Goal: Task Accomplishment & Management: Complete application form

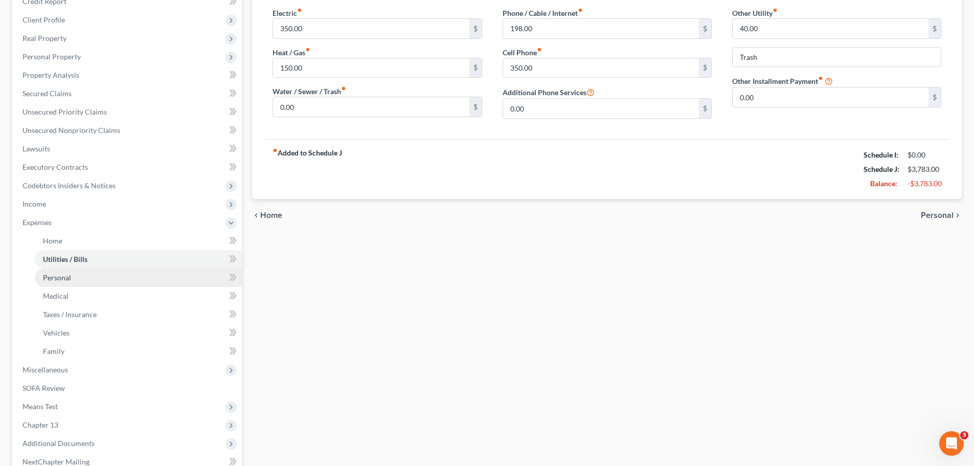
scroll to position [153, 0]
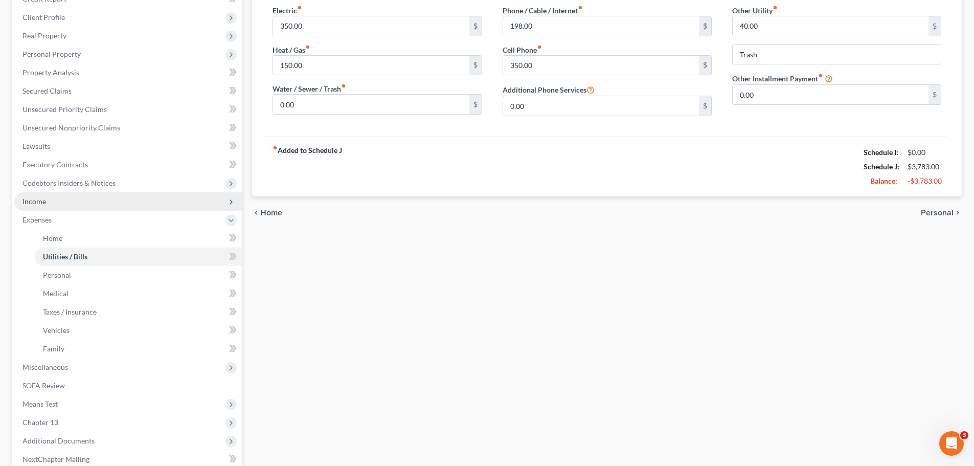
click at [51, 207] on span "Income" at bounding box center [128, 201] width 228 height 18
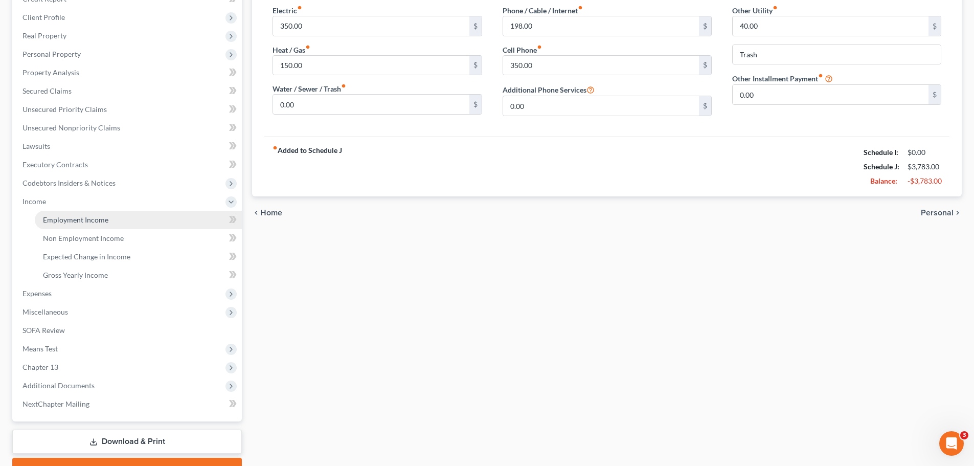
click at [72, 218] on span "Employment Income" at bounding box center [75, 219] width 65 height 9
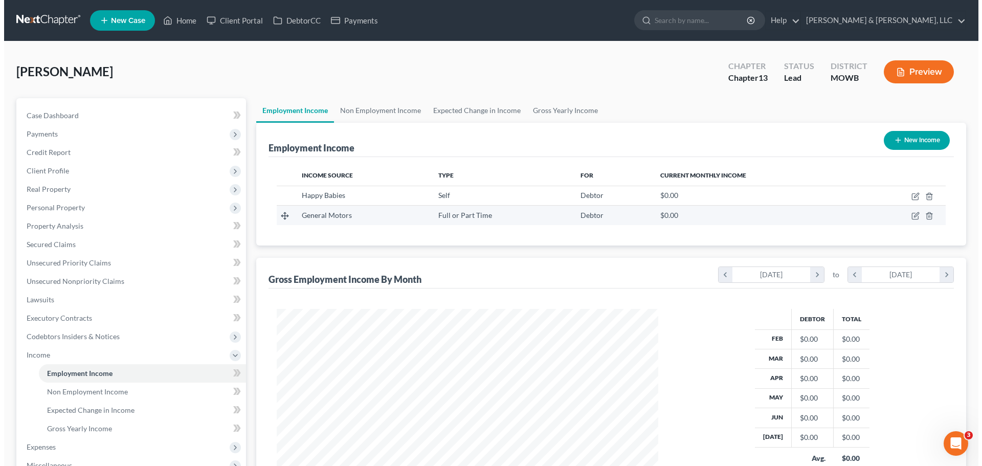
scroll to position [191, 402]
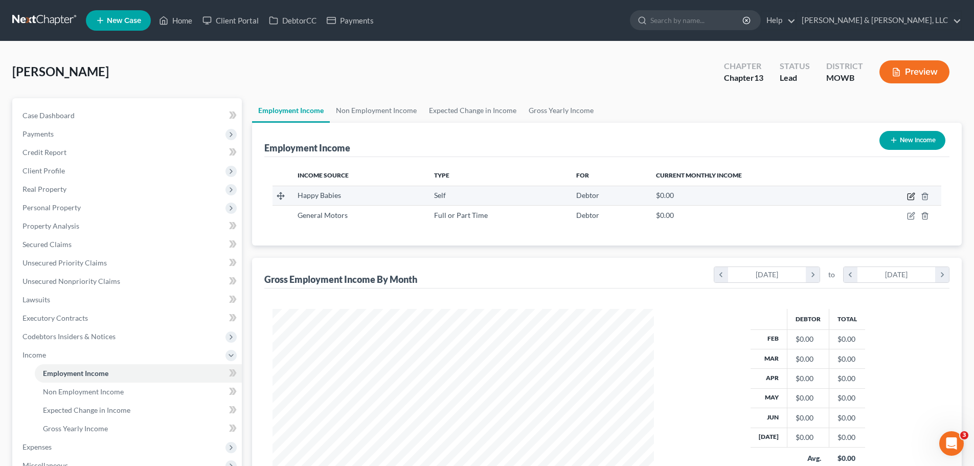
click at [912, 197] on icon "button" at bounding box center [912, 195] width 5 height 5
select select "1"
select select "26"
select select "3"
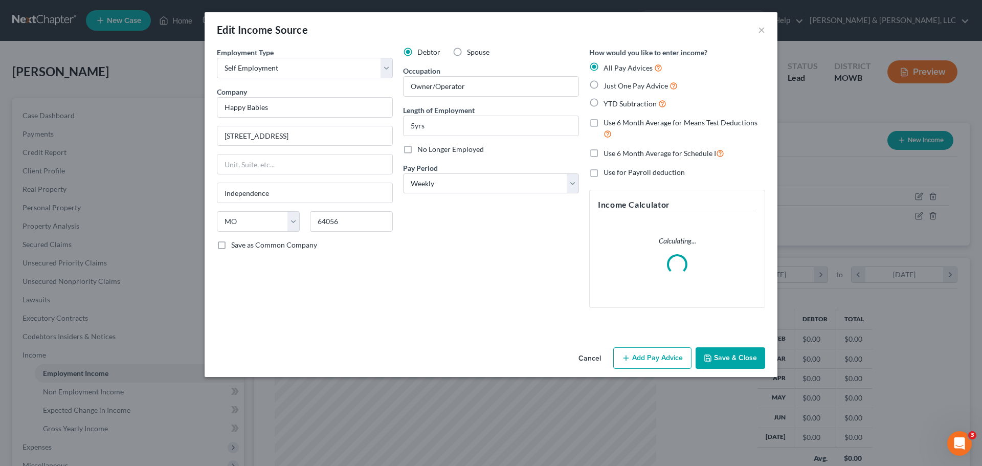
scroll to position [192, 406]
click at [605, 106] on span "YTD Subtraction" at bounding box center [630, 103] width 53 height 9
click at [608, 104] on input "YTD Subtraction" at bounding box center [611, 101] width 7 height 7
radio input "true"
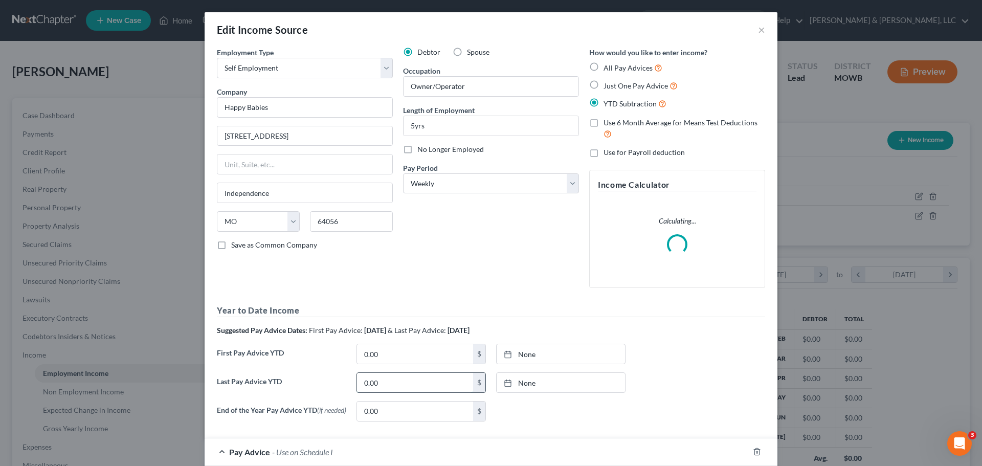
click at [389, 384] on input "0.00" at bounding box center [415, 382] width 116 height 19
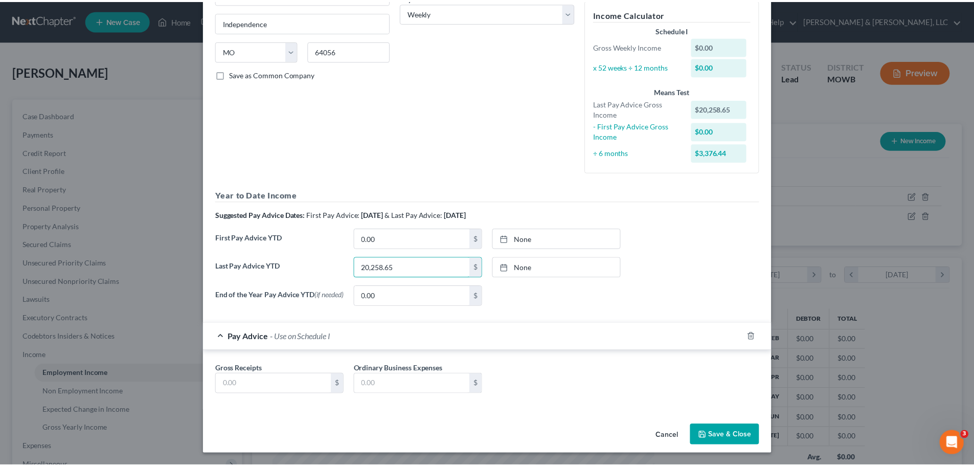
scroll to position [173, 0]
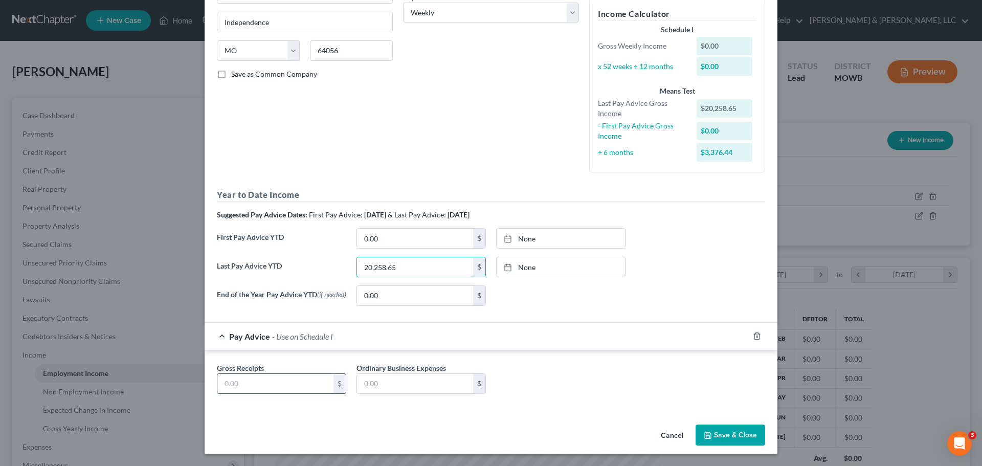
type input "20,258.65"
click at [304, 387] on input "text" at bounding box center [275, 383] width 116 height 19
type input "3,376.44"
drag, startPoint x: 715, startPoint y: 430, endPoint x: 765, endPoint y: 422, distance: 51.2
click at [715, 430] on button "Save & Close" at bounding box center [731, 435] width 70 height 21
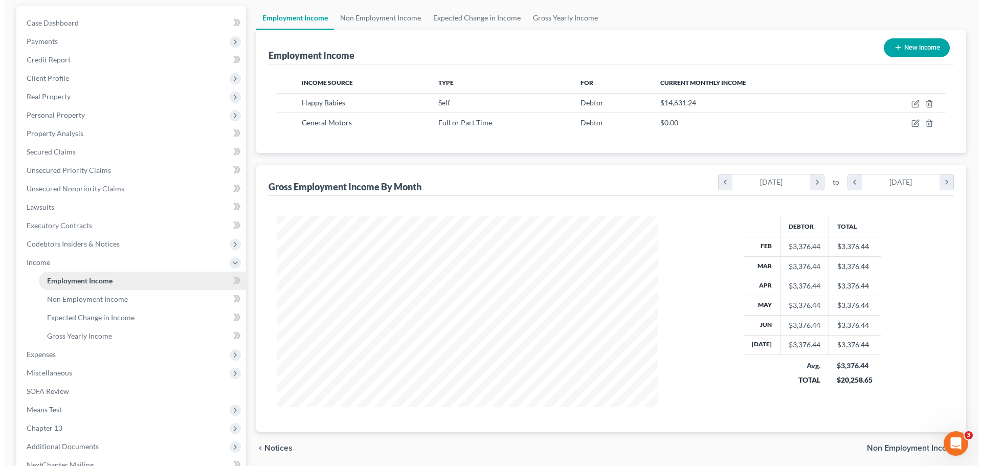
scroll to position [102, 0]
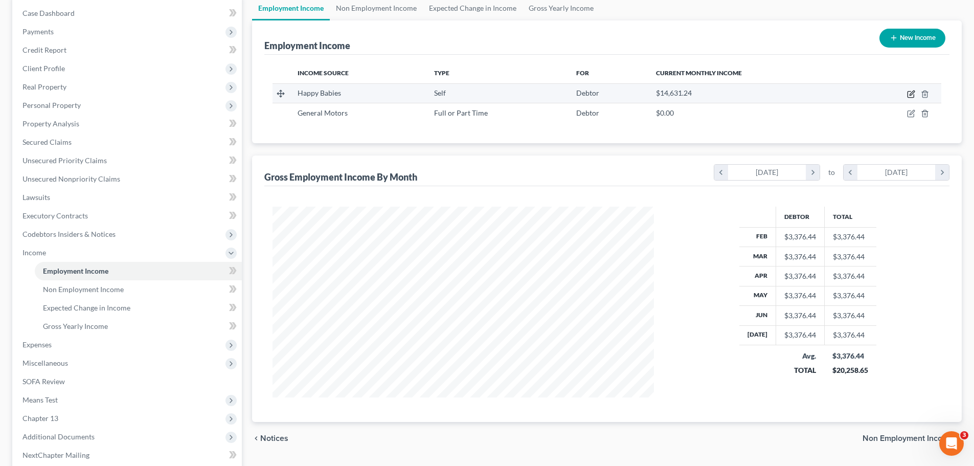
click at [911, 94] on icon "button" at bounding box center [912, 93] width 5 height 5
select select "1"
select select "26"
select select "3"
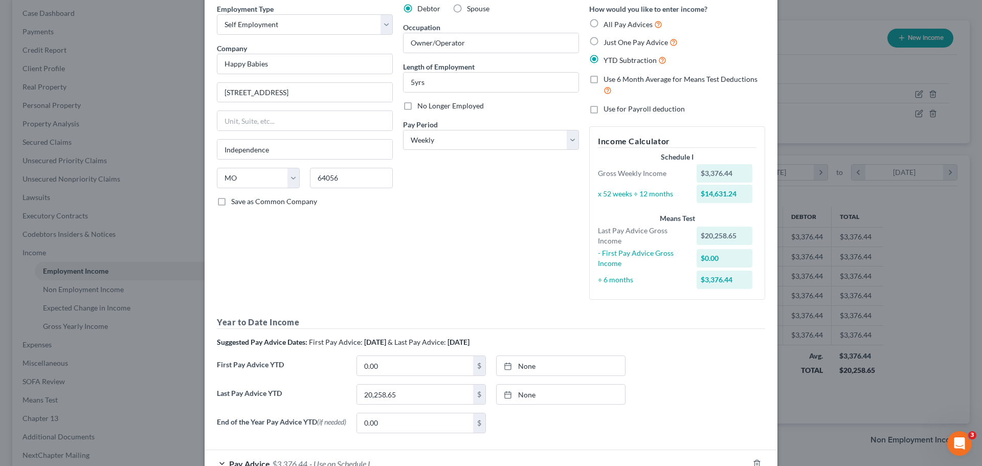
scroll to position [114, 0]
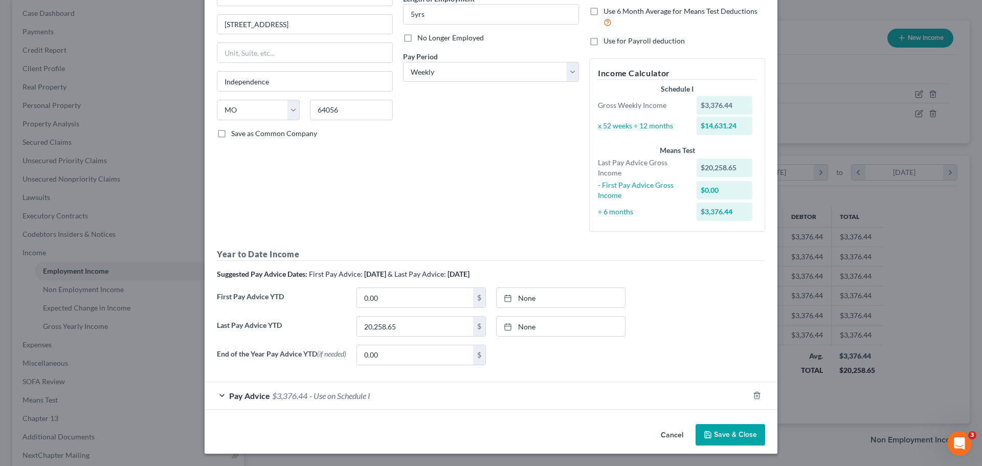
click at [287, 398] on span "$3,376.44" at bounding box center [289, 396] width 35 height 10
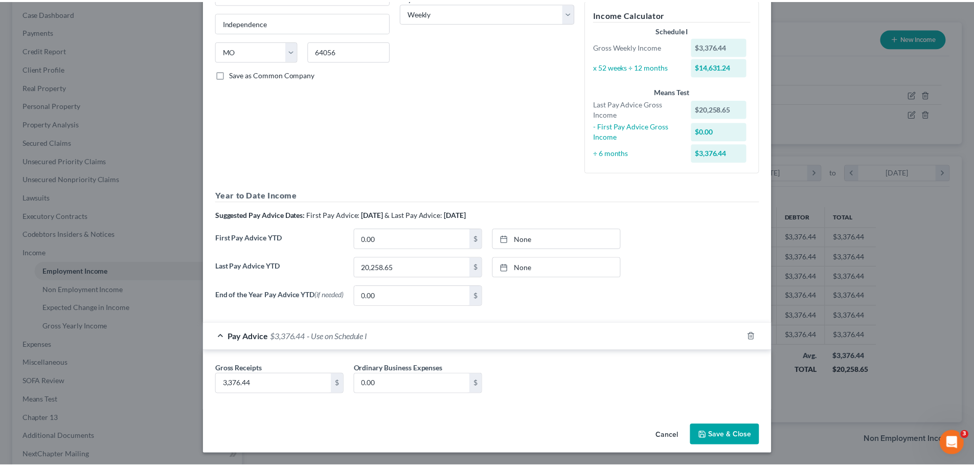
scroll to position [173, 0]
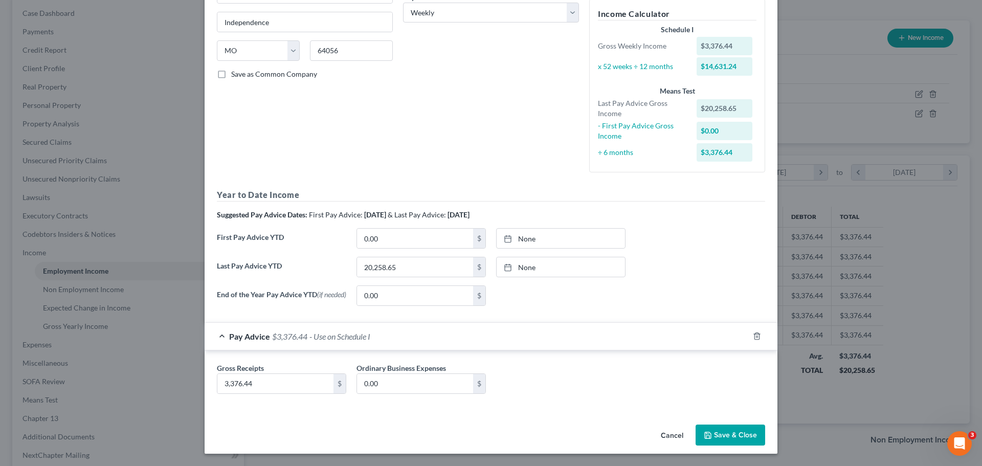
click at [743, 431] on button "Save & Close" at bounding box center [731, 435] width 70 height 21
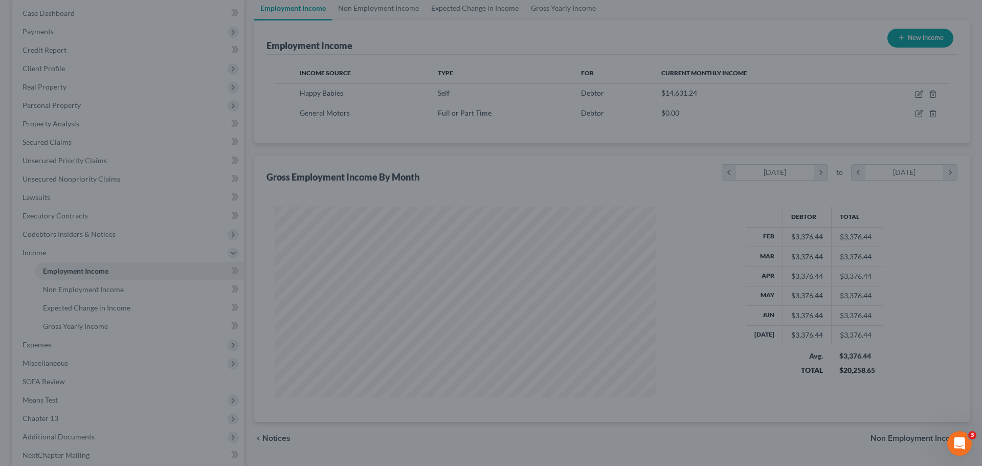
scroll to position [511284, 511073]
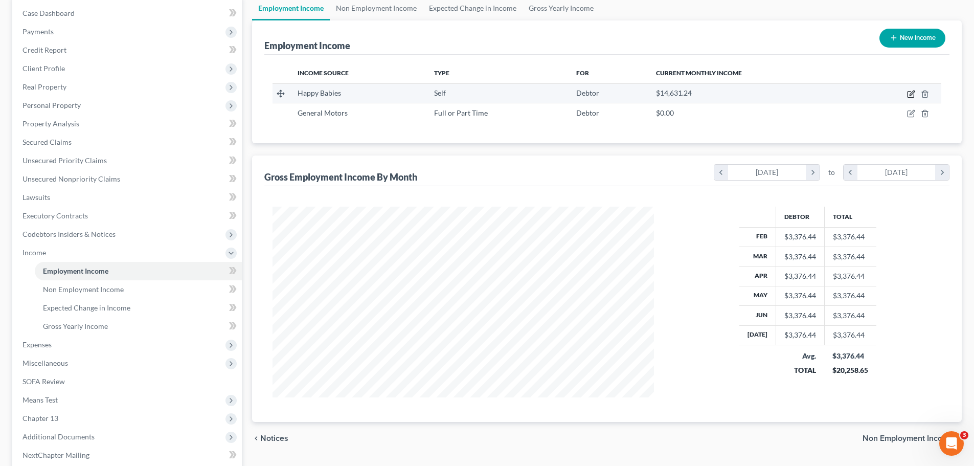
click at [913, 94] on icon "button" at bounding box center [911, 94] width 8 height 8
select select "1"
select select "26"
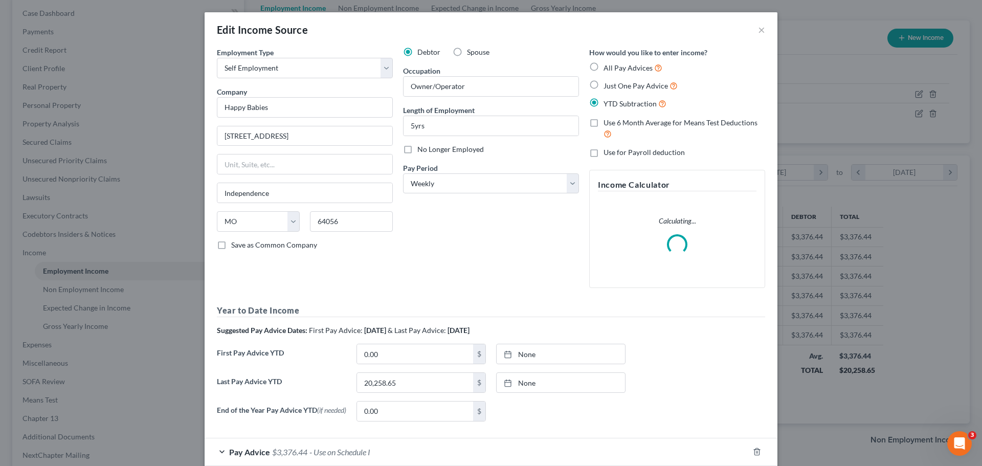
scroll to position [192, 406]
click at [472, 189] on select "Select Monthly Twice Monthly Every Other Week Weekly" at bounding box center [491, 183] width 176 height 20
select select "0"
click at [403, 173] on select "Select Monthly Twice Monthly Every Other Week Weekly" at bounding box center [491, 183] width 176 height 20
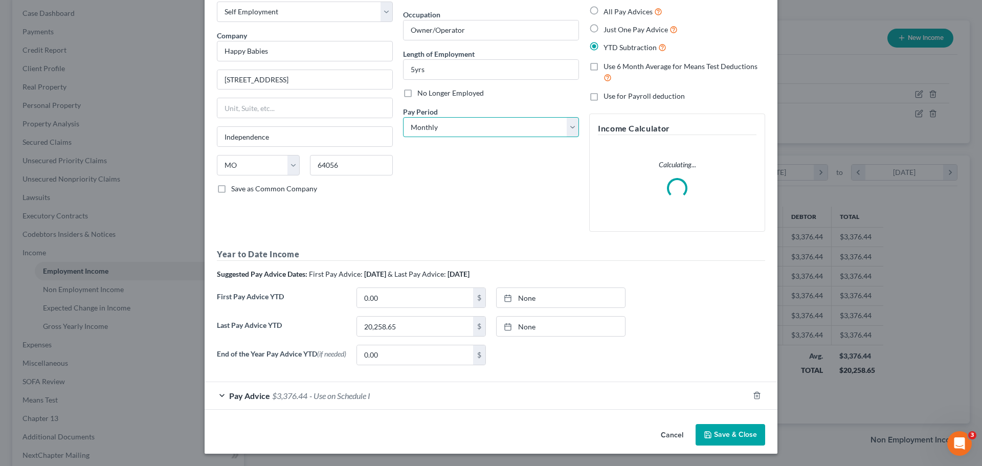
scroll to position [58, 0]
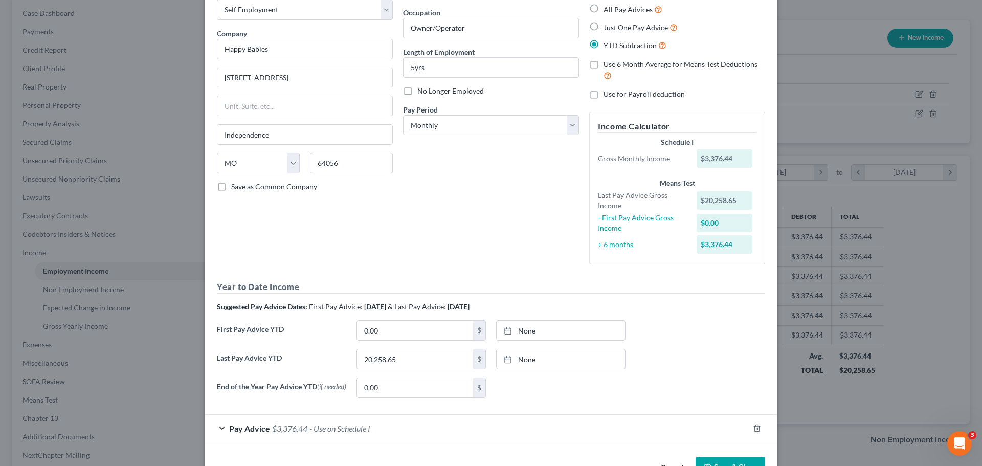
click at [717, 428] on div "Pay Advice $3,376.44 - Use on Schedule I" at bounding box center [477, 428] width 544 height 27
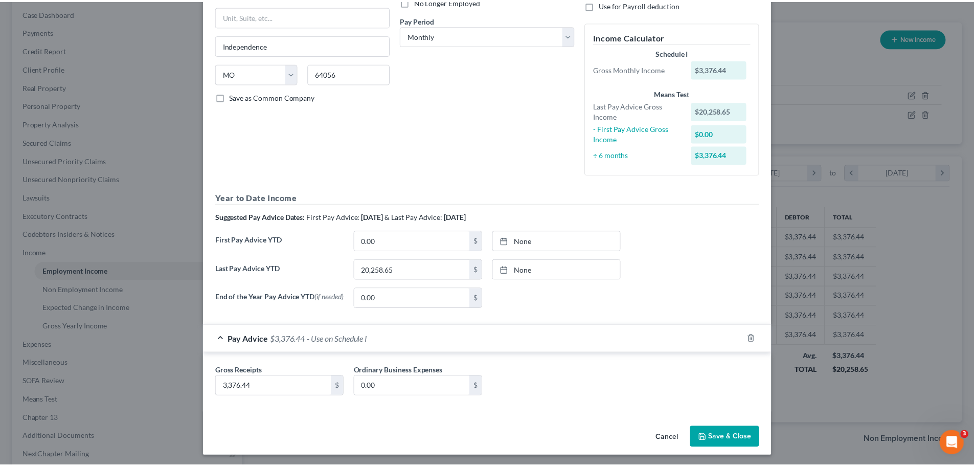
scroll to position [153, 0]
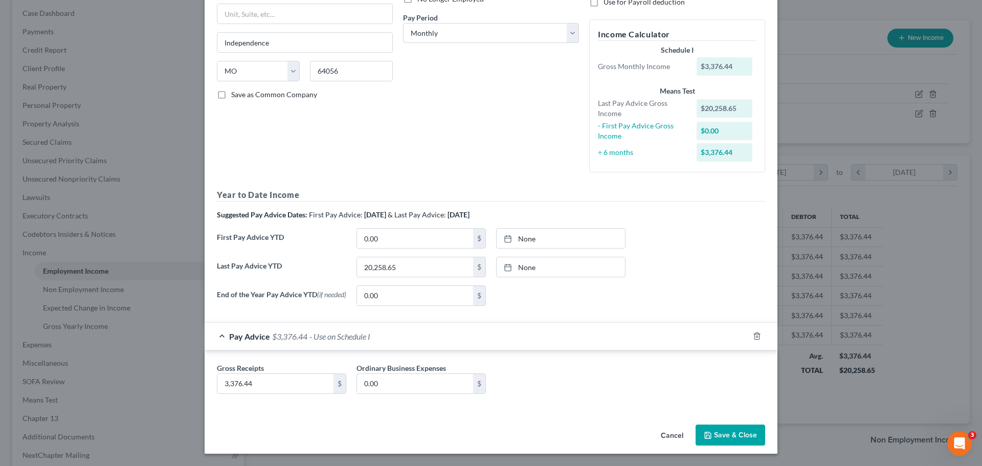
click at [711, 437] on button "Save & Close" at bounding box center [731, 435] width 70 height 21
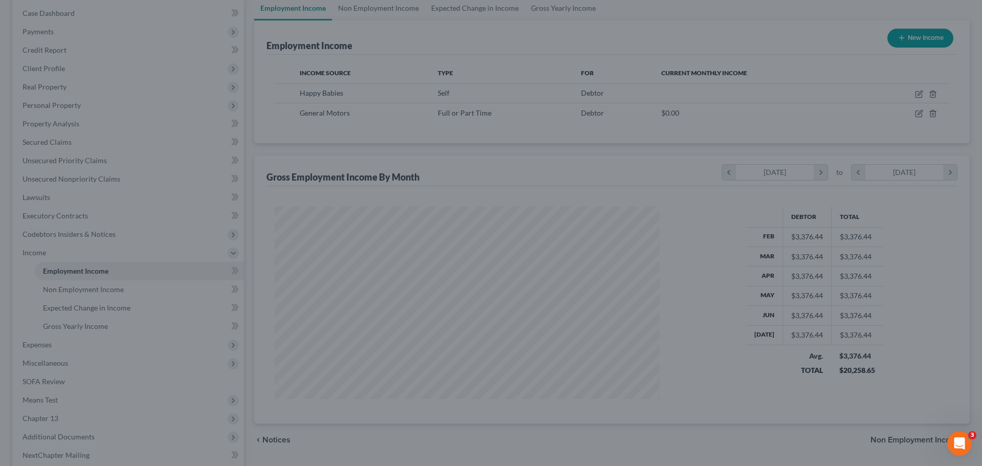
scroll to position [511284, 511073]
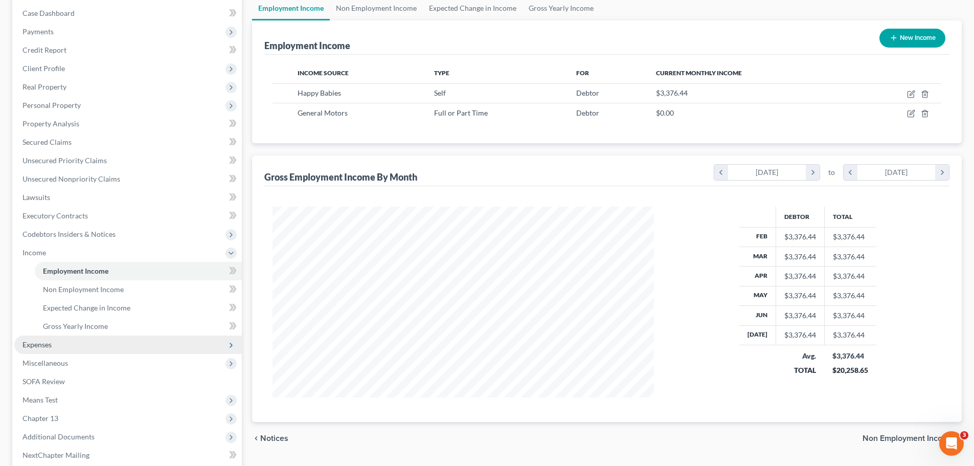
click at [69, 346] on span "Expenses" at bounding box center [128, 345] width 228 height 18
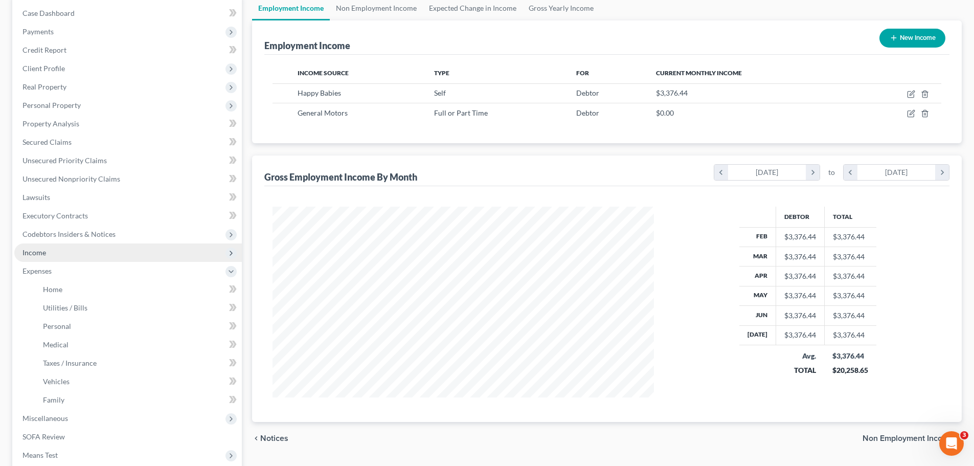
click at [61, 254] on span "Income" at bounding box center [128, 252] width 228 height 18
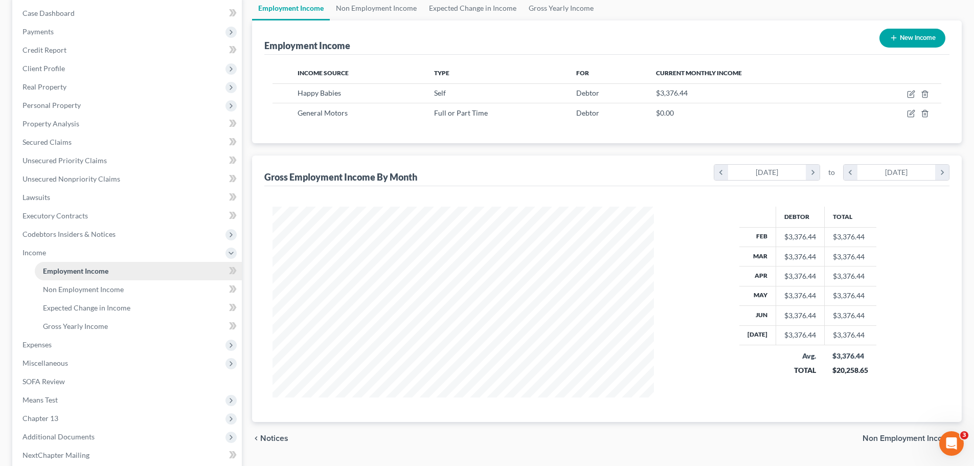
click at [76, 271] on span "Employment Income" at bounding box center [75, 270] width 65 height 9
click at [908, 93] on icon "button" at bounding box center [911, 95] width 6 height 6
select select "1"
select select "26"
select select "0"
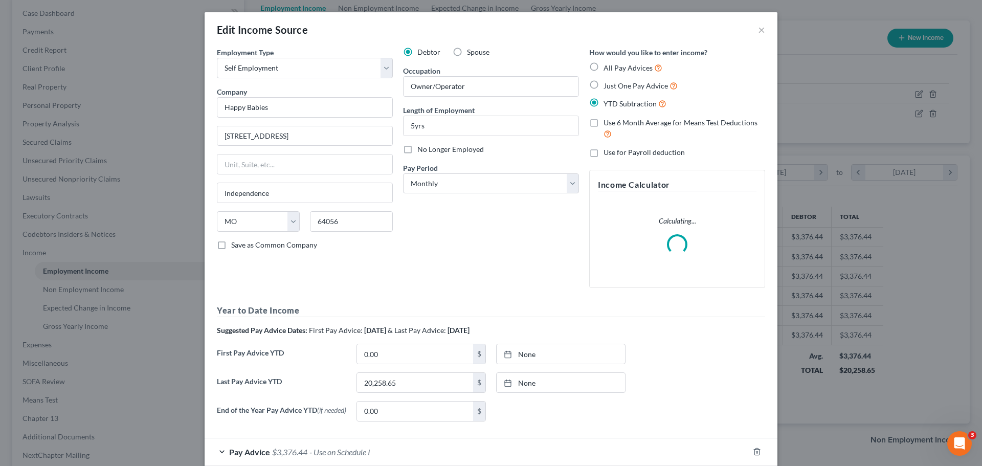
scroll to position [192, 406]
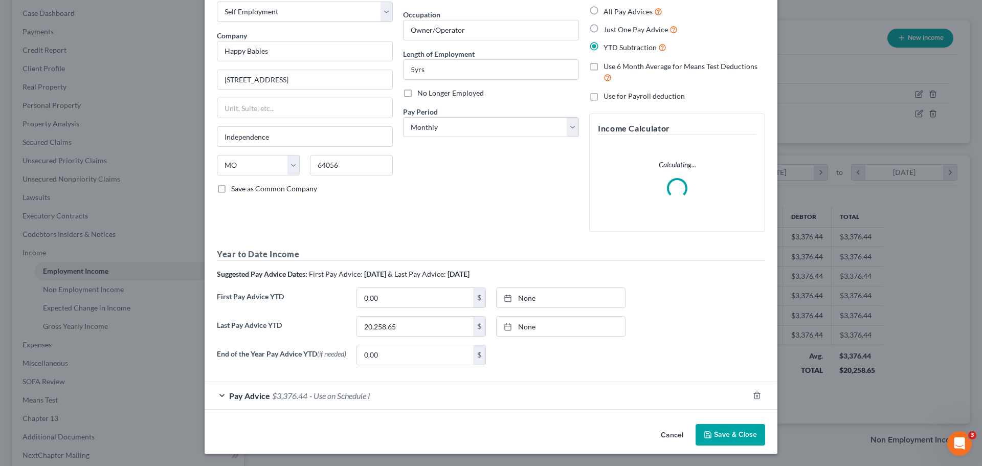
click at [345, 393] on span "- Use on Schedule I" at bounding box center [339, 396] width 61 height 10
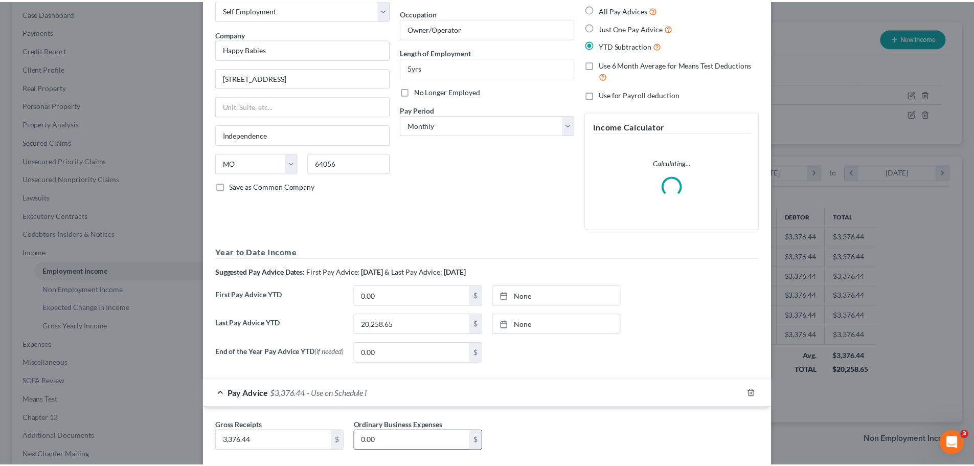
scroll to position [118, 0]
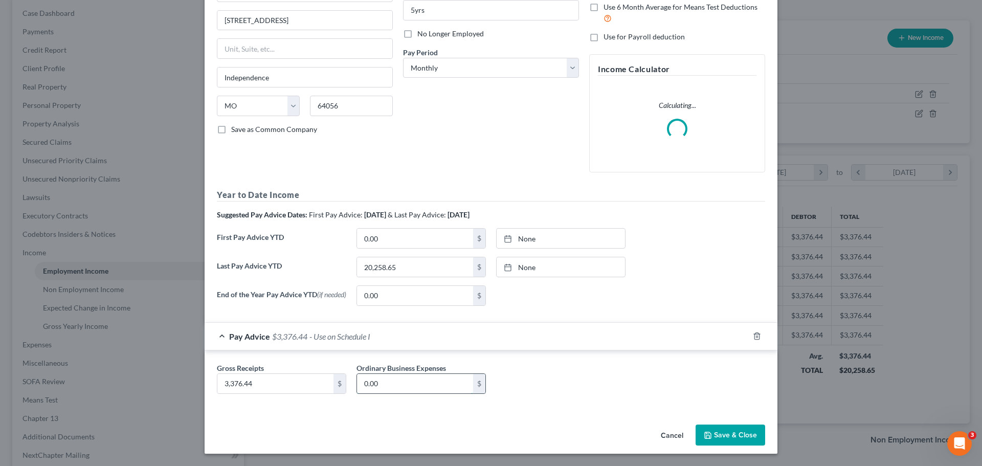
click at [412, 376] on input "0.00" at bounding box center [415, 383] width 116 height 19
type input "990.32"
click at [744, 437] on button "Save & Close" at bounding box center [731, 435] width 70 height 21
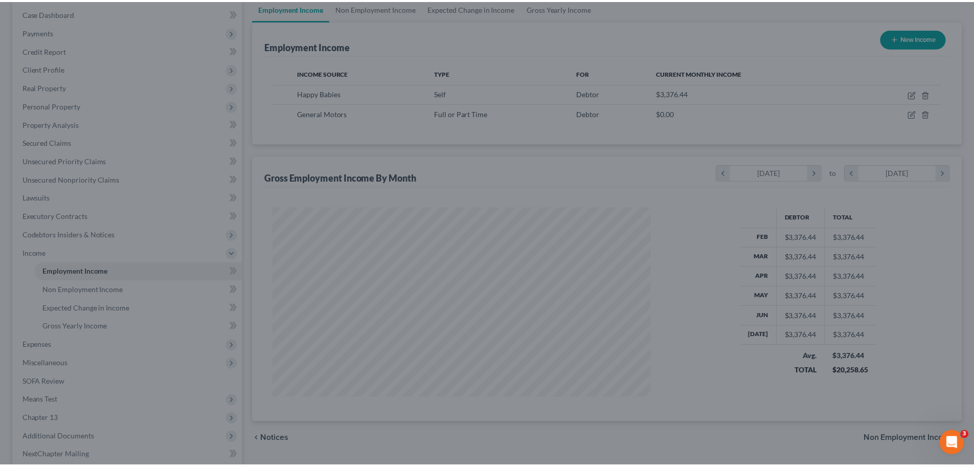
scroll to position [511284, 511073]
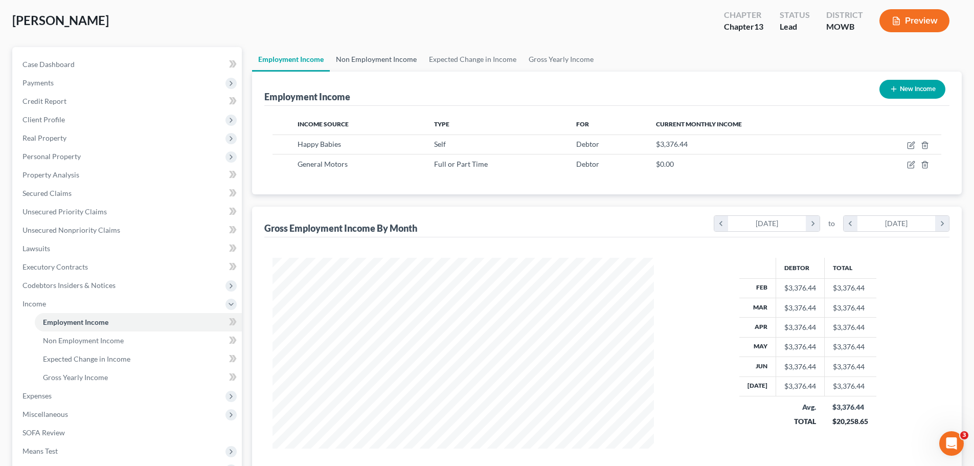
click at [408, 63] on link "Non Employment Income" at bounding box center [376, 59] width 93 height 25
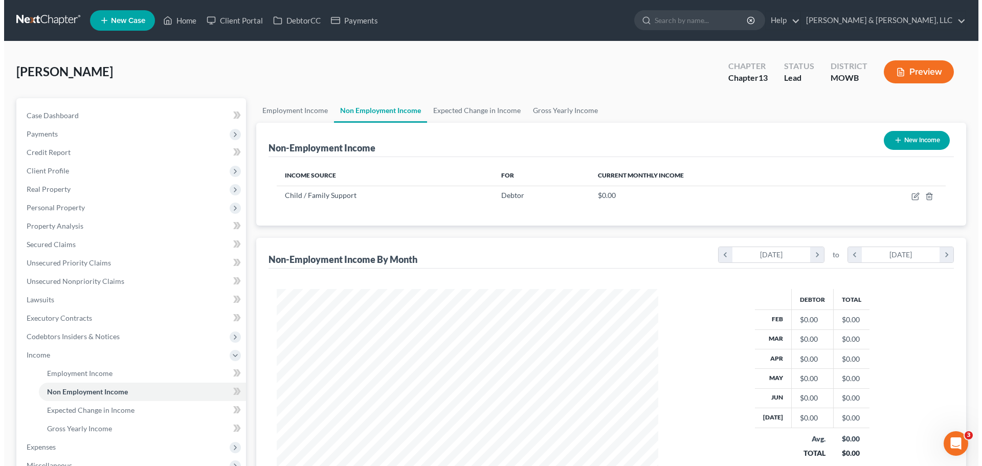
scroll to position [191, 402]
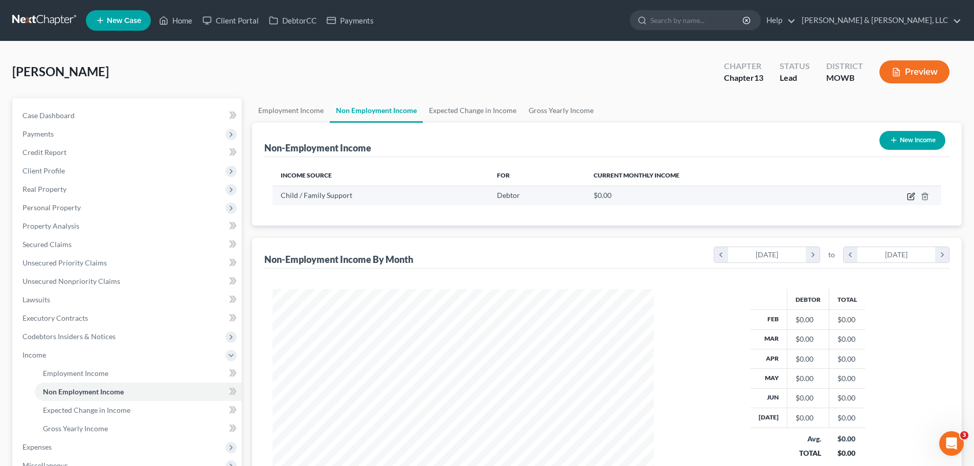
click at [908, 195] on icon "button" at bounding box center [911, 197] width 6 height 6
select select "7"
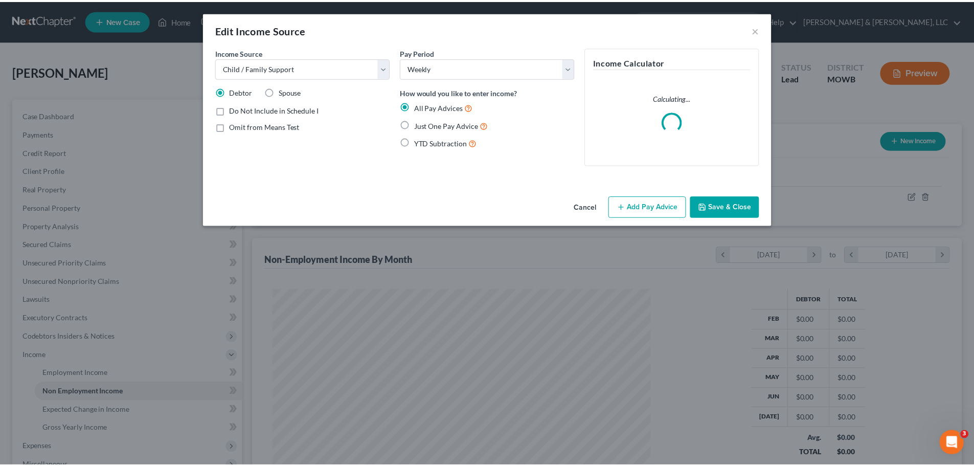
scroll to position [192, 406]
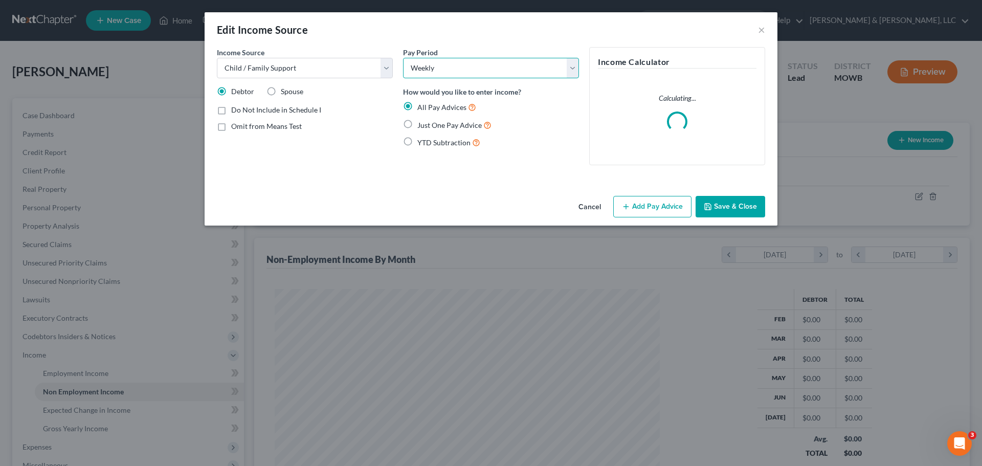
click at [456, 68] on select "Select Monthly Twice Monthly Every Other Week Weekly" at bounding box center [491, 68] width 176 height 20
select select "0"
click at [403, 58] on select "Select Monthly Twice Monthly Every Other Week Weekly" at bounding box center [491, 68] width 176 height 20
click at [442, 127] on span "Just One Pay Advice" at bounding box center [449, 125] width 64 height 9
click at [428, 126] on input "Just One Pay Advice" at bounding box center [424, 122] width 7 height 7
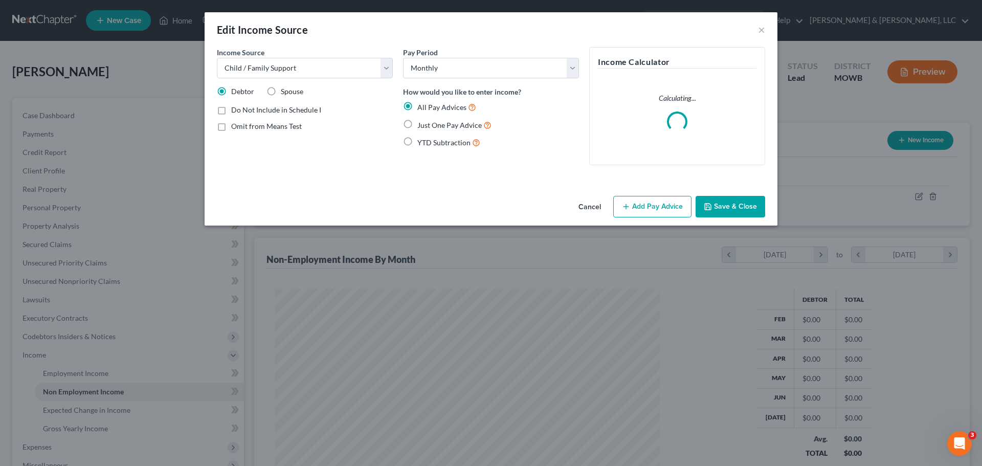
radio input "true"
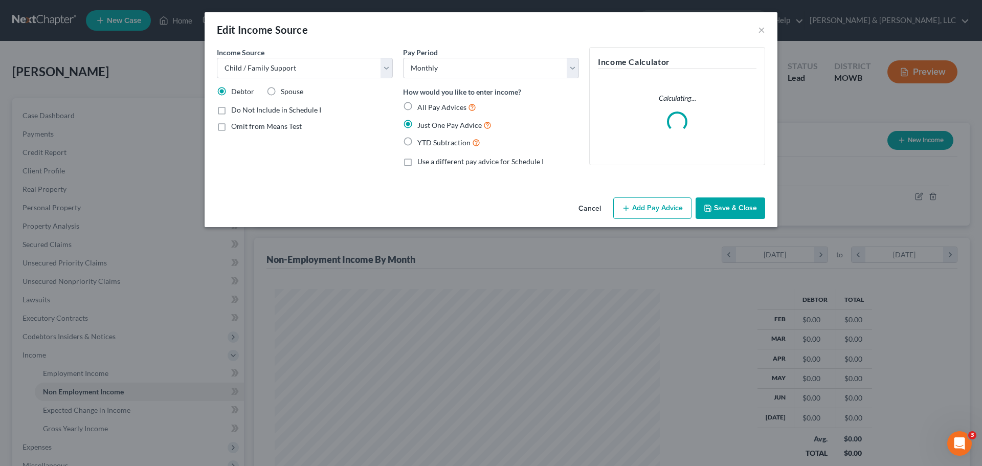
click at [621, 210] on button "Add Pay Advice" at bounding box center [652, 207] width 78 height 21
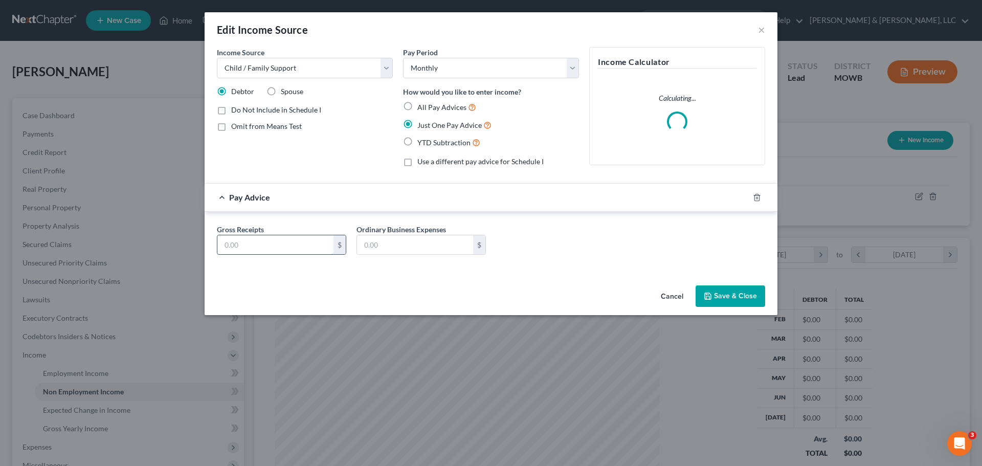
click at [280, 247] on input "text" at bounding box center [275, 244] width 116 height 19
type input "996"
click at [731, 300] on button "Save & Close" at bounding box center [731, 295] width 70 height 21
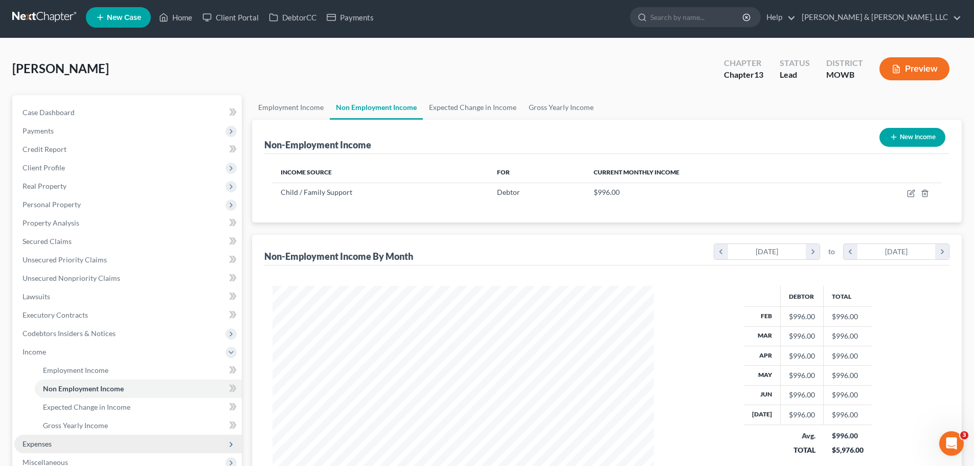
scroll to position [102, 0]
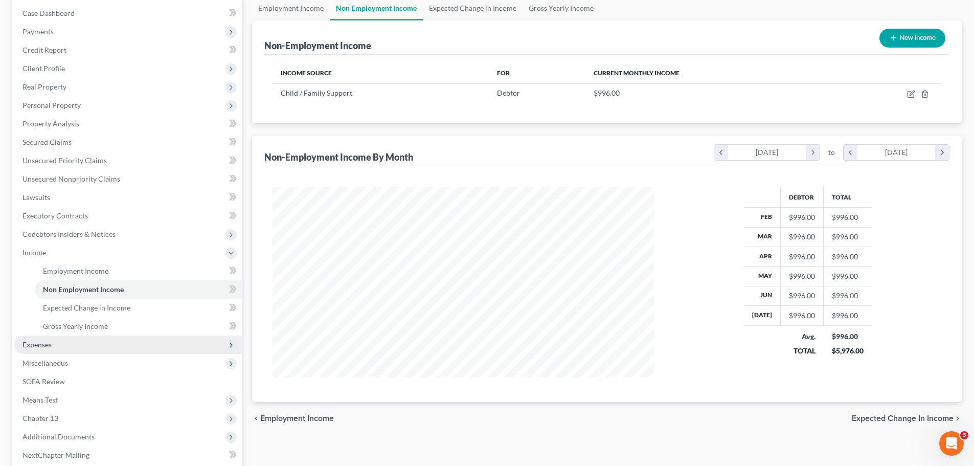
click at [61, 344] on span "Expenses" at bounding box center [128, 345] width 228 height 18
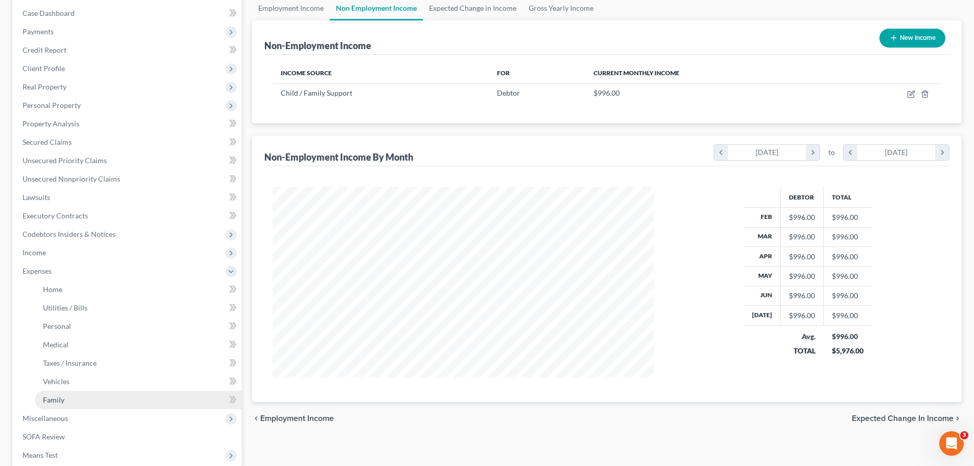
click at [96, 400] on link "Family" at bounding box center [138, 400] width 207 height 18
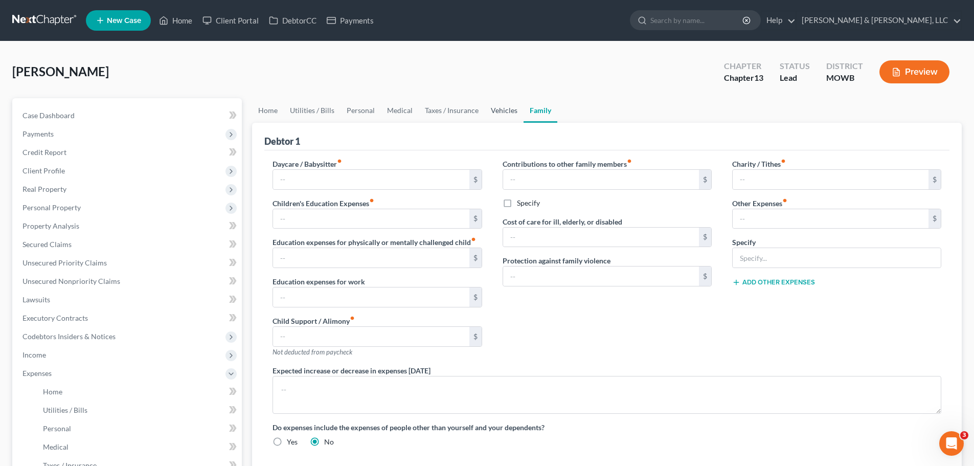
click at [508, 113] on link "Vehicles" at bounding box center [504, 110] width 39 height 25
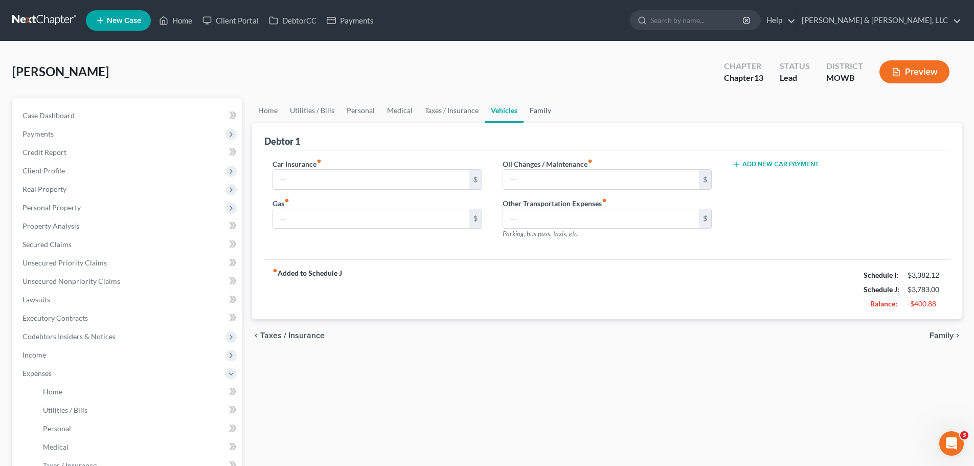
click at [539, 114] on link "Family" at bounding box center [541, 110] width 34 height 25
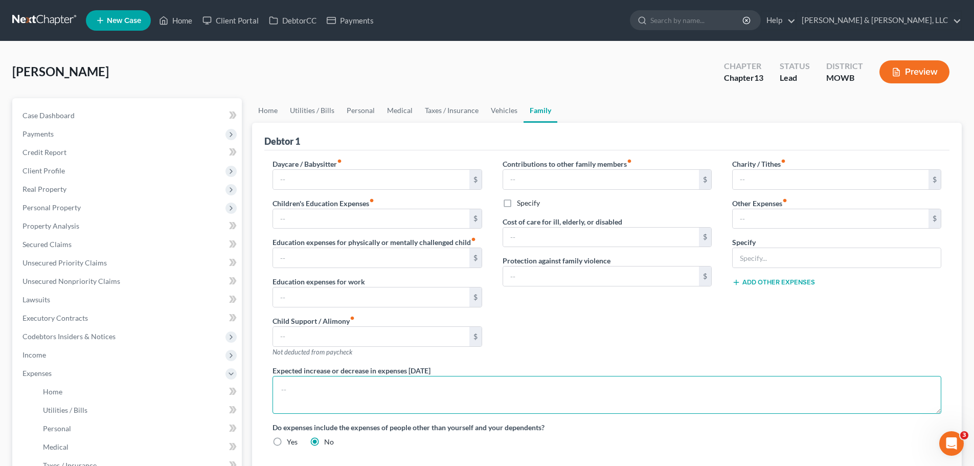
click at [403, 383] on textarea at bounding box center [607, 395] width 669 height 38
type textarea "Both"
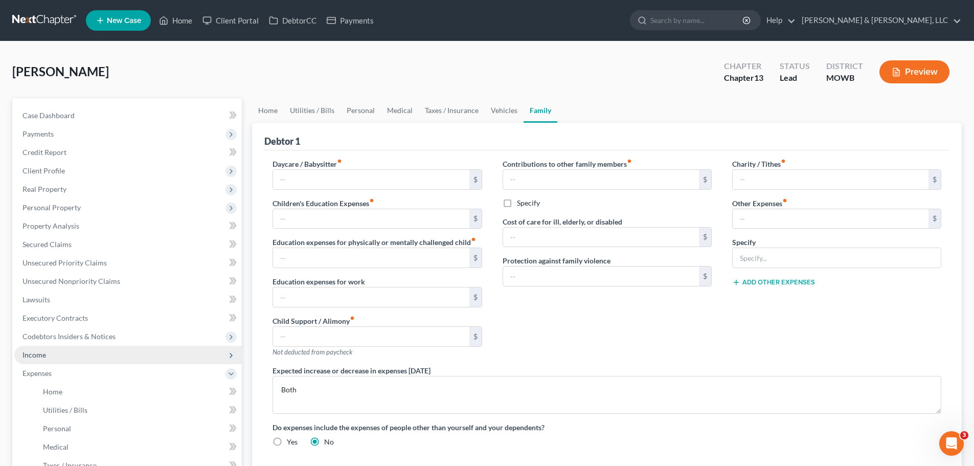
click at [44, 348] on span "Income" at bounding box center [128, 355] width 228 height 18
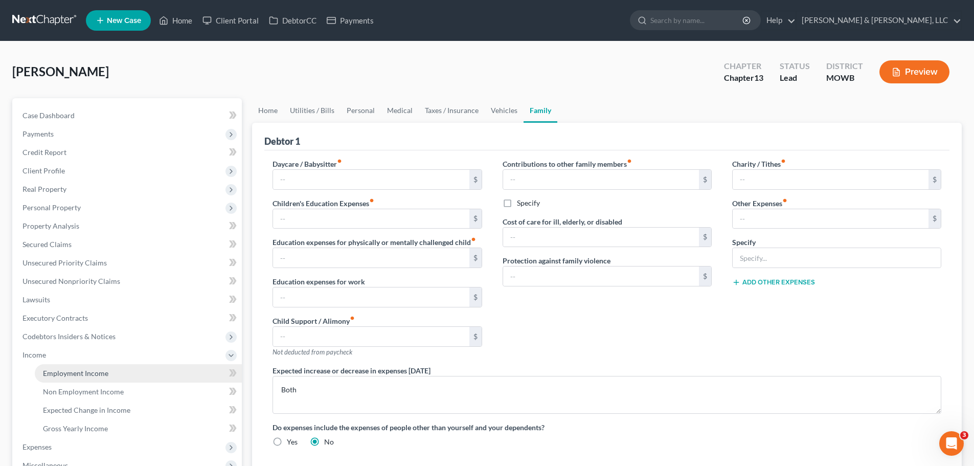
click at [82, 367] on link "Employment Income" at bounding box center [138, 373] width 207 height 18
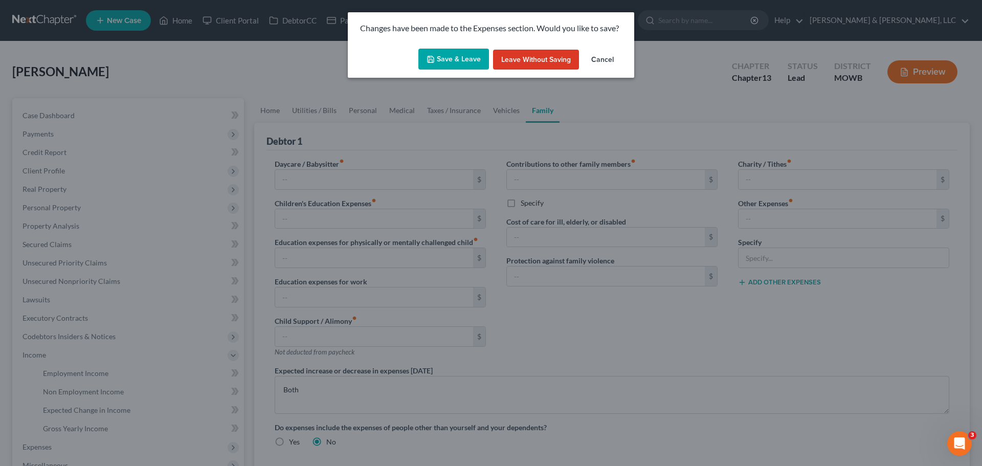
click at [470, 64] on button "Save & Leave" at bounding box center [453, 59] width 71 height 21
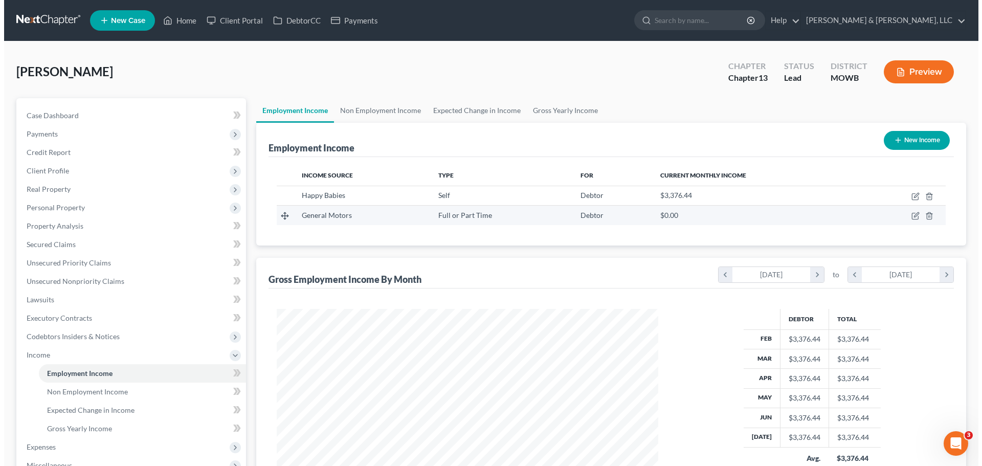
scroll to position [191, 402]
click at [909, 217] on icon "button" at bounding box center [911, 216] width 8 height 8
select select "0"
select select "1"
select select "3"
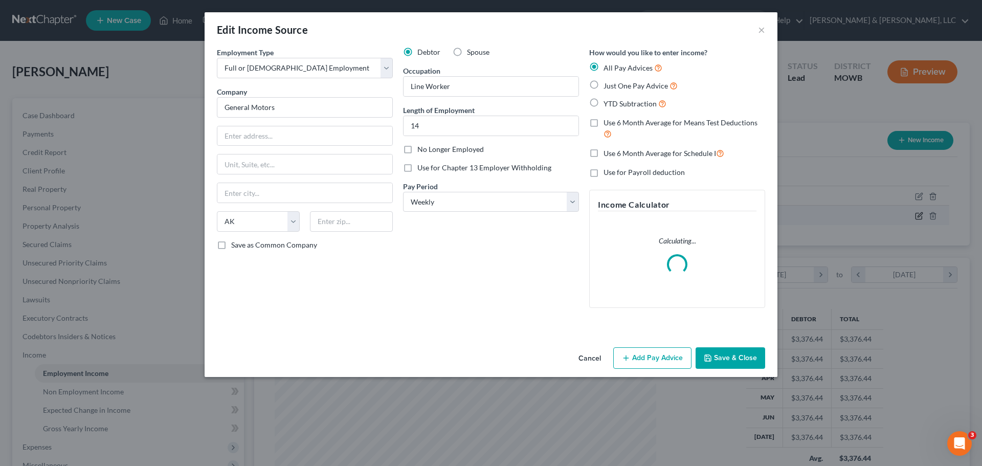
scroll to position [192, 406]
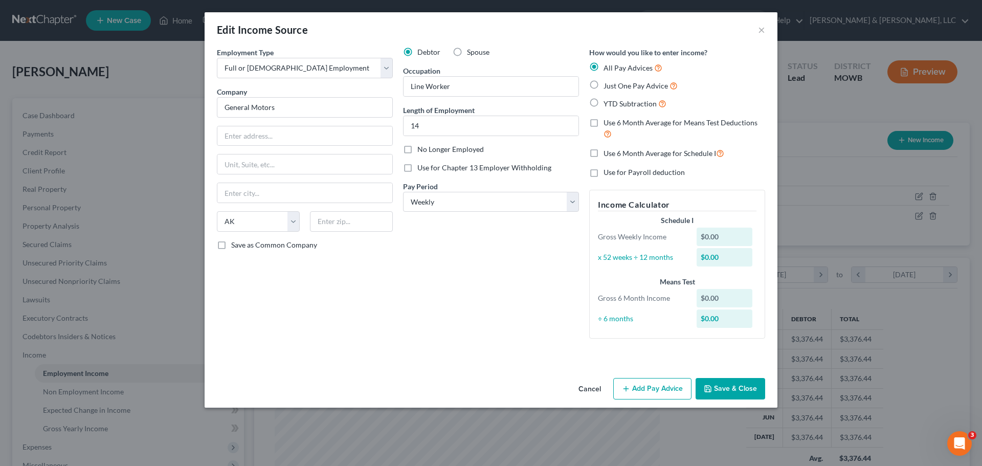
click at [613, 103] on span "YTD Subtraction" at bounding box center [630, 103] width 53 height 9
click at [613, 103] on input "YTD Subtraction" at bounding box center [611, 101] width 7 height 7
radio input "true"
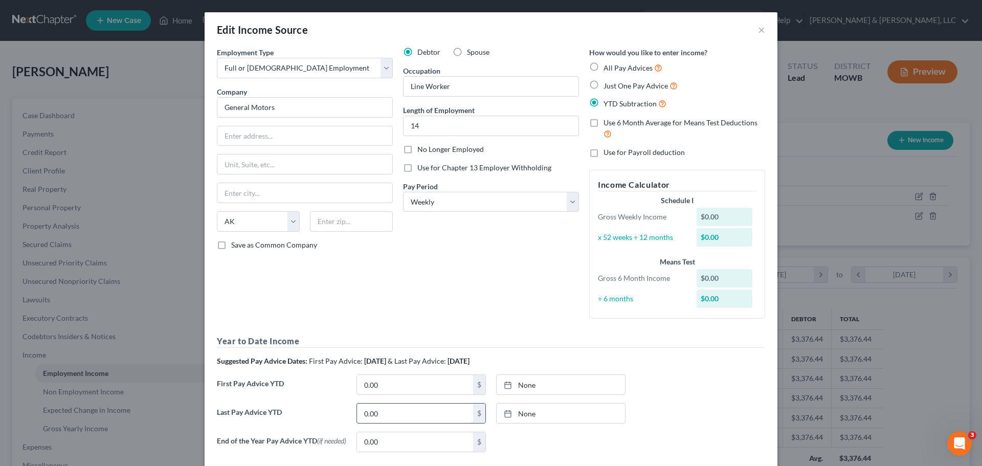
click at [390, 416] on input "0.00" at bounding box center [415, 413] width 116 height 19
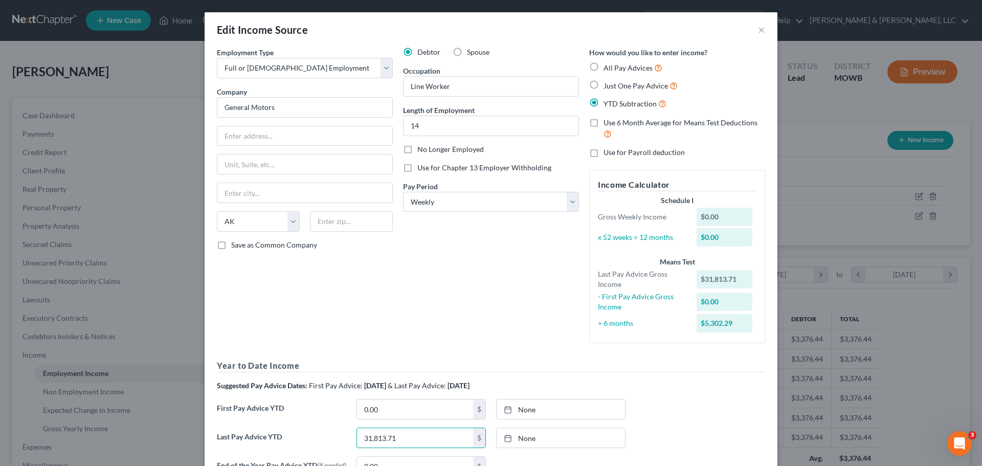
type input "31,813.71"
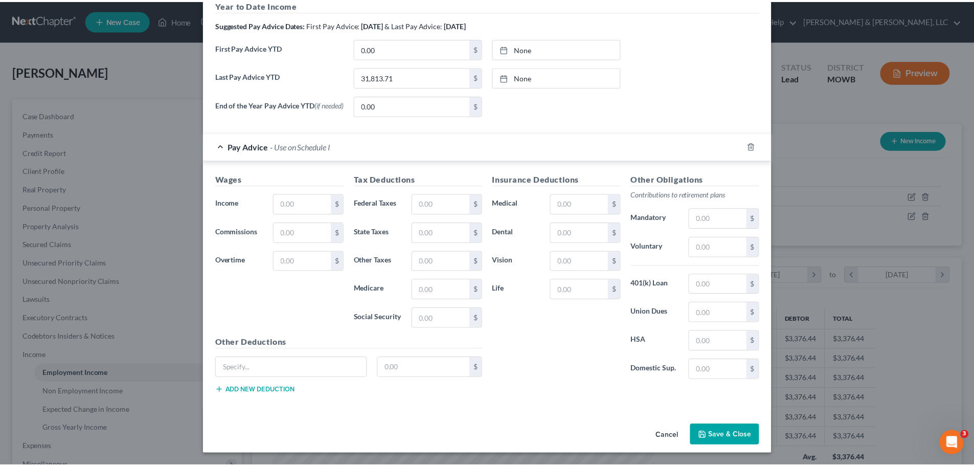
scroll to position [364, 0]
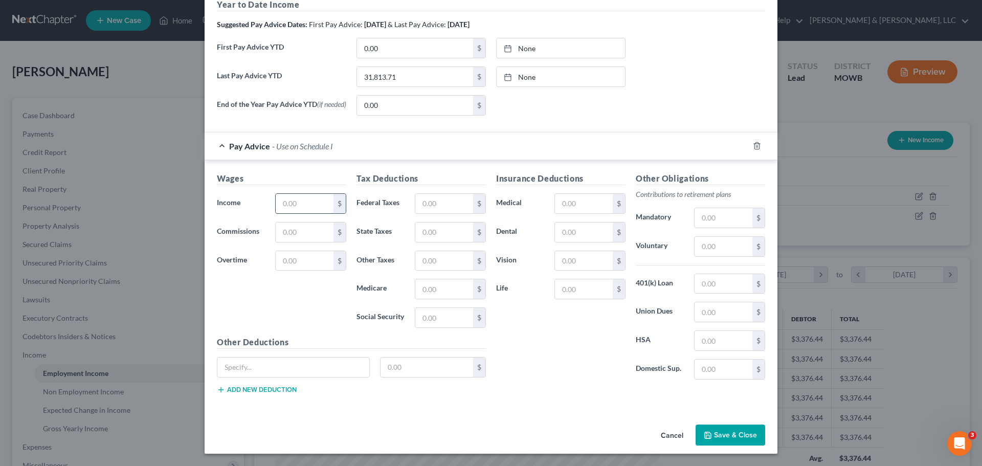
click at [286, 205] on input "text" at bounding box center [305, 203] width 58 height 19
type input "1,122.14"
click at [441, 203] on input "text" at bounding box center [444, 203] width 58 height 19
click at [446, 206] on input "text" at bounding box center [444, 203] width 58 height 19
type input "95.45"
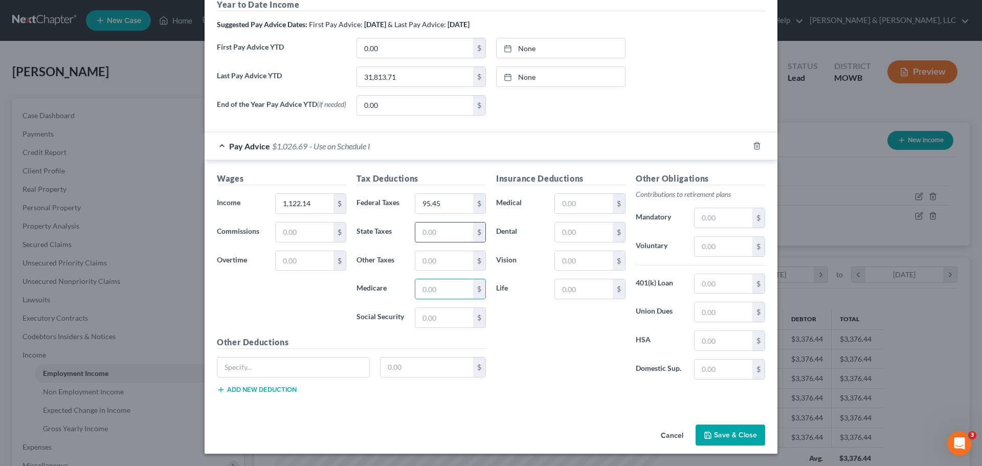
click at [445, 234] on input "text" at bounding box center [444, 231] width 58 height 19
type input "57.07"
click at [726, 372] on input "text" at bounding box center [724, 369] width 58 height 19
type input "103.38"
click at [729, 286] on input "text" at bounding box center [724, 283] width 58 height 19
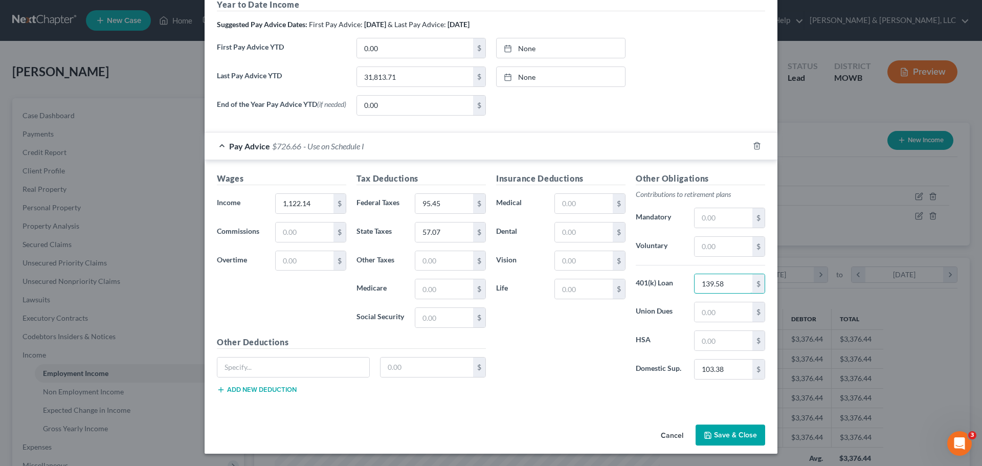
type input "139.58"
click at [441, 321] on input "text" at bounding box center [444, 317] width 58 height 19
type input "81.25"
click at [447, 289] on input "text" at bounding box center [444, 288] width 58 height 19
type input "18.33"
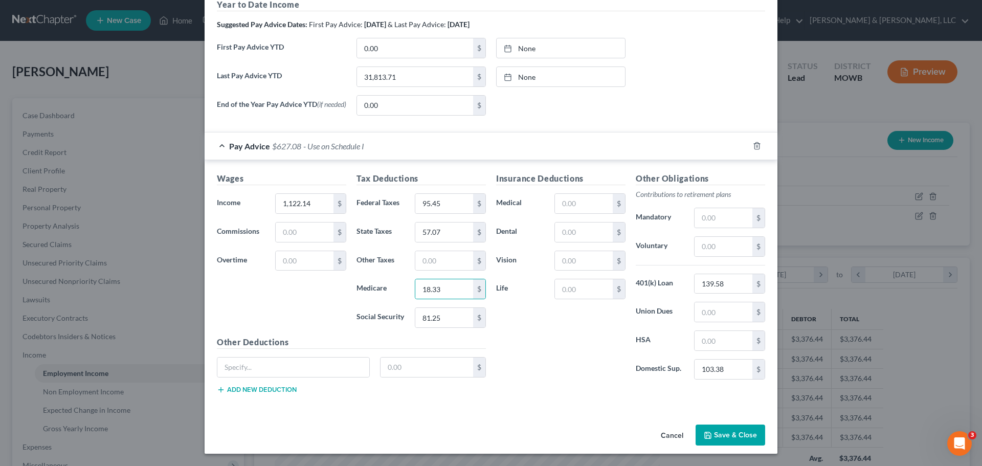
click at [720, 427] on button "Save & Close" at bounding box center [731, 435] width 70 height 21
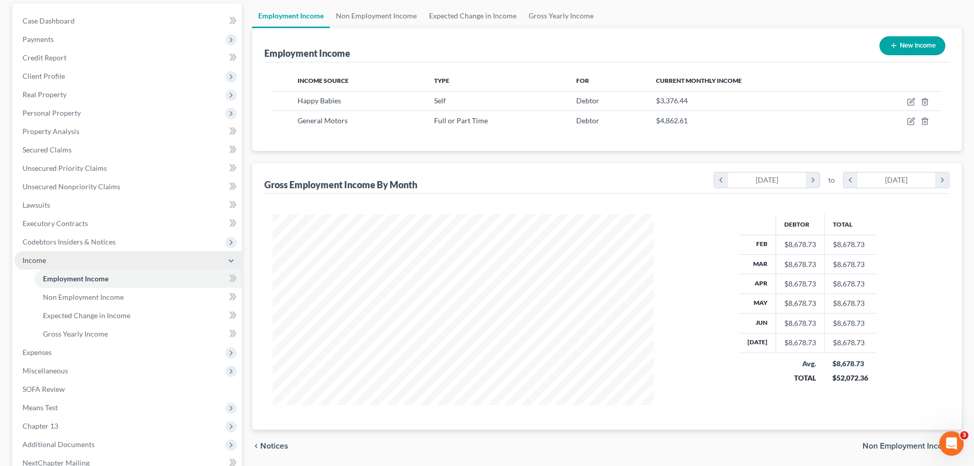
scroll to position [104, 0]
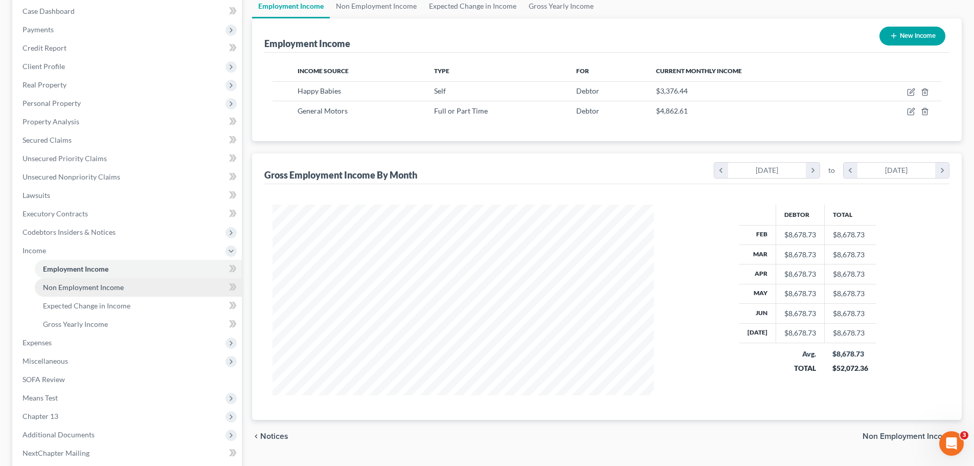
click at [100, 288] on span "Non Employment Income" at bounding box center [83, 287] width 81 height 9
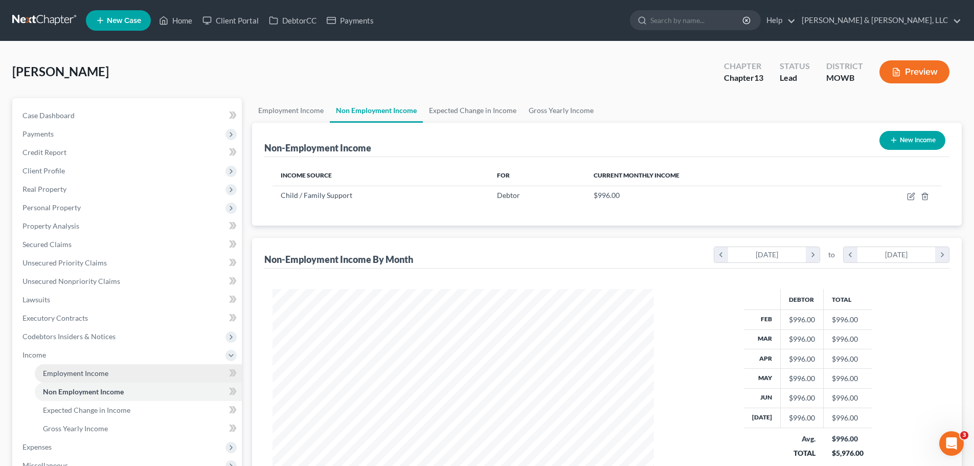
scroll to position [191, 402]
click at [116, 406] on span "Expected Change in Income" at bounding box center [86, 410] width 87 height 9
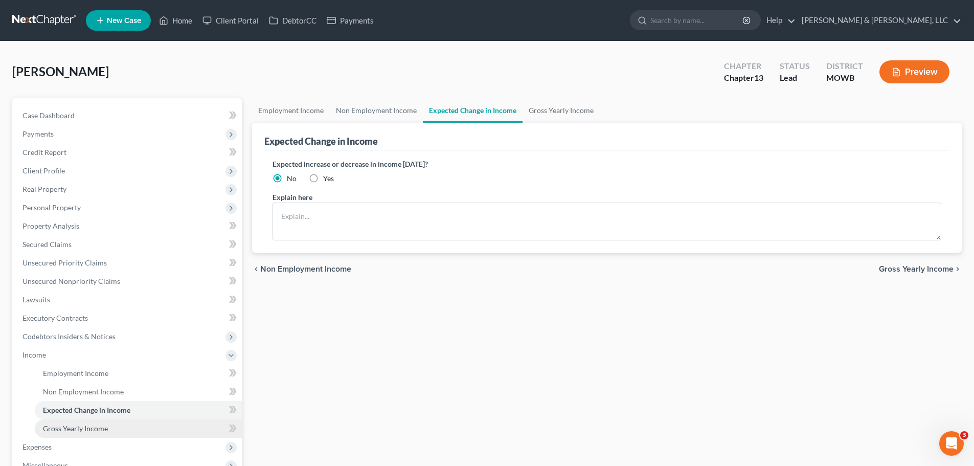
click at [115, 426] on link "Gross Yearly Income" at bounding box center [138, 428] width 207 height 18
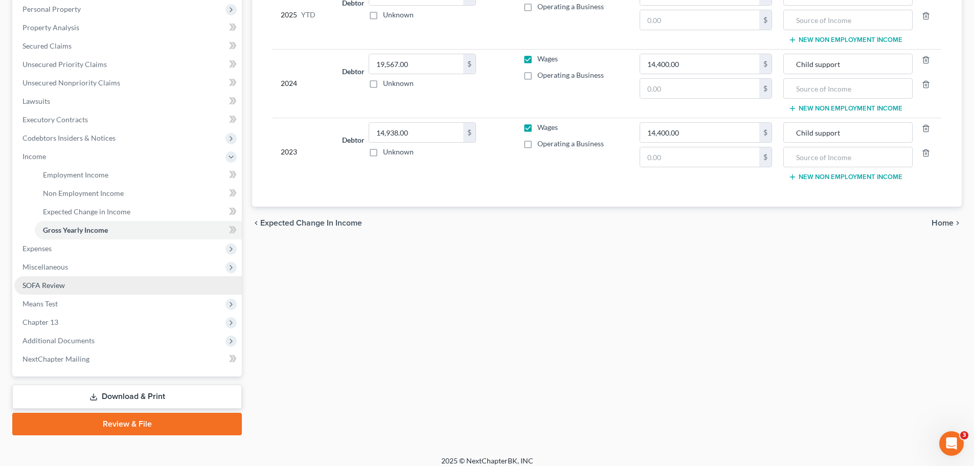
scroll to position [207, 0]
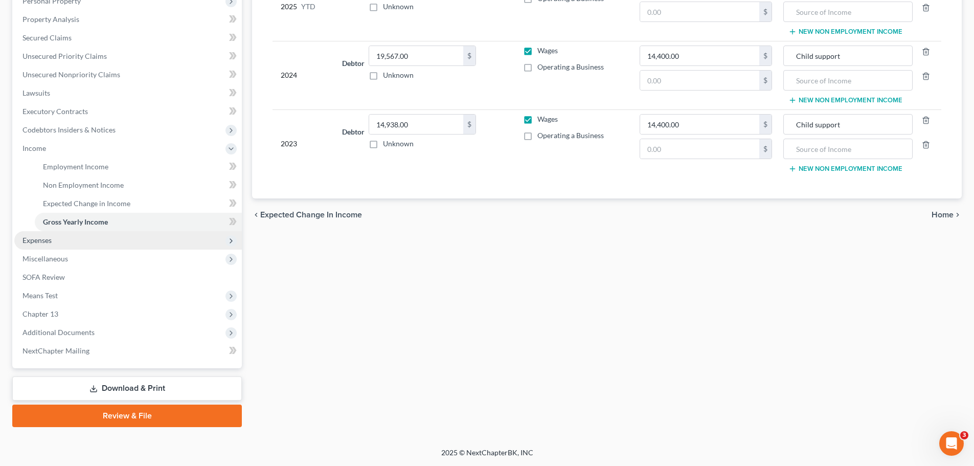
click at [51, 243] on span "Expenses" at bounding box center [37, 240] width 29 height 9
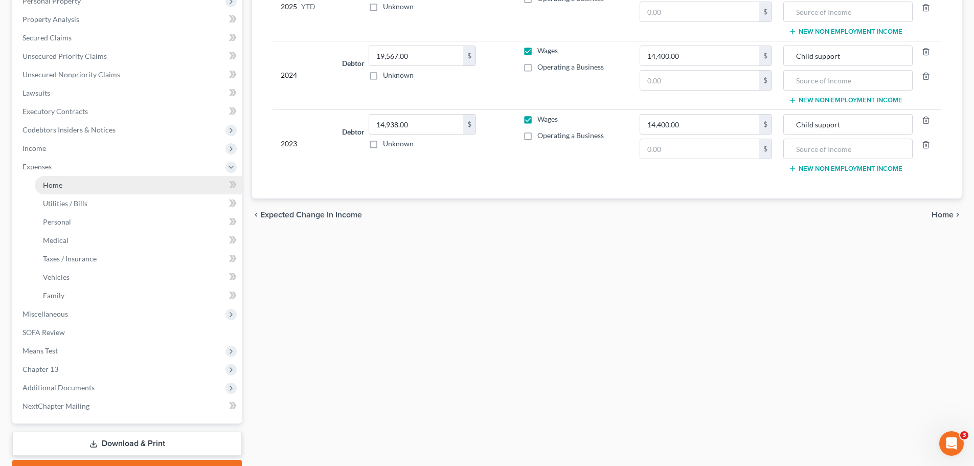
click at [69, 180] on link "Home" at bounding box center [138, 185] width 207 height 18
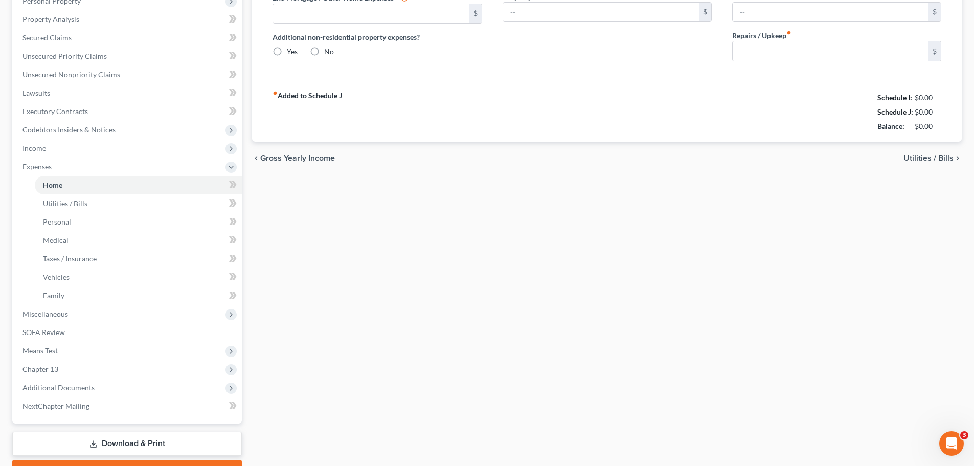
type input "1,000.00"
type input "0.00"
radio input "true"
type input "25.00"
type input "0.00"
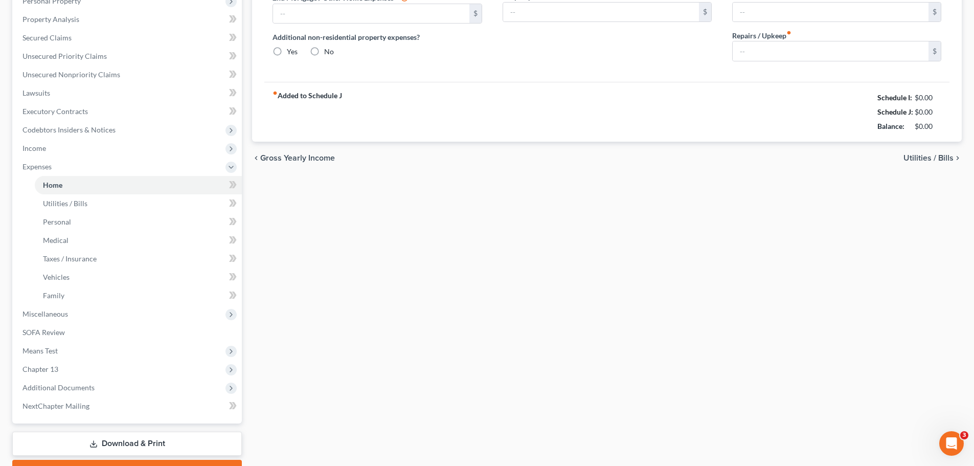
type input "0.00"
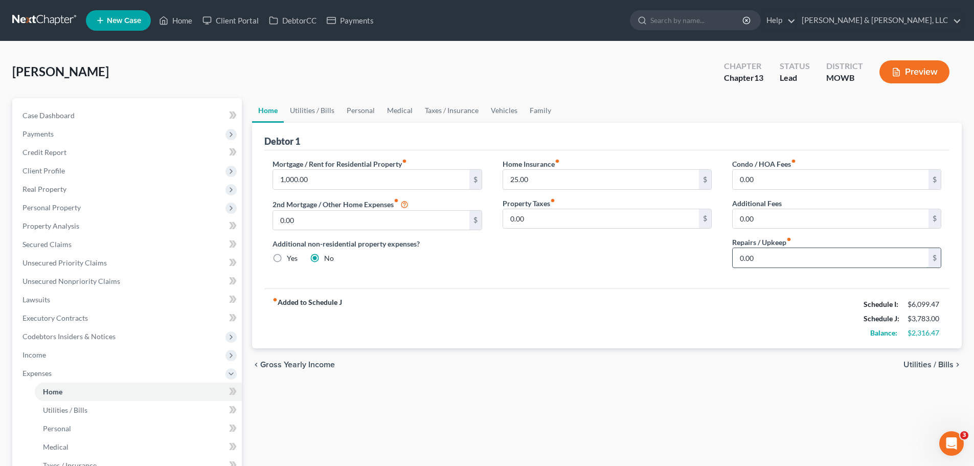
click at [812, 263] on input "0.00" at bounding box center [831, 257] width 196 height 19
type input "20"
click at [326, 110] on link "Utilities / Bills" at bounding box center [312, 110] width 57 height 25
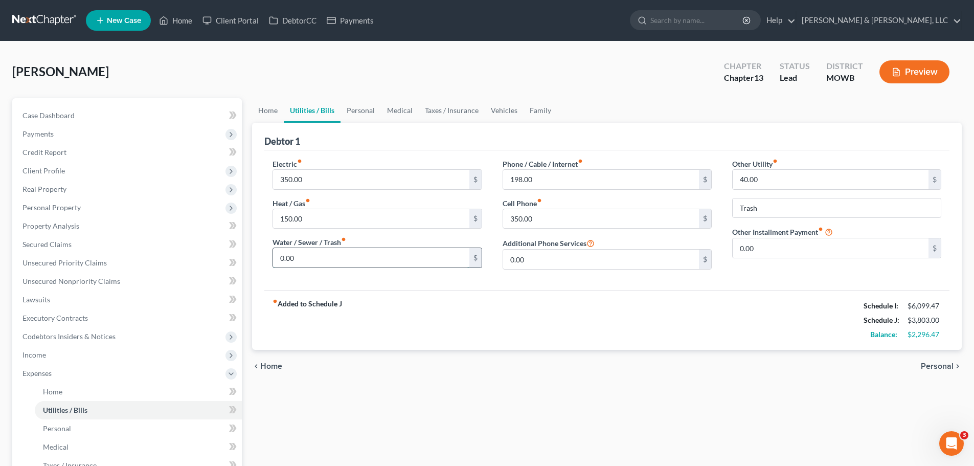
click at [332, 255] on input "0.00" at bounding box center [371, 257] width 196 height 19
type input "40"
drag, startPoint x: 784, startPoint y: 205, endPoint x: 656, endPoint y: 214, distance: 128.2
click at [657, 214] on div "Electric fiber_manual_record 350.00 $ Heat / Gas fiber_manual_record 150.00 $ W…" at bounding box center [606, 218] width 689 height 119
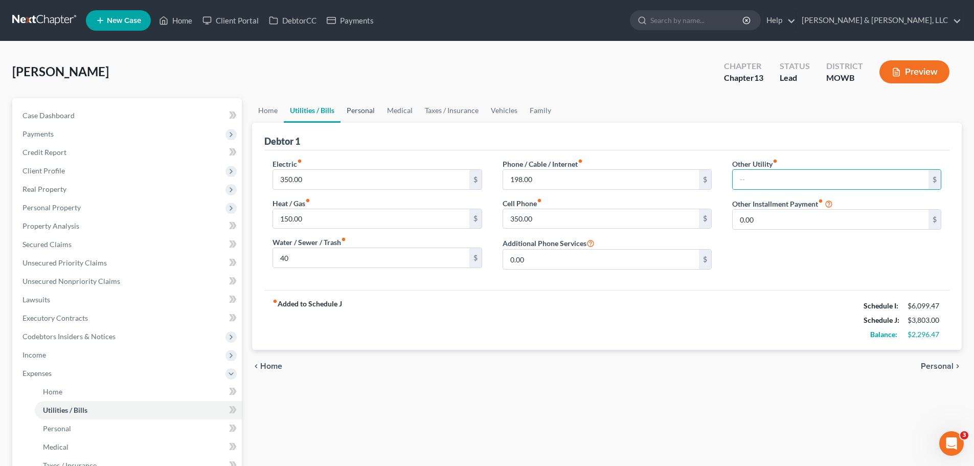
click at [359, 117] on link "Personal" at bounding box center [361, 110] width 40 height 25
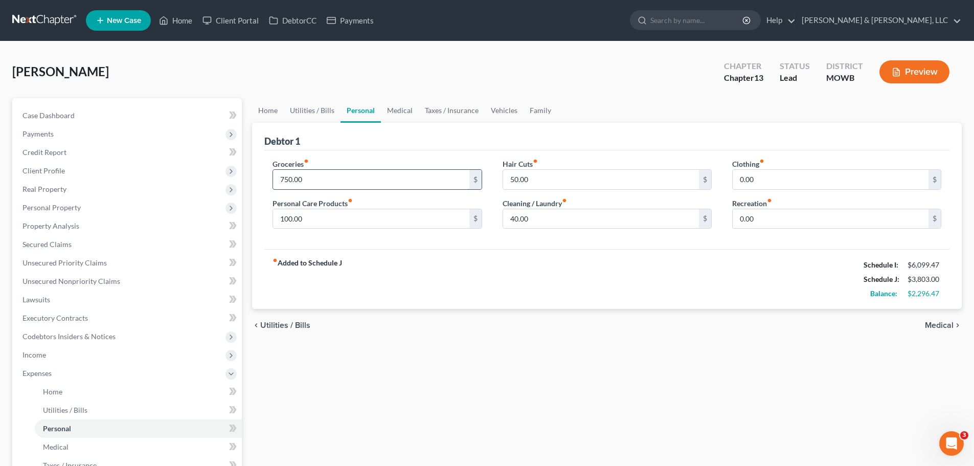
click at [327, 184] on input "750.00" at bounding box center [371, 179] width 196 height 19
type input "1,200"
click at [771, 225] on input "0.00" at bounding box center [831, 218] width 196 height 19
type input "135"
click at [774, 182] on input "0.00" at bounding box center [831, 179] width 196 height 19
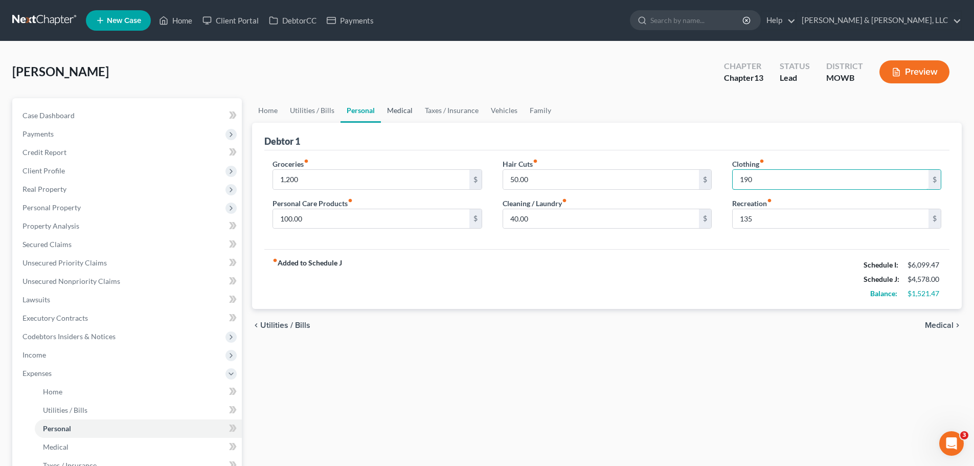
type input "190"
click at [398, 113] on link "Medical" at bounding box center [400, 110] width 38 height 25
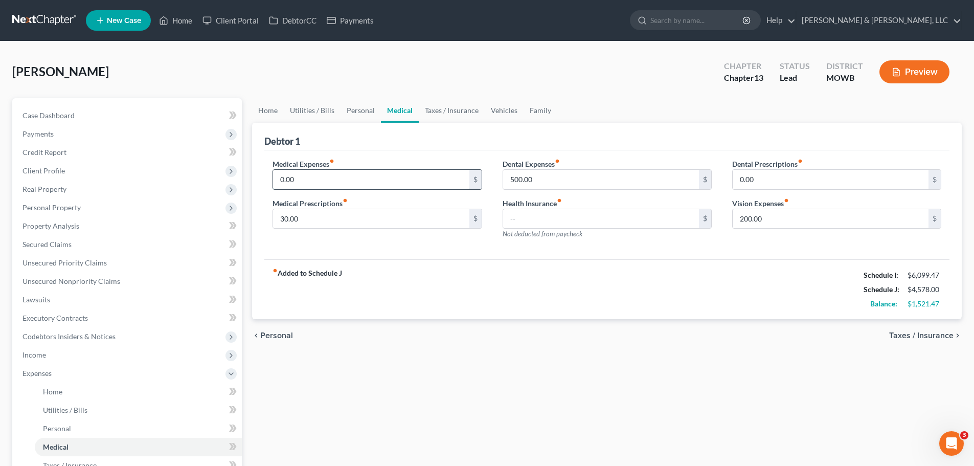
click at [335, 186] on input "0.00" at bounding box center [371, 179] width 196 height 19
type input "56"
click at [568, 182] on input "500.00" at bounding box center [601, 179] width 196 height 19
type input "50"
click at [773, 223] on input "200.00" at bounding box center [831, 218] width 196 height 19
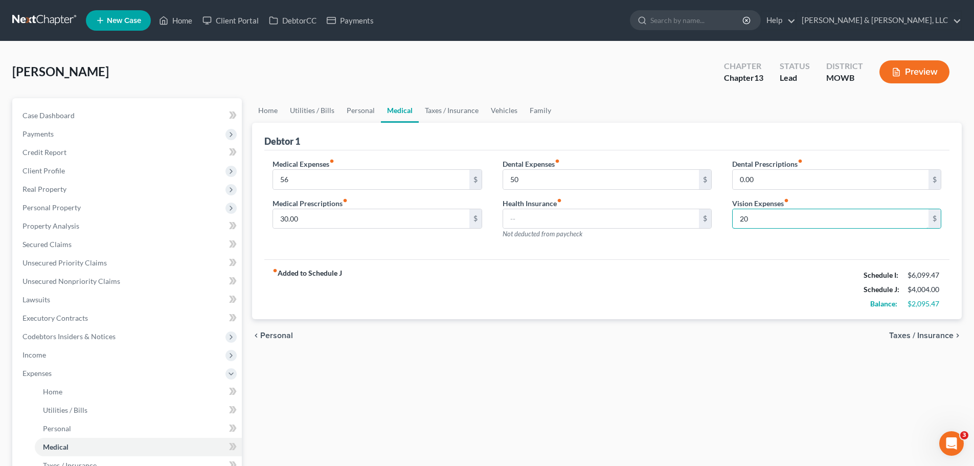
type input "20"
click at [689, 280] on div "fiber_manual_record Added to Schedule J Schedule I: $6,099.47 Schedule J: $4,00…" at bounding box center [606, 289] width 685 height 60
click at [455, 116] on link "Taxes / Insurance" at bounding box center [452, 110] width 66 height 25
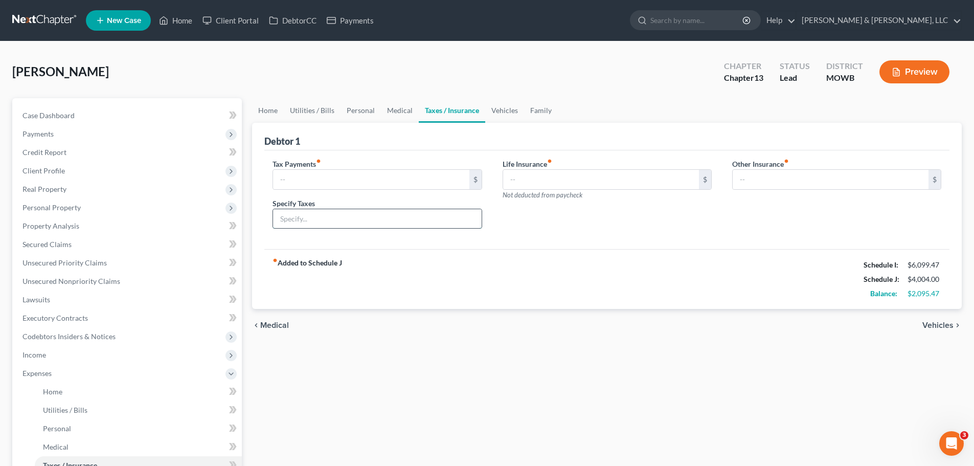
click at [331, 219] on input "text" at bounding box center [377, 218] width 208 height 19
type input "Personal Property Tax"
click at [325, 183] on input "text" at bounding box center [371, 179] width 196 height 19
type input "35"
drag, startPoint x: 617, startPoint y: 211, endPoint x: 570, endPoint y: 158, distance: 71.1
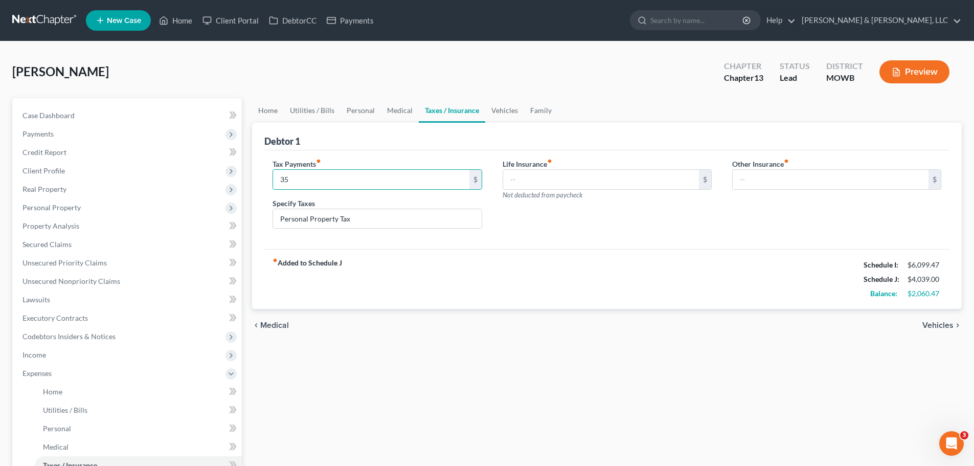
click at [616, 211] on div "Life Insurance fiber_manual_record $ Not deducted from paycheck" at bounding box center [608, 198] width 230 height 79
click at [503, 114] on link "Vehicles" at bounding box center [504, 110] width 39 height 25
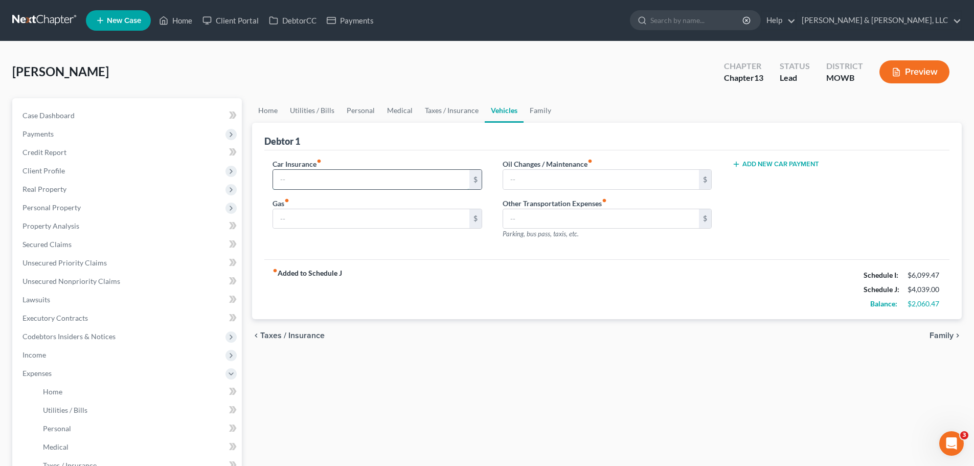
click at [351, 185] on input "text" at bounding box center [371, 179] width 196 height 19
click at [539, 117] on link "Family" at bounding box center [541, 110] width 34 height 25
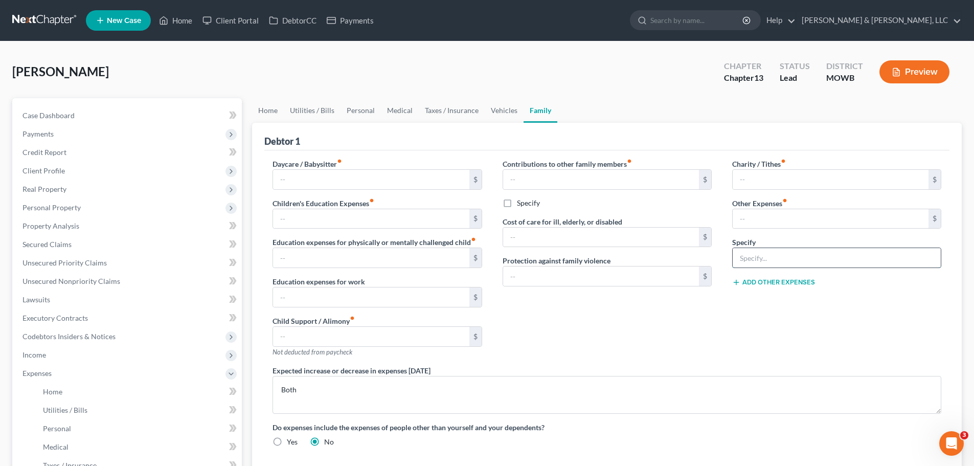
click at [789, 259] on input "text" at bounding box center [837, 257] width 208 height 19
type input "Miscellaneous expenses, gifts, parking, postage, etc."
click at [791, 224] on input "text" at bounding box center [831, 218] width 196 height 19
type input "165"
click at [763, 186] on input "text" at bounding box center [831, 179] width 196 height 19
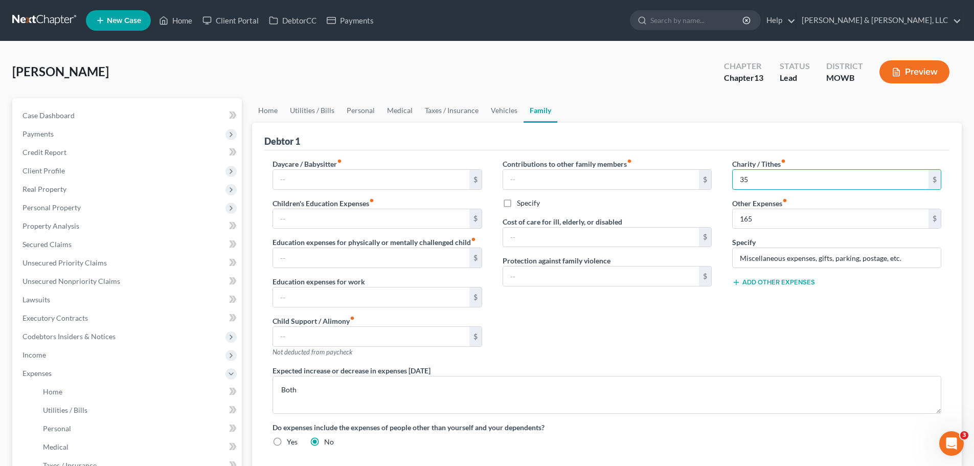
type input "35"
click at [853, 337] on div "Charity / Tithes fiber_manual_record 35 $ Other Expenses fiber_manual_record 16…" at bounding box center [837, 262] width 230 height 207
click at [275, 113] on link "Home" at bounding box center [268, 110] width 32 height 25
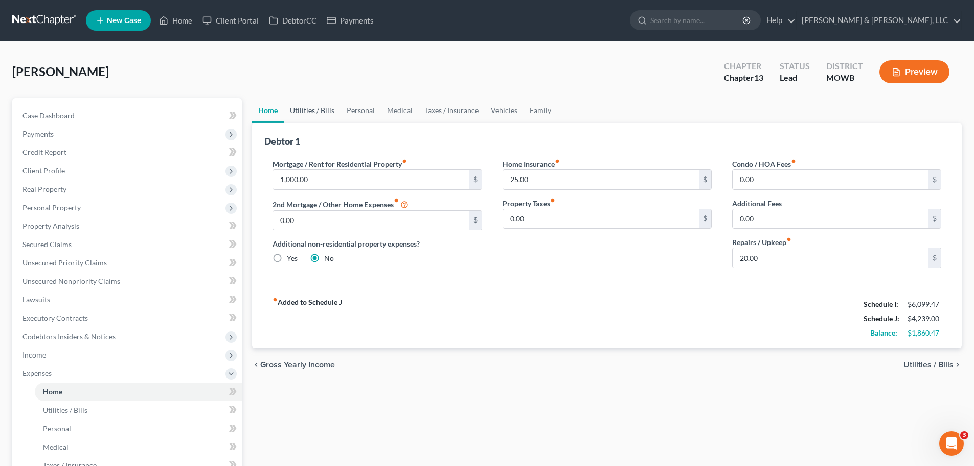
click at [302, 115] on link "Utilities / Bills" at bounding box center [312, 110] width 57 height 25
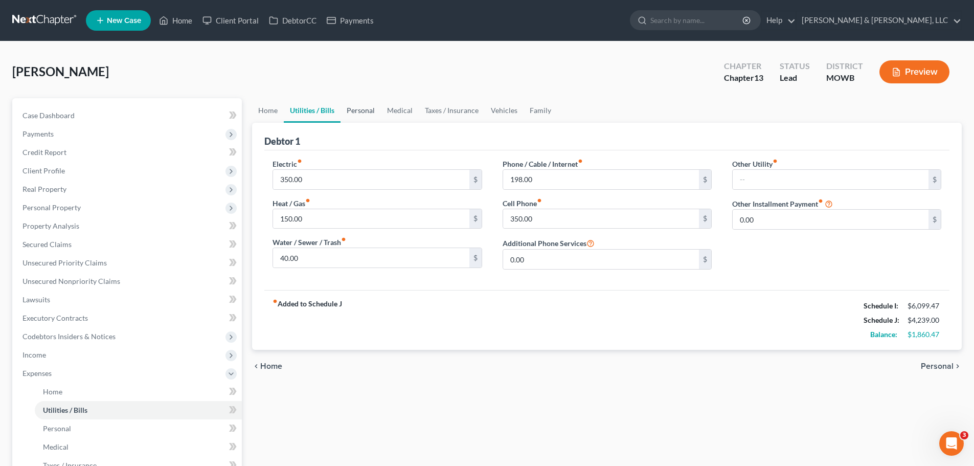
click at [362, 105] on link "Personal" at bounding box center [361, 110] width 40 height 25
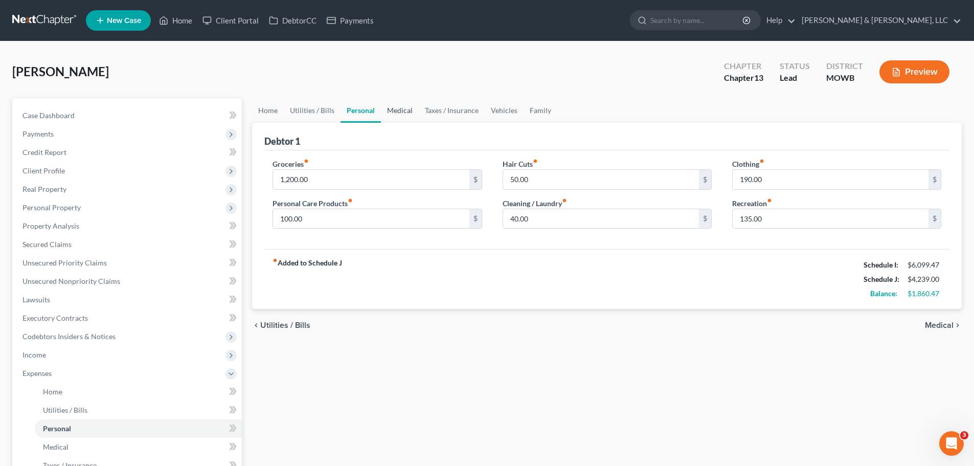
click at [384, 112] on link "Medical" at bounding box center [400, 110] width 38 height 25
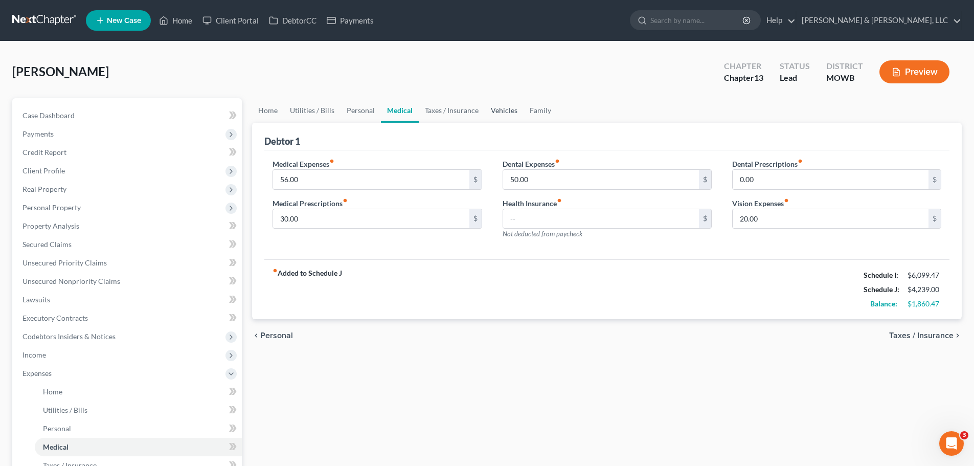
click at [493, 112] on link "Vehicles" at bounding box center [504, 110] width 39 height 25
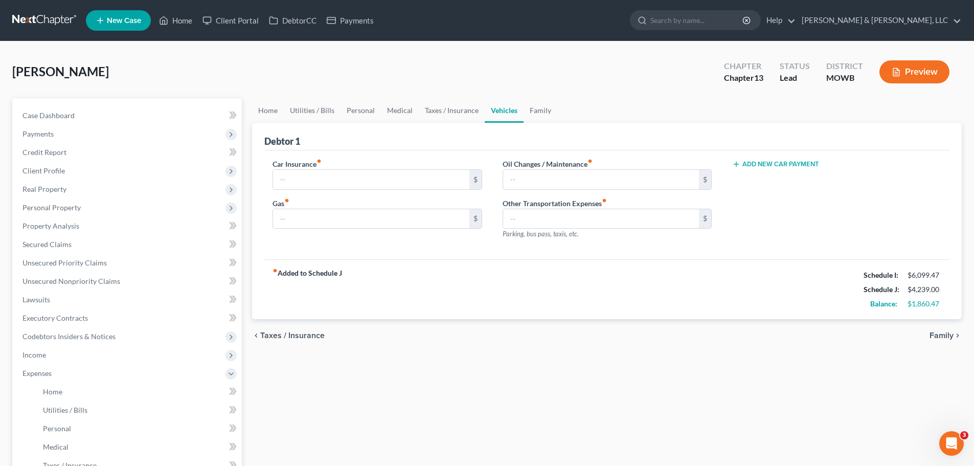
click at [803, 166] on button "Add New Car Payment" at bounding box center [775, 164] width 87 height 8
click at [766, 183] on input "text" at bounding box center [821, 179] width 177 height 19
click at [785, 202] on button "Add New Car Payment" at bounding box center [775, 203] width 87 height 8
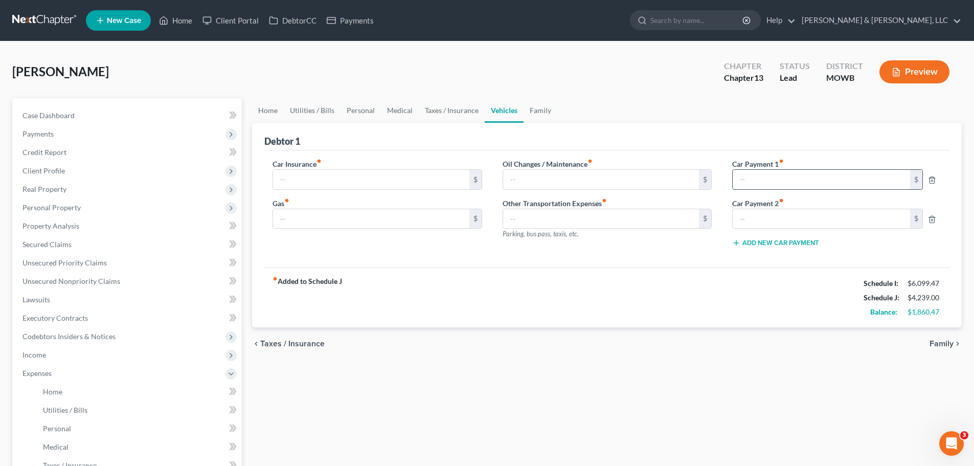
click at [783, 184] on input "text" at bounding box center [821, 179] width 177 height 19
type input "690"
click at [848, 210] on input "text" at bounding box center [821, 218] width 177 height 19
type input "475"
click at [776, 279] on div "fiber_manual_record Added to Schedule J Schedule I: $6,099.47 Schedule J: $5,40…" at bounding box center [606, 298] width 685 height 60
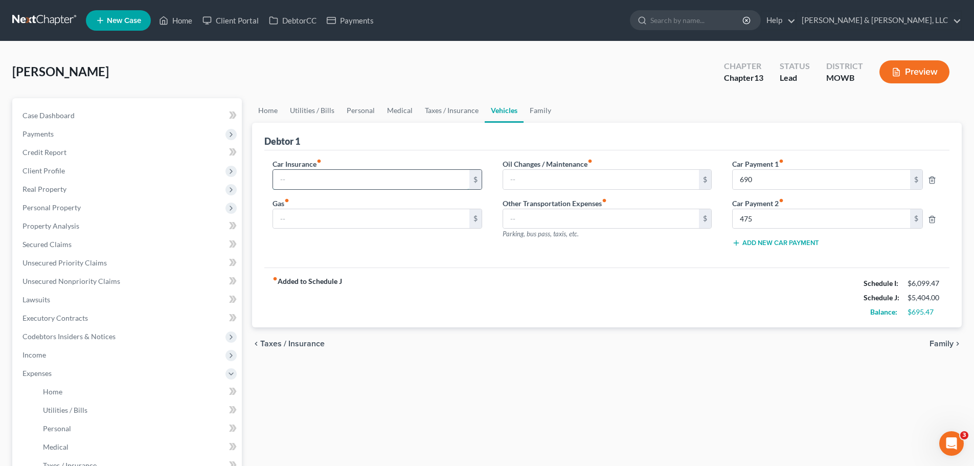
click at [434, 185] on input "text" at bounding box center [371, 179] width 196 height 19
click at [536, 179] on input "text" at bounding box center [601, 179] width 196 height 19
type input "70"
type input "20"
click at [406, 224] on input "text" at bounding box center [371, 218] width 196 height 19
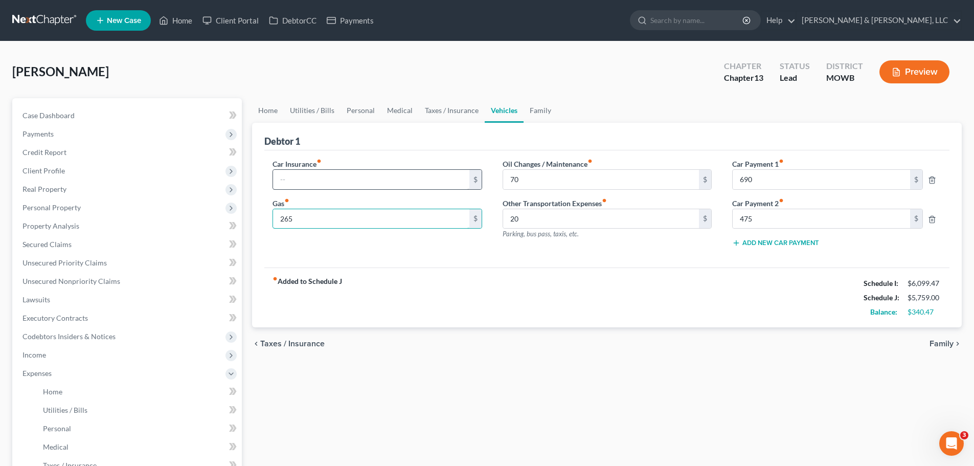
type input "265"
click at [368, 184] on input "text" at bounding box center [371, 179] width 196 height 19
drag, startPoint x: 530, startPoint y: 108, endPoint x: 525, endPoint y: 110, distance: 5.5
click at [530, 109] on link "Family" at bounding box center [541, 110] width 34 height 25
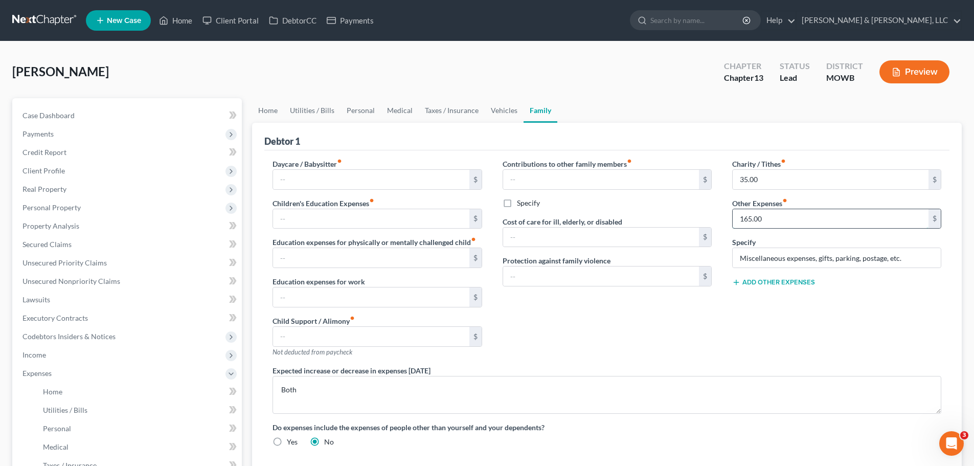
click at [793, 217] on input "165.00" at bounding box center [831, 218] width 196 height 19
type input "125"
click at [488, 111] on link "Vehicles" at bounding box center [504, 110] width 39 height 25
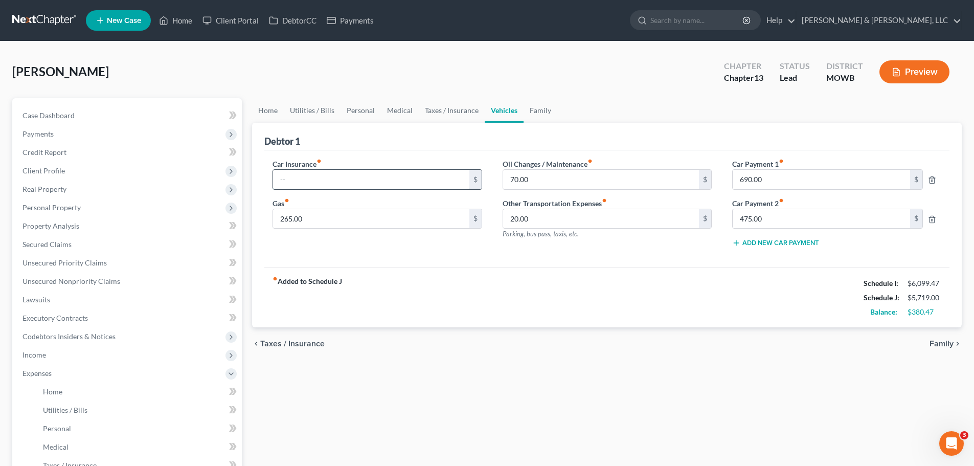
click at [342, 182] on input "text" at bounding box center [371, 179] width 196 height 19
type input "279"
click at [553, 316] on div "fiber_manual_record Added to Schedule J Schedule I: $6,099.47 Schedule J: $5,99…" at bounding box center [606, 298] width 685 height 60
click at [438, 113] on link "Taxes / Insurance" at bounding box center [452, 110] width 66 height 25
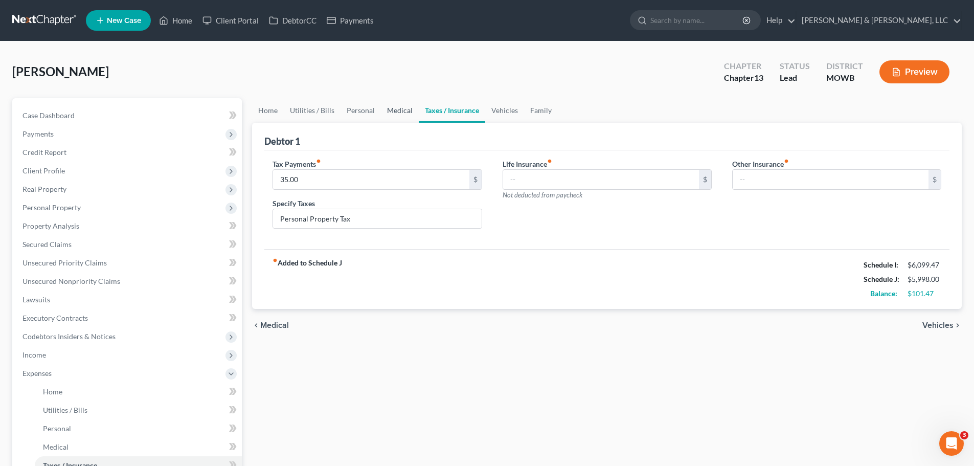
click at [389, 117] on link "Medical" at bounding box center [400, 110] width 38 height 25
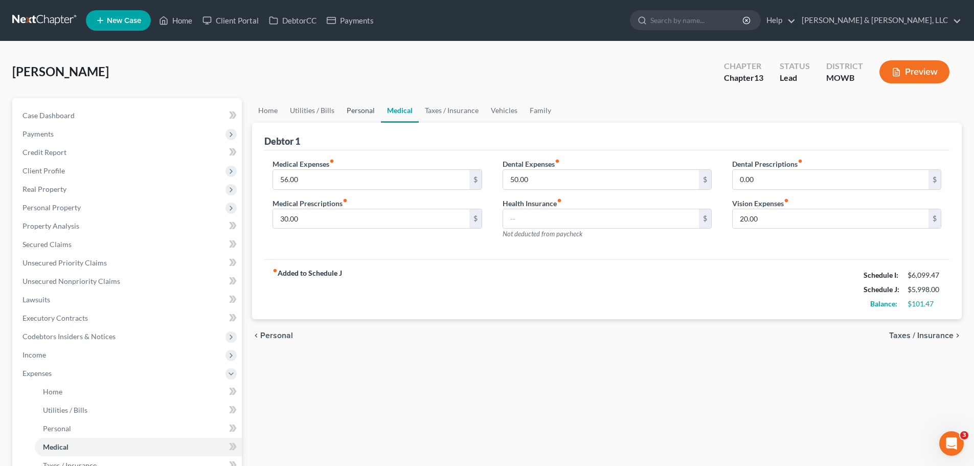
click at [345, 112] on link "Personal" at bounding box center [361, 110] width 40 height 25
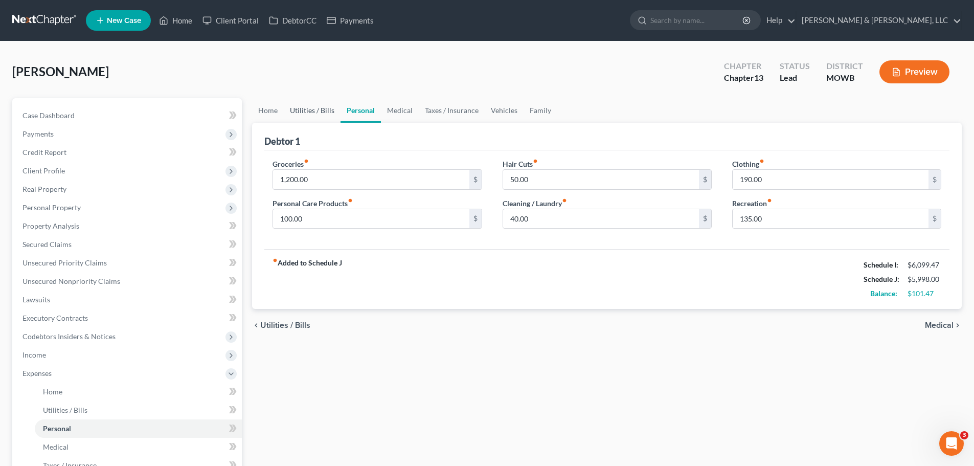
click at [327, 112] on link "Utilities / Bills" at bounding box center [312, 110] width 57 height 25
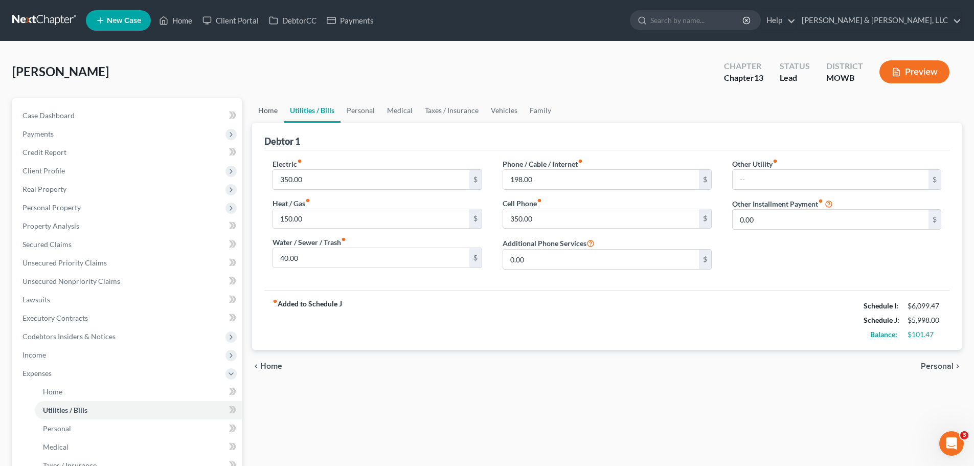
click at [276, 113] on link "Home" at bounding box center [268, 110] width 32 height 25
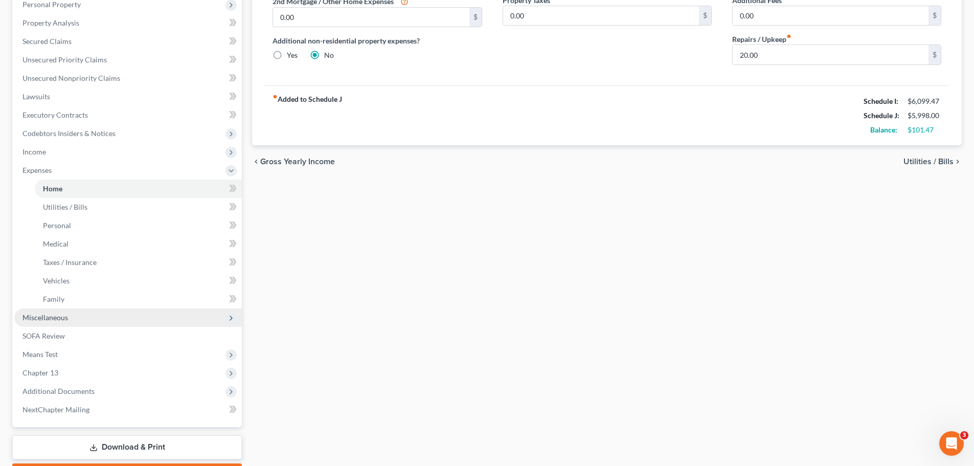
scroll to position [262, 0]
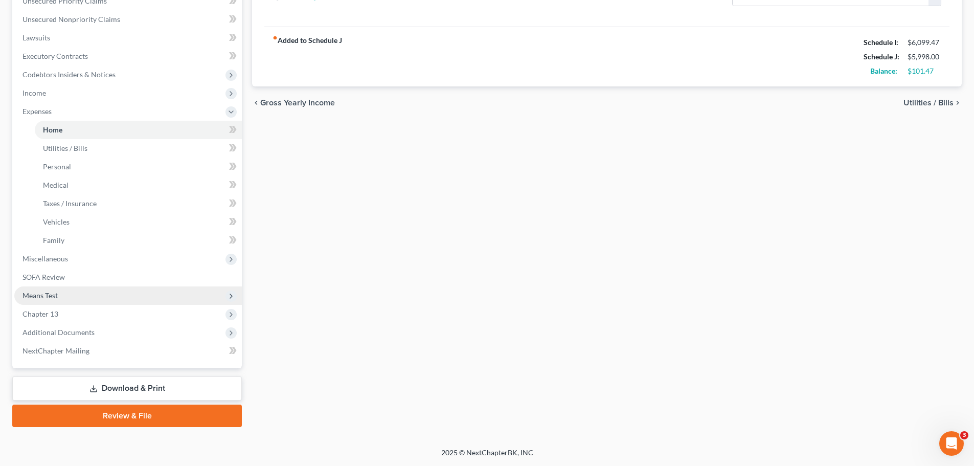
drag, startPoint x: 50, startPoint y: 299, endPoint x: 56, endPoint y: 299, distance: 6.1
click at [50, 299] on span "Means Test" at bounding box center [40, 295] width 35 height 9
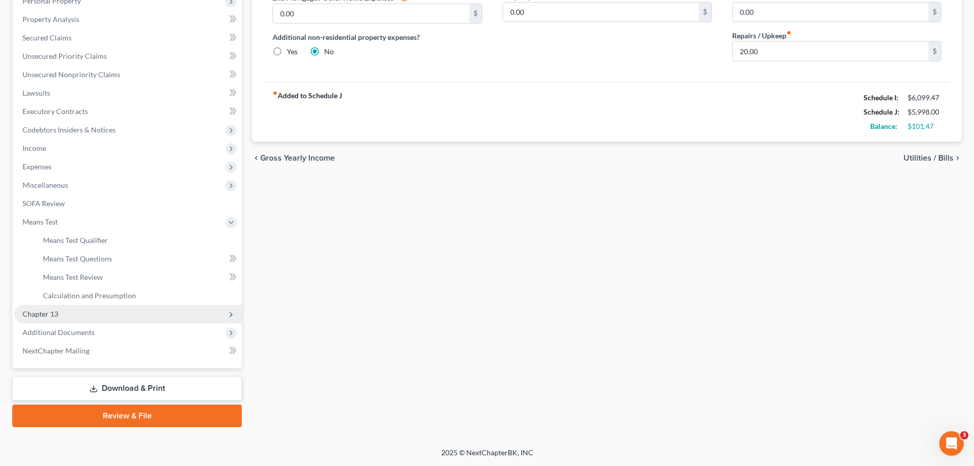
scroll to position [207, 0]
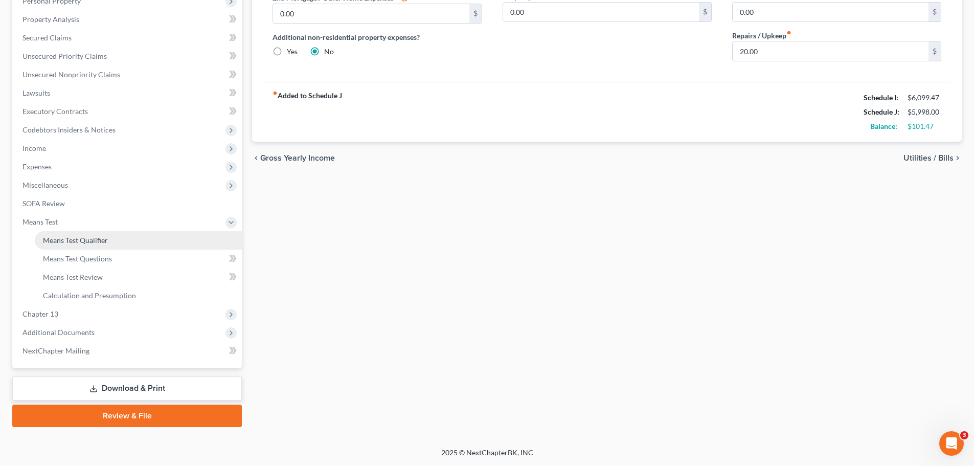
click at [92, 237] on span "Means Test Qualifier" at bounding box center [75, 240] width 65 height 9
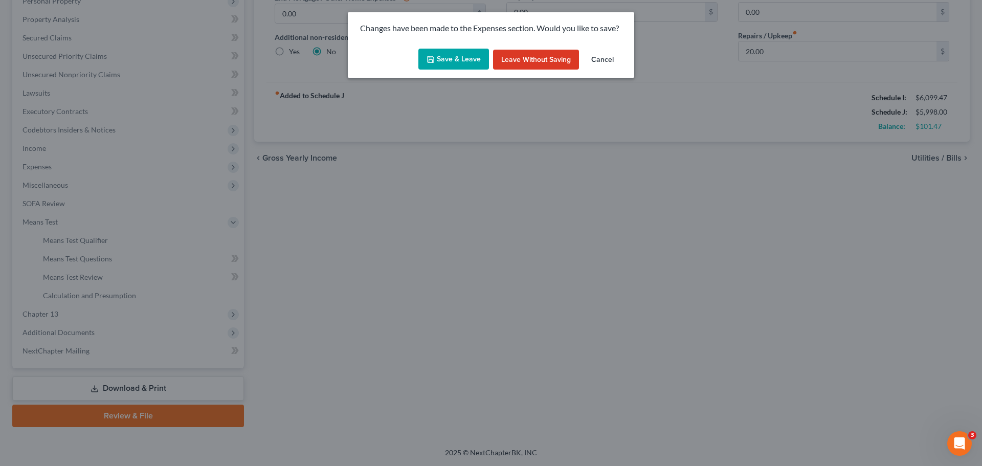
click at [470, 54] on button "Save & Leave" at bounding box center [453, 59] width 71 height 21
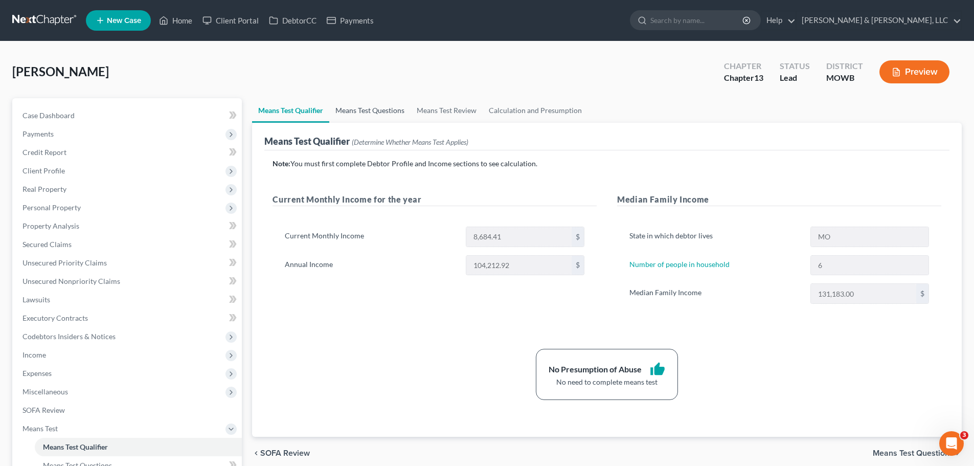
click at [375, 112] on link "Means Test Questions" at bounding box center [369, 110] width 81 height 25
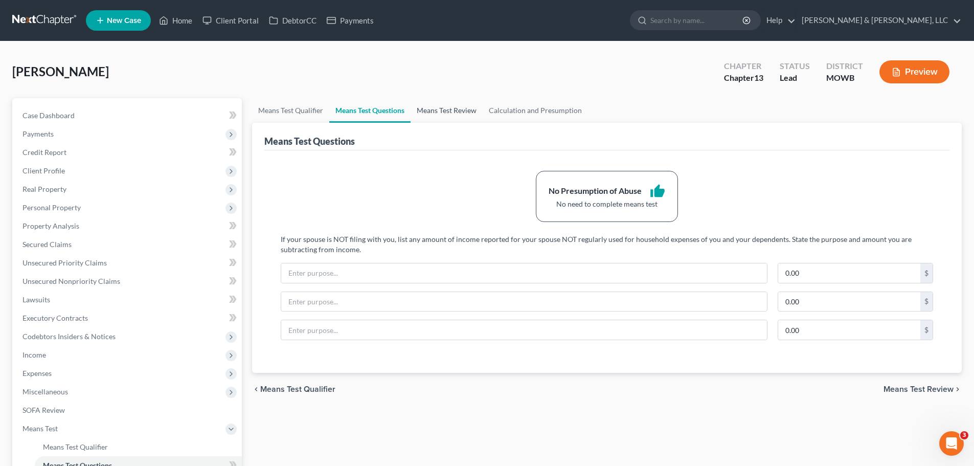
click at [442, 107] on link "Means Test Review" at bounding box center [447, 110] width 72 height 25
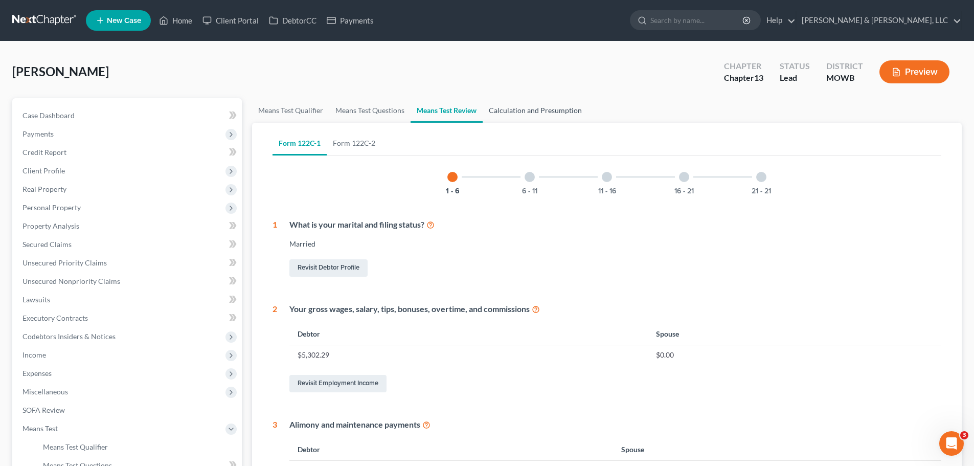
drag, startPoint x: 512, startPoint y: 109, endPoint x: 487, endPoint y: 103, distance: 25.7
click at [512, 109] on link "Calculation and Presumption" at bounding box center [535, 110] width 105 height 25
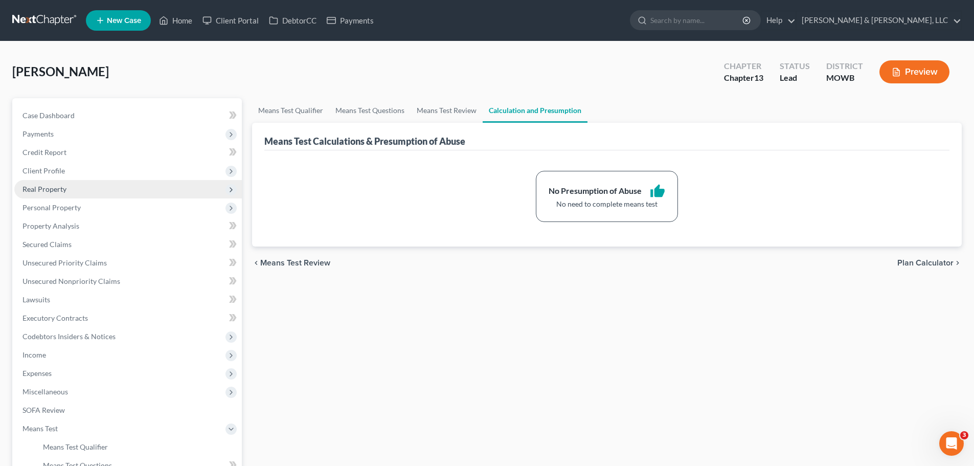
click at [58, 185] on span "Real Property" at bounding box center [45, 189] width 44 height 9
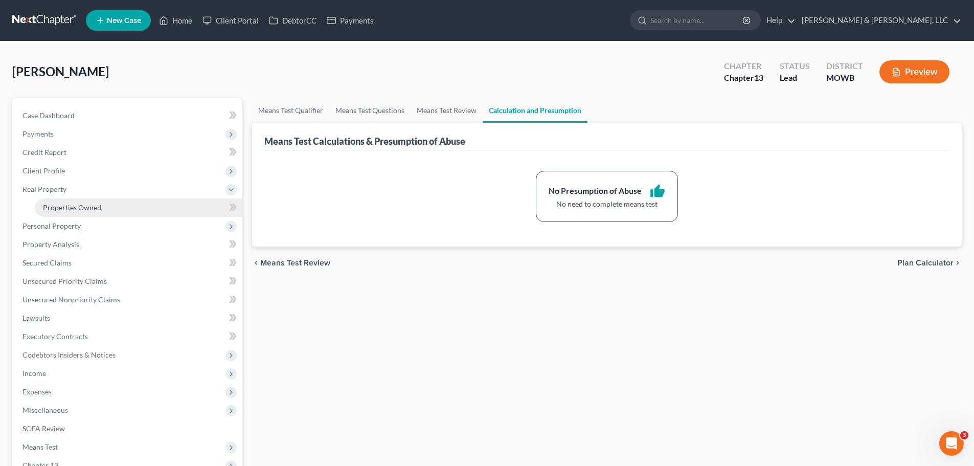
click at [81, 201] on link "Properties Owned" at bounding box center [138, 207] width 207 height 18
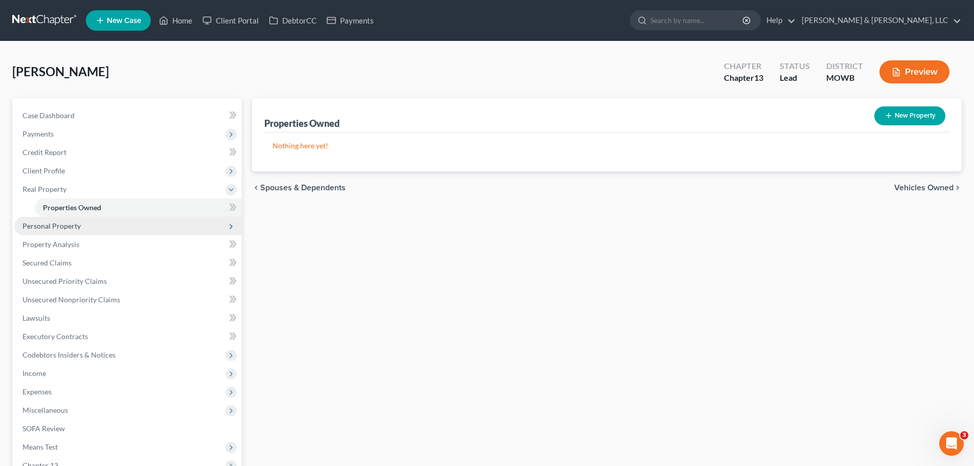
click at [88, 226] on span "Personal Property" at bounding box center [128, 226] width 228 height 18
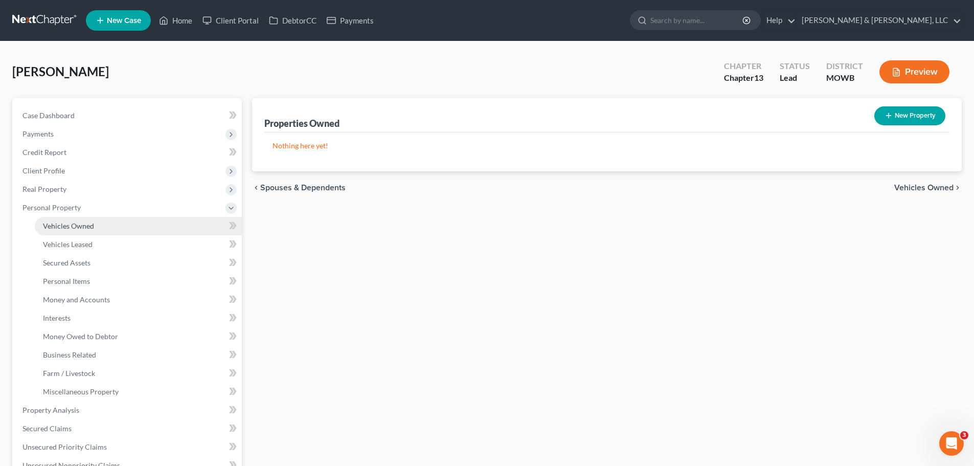
click at [91, 231] on link "Vehicles Owned" at bounding box center [138, 226] width 207 height 18
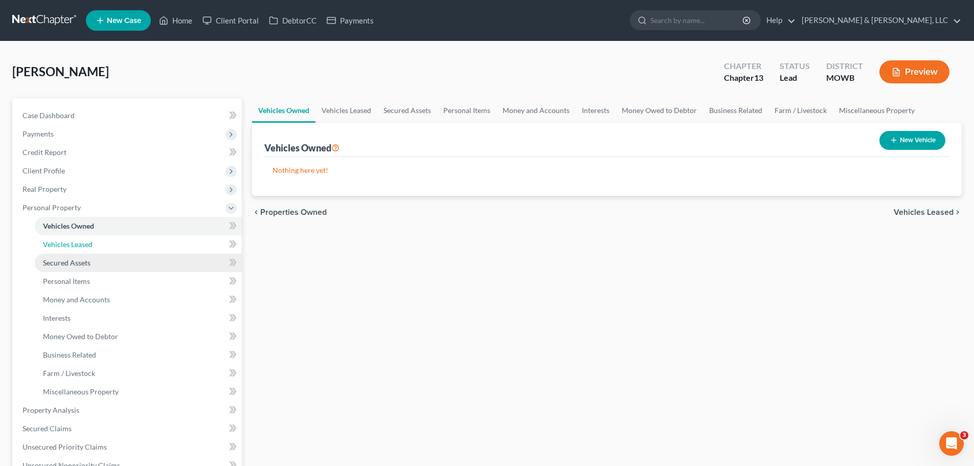
click at [94, 244] on link "Vehicles Leased" at bounding box center [138, 244] width 207 height 18
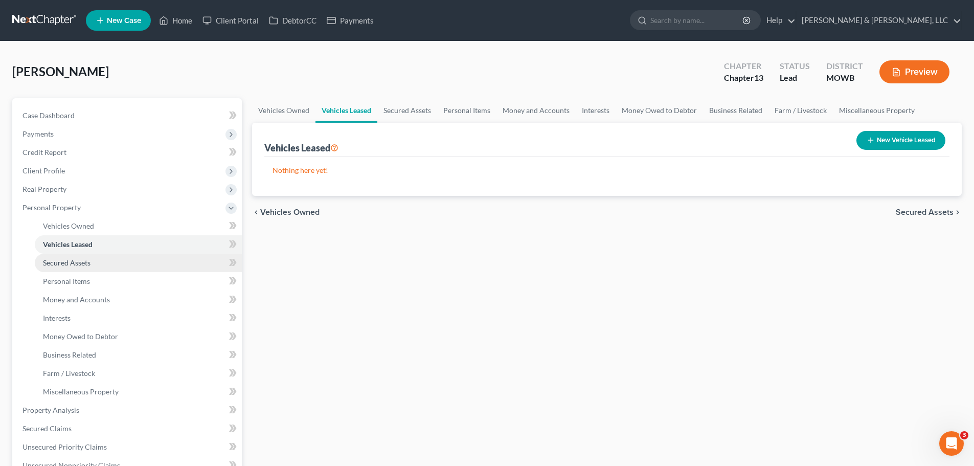
click at [99, 261] on link "Secured Assets" at bounding box center [138, 263] width 207 height 18
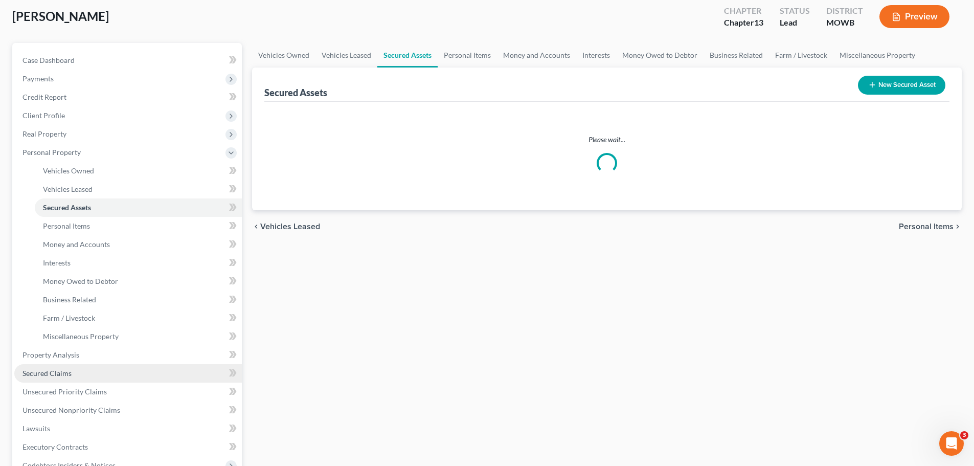
scroll to position [153, 0]
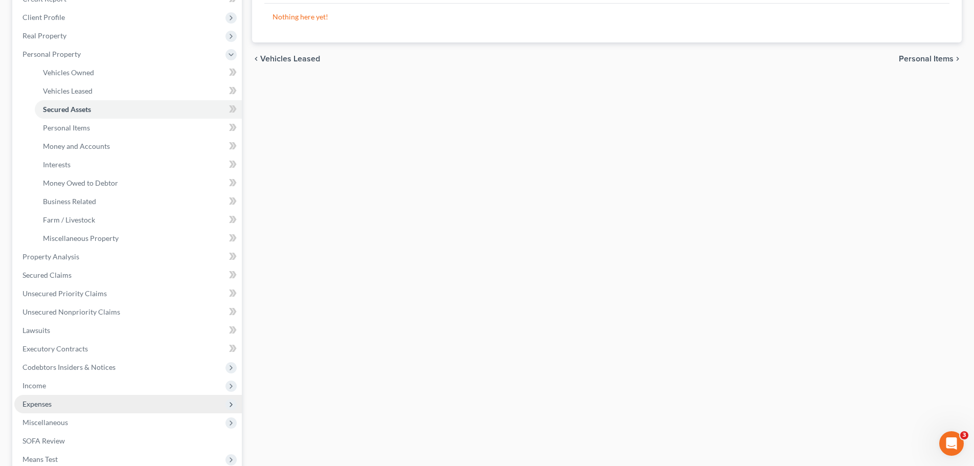
click at [47, 403] on span "Expenses" at bounding box center [37, 403] width 29 height 9
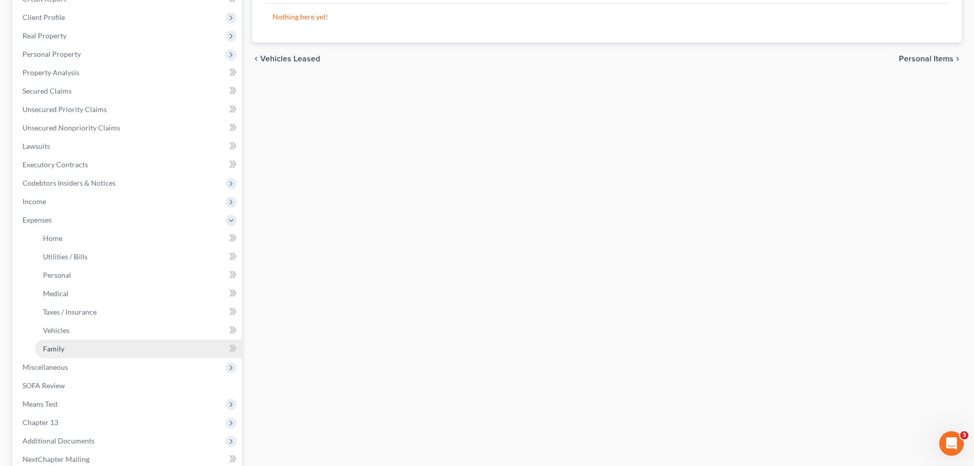
click at [58, 346] on span "Family" at bounding box center [53, 348] width 21 height 9
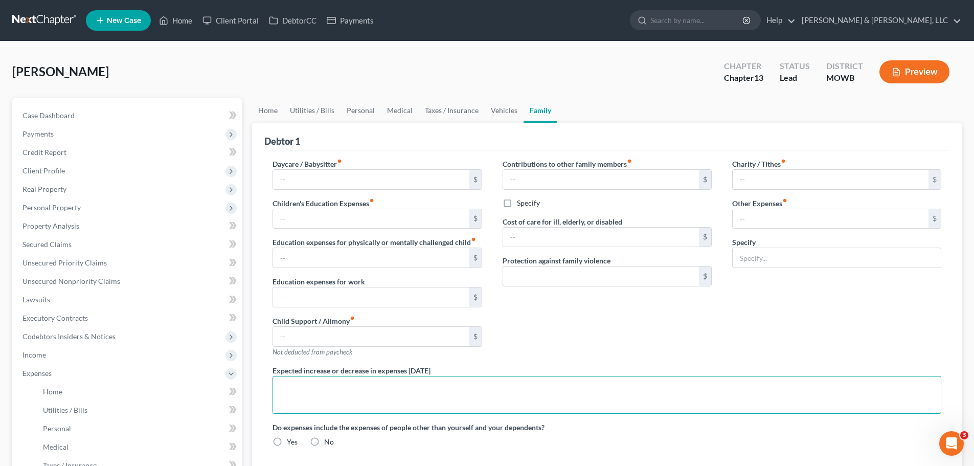
click at [364, 387] on textarea at bounding box center [607, 395] width 669 height 38
type input "35.00"
type input "125.00"
type input "Miscellaneous expenses, gifts, parking, postage, etc."
type textarea "Both"
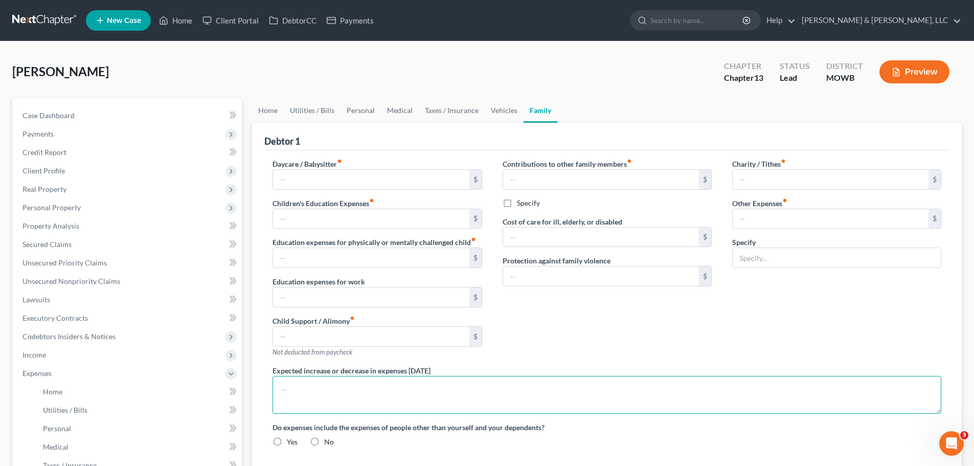
radio input "true"
type textarea "Both vehicles are listed in NFS name only."
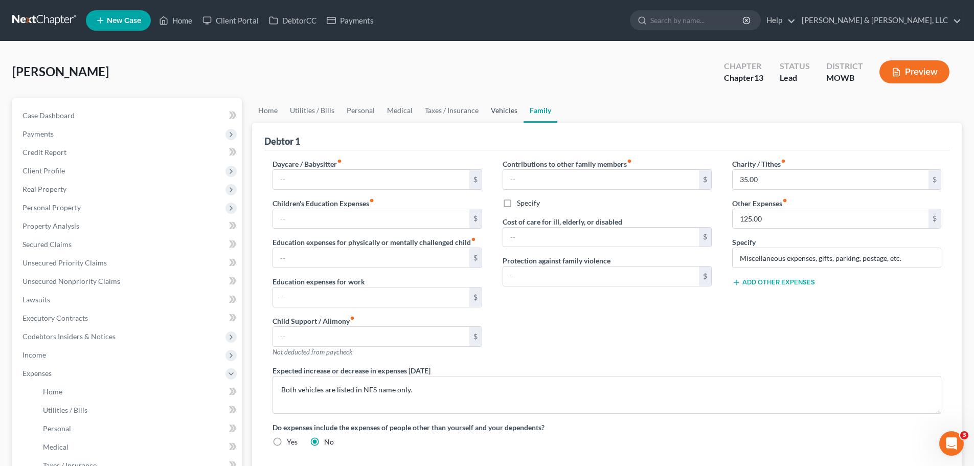
click at [509, 113] on link "Vehicles" at bounding box center [504, 110] width 39 height 25
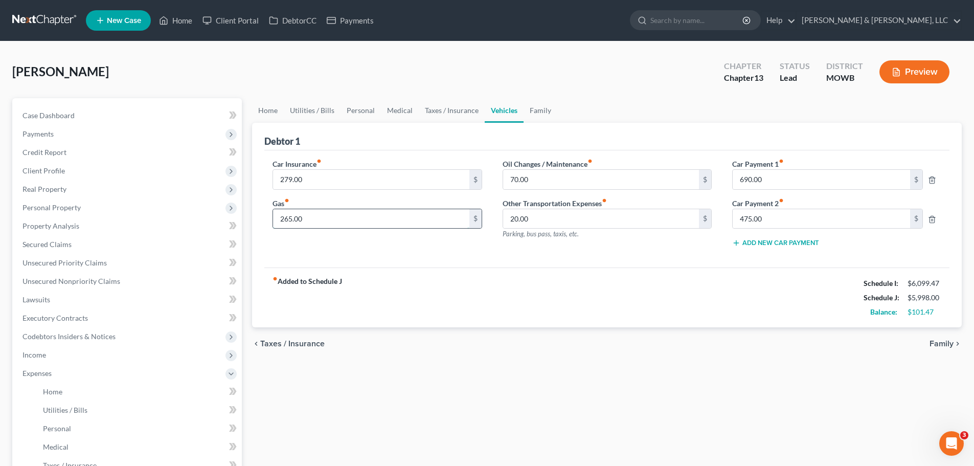
click at [315, 219] on input "265.00" at bounding box center [371, 218] width 196 height 19
type input "235"
click at [437, 112] on link "Taxes / Insurance" at bounding box center [452, 110] width 66 height 25
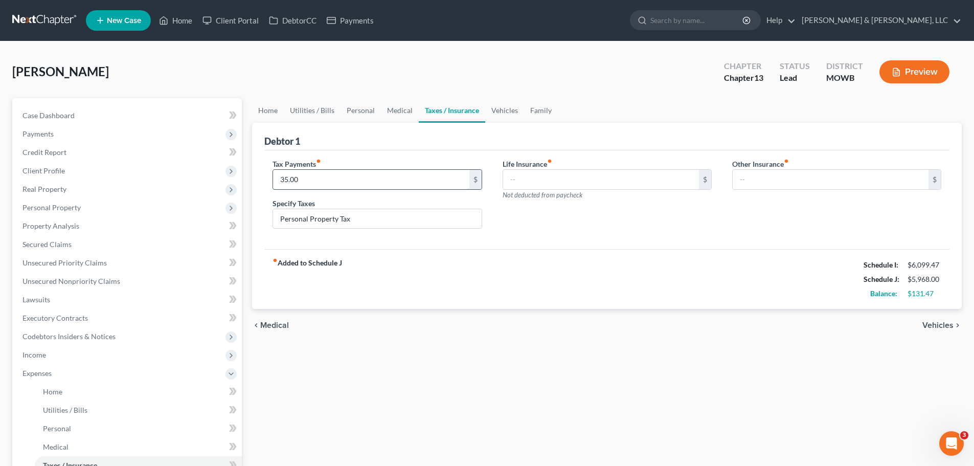
click at [342, 180] on input "35.00" at bounding box center [371, 179] width 196 height 19
type input "20"
click at [391, 116] on link "Medical" at bounding box center [400, 110] width 38 height 25
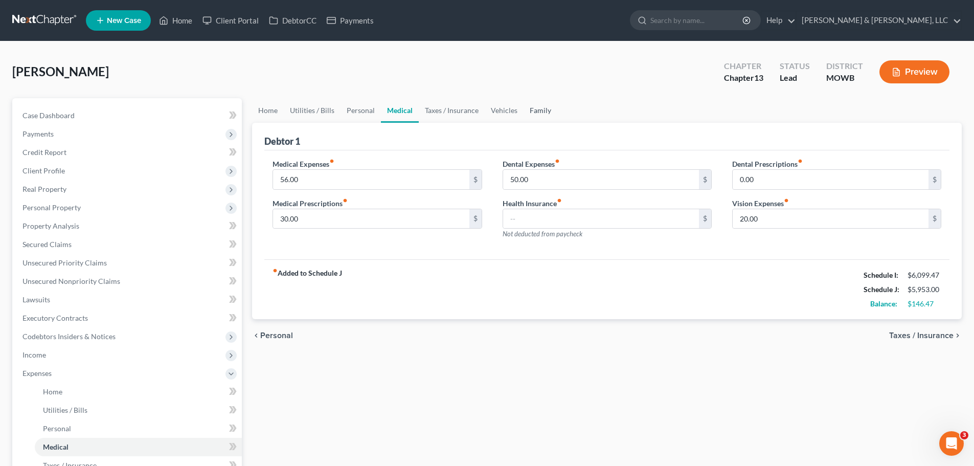
click at [540, 109] on link "Family" at bounding box center [541, 110] width 34 height 25
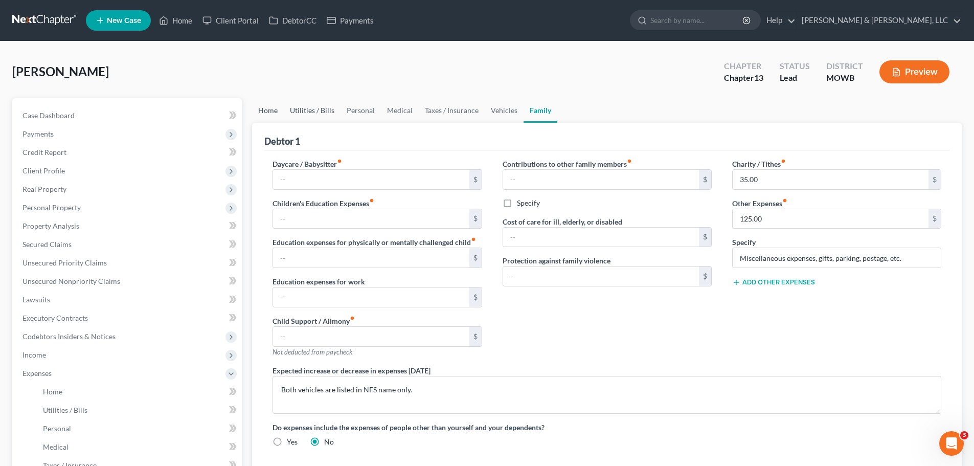
click at [273, 111] on link "Home" at bounding box center [268, 110] width 32 height 25
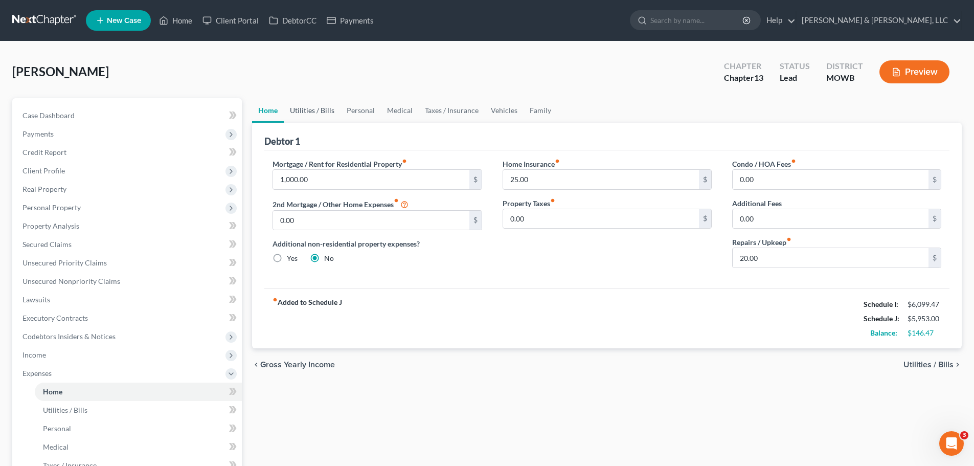
click at [305, 108] on link "Utilities / Bills" at bounding box center [312, 110] width 57 height 25
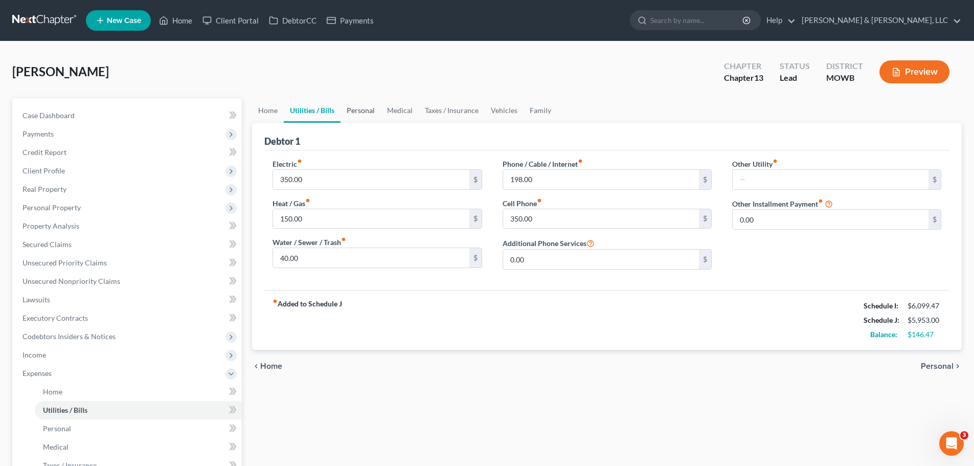
click at [369, 108] on link "Personal" at bounding box center [361, 110] width 40 height 25
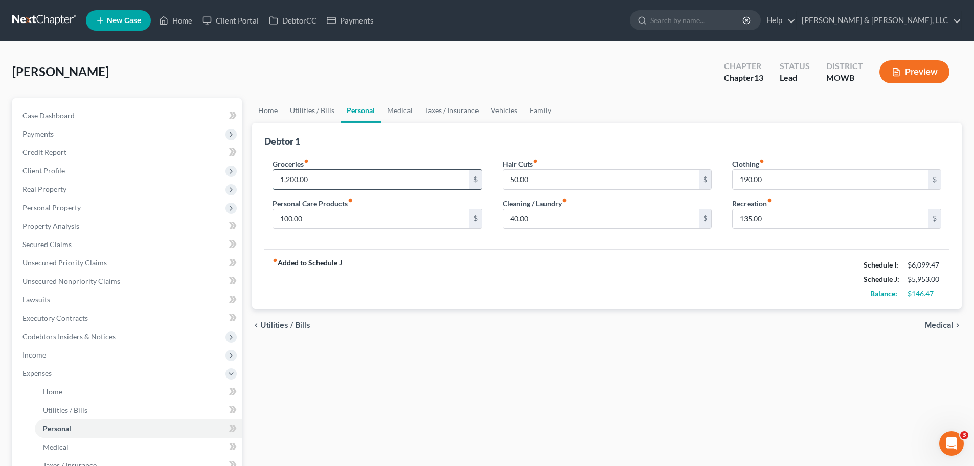
click at [320, 180] on input "1,200.00" at bounding box center [371, 179] width 196 height 19
type input "1,150"
drag, startPoint x: 499, startPoint y: 280, endPoint x: 521, endPoint y: 250, distance: 37.3
click at [500, 280] on div "fiber_manual_record Added to Schedule J Schedule I: $6,099.47 Schedule J: $5,90…" at bounding box center [606, 279] width 685 height 60
drag, startPoint x: 405, startPoint y: 113, endPoint x: 403, endPoint y: 103, distance: 9.8
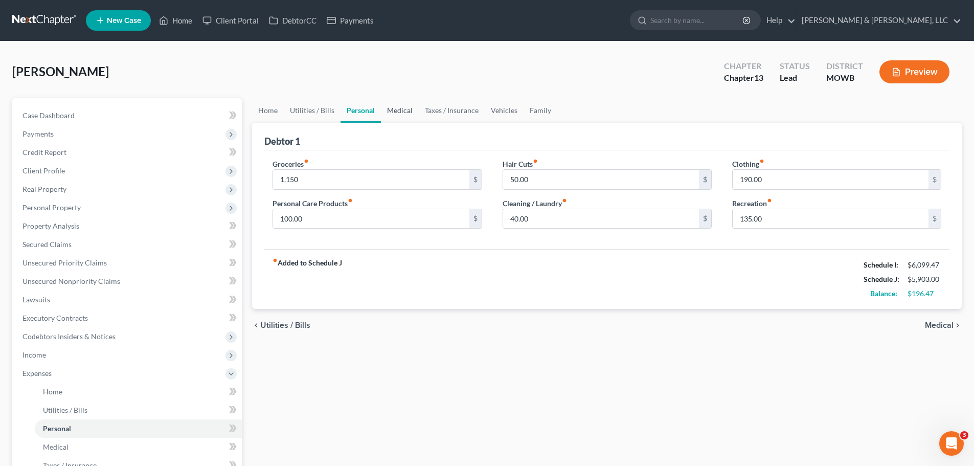
click at [404, 113] on link "Medical" at bounding box center [400, 110] width 38 height 25
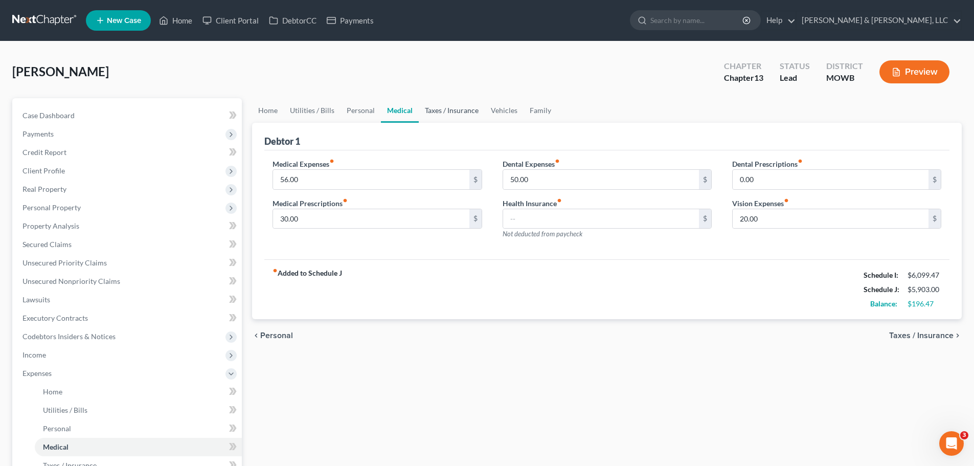
click at [452, 107] on link "Taxes / Insurance" at bounding box center [452, 110] width 66 height 25
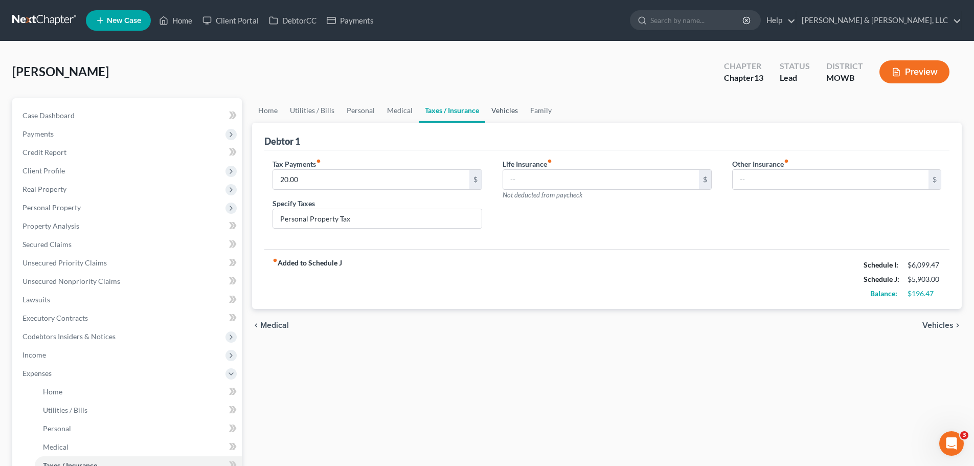
click at [497, 112] on link "Vehicles" at bounding box center [504, 110] width 39 height 25
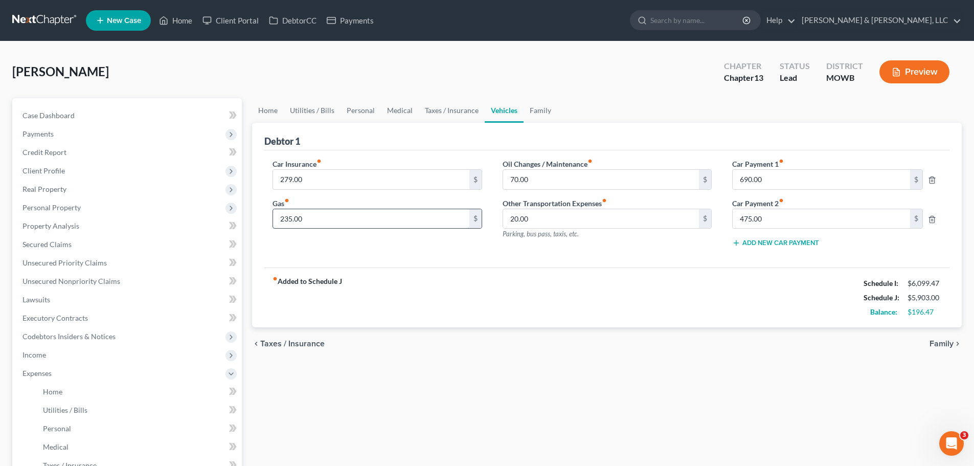
click at [335, 214] on input "235.00" at bounding box center [371, 218] width 196 height 19
click at [439, 316] on div "fiber_manual_record Added to Schedule J Schedule I: $6,099.47 Schedule J: $5,95…" at bounding box center [606, 298] width 685 height 60
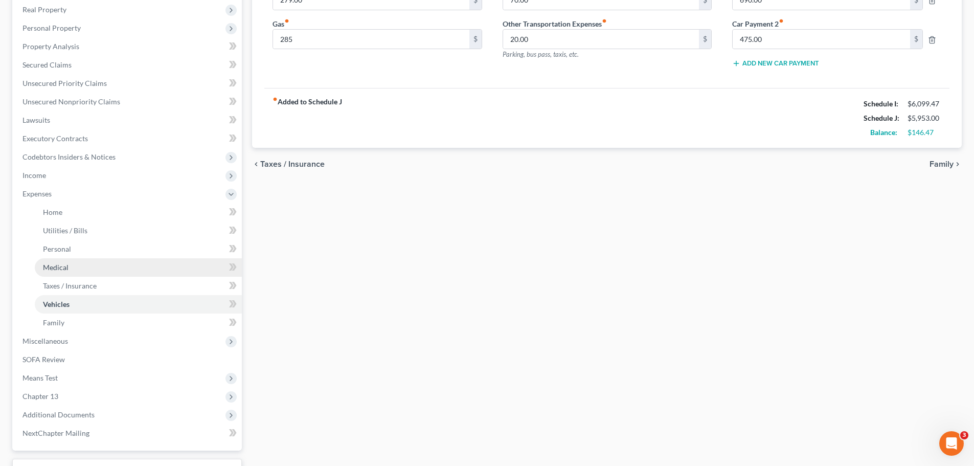
scroll to position [256, 0]
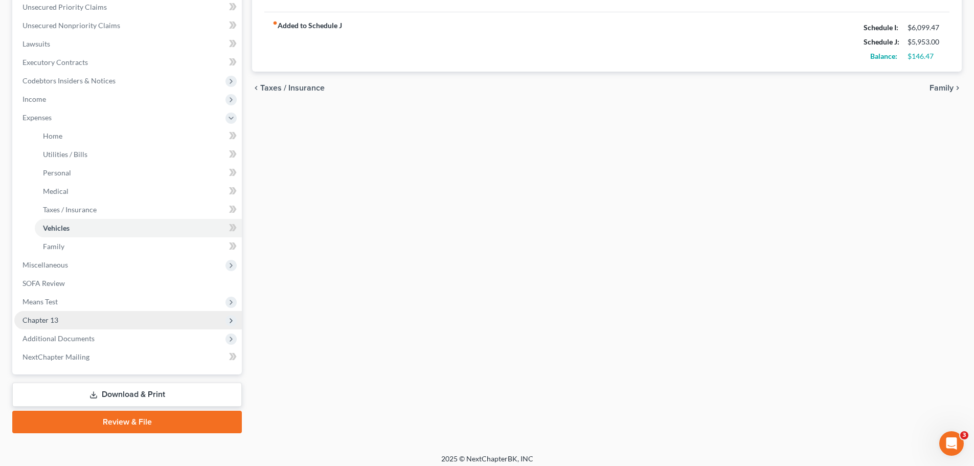
click at [56, 321] on span "Chapter 13" at bounding box center [41, 320] width 36 height 9
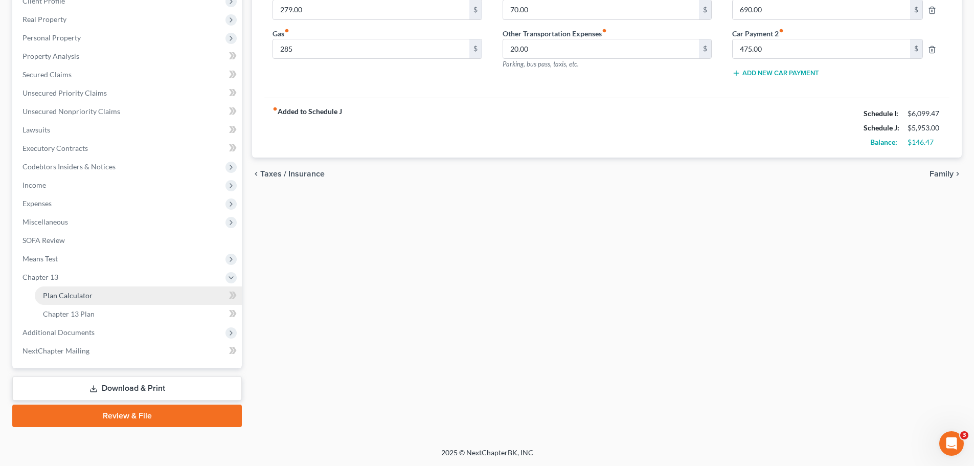
scroll to position [170, 0]
click at [75, 294] on span "Plan Calculator" at bounding box center [68, 295] width 50 height 9
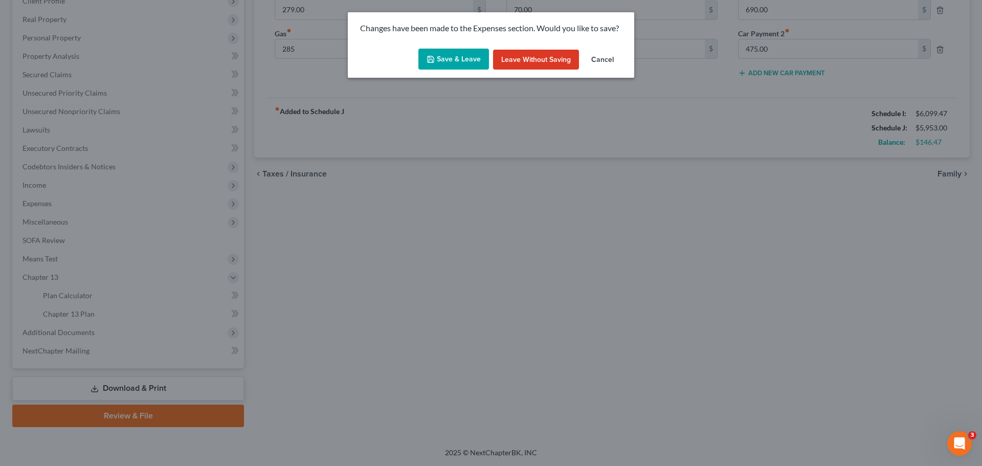
click at [466, 58] on button "Save & Leave" at bounding box center [453, 59] width 71 height 21
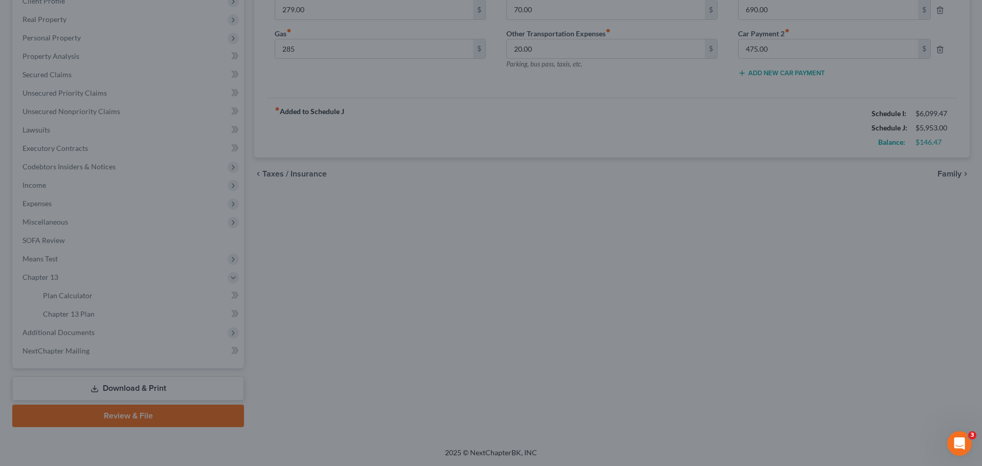
type input "285.00"
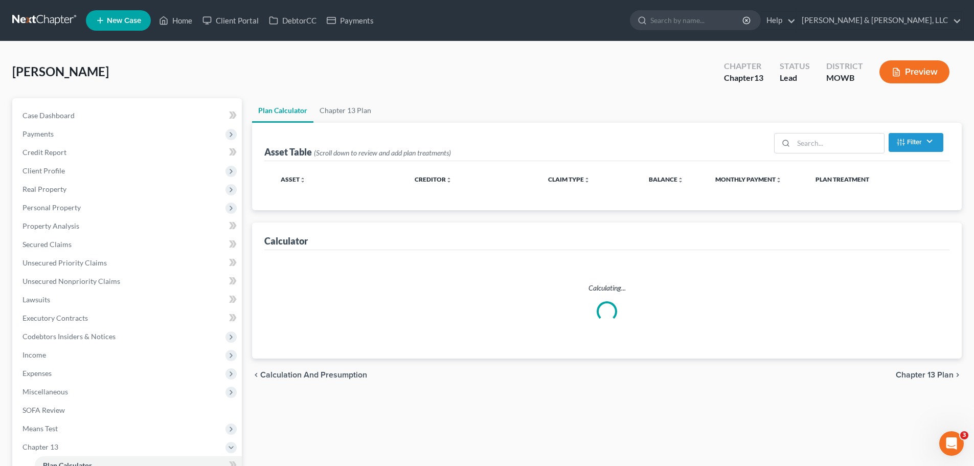
select select "59"
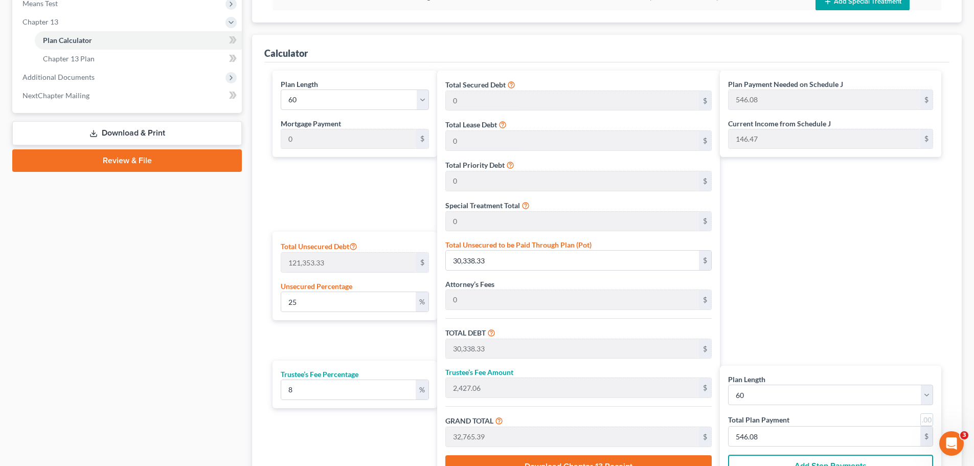
scroll to position [460, 0]
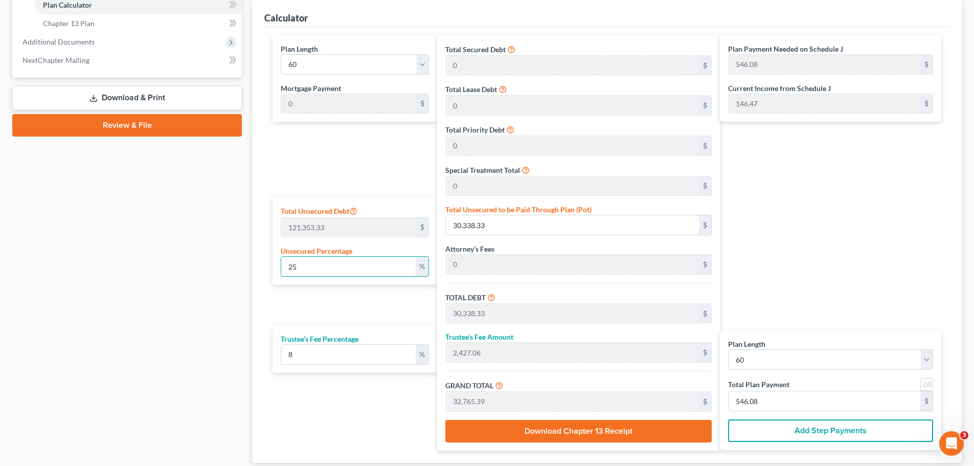
drag, startPoint x: 364, startPoint y: 261, endPoint x: 244, endPoint y: 263, distance: 119.7
click at [239, 265] on div "Petition Navigation Case Dashboard Payments Invoices Payments Payments Credit R…" at bounding box center [487, 67] width 960 height 858
type input "0"
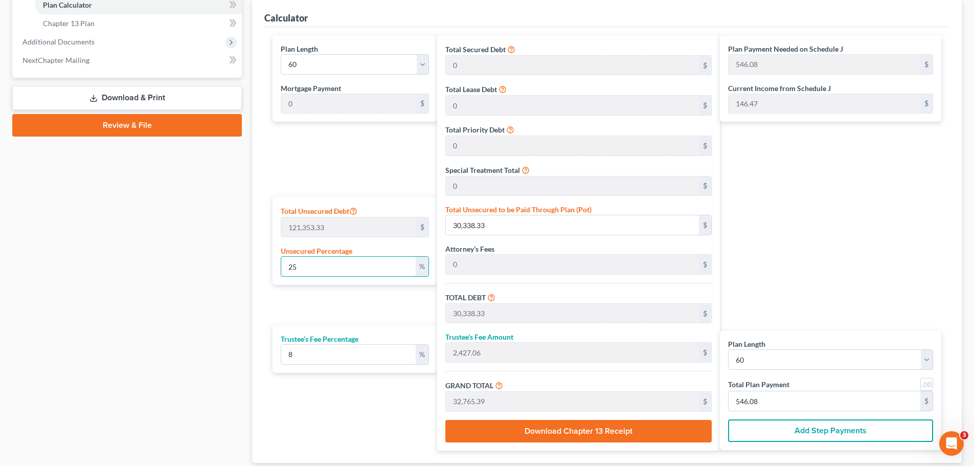
type input "0"
drag, startPoint x: 395, startPoint y: 66, endPoint x: 388, endPoint y: 72, distance: 9.1
click at [395, 66] on select "1 2 3 4 5 6 7 8 9 10 11 12 13 14 15 16 17 18 19 20 21 22 23 24 25 26 27 28 29 3…" at bounding box center [355, 64] width 148 height 20
select select "35"
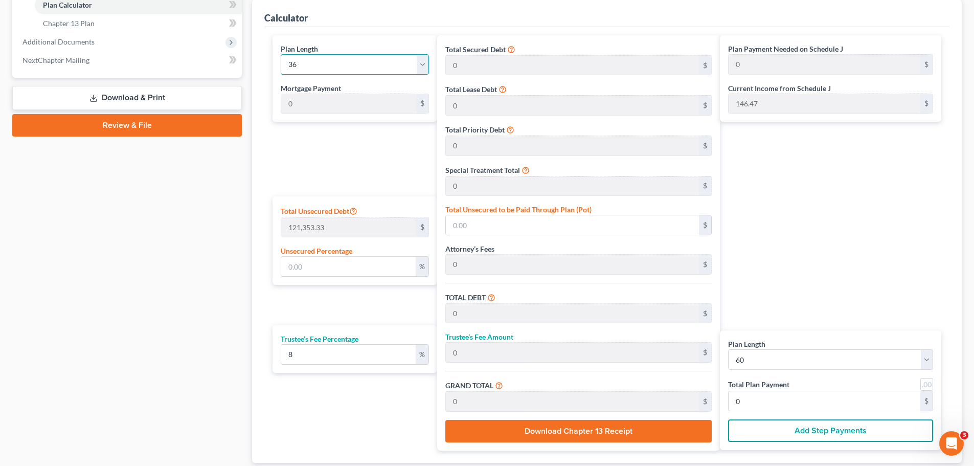
click at [281, 54] on select "1 2 3 4 5 6 7 8 9 10 11 12 13 14 15 16 17 18 19 20 21 22 23 24 25 26 27 28 29 3…" at bounding box center [355, 64] width 148 height 20
select select "35"
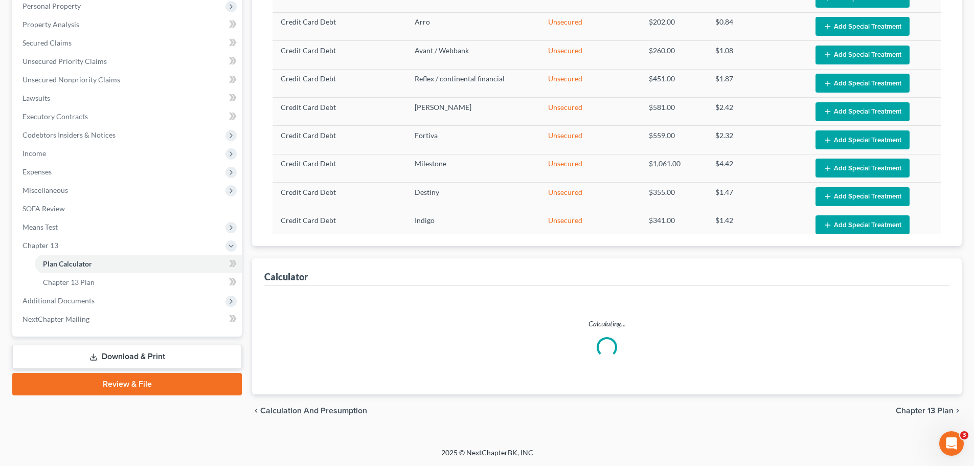
scroll to position [202, 0]
select select "35"
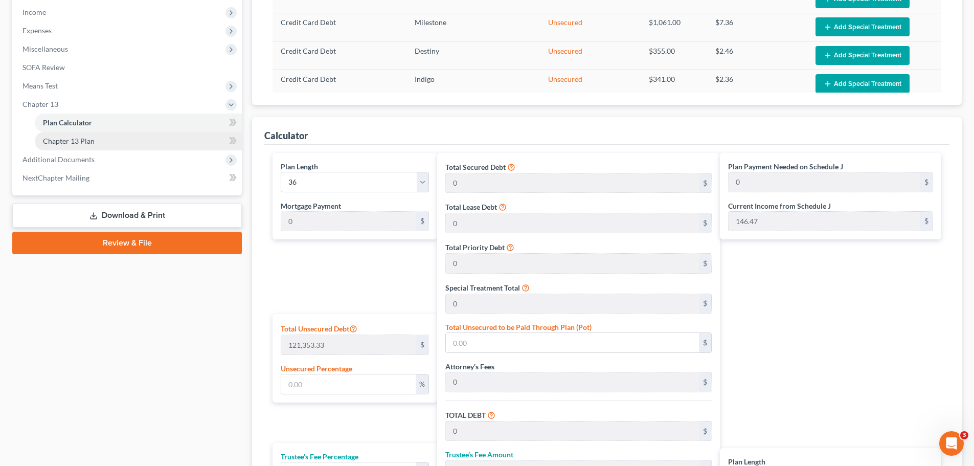
scroll to position [256, 0]
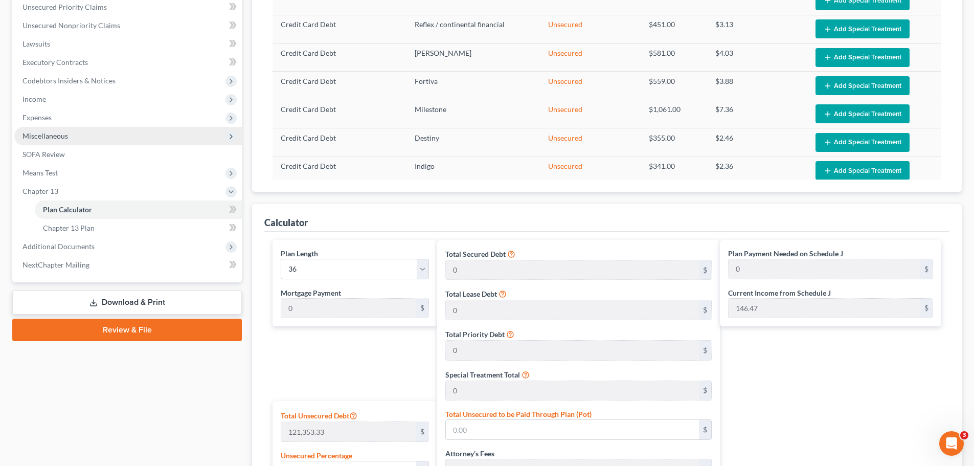
click at [48, 137] on span "Miscellaneous" at bounding box center [46, 135] width 46 height 9
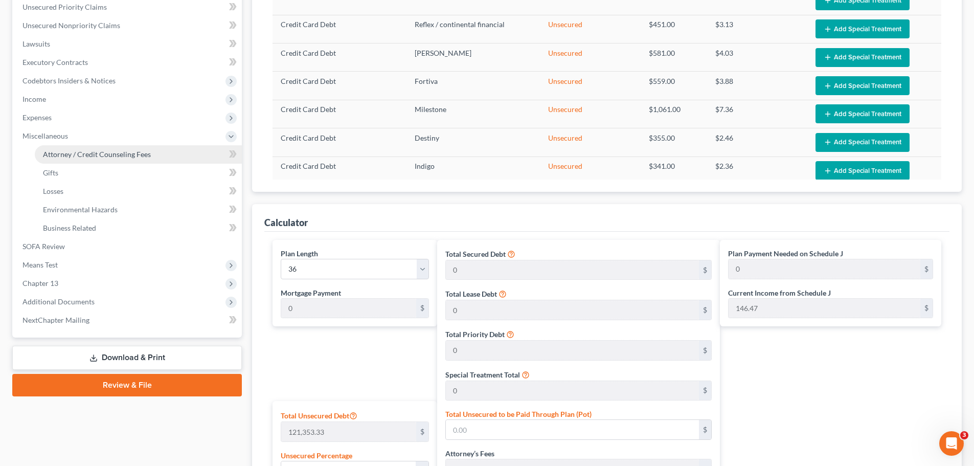
click at [75, 147] on link "Attorney / Credit Counseling Fees" at bounding box center [138, 154] width 207 height 18
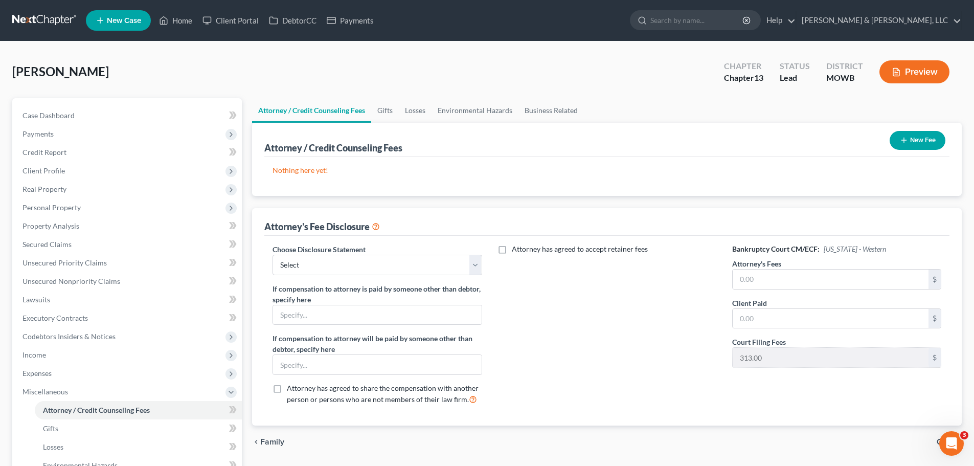
click at [915, 136] on button "New Fee" at bounding box center [918, 140] width 56 height 19
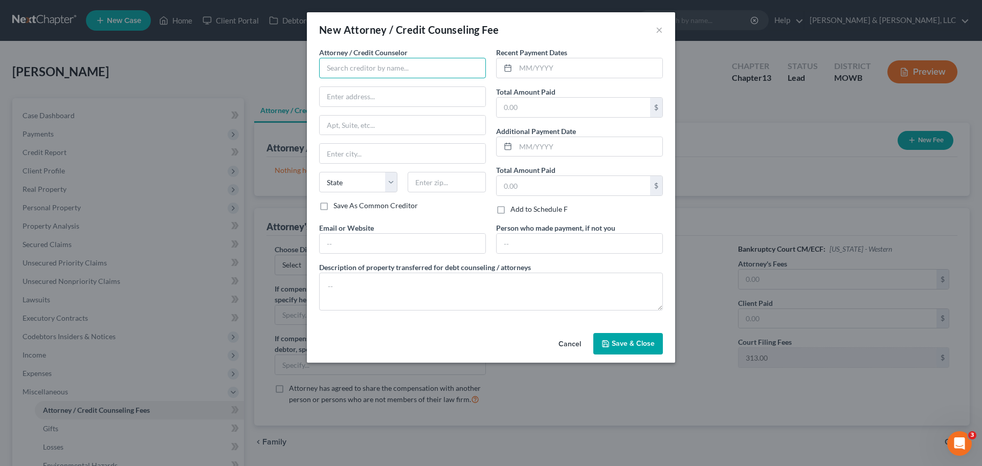
click at [428, 74] on input "text" at bounding box center [402, 68] width 167 height 20
click at [417, 84] on div "001 Debtorcc, Inc" at bounding box center [380, 86] width 106 height 10
type input "001 Debtorcc, Inc"
type input "378 Summit Ave"
type input "Jersey City"
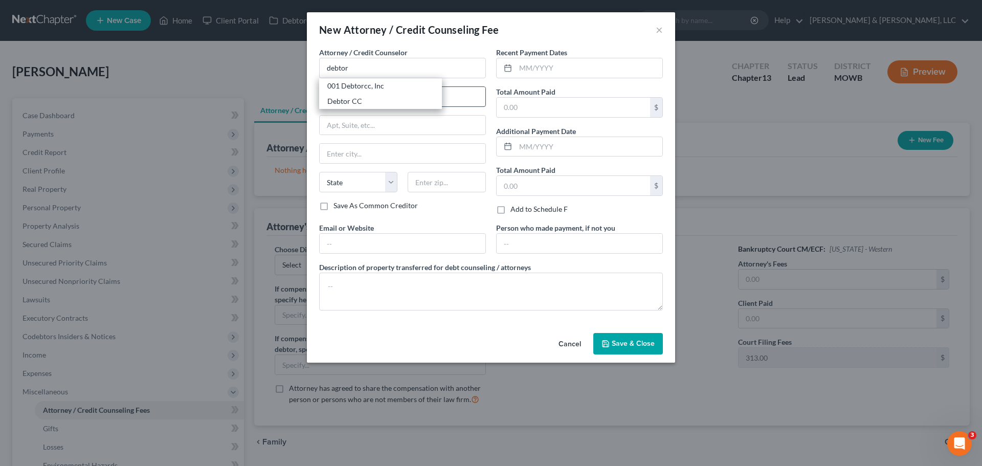
select select "33"
type input "07306"
drag, startPoint x: 522, startPoint y: 105, endPoint x: 544, endPoint y: 118, distance: 25.7
click at [522, 105] on input "text" at bounding box center [573, 107] width 153 height 19
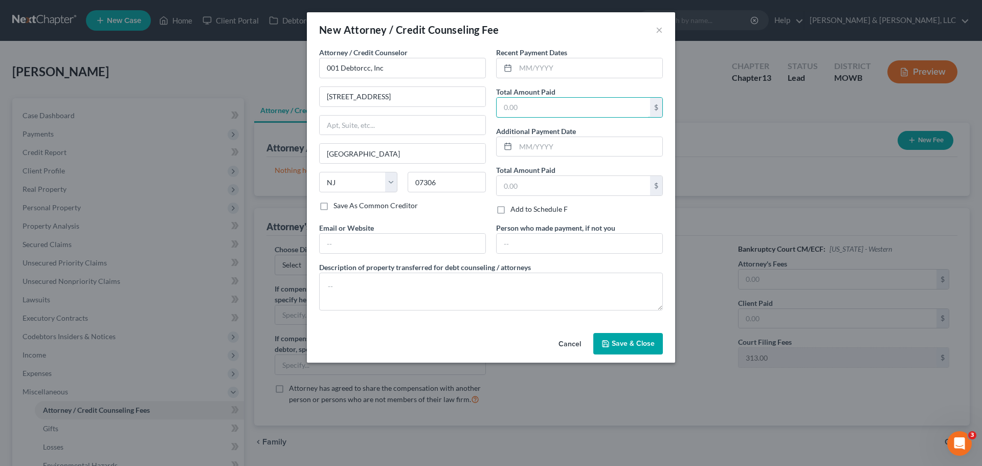
type input "19.95"
click at [626, 350] on button "Save & Close" at bounding box center [628, 343] width 70 height 21
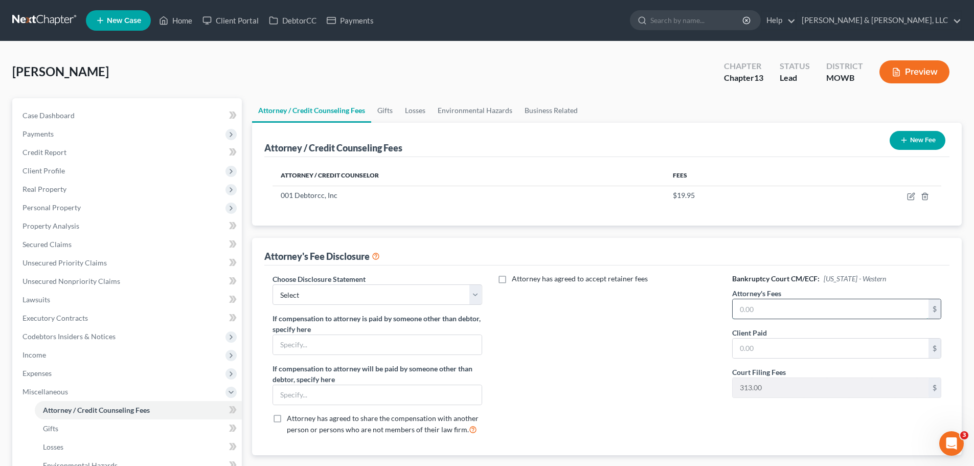
click at [748, 308] on input "text" at bounding box center [831, 308] width 196 height 19
type input "4,100"
drag, startPoint x: 431, startPoint y: 302, endPoint x: 425, endPoint y: 304, distance: 7.0
click at [431, 302] on select "Select Attorney Disclosure of Compensation Statement" at bounding box center [377, 294] width 209 height 20
select select "0"
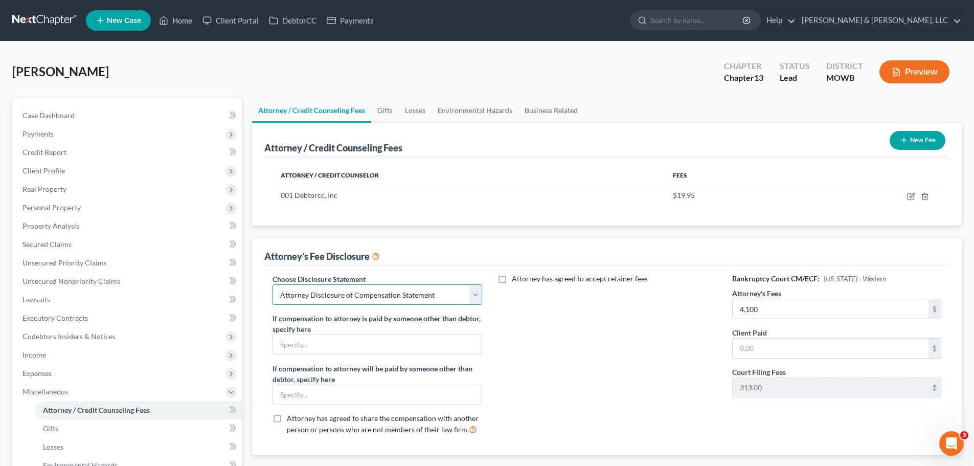
click at [273, 284] on select "Select Attorney Disclosure of Compensation Statement" at bounding box center [377, 294] width 209 height 20
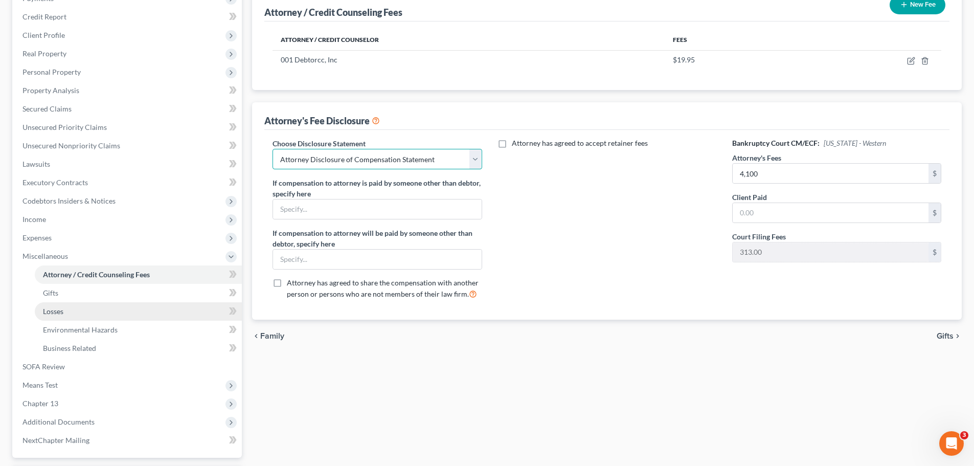
scroll to position [153, 0]
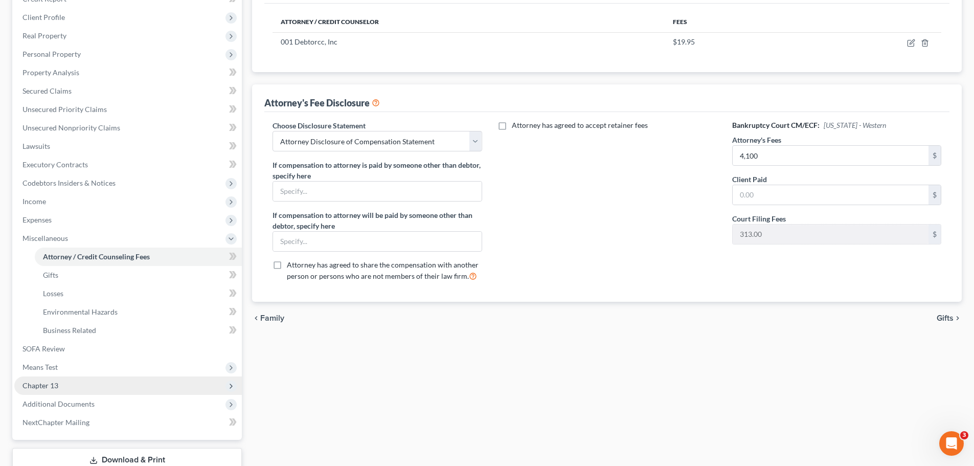
click at [60, 386] on span "Chapter 13" at bounding box center [128, 385] width 228 height 18
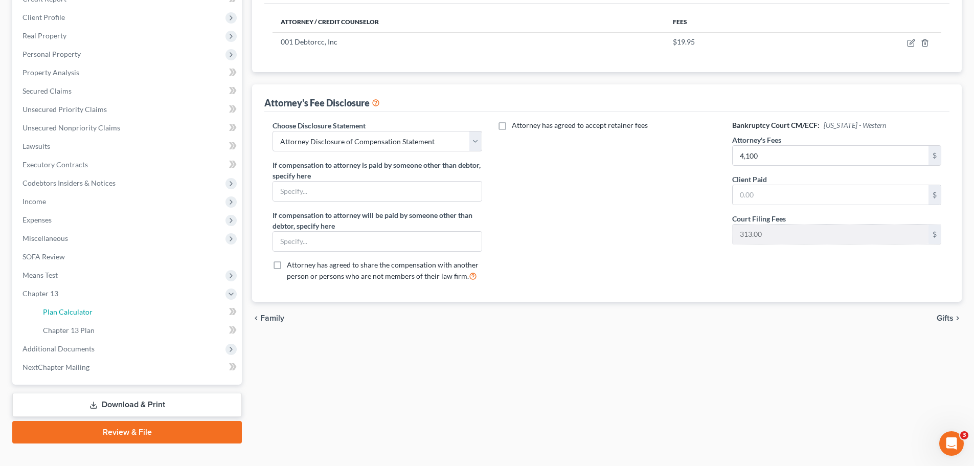
click at [70, 314] on span "Plan Calculator" at bounding box center [68, 311] width 50 height 9
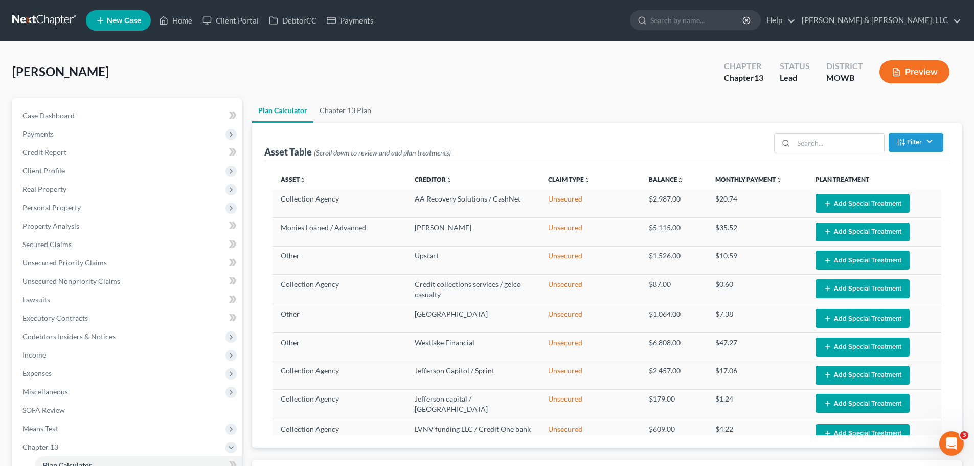
select select "35"
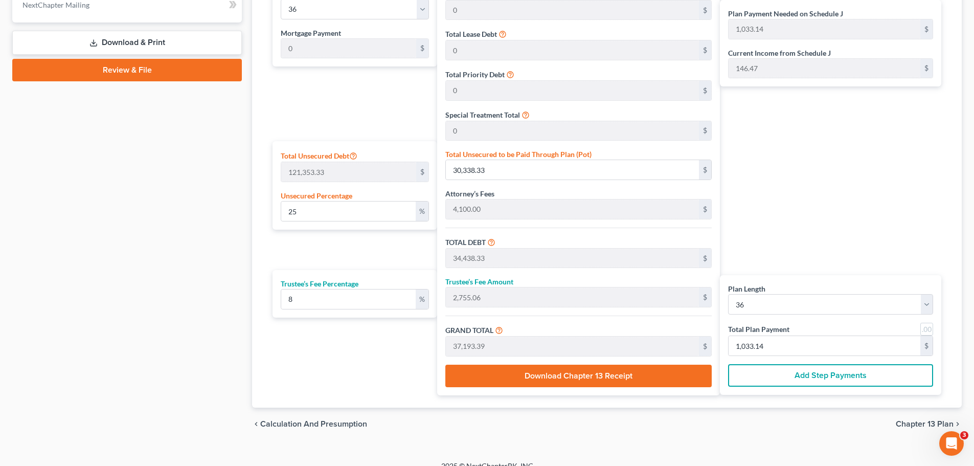
scroll to position [529, 0]
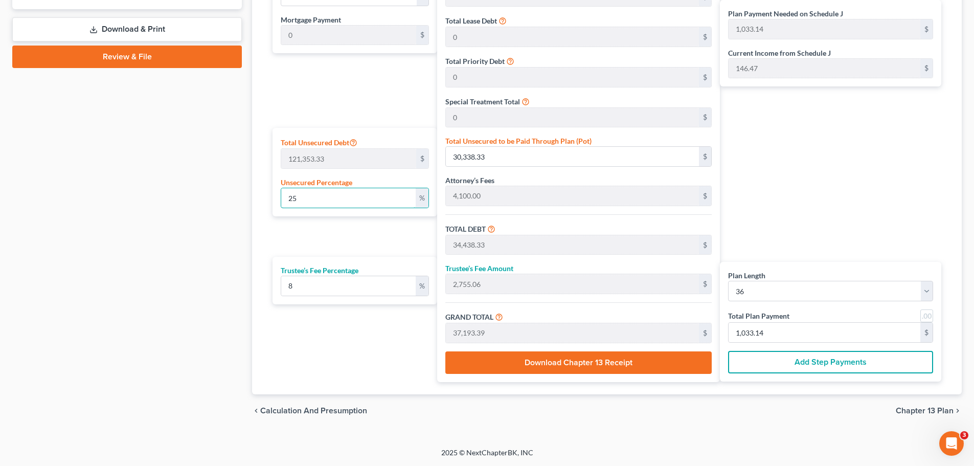
drag, startPoint x: 323, startPoint y: 199, endPoint x: 274, endPoint y: 202, distance: 49.1
click at [274, 202] on div "Total Unsecured Debt 121,353.33 $ Unsecured Percentage 25 %" at bounding box center [355, 172] width 165 height 88
type input "4,100.00"
type input "328.00"
type input "4,428.00"
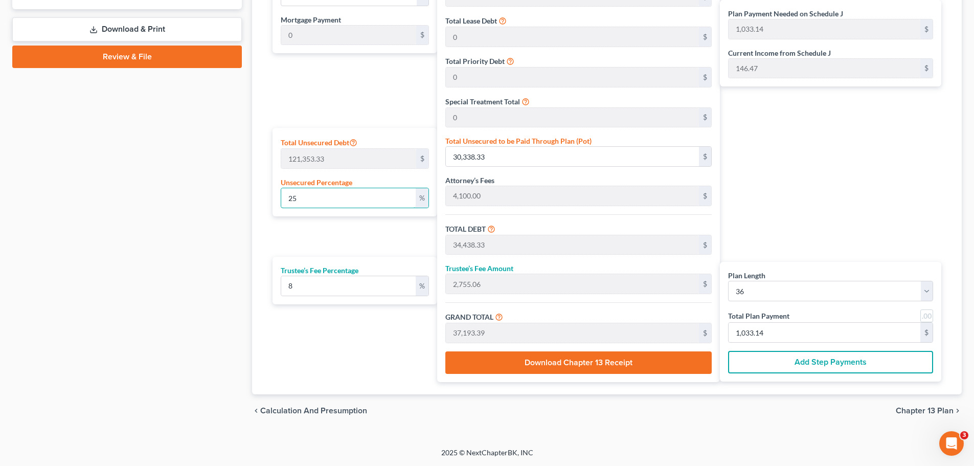
type input "123.00"
click at [795, 336] on input "123.00" at bounding box center [825, 332] width 192 height 19
type input "0"
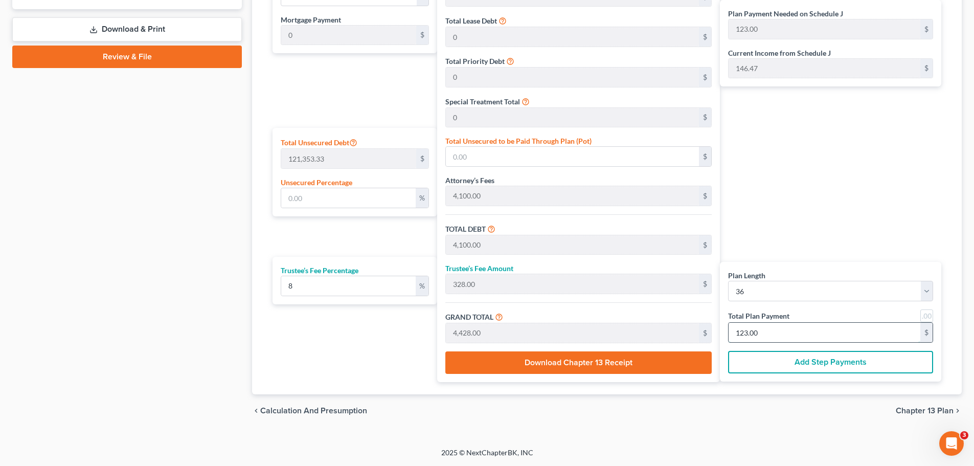
type input "33.33"
type input "2.66"
type input "36.00"
type input "1"
type input "466.66"
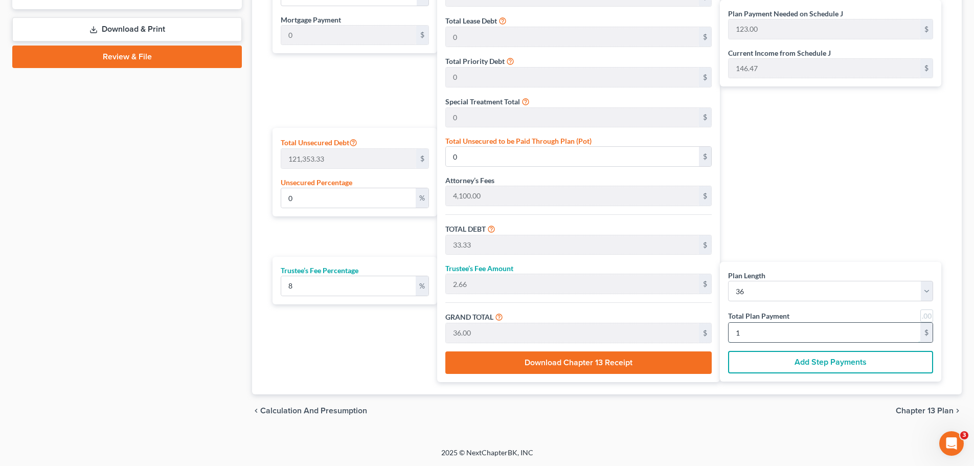
type input "37.33"
type input "504.00"
type input "14"
type input "0.47"
type input "566.66"
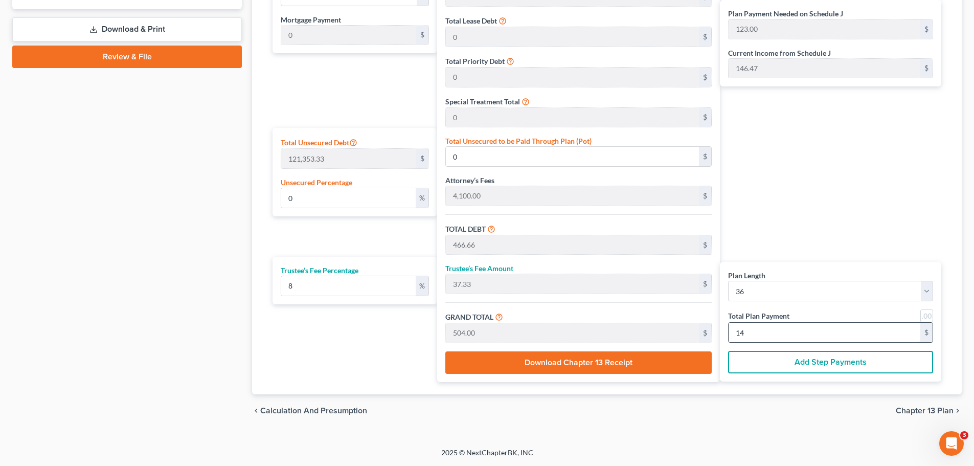
type input "4,666.66"
type input "373.33"
type input "5,040.00"
type input "140"
click at [310, 195] on input "0.47" at bounding box center [348, 197] width 135 height 19
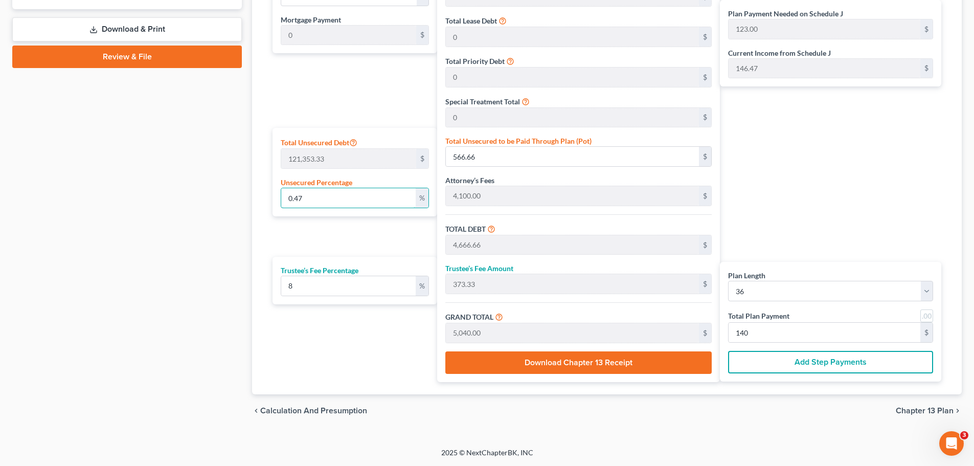
drag, startPoint x: 310, startPoint y: 195, endPoint x: 274, endPoint y: 195, distance: 36.3
click at [274, 195] on div "Total Unsecured Debt 121,353.33 $ Unsecured Percentage 0.47 %" at bounding box center [355, 172] width 165 height 88
type input "2"
type input "2,427.06"
type input "6,527.06"
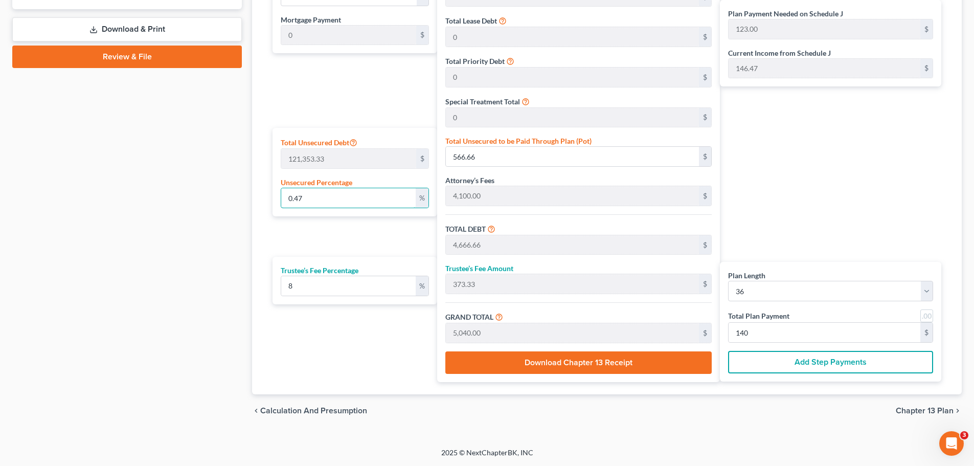
type input "522.16"
type input "7,049.23"
type input "195.81"
type input "2"
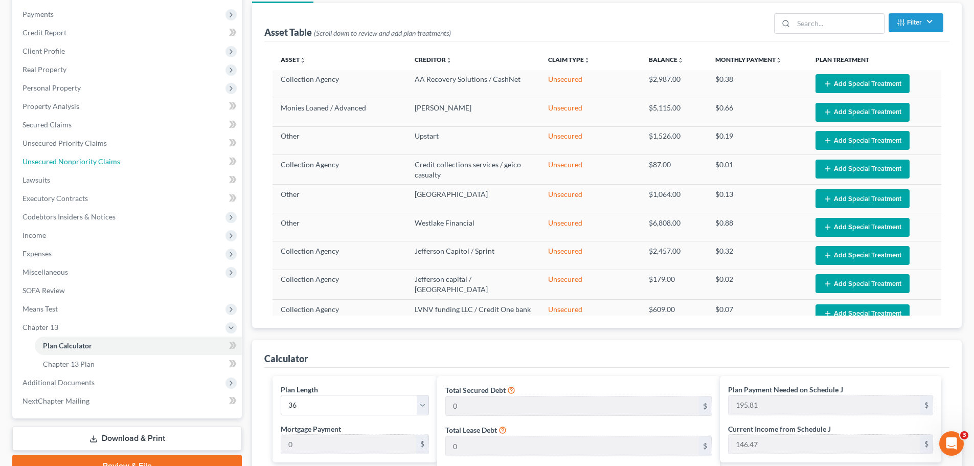
drag, startPoint x: 108, startPoint y: 163, endPoint x: 239, endPoint y: 207, distance: 138.1
click at [108, 163] on span "Unsecured Nonpriority Claims" at bounding box center [72, 161] width 98 height 9
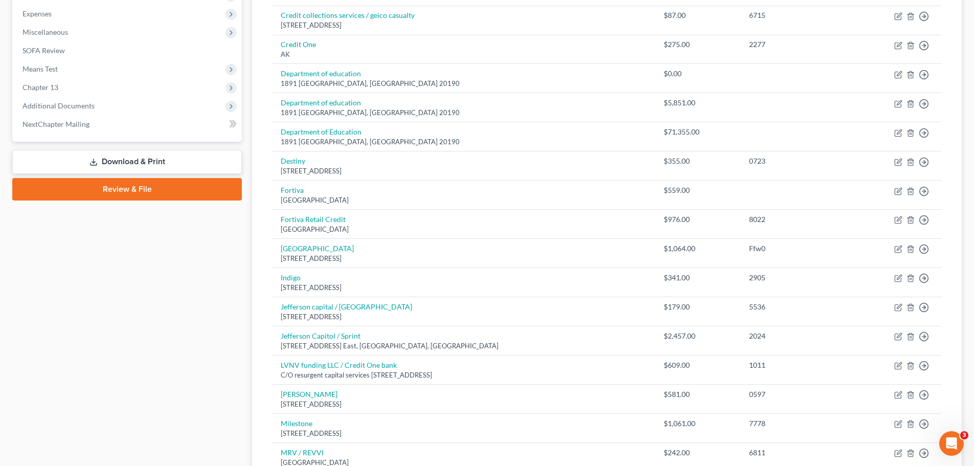
scroll to position [358, 0]
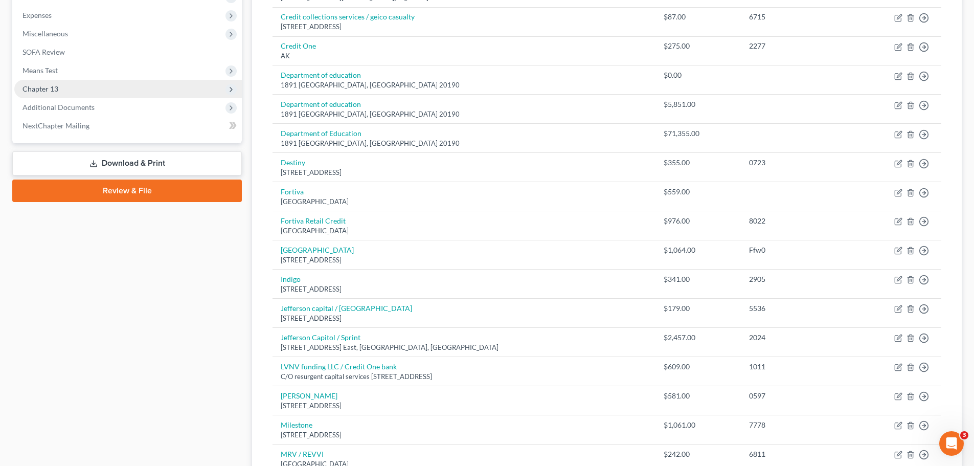
click at [74, 94] on span "Chapter 13" at bounding box center [128, 89] width 228 height 18
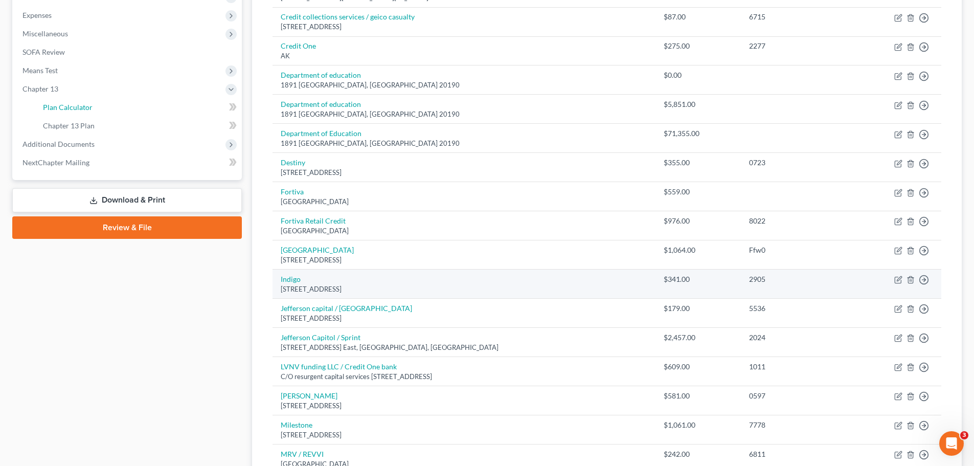
drag, startPoint x: 75, startPoint y: 103, endPoint x: 504, endPoint y: 287, distance: 467.2
click at [76, 103] on span "Plan Calculator" at bounding box center [68, 107] width 50 height 9
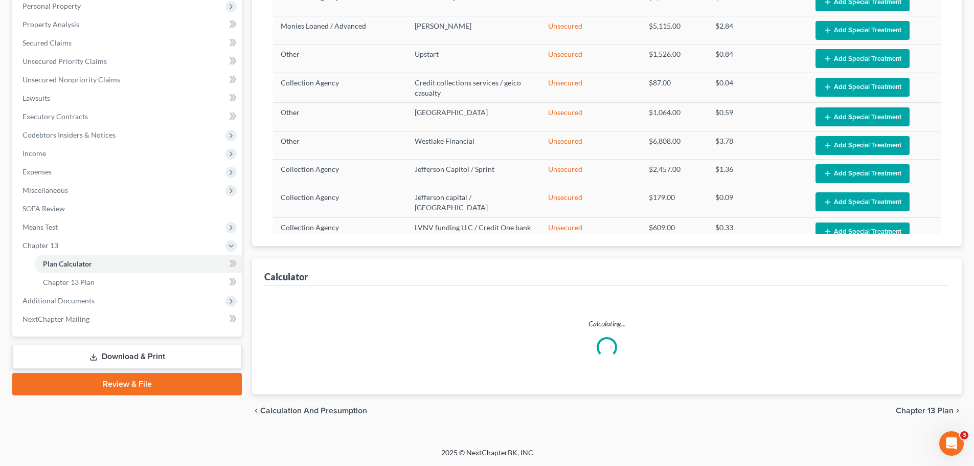
select select "35"
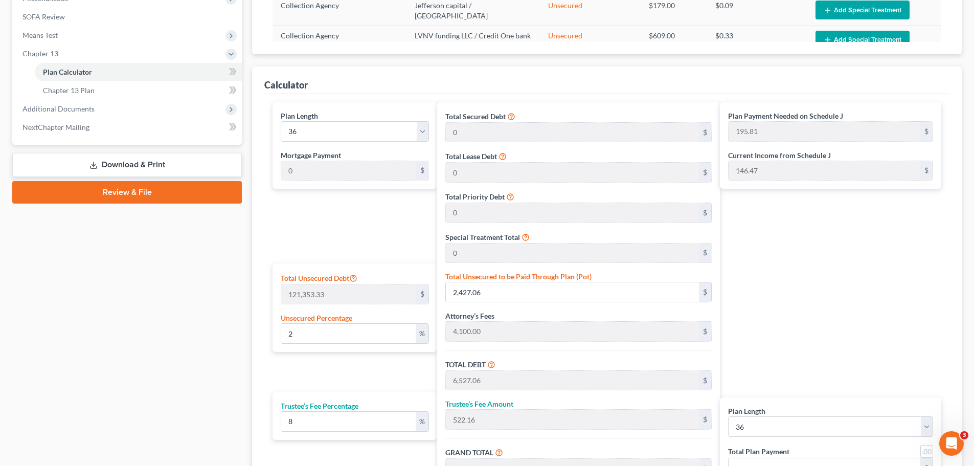
scroll to position [529, 0]
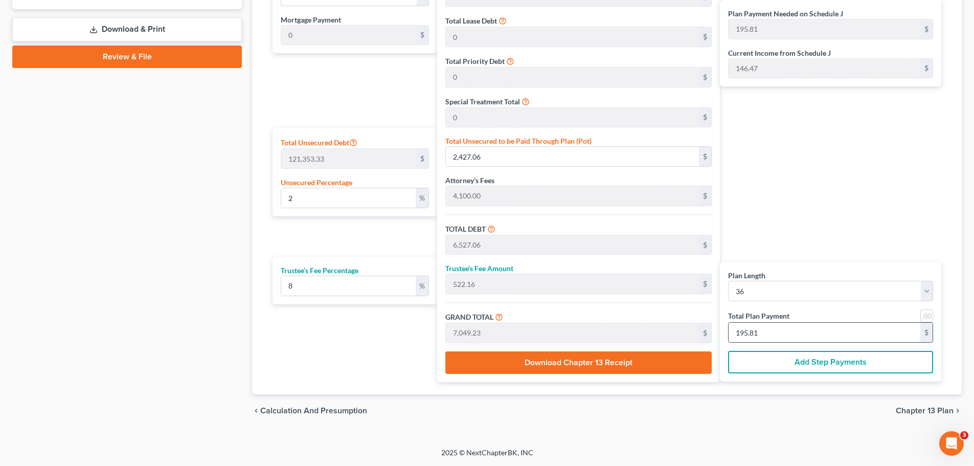
click at [771, 332] on input "195.81" at bounding box center [825, 332] width 192 height 19
type input "0"
type input "33.33"
type input "2.66"
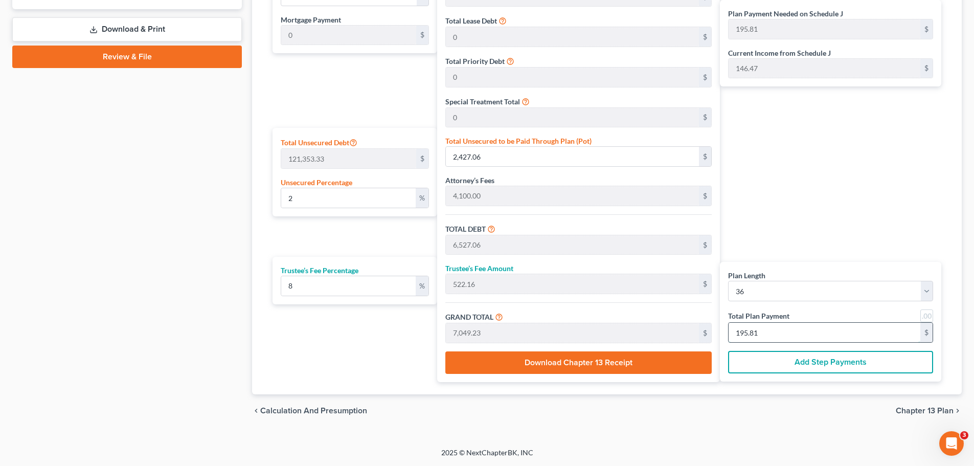
type input "36.00"
type input "1"
type input "500.00"
type input "40.00"
type input "540.00"
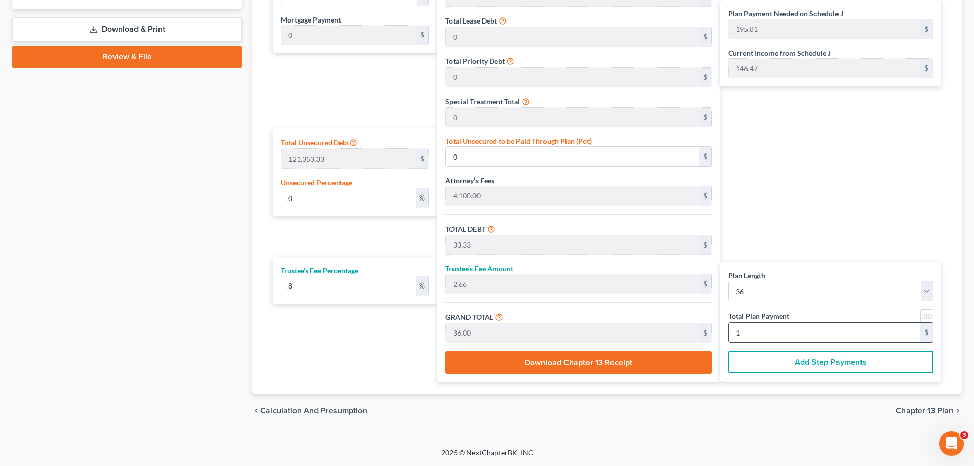
type input "15"
type input "0.74"
type input "900.00"
type input "5,000.00"
type input "400.00"
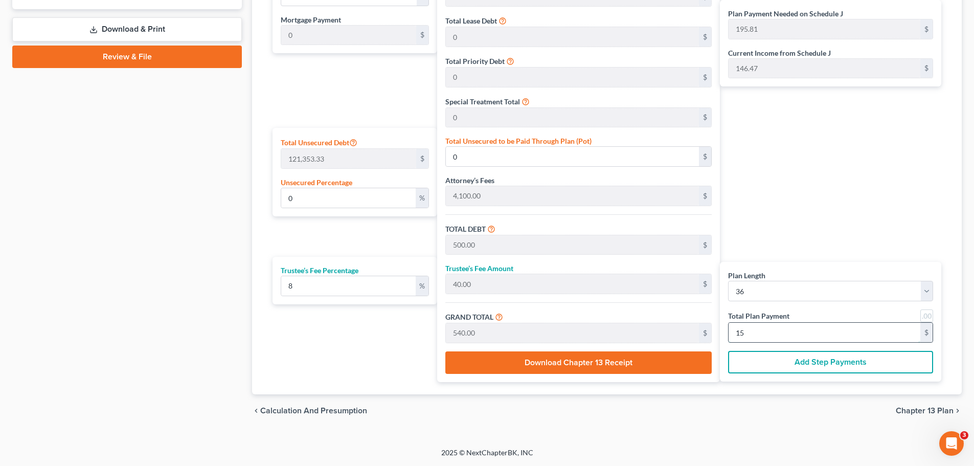
type input "5,400.00"
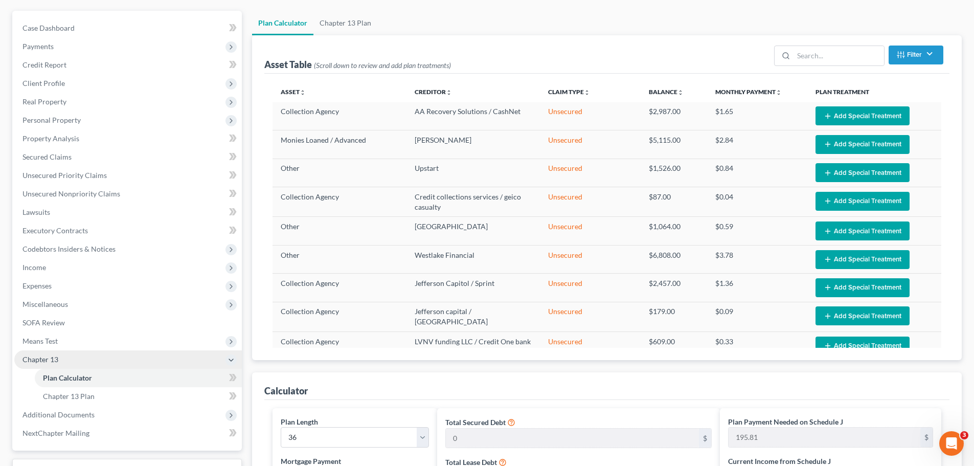
scroll to position [17, 0]
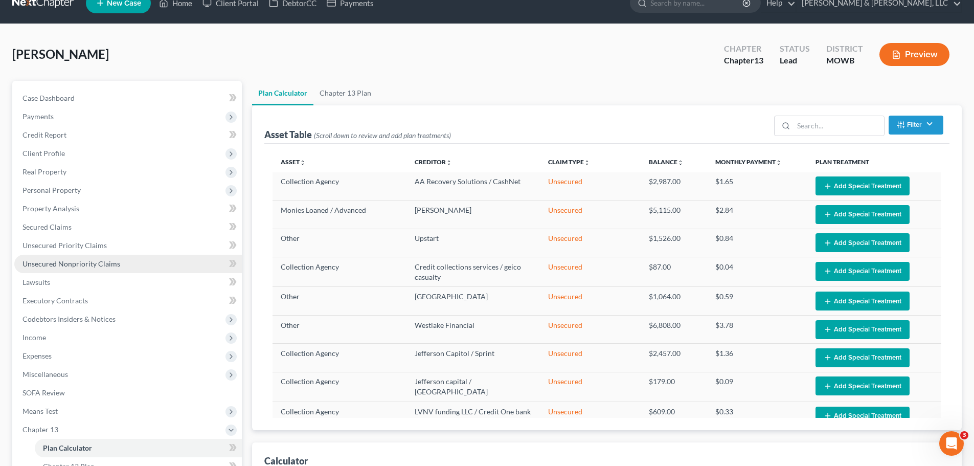
type input "150"
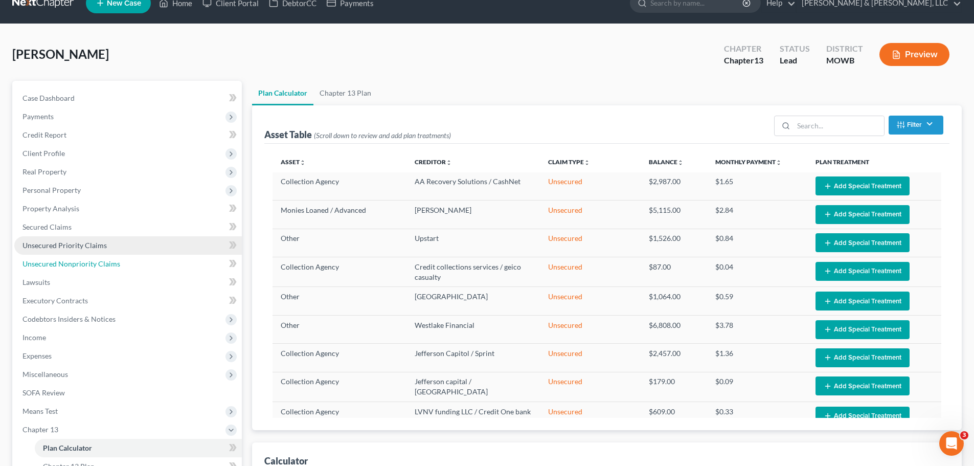
drag, startPoint x: 87, startPoint y: 260, endPoint x: 103, endPoint y: 253, distance: 17.4
click at [88, 259] on span "Unsecured Nonpriority Claims" at bounding box center [72, 263] width 98 height 9
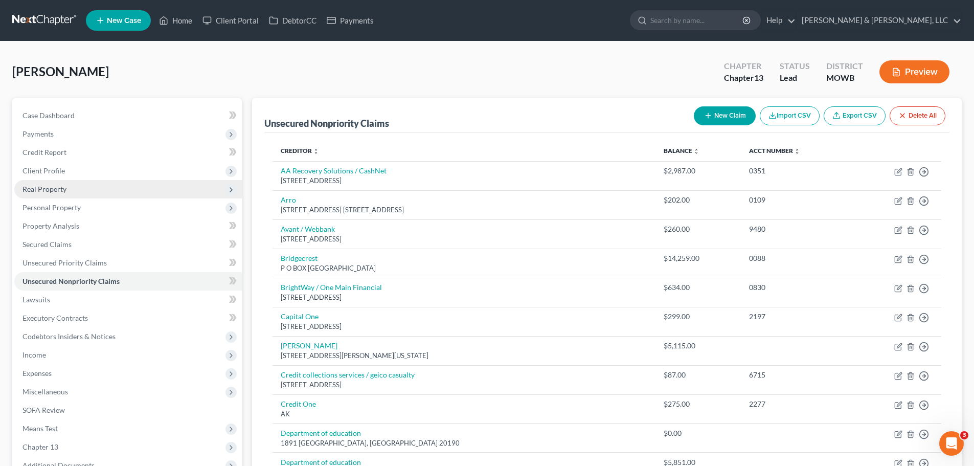
click at [68, 193] on span "Real Property" at bounding box center [128, 189] width 228 height 18
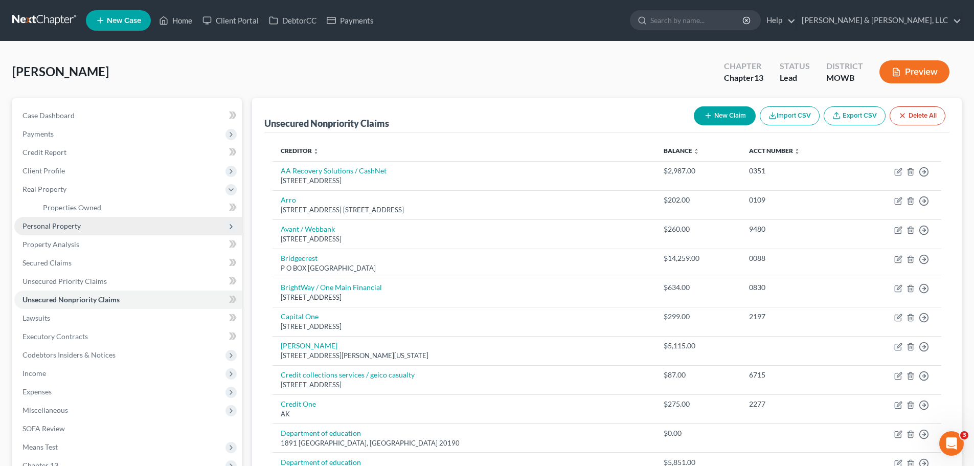
click at [76, 232] on span "Personal Property" at bounding box center [128, 226] width 228 height 18
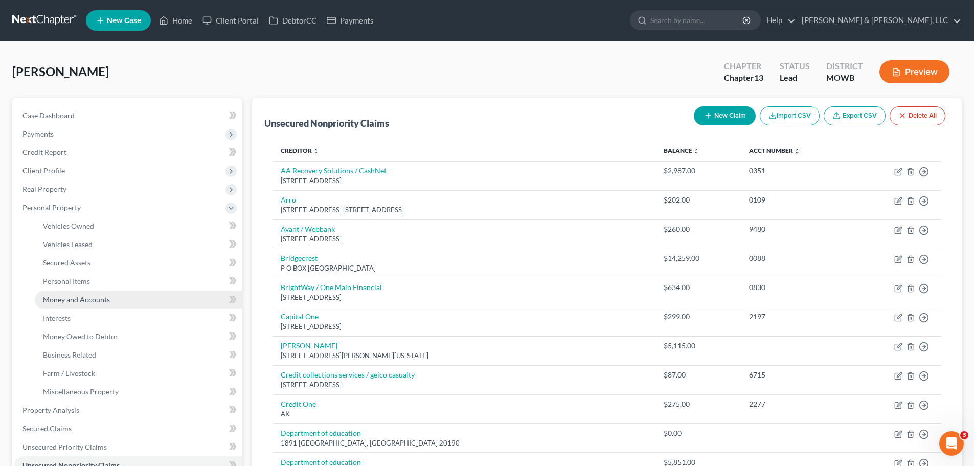
click at [93, 292] on link "Money and Accounts" at bounding box center [138, 300] width 207 height 18
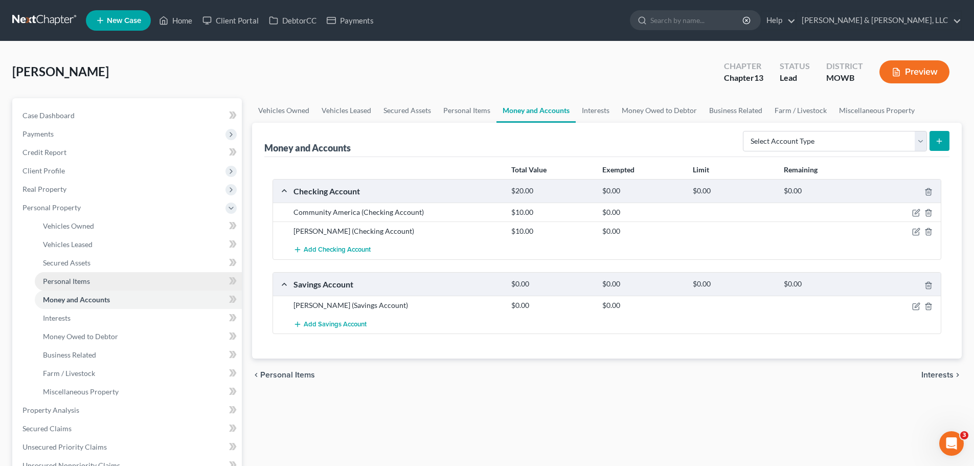
click at [69, 279] on span "Personal Items" at bounding box center [66, 281] width 47 height 9
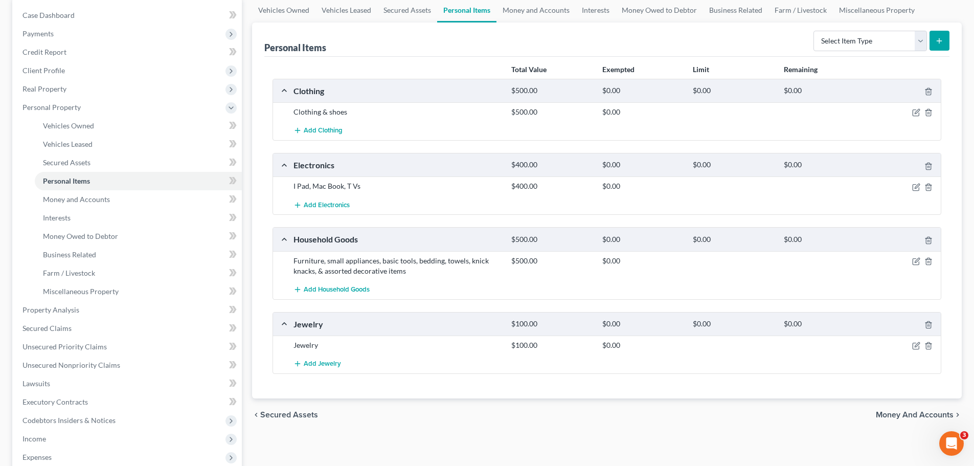
scroll to position [102, 0]
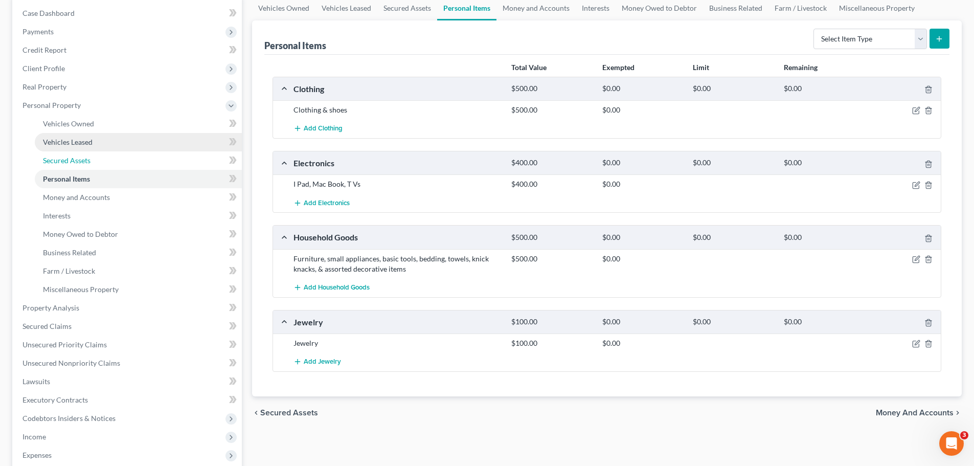
drag, startPoint x: 71, startPoint y: 167, endPoint x: 74, endPoint y: 145, distance: 22.2
click at [71, 166] on link "Secured Assets" at bounding box center [138, 160] width 207 height 18
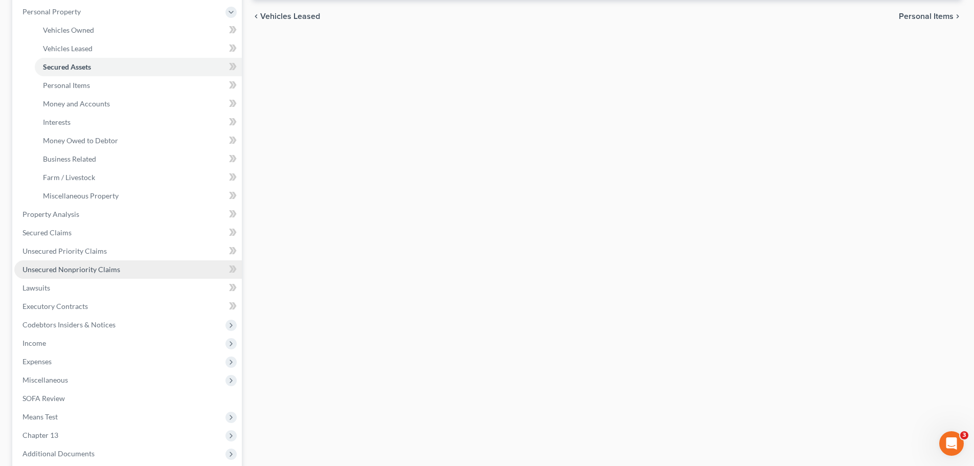
scroll to position [205, 0]
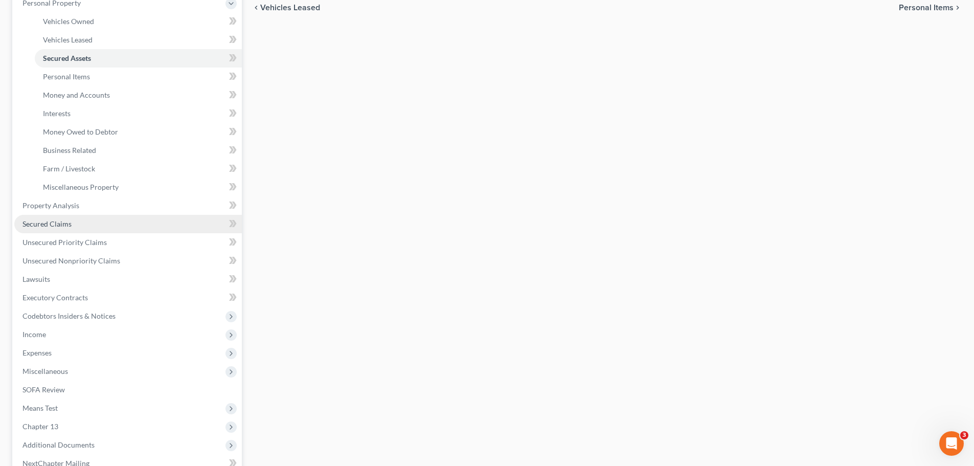
click at [64, 223] on span "Secured Claims" at bounding box center [47, 223] width 49 height 9
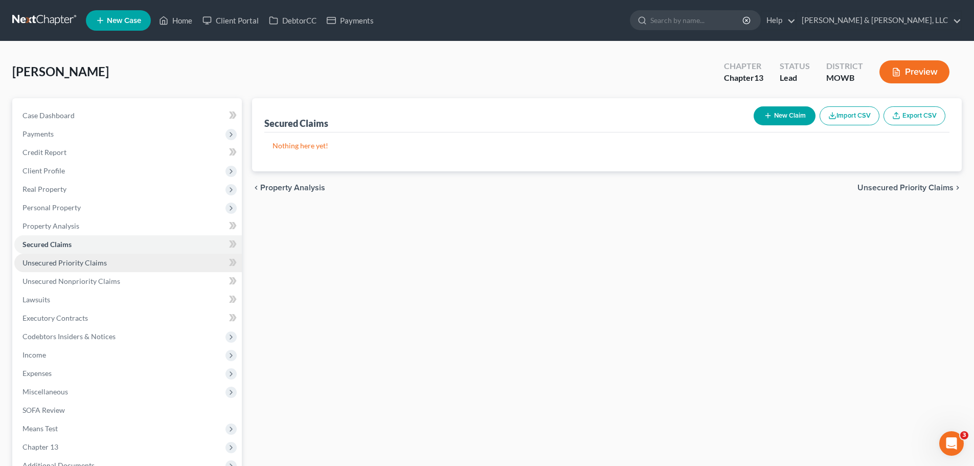
click at [80, 261] on span "Unsecured Priority Claims" at bounding box center [65, 262] width 84 height 9
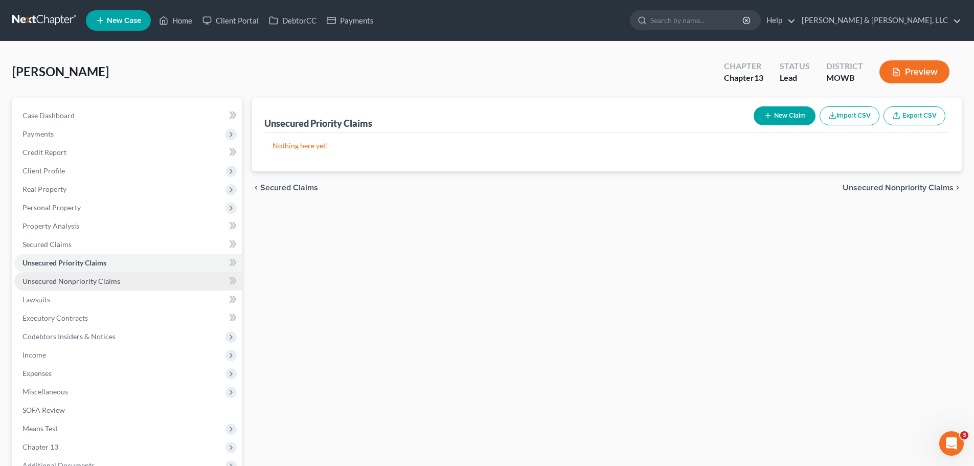
click at [98, 280] on span "Unsecured Nonpriority Claims" at bounding box center [72, 281] width 98 height 9
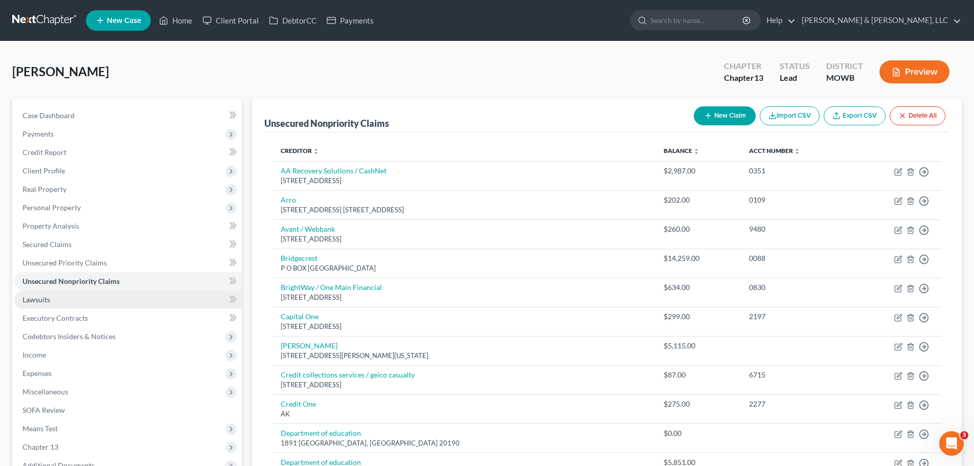
click at [83, 297] on link "Lawsuits" at bounding box center [128, 300] width 228 height 18
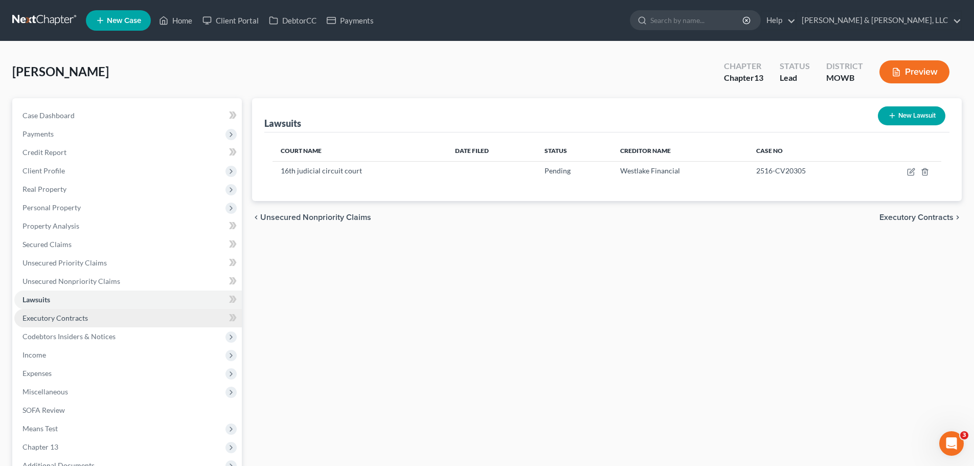
click at [103, 316] on link "Executory Contracts" at bounding box center [128, 318] width 228 height 18
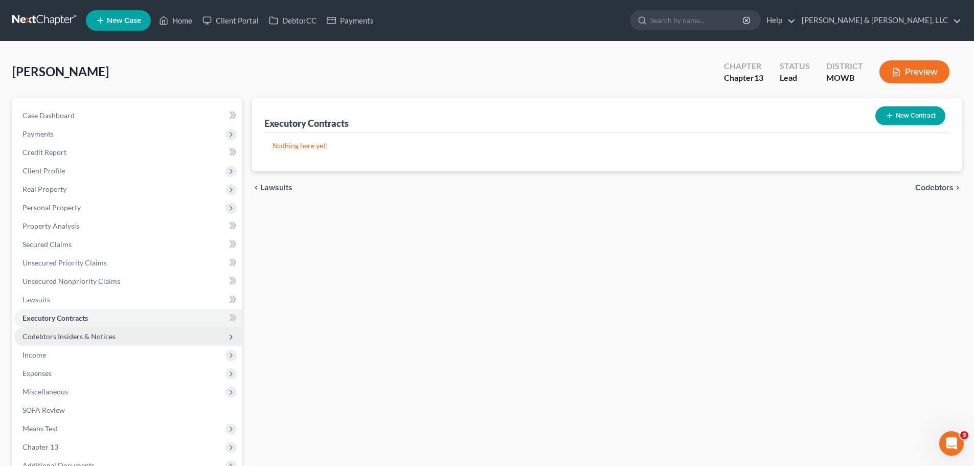
click at [109, 337] on span "Codebtors Insiders & Notices" at bounding box center [69, 336] width 93 height 9
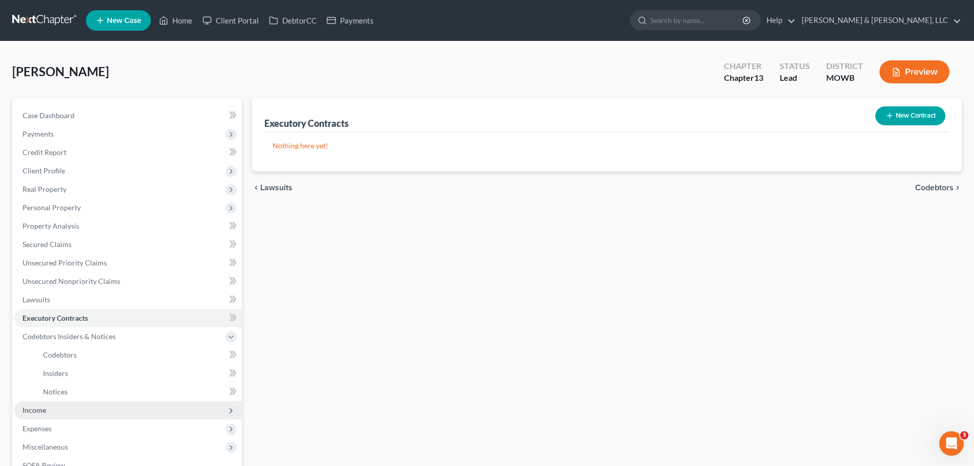
click at [51, 411] on span "Income" at bounding box center [128, 410] width 228 height 18
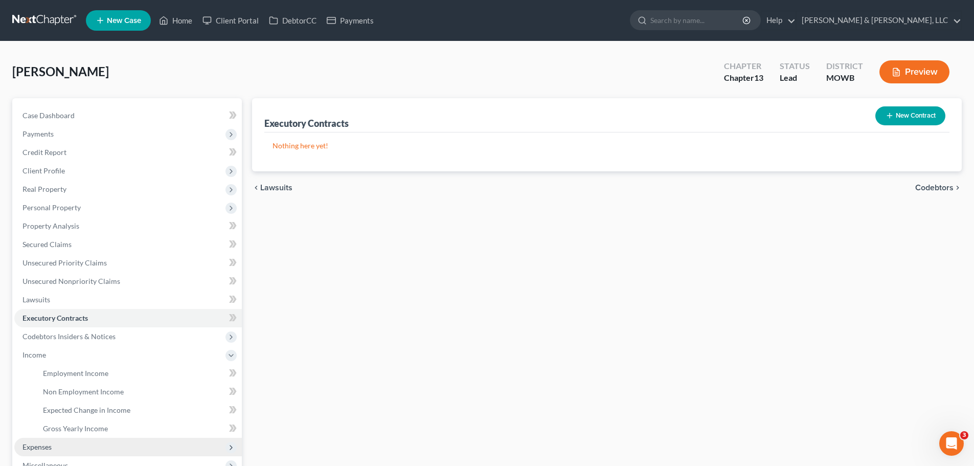
click at [51, 440] on span "Expenses" at bounding box center [128, 447] width 228 height 18
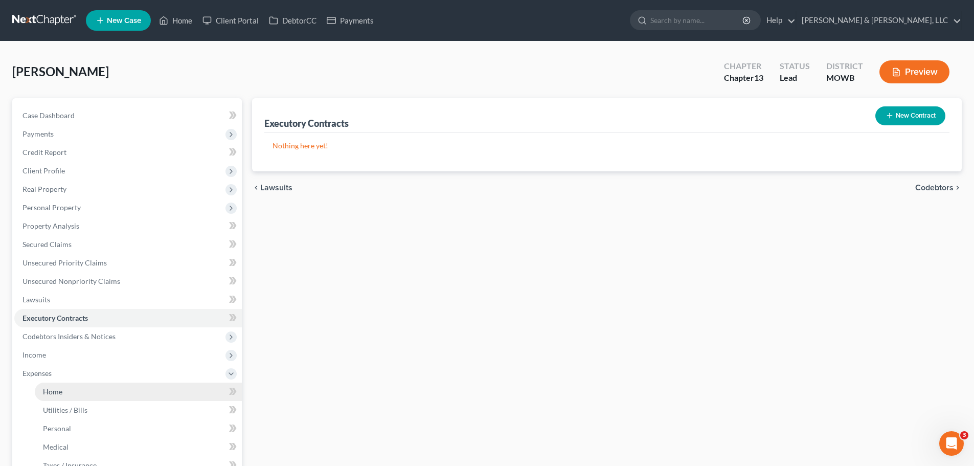
click at [65, 392] on link "Home" at bounding box center [138, 392] width 207 height 18
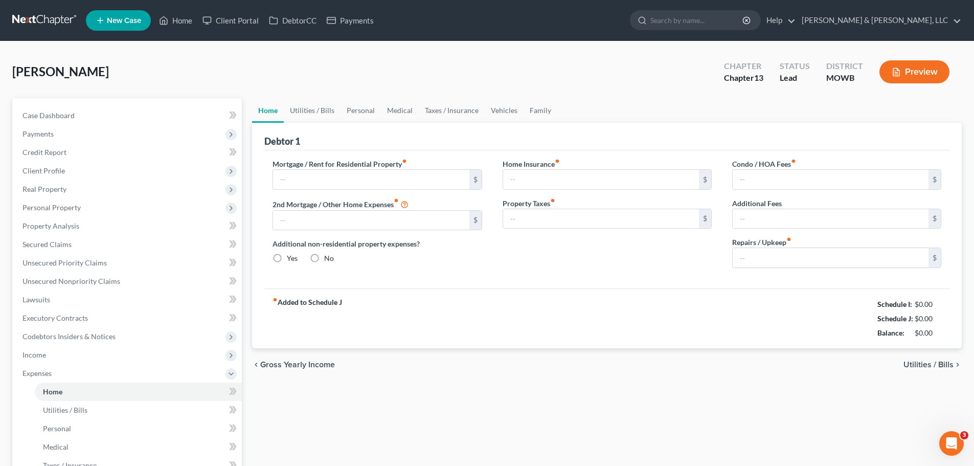
type input "1,000.00"
type input "0.00"
radio input "true"
type input "25.00"
type input "0.00"
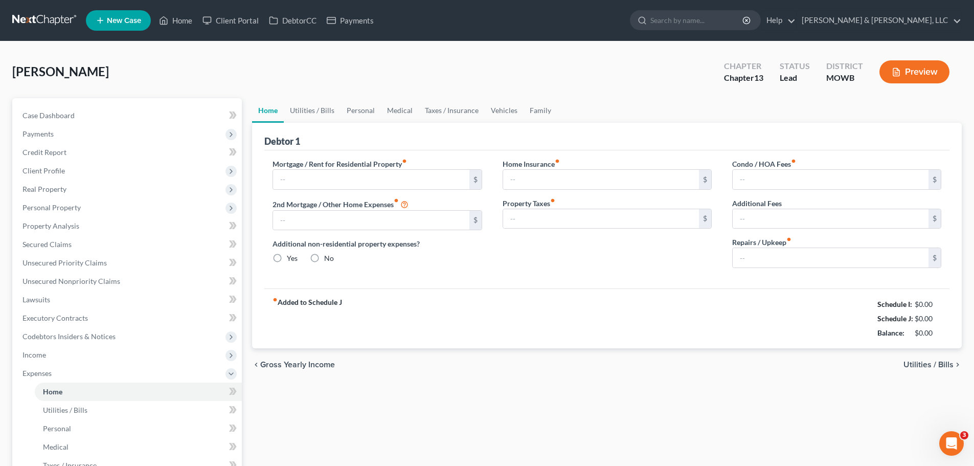
type input "0.00"
type input "20.00"
click at [326, 109] on link "Utilities / Bills" at bounding box center [312, 110] width 57 height 25
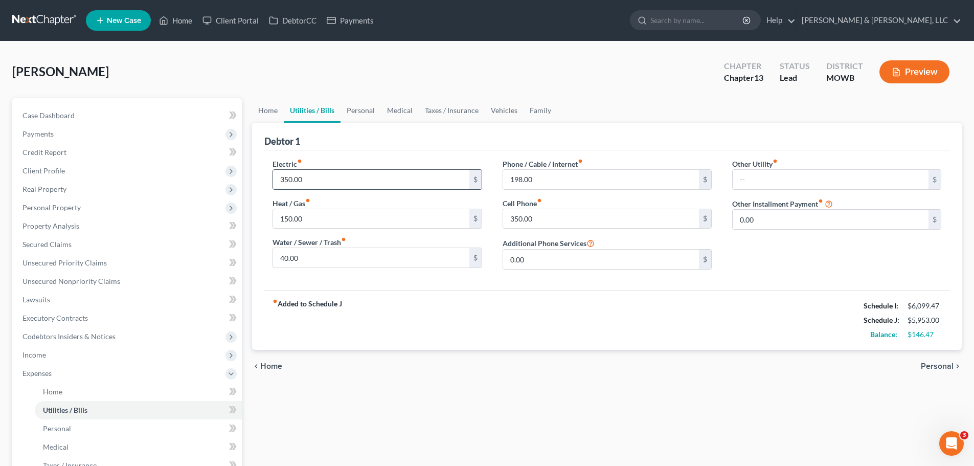
click at [319, 171] on input "350.00" at bounding box center [371, 179] width 196 height 19
click at [560, 366] on div "chevron_left Home Personal chevron_right" at bounding box center [607, 366] width 710 height 33
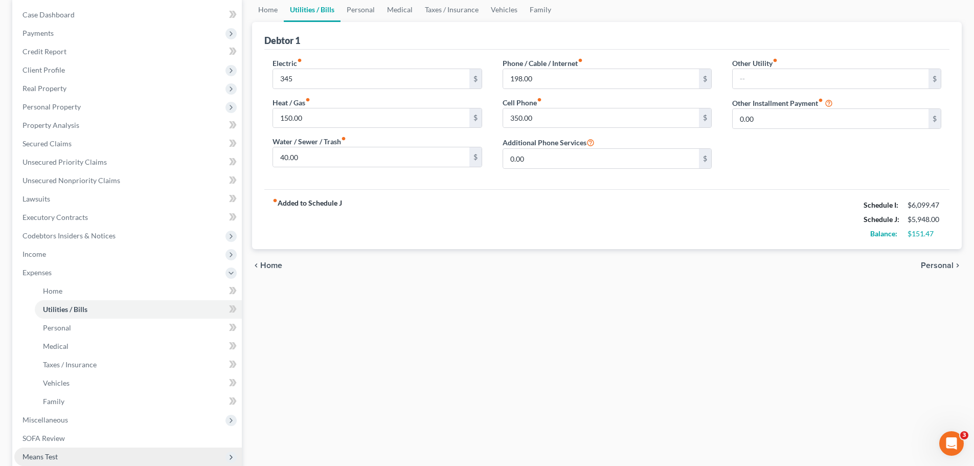
scroll to position [262, 0]
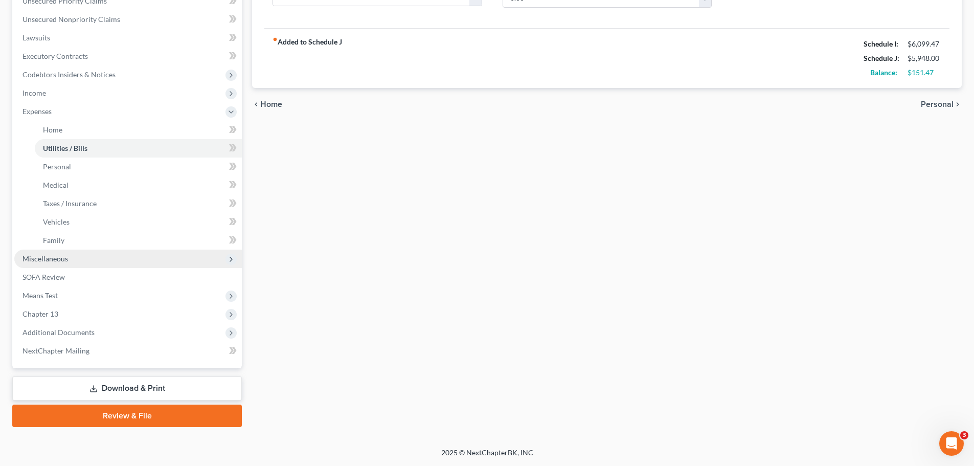
click at [63, 254] on span "Miscellaneous" at bounding box center [46, 258] width 46 height 9
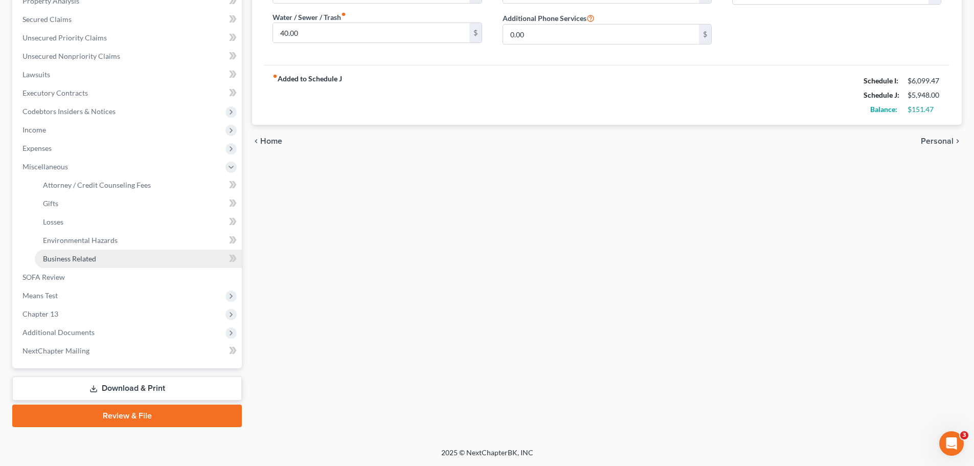
scroll to position [225, 0]
click at [84, 191] on link "Attorney / Credit Counseling Fees" at bounding box center [138, 185] width 207 height 18
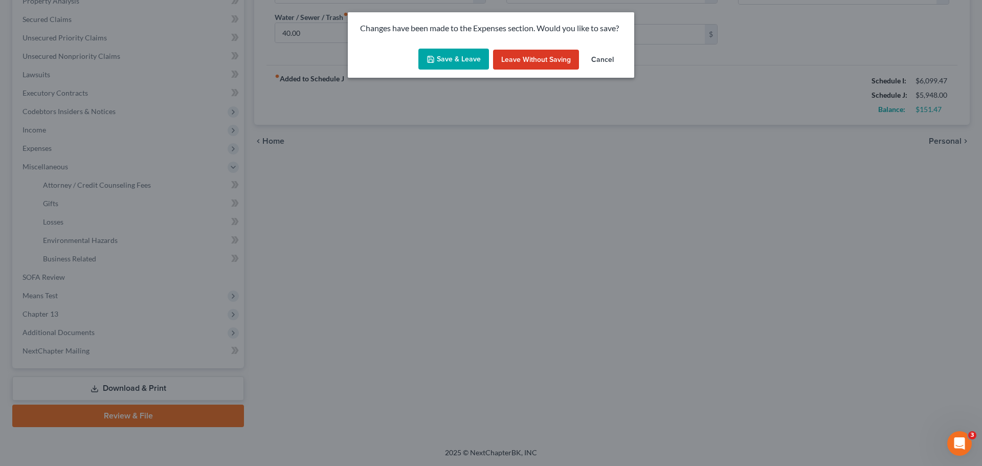
click at [445, 68] on button "Save & Leave" at bounding box center [453, 59] width 71 height 21
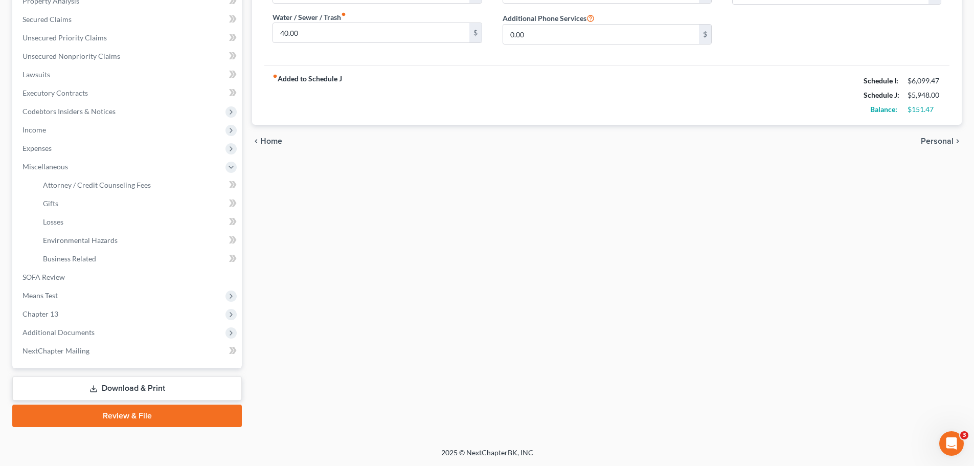
type input "345.00"
select select "0"
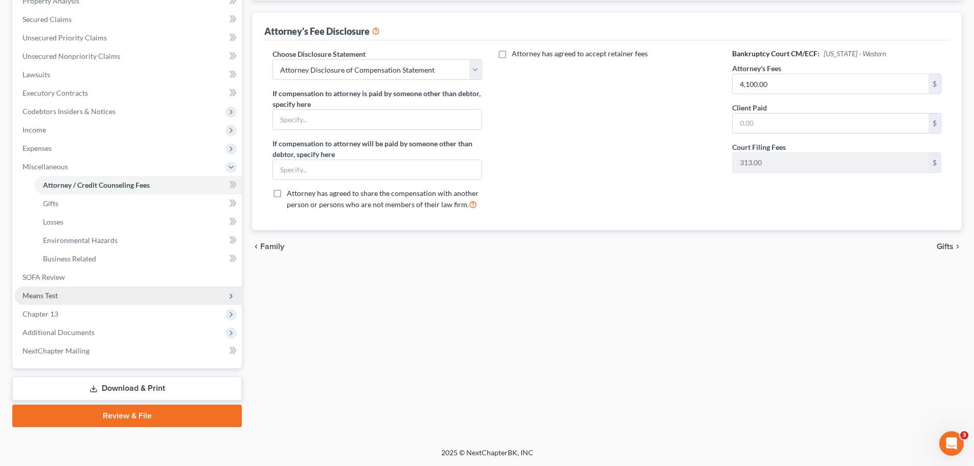
click at [64, 293] on span "Means Test" at bounding box center [128, 295] width 228 height 18
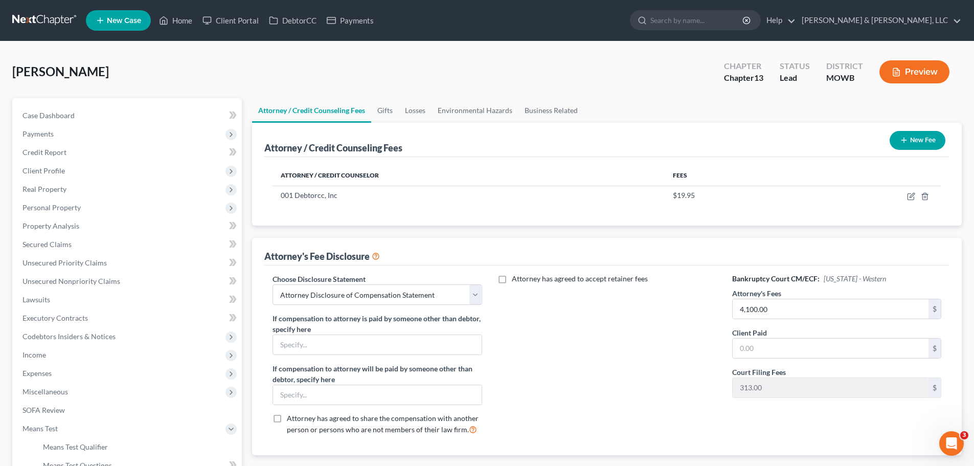
click at [915, 75] on button "Preview" at bounding box center [915, 71] width 70 height 23
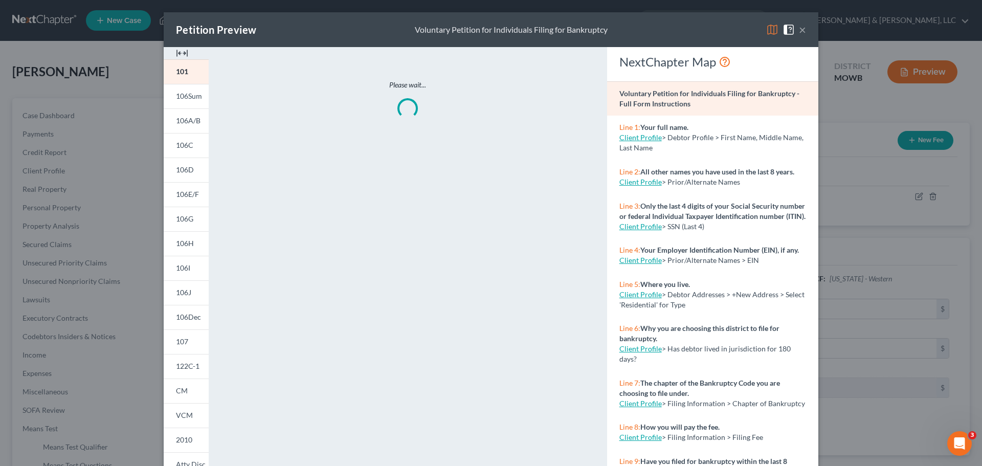
click at [767, 29] on img at bounding box center [772, 30] width 12 height 12
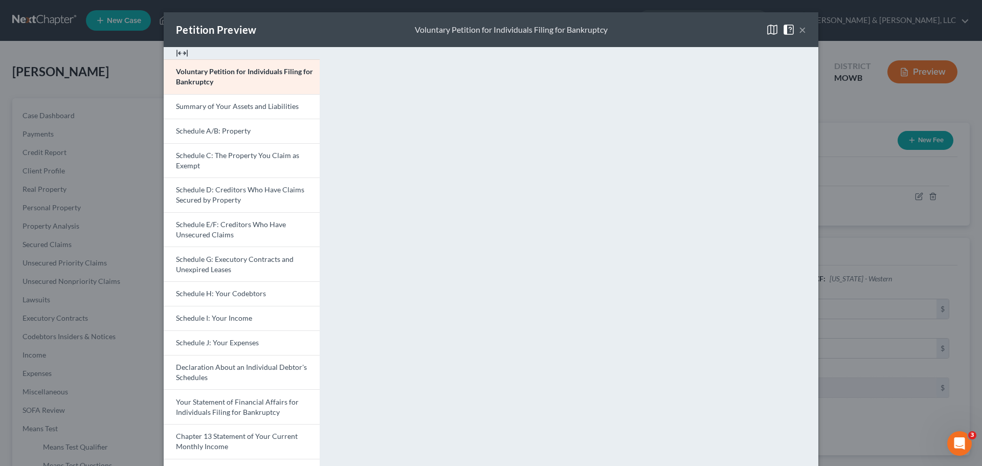
drag, startPoint x: 797, startPoint y: 34, endPoint x: 603, endPoint y: 58, distance: 195.3
click at [799, 34] on button "×" at bounding box center [802, 30] width 7 height 12
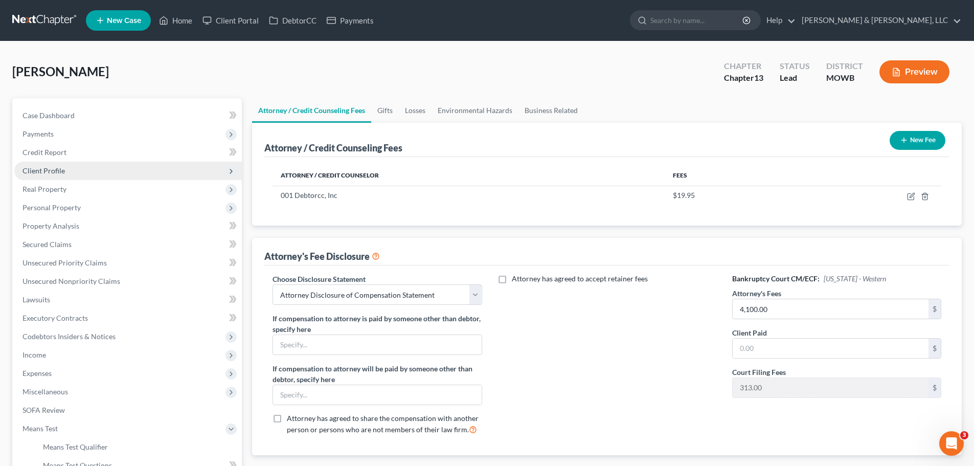
click at [62, 168] on span "Client Profile" at bounding box center [44, 170] width 42 height 9
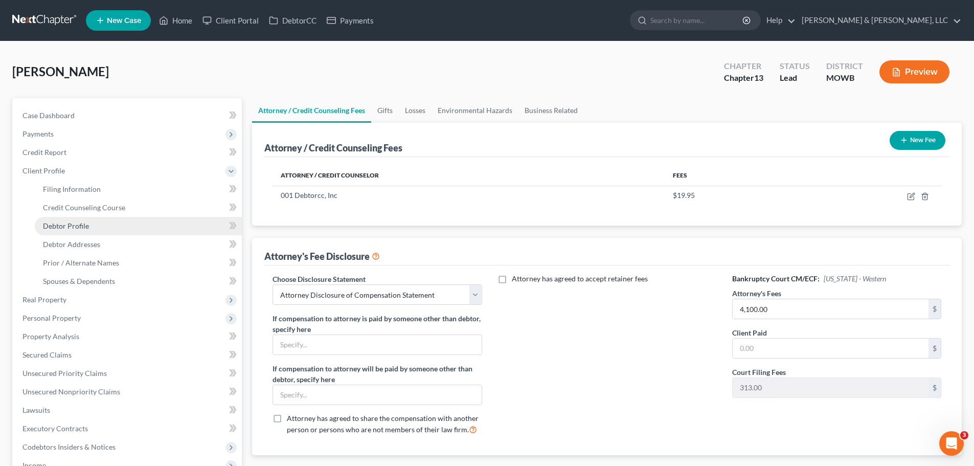
click at [82, 220] on link "Debtor Profile" at bounding box center [138, 226] width 207 height 18
select select "1"
select select "5"
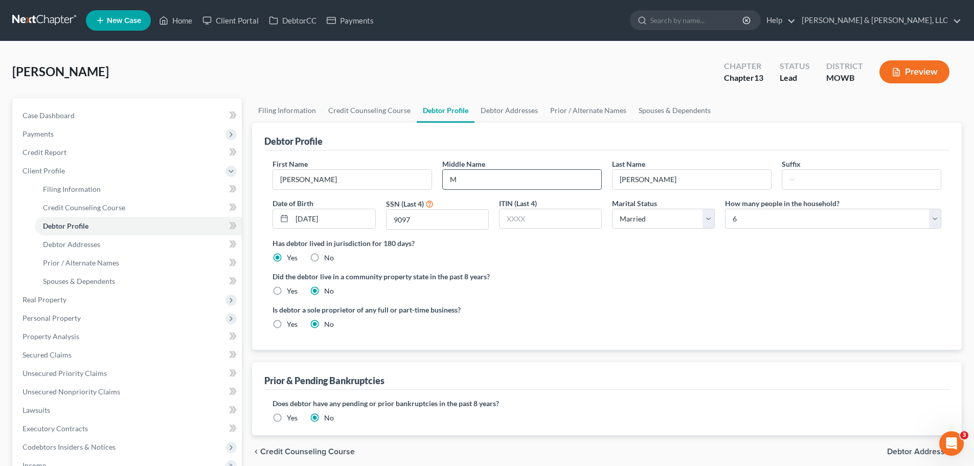
click at [486, 176] on input "M" at bounding box center [522, 179] width 159 height 19
type input "Marie"
click at [72, 315] on span "Personal Property" at bounding box center [52, 318] width 58 height 9
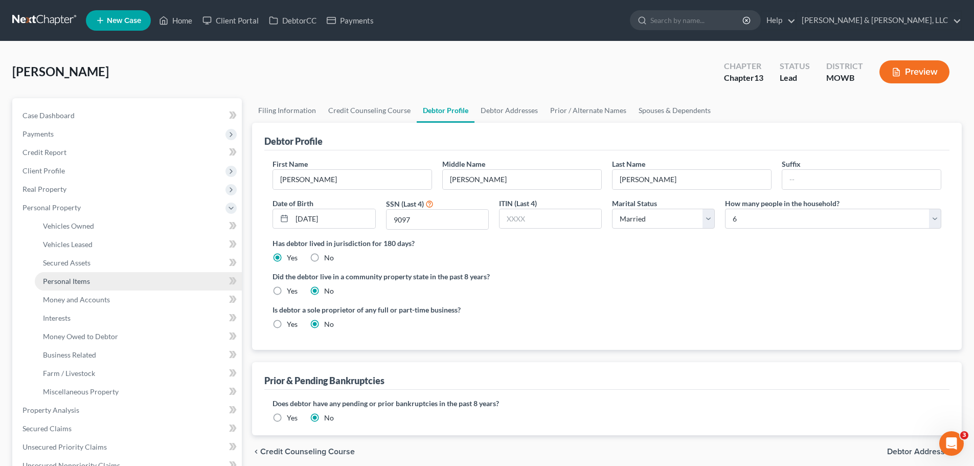
click at [84, 279] on span "Personal Items" at bounding box center [66, 281] width 47 height 9
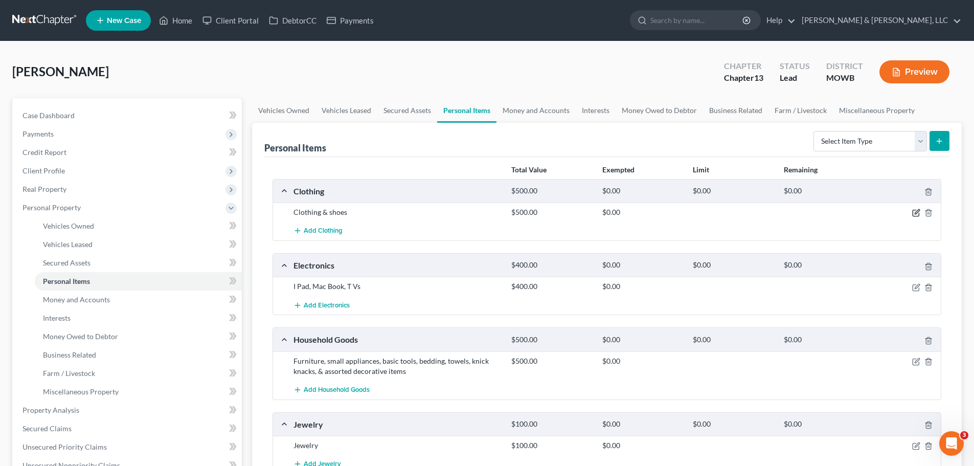
click at [918, 212] on icon "button" at bounding box center [916, 213] width 8 height 8
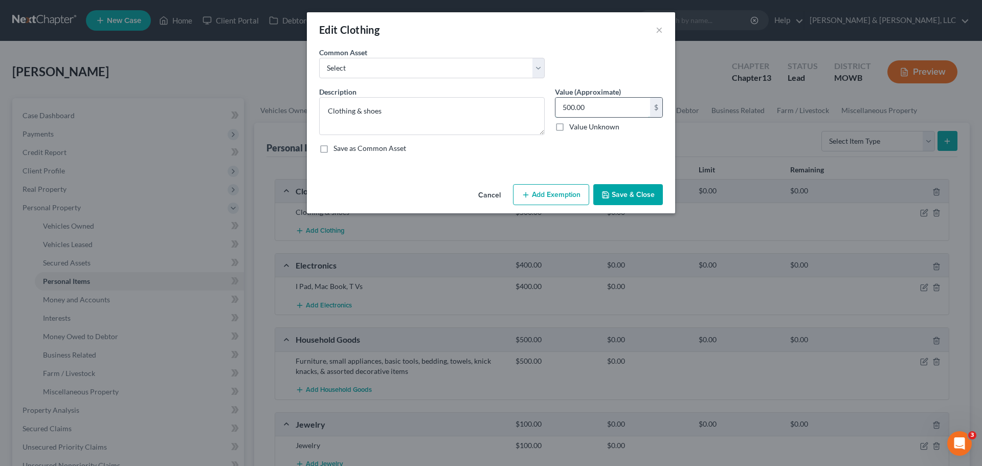
click at [586, 105] on input "500.00" at bounding box center [602, 107] width 95 height 19
type input "750"
drag, startPoint x: 558, startPoint y: 200, endPoint x: 484, endPoint y: 257, distance: 92.6
click at [556, 199] on button "Add Exemption" at bounding box center [551, 194] width 76 height 21
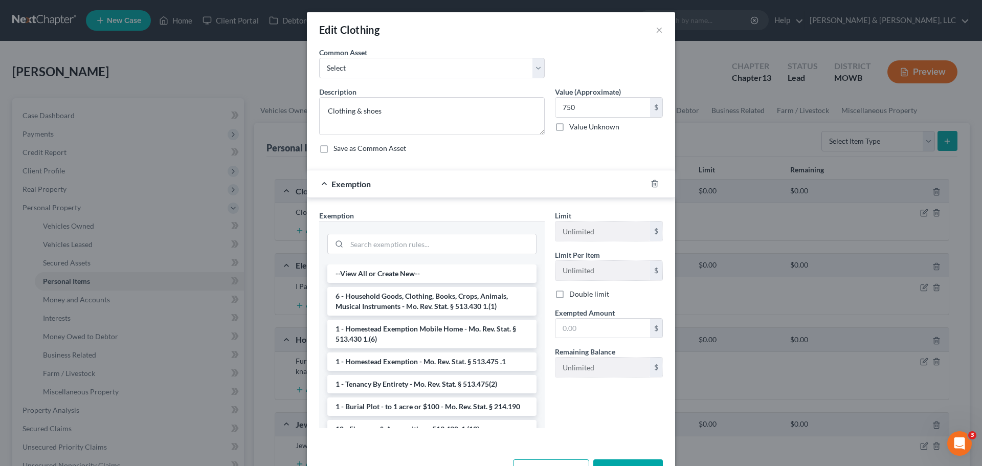
click at [420, 295] on li "6 - Household Goods, Clothing, Books, Crops, Animals, Musical Instruments - Mo.…" at bounding box center [431, 301] width 209 height 29
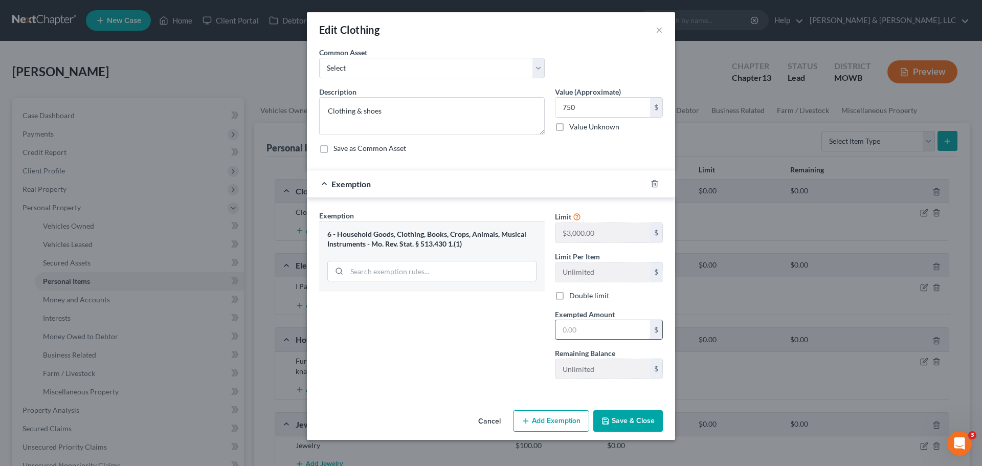
click at [585, 327] on input "text" at bounding box center [602, 329] width 95 height 19
type input "750"
click at [623, 411] on button "Save & Close" at bounding box center [628, 420] width 70 height 21
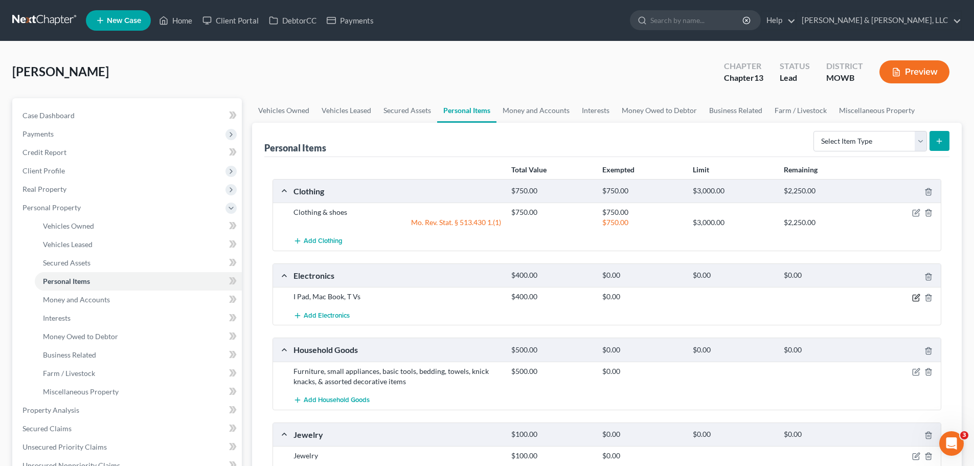
click at [914, 298] on icon "button" at bounding box center [916, 298] width 8 height 8
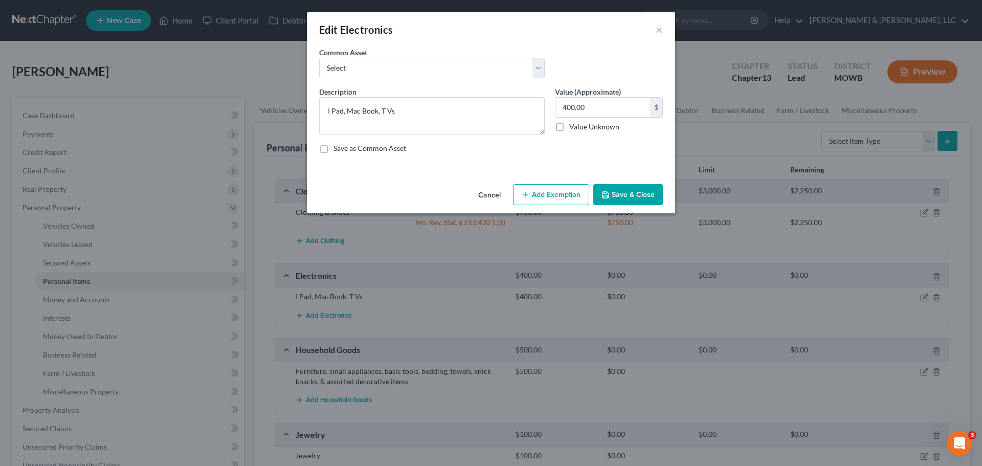
click at [566, 202] on button "Add Exemption" at bounding box center [551, 194] width 76 height 21
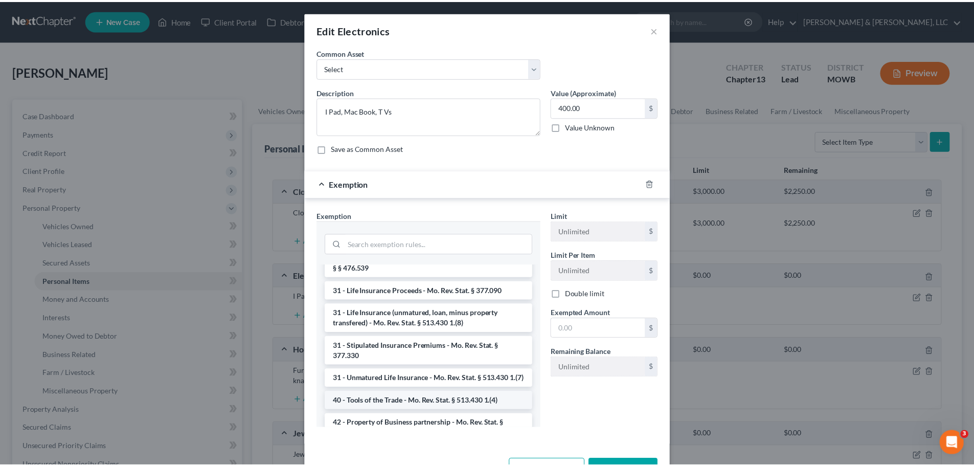
scroll to position [1043, 0]
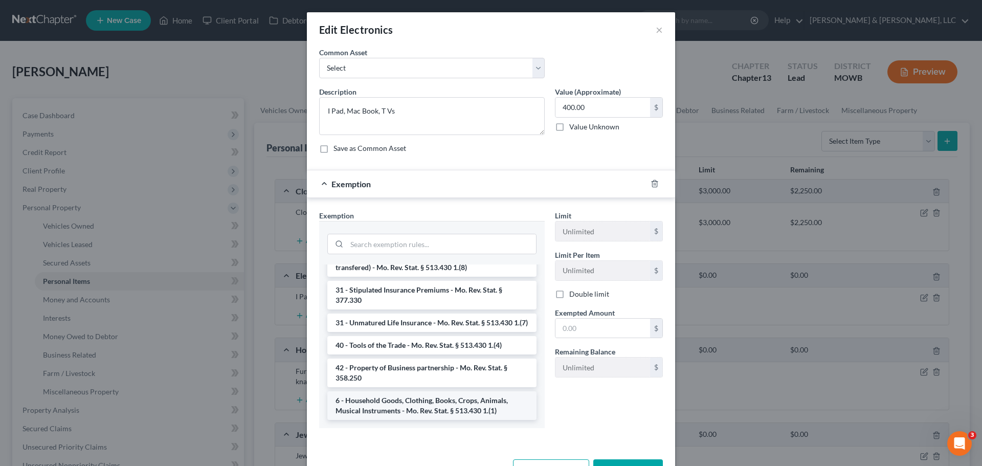
click at [408, 403] on li "6 - Household Goods, Clothing, Books, Crops, Animals, Musical Instruments - Mo.…" at bounding box center [431, 405] width 209 height 29
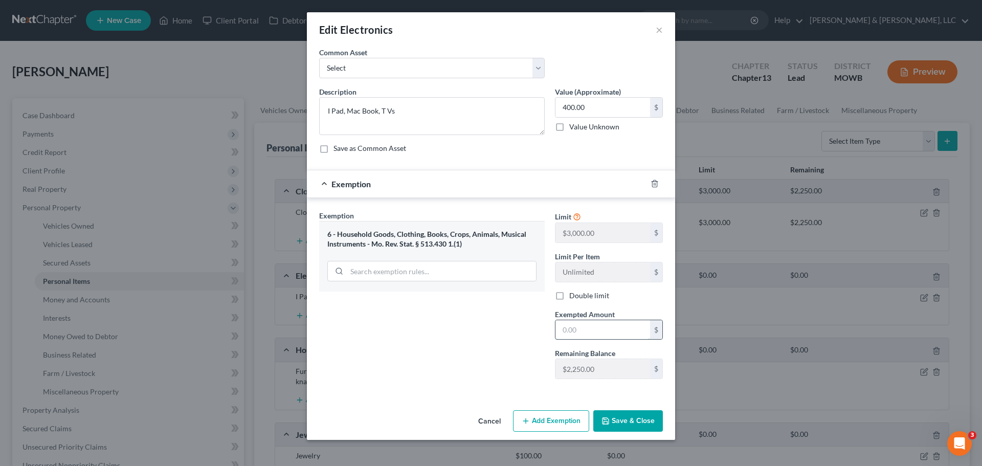
click at [587, 334] on input "text" at bounding box center [602, 329] width 95 height 19
type input "400"
drag, startPoint x: 628, startPoint y: 414, endPoint x: 667, endPoint y: 374, distance: 56.1
click at [628, 414] on button "Save & Close" at bounding box center [628, 420] width 70 height 21
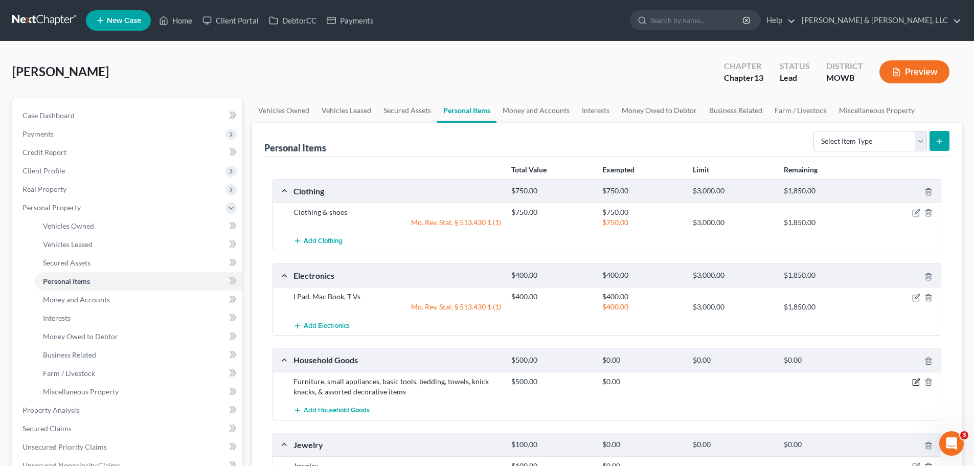
click at [918, 382] on icon "button" at bounding box center [917, 380] width 5 height 5
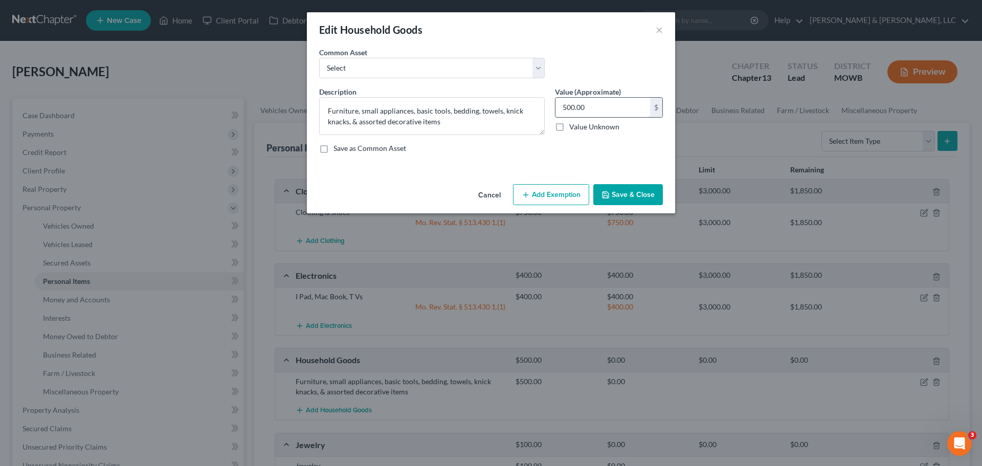
click at [596, 110] on input "500.00" at bounding box center [602, 107] width 95 height 19
drag, startPoint x: 583, startPoint y: 109, endPoint x: 546, endPoint y: 110, distance: 36.8
click at [546, 110] on div "Description * Furniture, small appliances, basic tools, bedding, towels, knick …" at bounding box center [491, 123] width 354 height 75
type input "1,200"
click at [581, 190] on button "Add Exemption" at bounding box center [551, 194] width 76 height 21
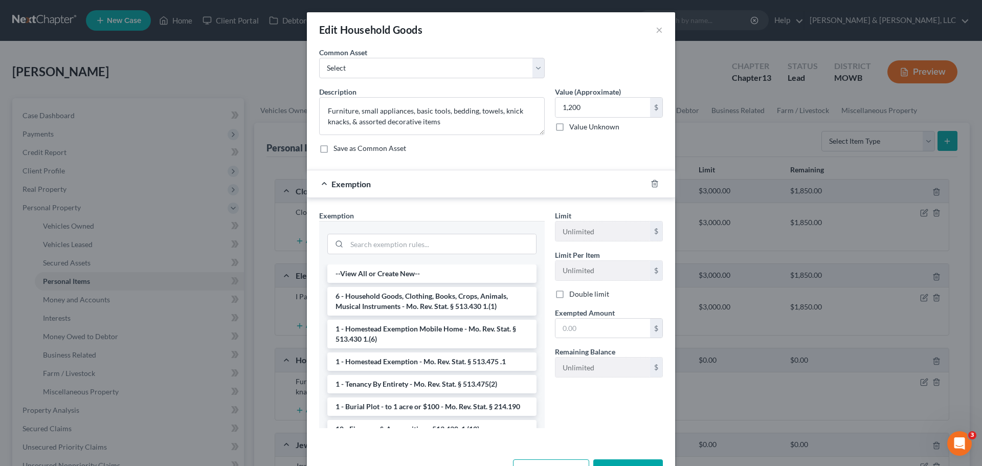
click at [438, 304] on li "6 - Household Goods, Clothing, Books, Crops, Animals, Musical Instruments - Mo.…" at bounding box center [431, 301] width 209 height 29
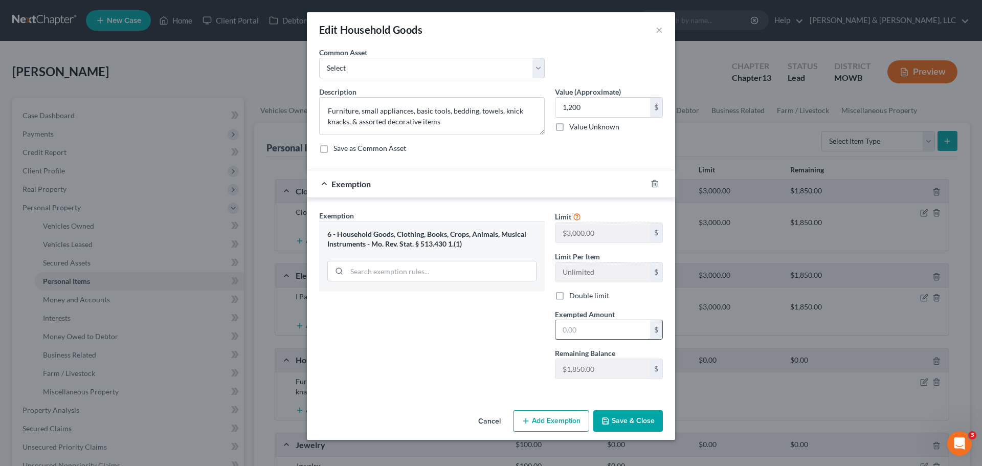
click at [602, 335] on input "text" at bounding box center [602, 329] width 95 height 19
type input "1,200"
click at [640, 429] on button "Save & Close" at bounding box center [628, 420] width 70 height 21
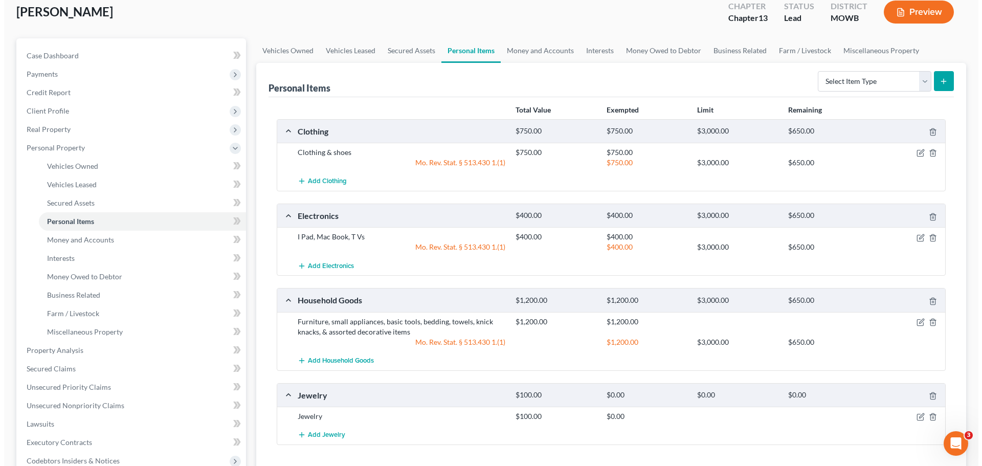
scroll to position [153, 0]
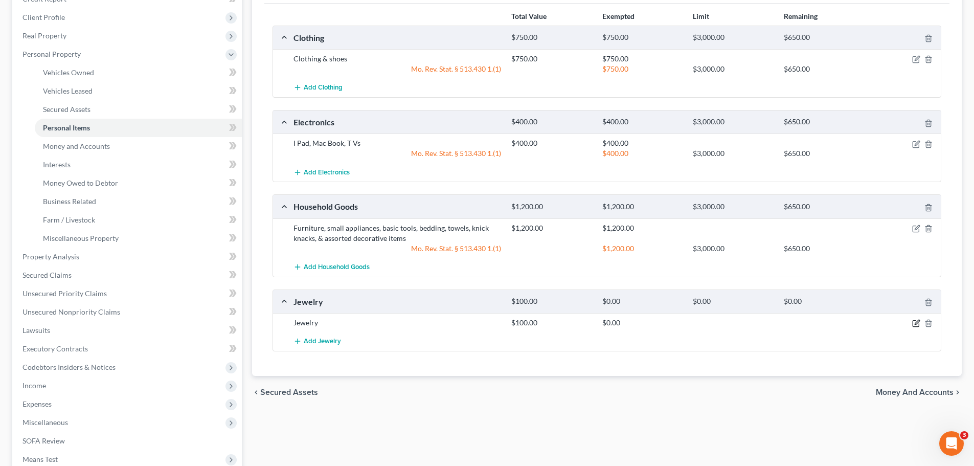
click at [915, 323] on icon "button" at bounding box center [916, 323] width 8 height 8
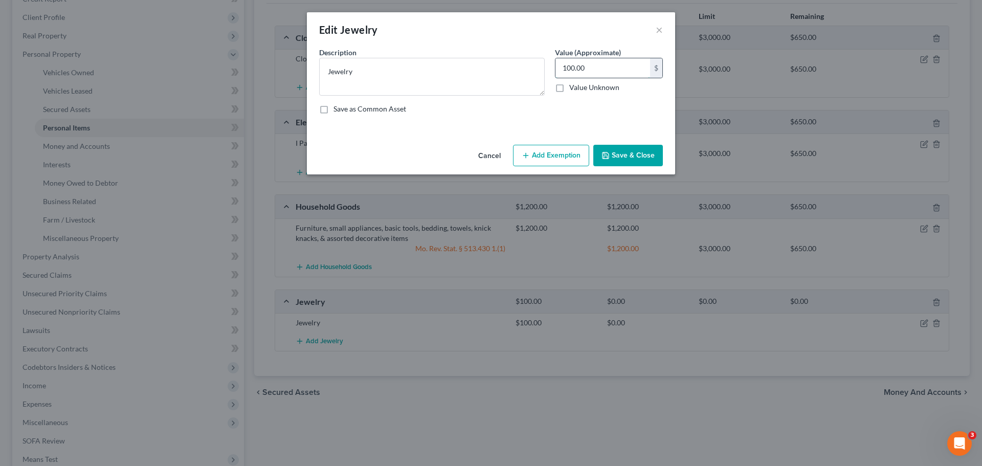
click at [603, 71] on input "100.00" at bounding box center [602, 67] width 95 height 19
type input "5"
type input "700"
click at [568, 149] on button "Add Exemption" at bounding box center [551, 155] width 76 height 21
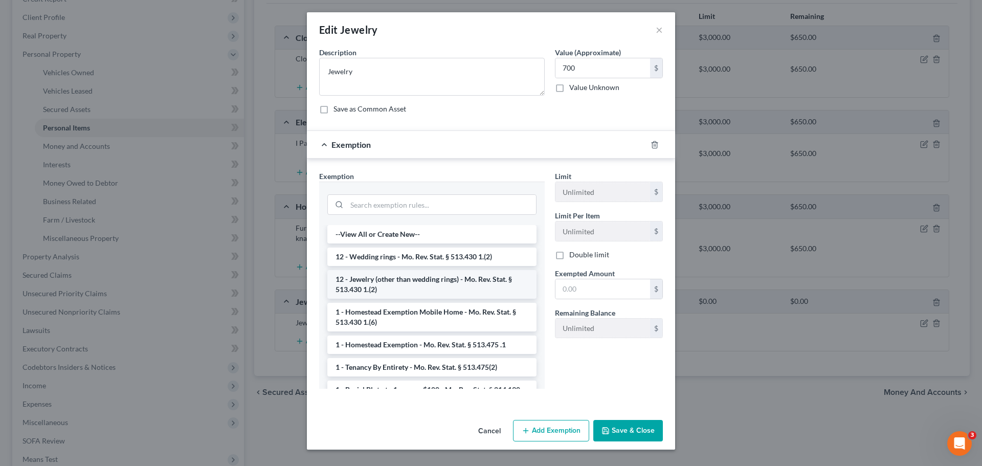
click at [471, 279] on li "12 - Jewelry (other than wedding rings) - Mo. Rev. Stat. § 513.430 1.(2)" at bounding box center [431, 284] width 209 height 29
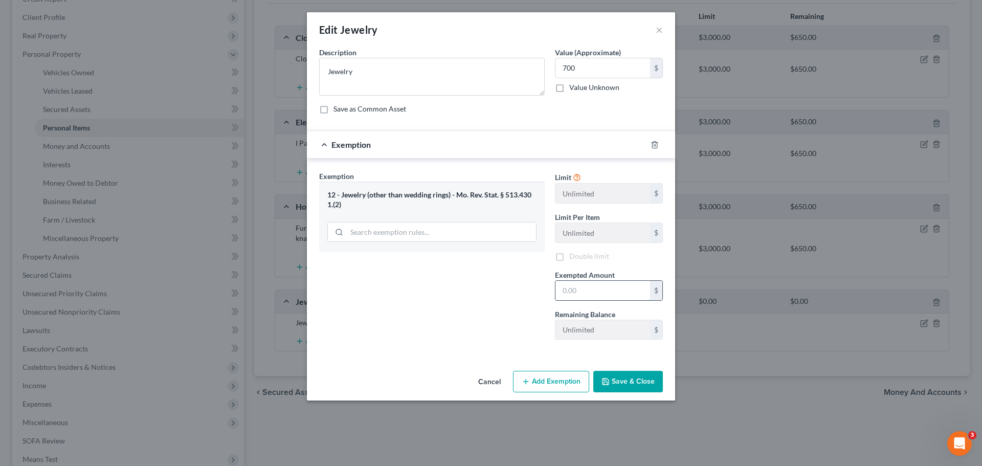
click at [596, 288] on input "text" at bounding box center [602, 290] width 95 height 19
type input "700"
drag, startPoint x: 587, startPoint y: 381, endPoint x: 534, endPoint y: 349, distance: 60.8
click at [587, 381] on button "Add Exemption" at bounding box center [551, 381] width 76 height 21
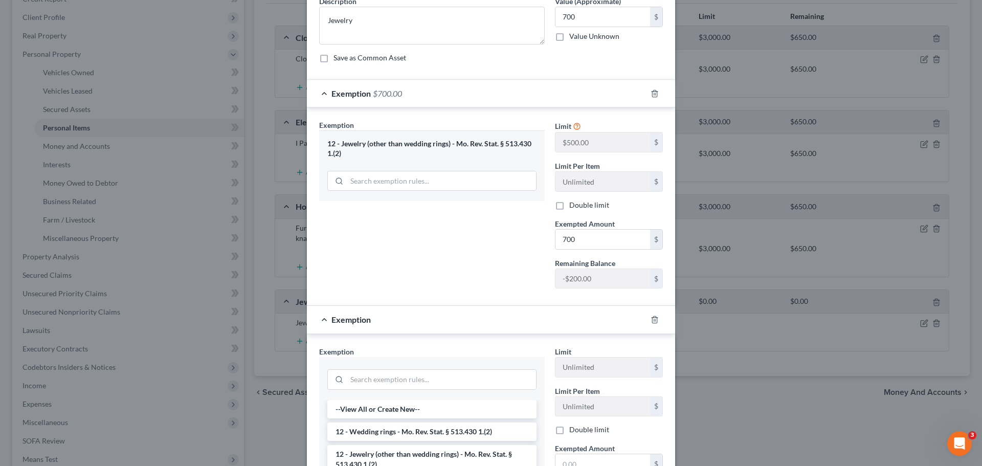
scroll to position [102, 0]
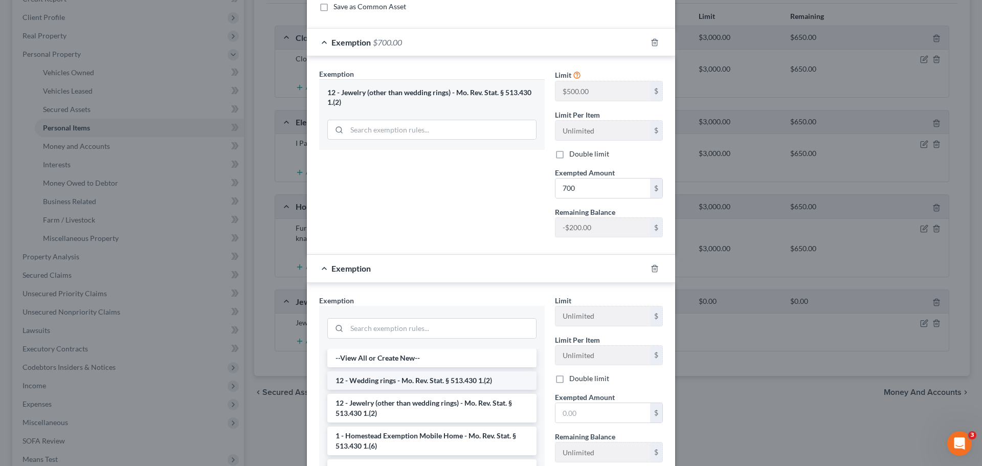
click at [469, 382] on li "12 - Wedding rings - Mo. Rev. Stat. § 513.430 1.(2)" at bounding box center [431, 380] width 209 height 18
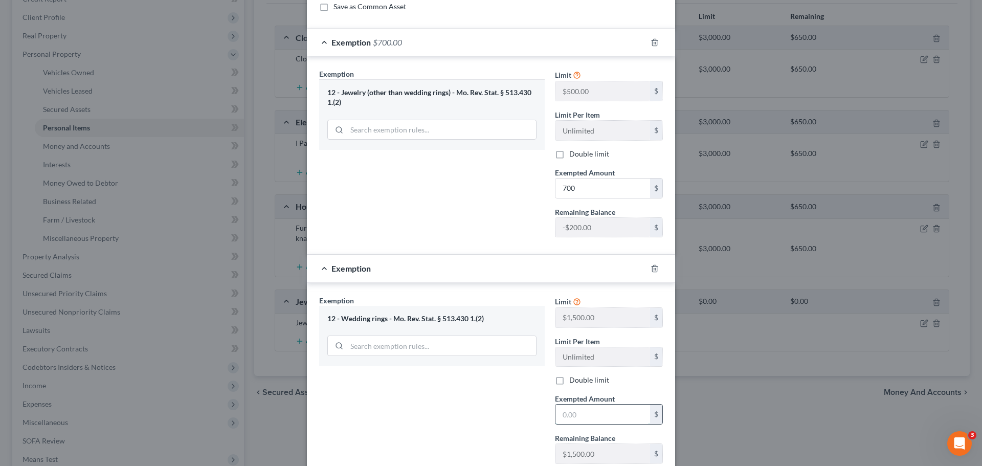
click at [585, 416] on input "text" at bounding box center [602, 414] width 95 height 19
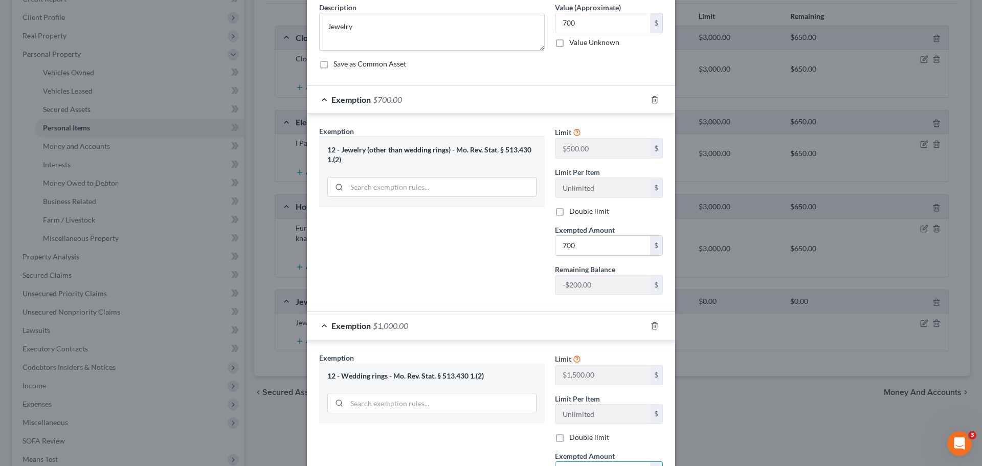
scroll to position [0, 0]
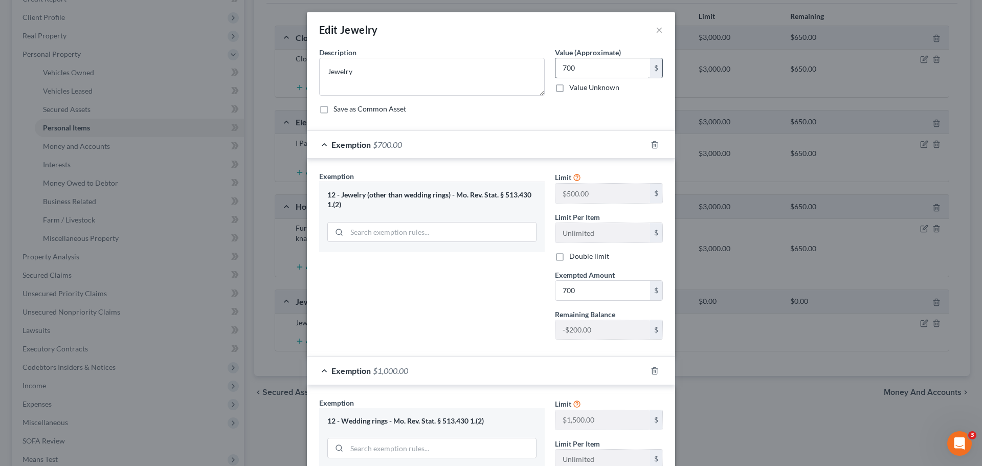
type input "1,000"
click at [588, 69] on input "700" at bounding box center [602, 67] width 95 height 19
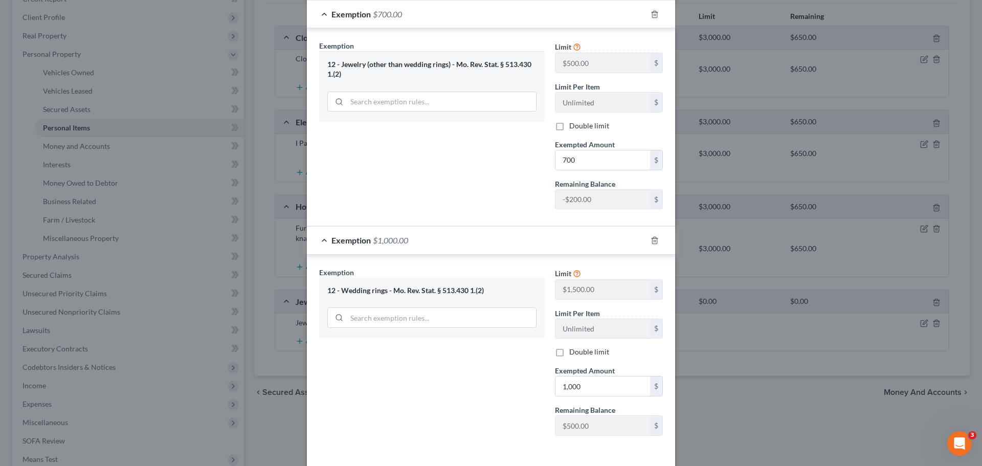
scroll to position [71, 0]
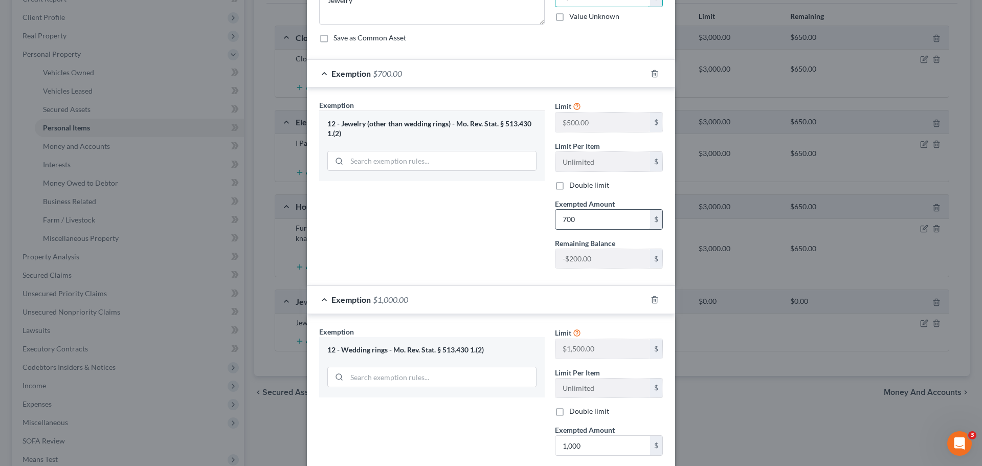
type input "1,200"
click at [596, 222] on input "700" at bounding box center [602, 219] width 95 height 19
drag, startPoint x: 592, startPoint y: 224, endPoint x: 532, endPoint y: 224, distance: 59.3
click at [532, 224] on div "Exemption Set must be selected for CA. Exemption * 12 - Jewelry (other than wed…" at bounding box center [491, 188] width 354 height 177
type input "500"
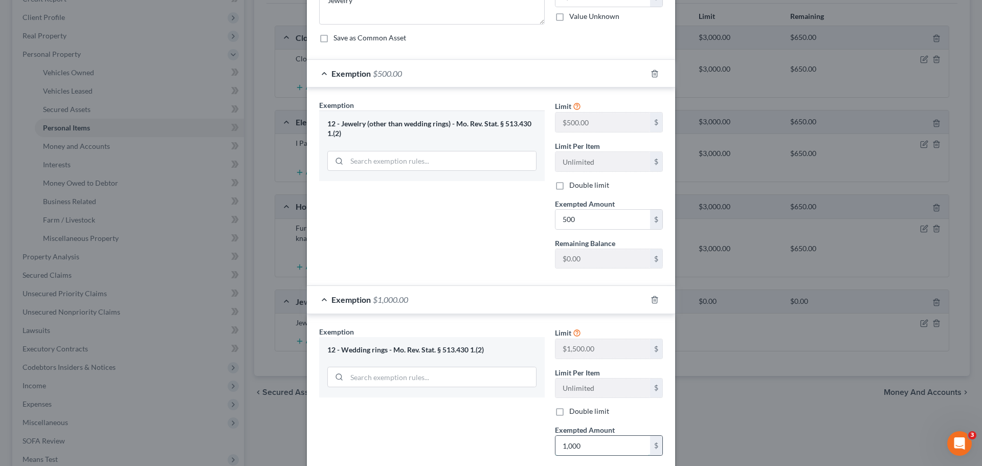
click at [597, 437] on input "1,000" at bounding box center [602, 445] width 95 height 19
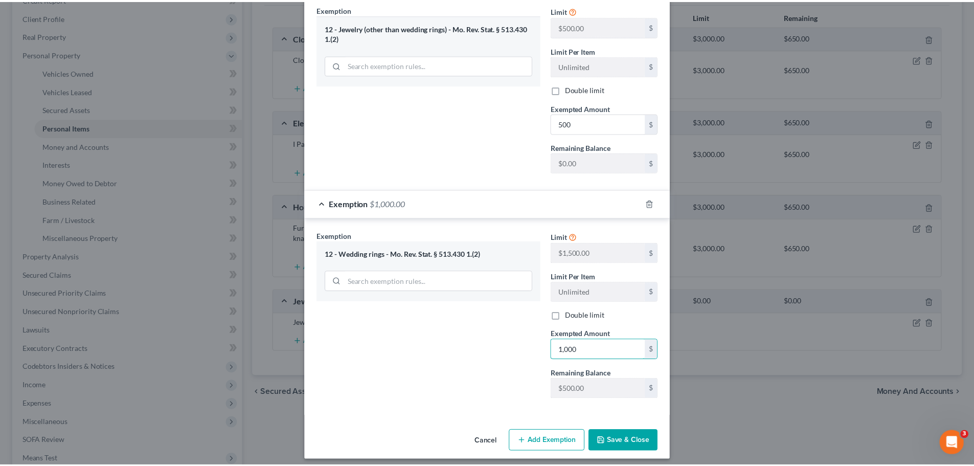
scroll to position [173, 0]
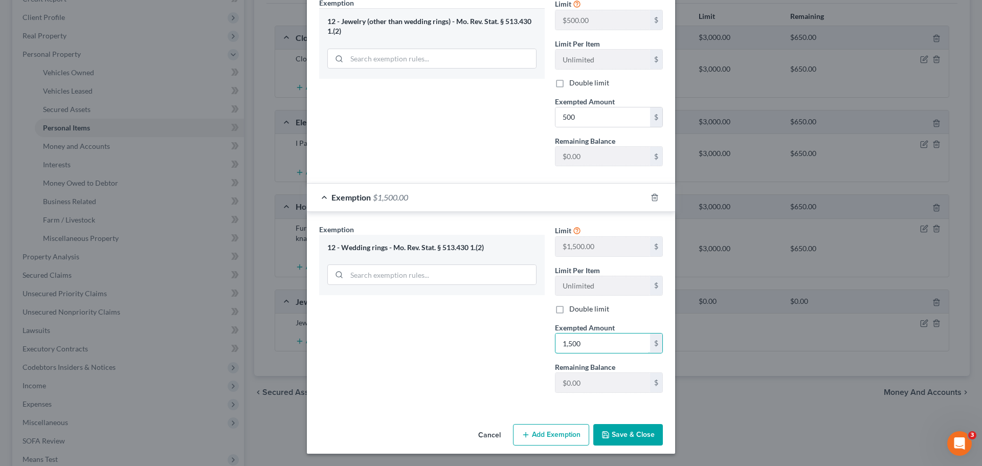
type input "1,500"
click at [612, 419] on div "An exemption set must first be selected from the Filing Information section. Co…" at bounding box center [491, 147] width 368 height 546
click at [626, 431] on button "Save & Close" at bounding box center [628, 434] width 70 height 21
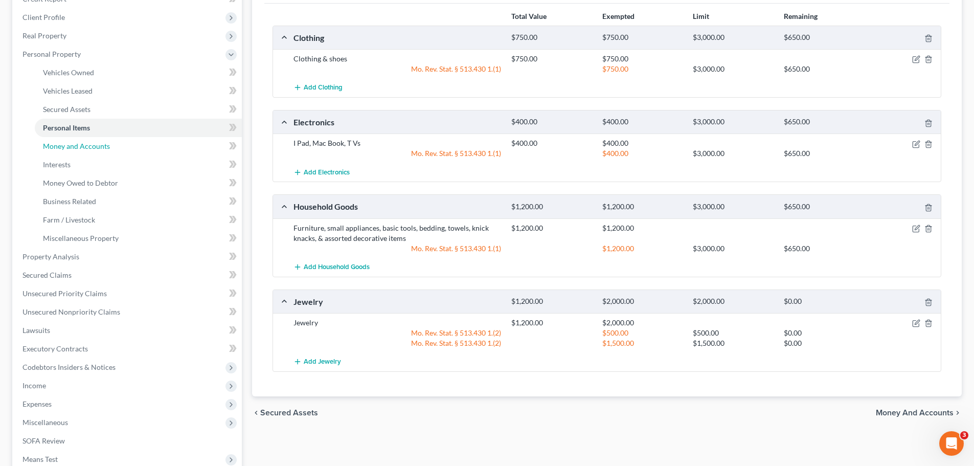
drag, startPoint x: 79, startPoint y: 148, endPoint x: 565, endPoint y: 212, distance: 490.6
click at [79, 148] on span "Money and Accounts" at bounding box center [76, 146] width 67 height 9
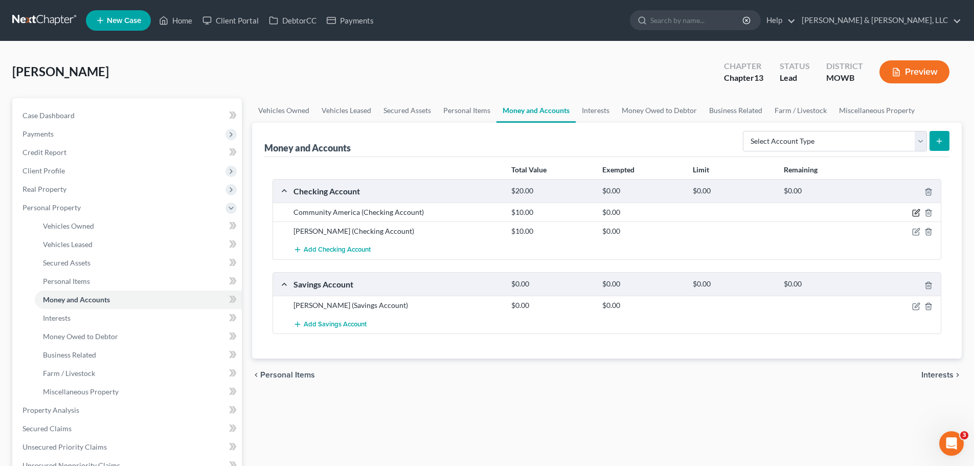
click at [917, 212] on icon "button" at bounding box center [917, 212] width 5 height 5
select select "26"
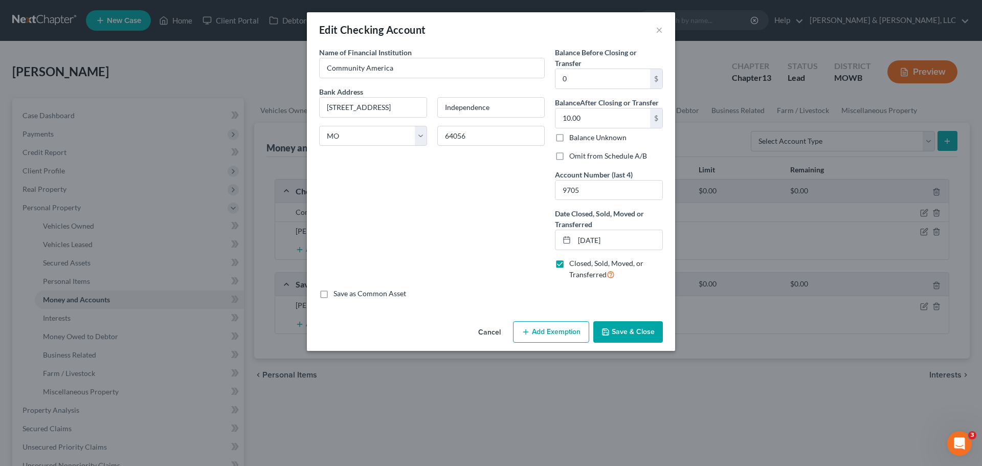
click at [555, 333] on button "Add Exemption" at bounding box center [551, 331] width 76 height 21
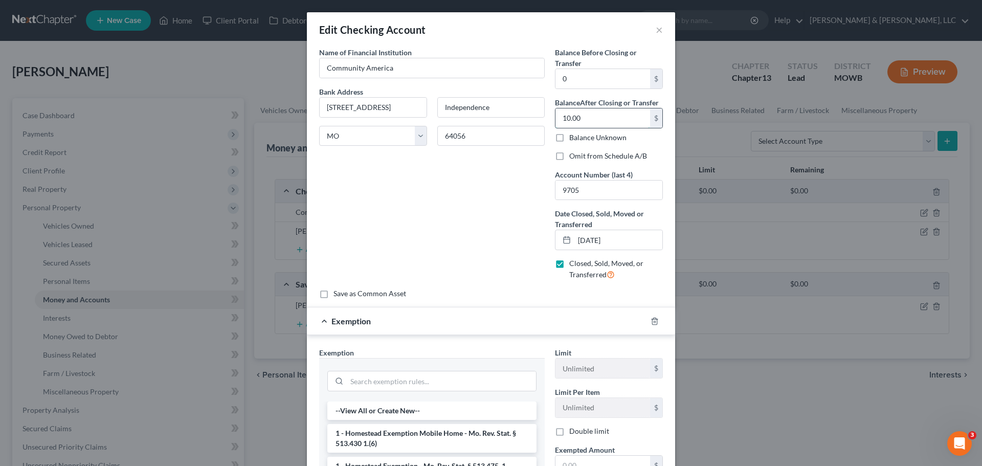
click at [599, 120] on input "10.00" at bounding box center [602, 117] width 95 height 19
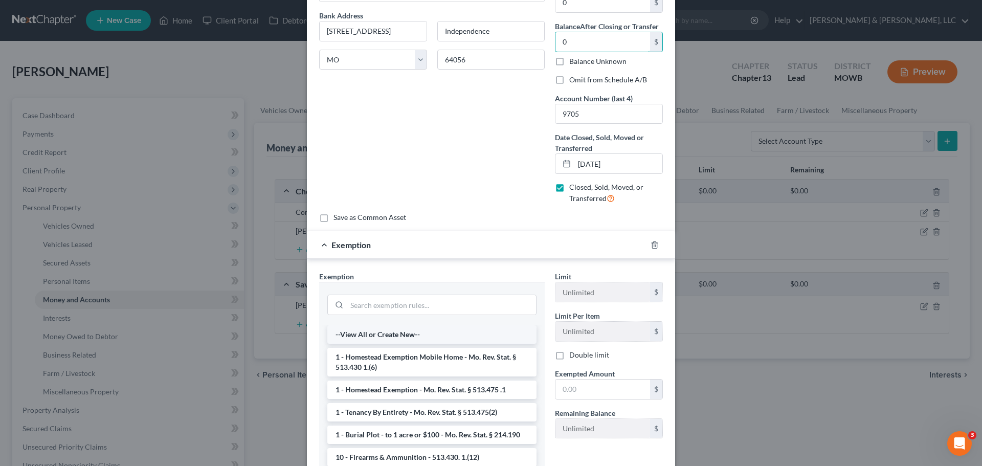
scroll to position [172, 0]
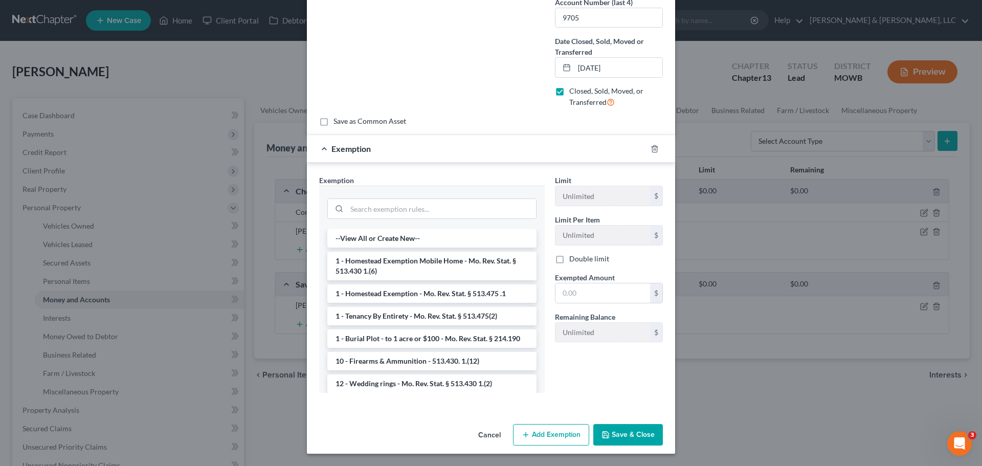
type input "0"
click at [655, 148] on line "button" at bounding box center [655, 149] width 0 height 2
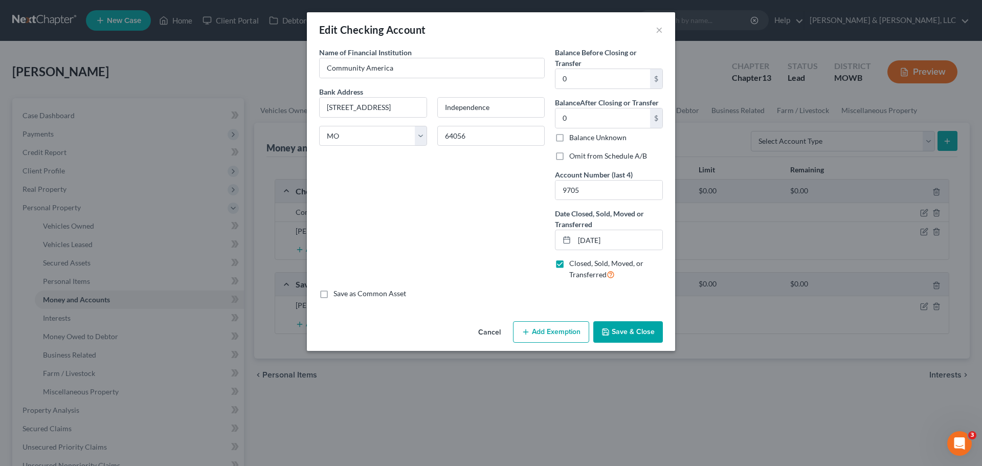
scroll to position [0, 0]
click at [627, 330] on button "Save & Close" at bounding box center [628, 331] width 70 height 21
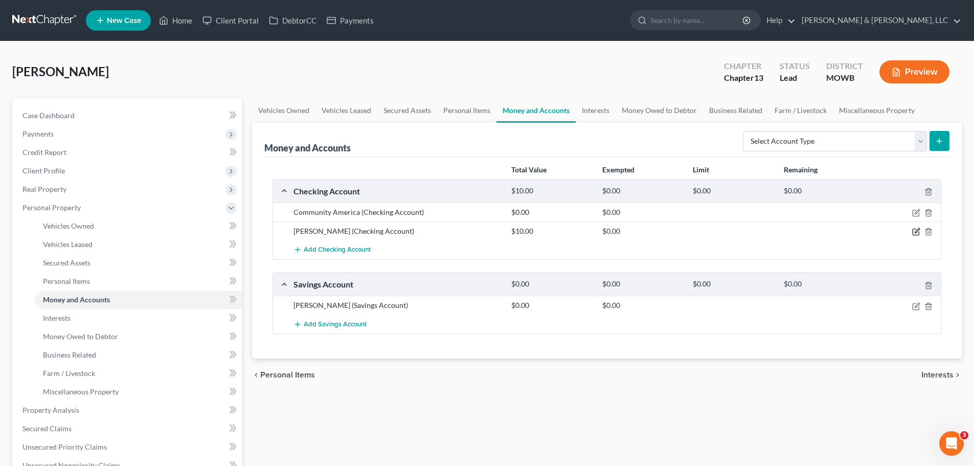
click at [915, 232] on icon "button" at bounding box center [916, 232] width 8 height 8
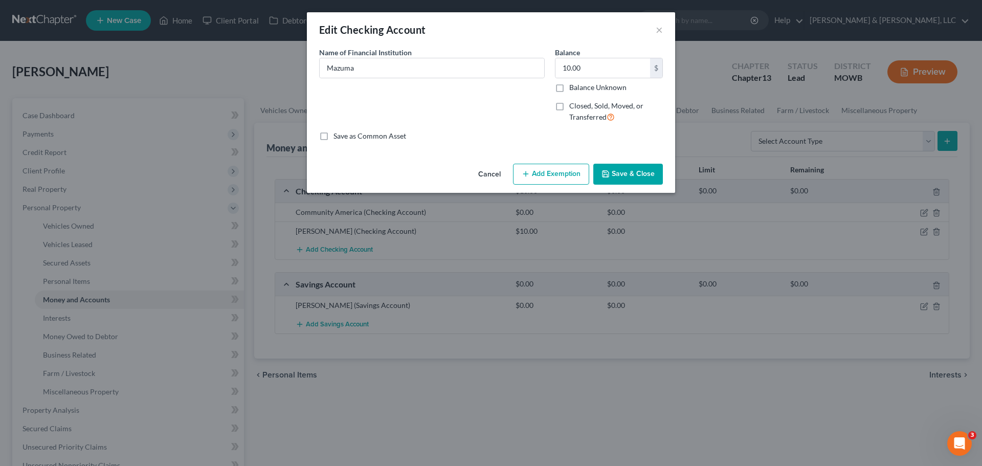
click at [563, 176] on button "Add Exemption" at bounding box center [551, 174] width 76 height 21
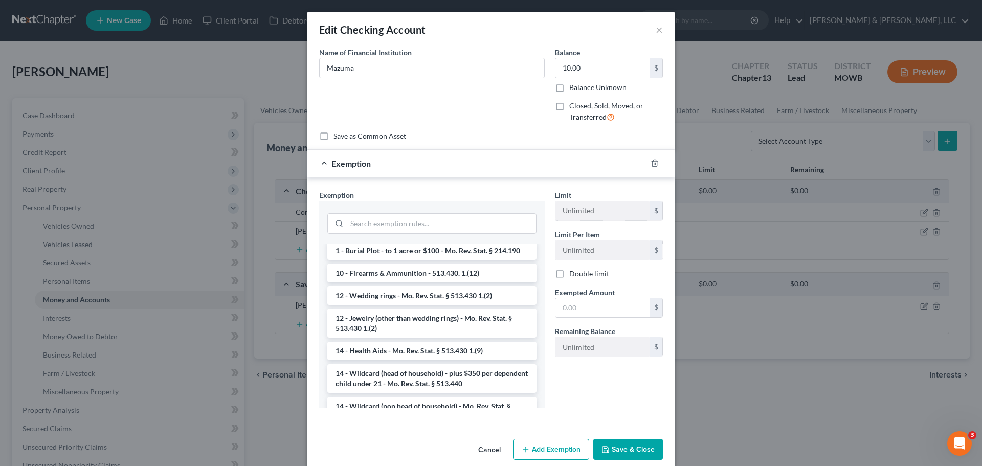
scroll to position [153, 0]
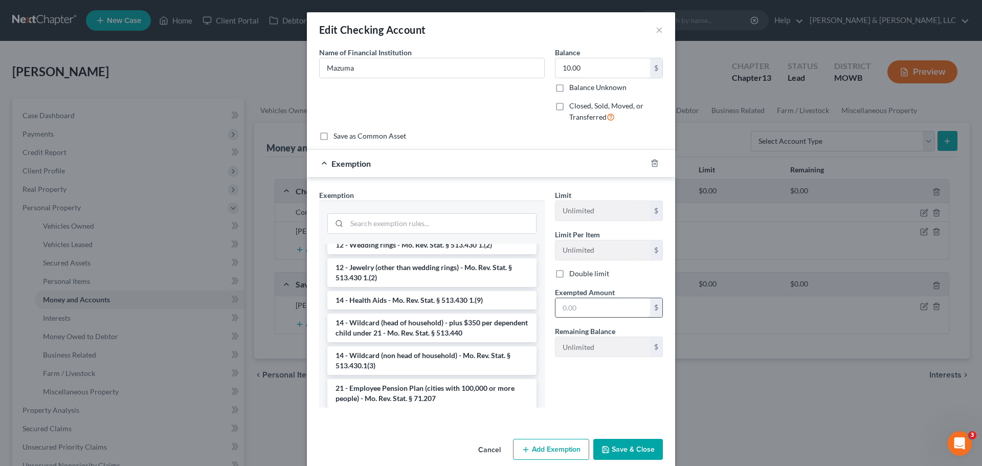
drag, startPoint x: 461, startPoint y: 358, endPoint x: 601, endPoint y: 313, distance: 147.5
click at [461, 357] on li "14 - Wildcard (non head of household) - Mo. Rev. Stat. § 513.430.1(3)" at bounding box center [431, 360] width 209 height 29
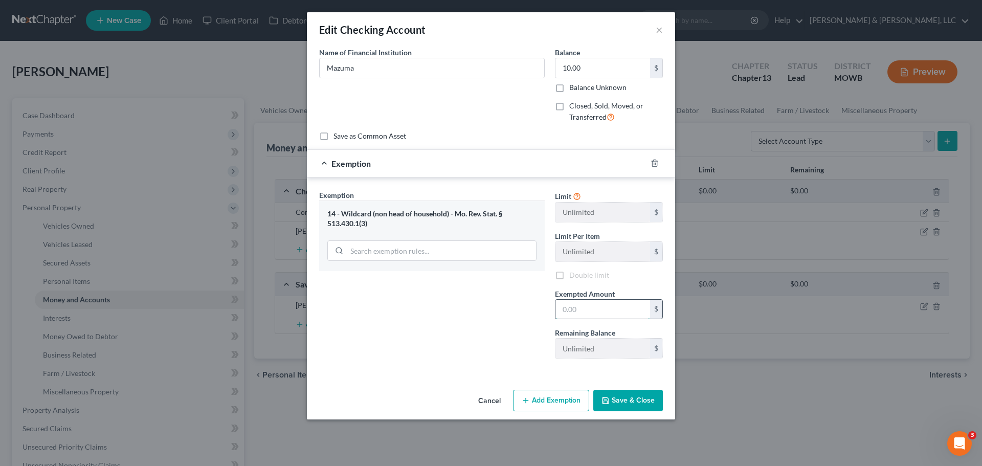
click at [601, 313] on input "text" at bounding box center [602, 309] width 95 height 19
type input "10"
click at [419, 350] on div "Exemption Set must be selected for CA. Exemption * 14 - Wildcard (non head of h…" at bounding box center [432, 278] width 236 height 177
click at [621, 398] on button "Save & Close" at bounding box center [628, 400] width 70 height 21
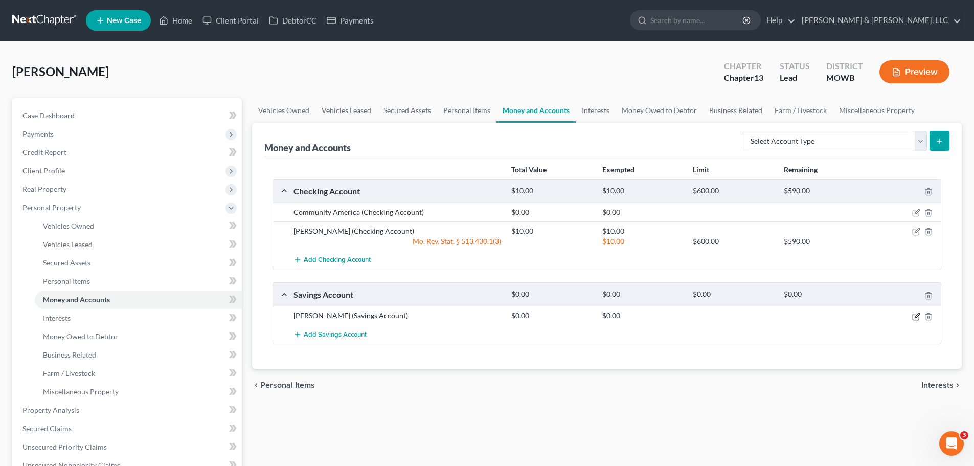
click at [916, 319] on icon "button" at bounding box center [916, 317] width 8 height 8
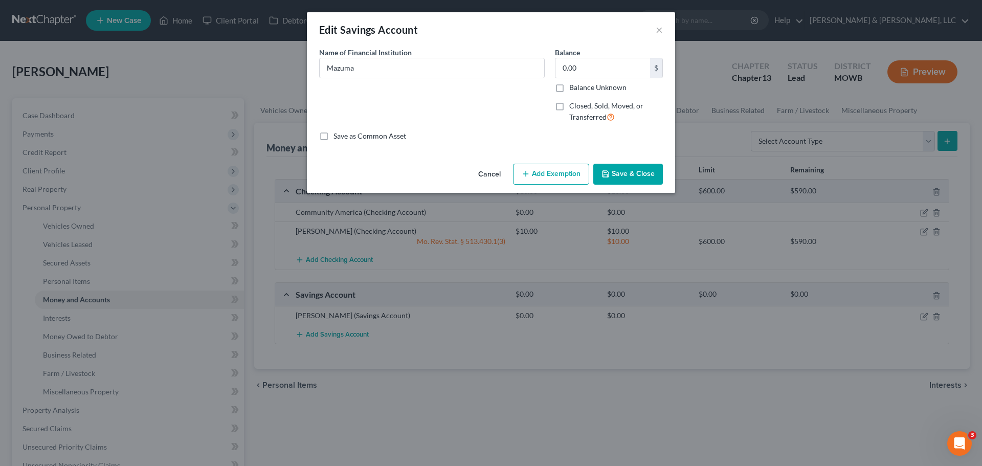
click at [580, 172] on button "Add Exemption" at bounding box center [551, 174] width 76 height 21
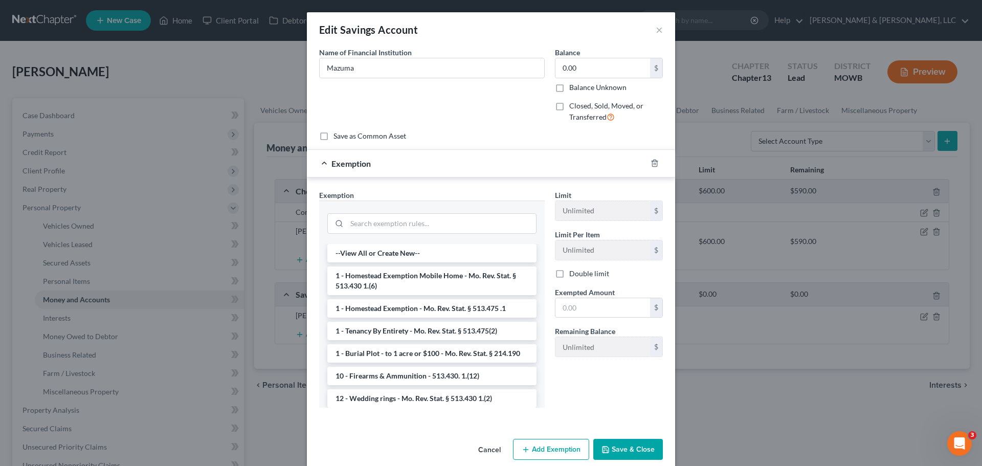
click at [634, 442] on button "Save & Close" at bounding box center [628, 449] width 70 height 21
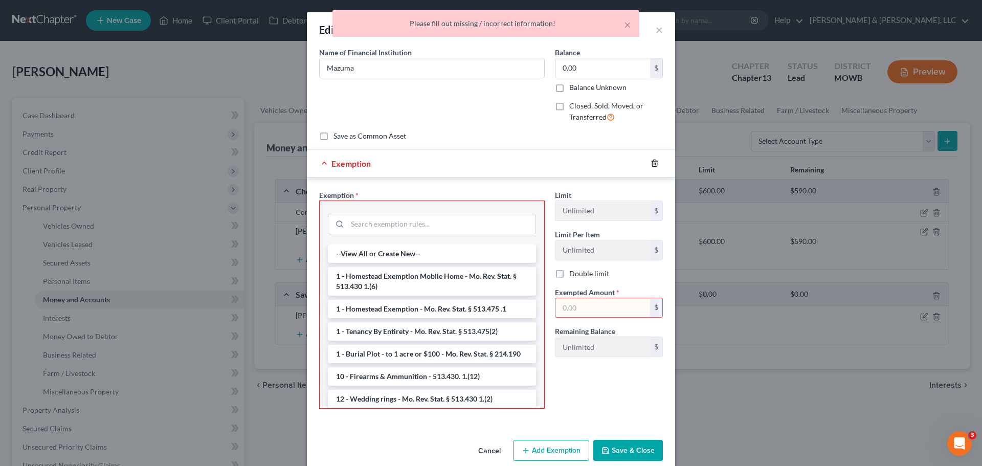
drag, startPoint x: 652, startPoint y: 166, endPoint x: 133, endPoint y: 302, distance: 536.7
click at [652, 165] on icon "button" at bounding box center [655, 163] width 8 height 8
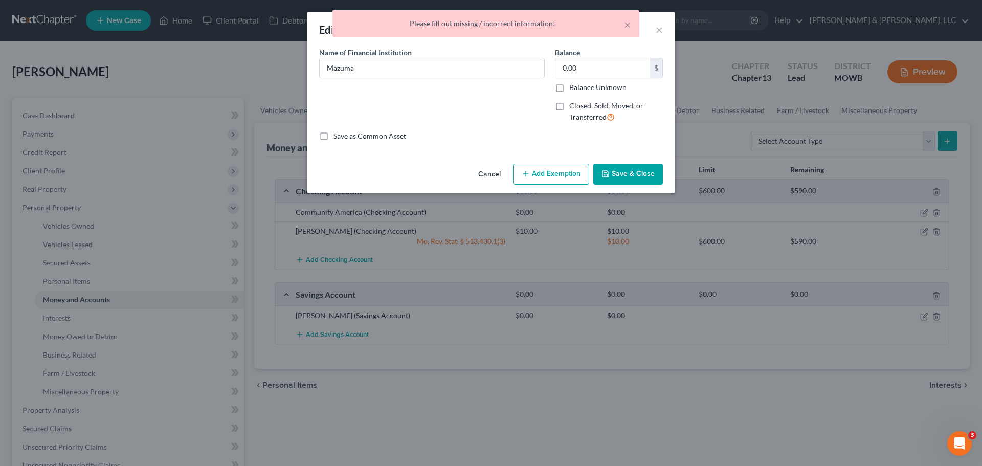
click at [630, 170] on button "Save & Close" at bounding box center [628, 174] width 70 height 21
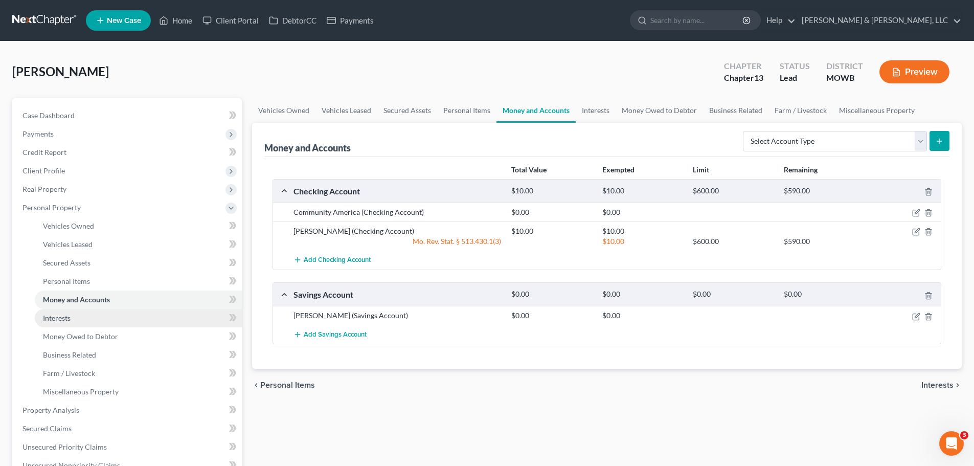
drag, startPoint x: 80, startPoint y: 315, endPoint x: 85, endPoint y: 320, distance: 6.5
click at [80, 315] on link "Interests" at bounding box center [138, 318] width 207 height 18
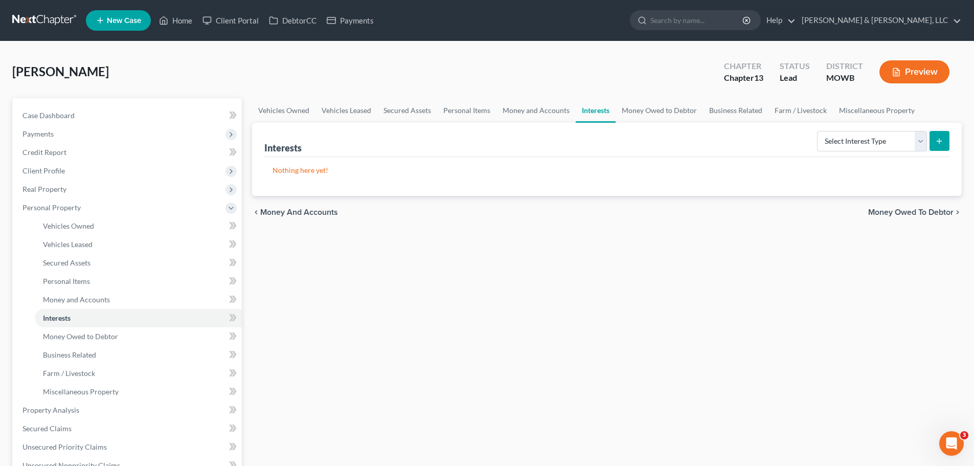
click at [918, 75] on button "Preview" at bounding box center [915, 71] width 70 height 23
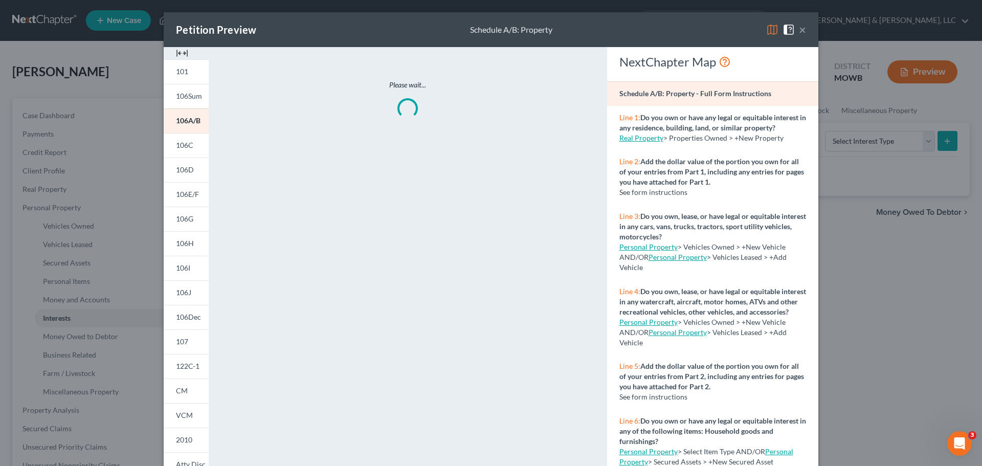
click at [771, 32] on img at bounding box center [772, 30] width 12 height 12
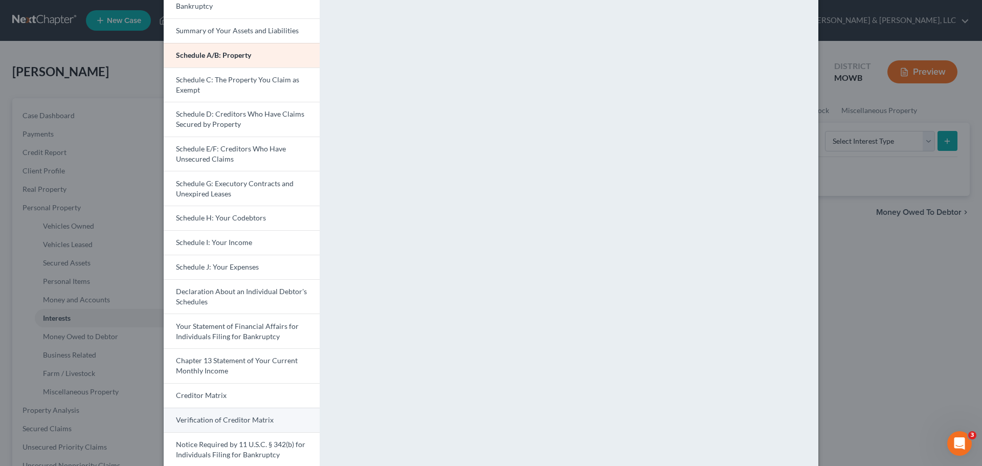
scroll to position [145, 0]
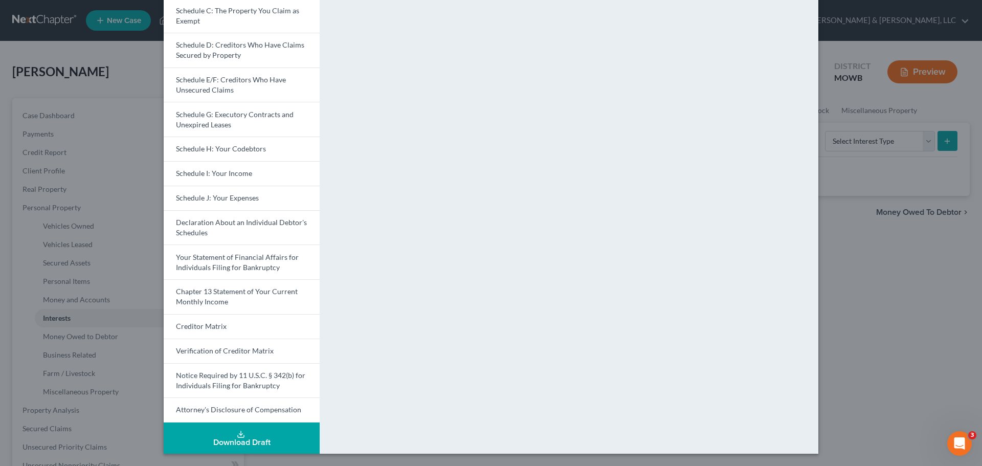
click at [273, 442] on div "Download Draft" at bounding box center [242, 442] width 140 height 8
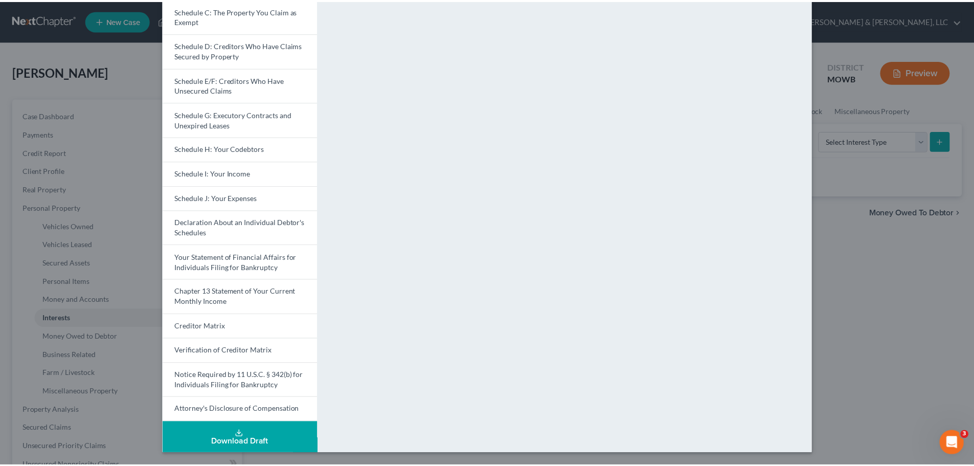
scroll to position [0, 0]
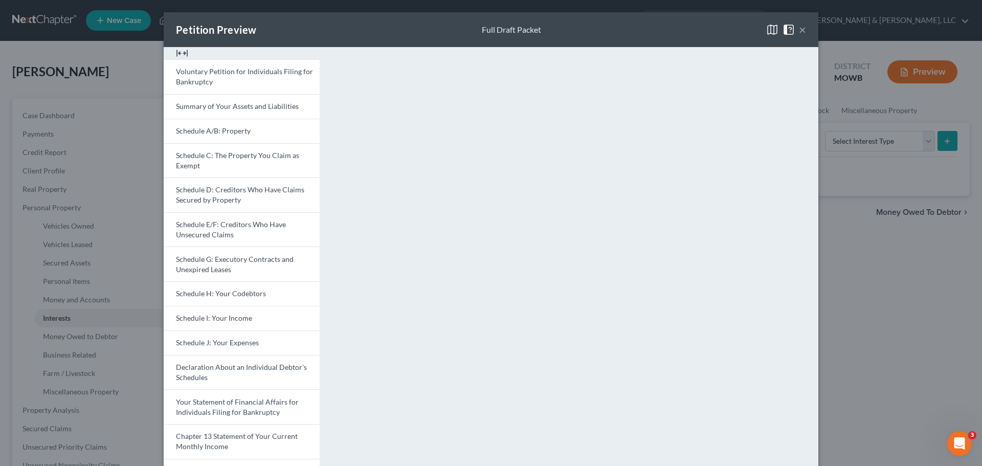
click at [803, 31] on div "Petition Preview Full Draft Packet ×" at bounding box center [491, 29] width 655 height 35
click at [799, 29] on button "×" at bounding box center [802, 30] width 7 height 12
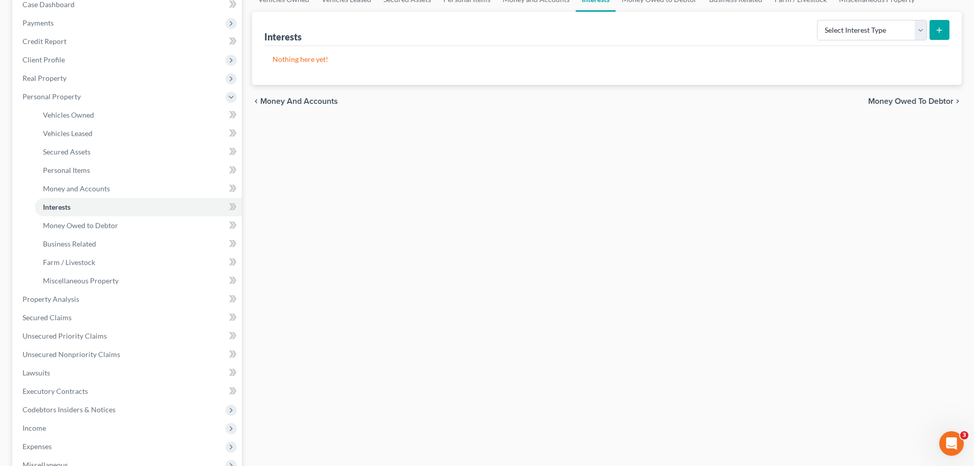
scroll to position [307, 0]
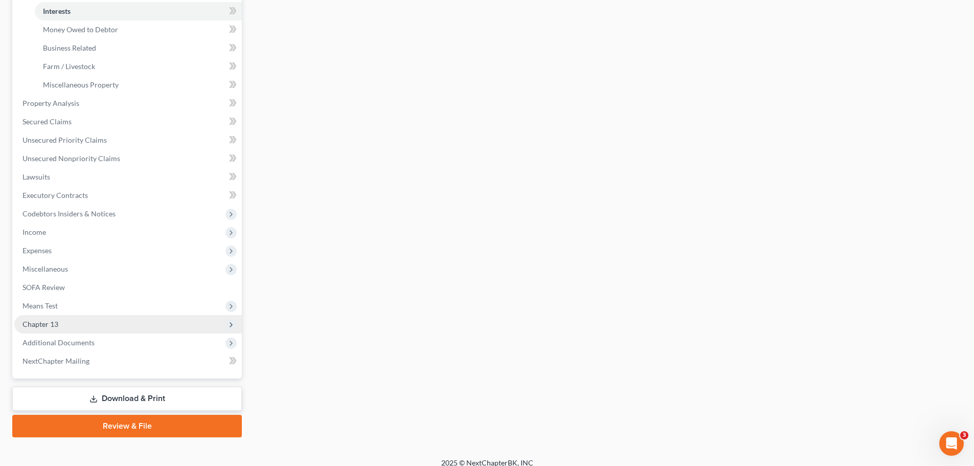
click at [59, 323] on span "Chapter 13" at bounding box center [128, 324] width 228 height 18
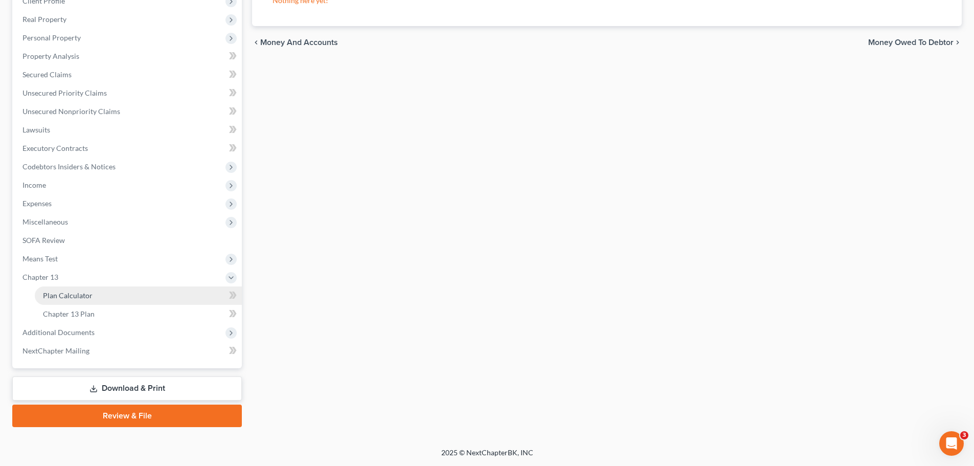
scroll to position [170, 0]
click at [96, 310] on link "Chapter 13 Plan" at bounding box center [138, 314] width 207 height 18
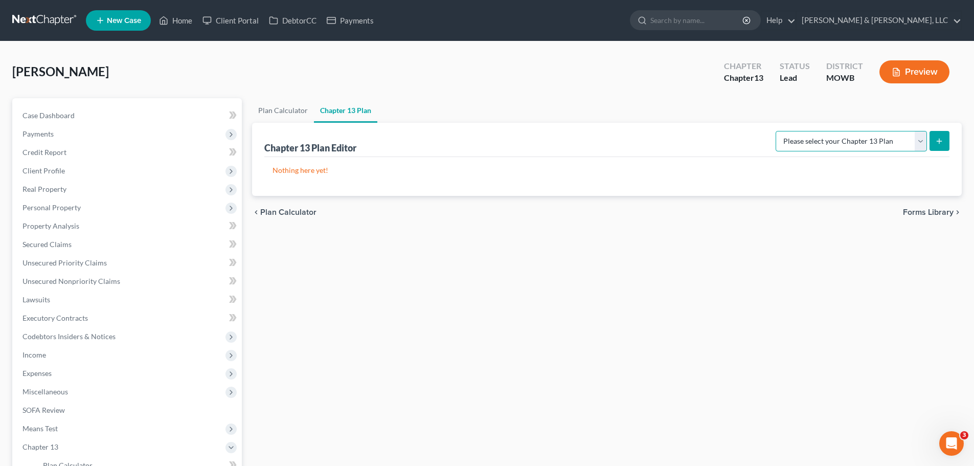
drag, startPoint x: 899, startPoint y: 139, endPoint x: 886, endPoint y: 150, distance: 17.0
click at [899, 139] on select "Please select your Chapter 13 Plan Missouri - Western Effective 12/1/17 Nationa…" at bounding box center [851, 141] width 151 height 20
select select "0"
click at [779, 131] on select "Please select your Chapter 13 Plan Missouri - Western Effective 12/1/17 Nationa…" at bounding box center [851, 141] width 151 height 20
click at [937, 144] on icon "submit" at bounding box center [939, 141] width 8 height 8
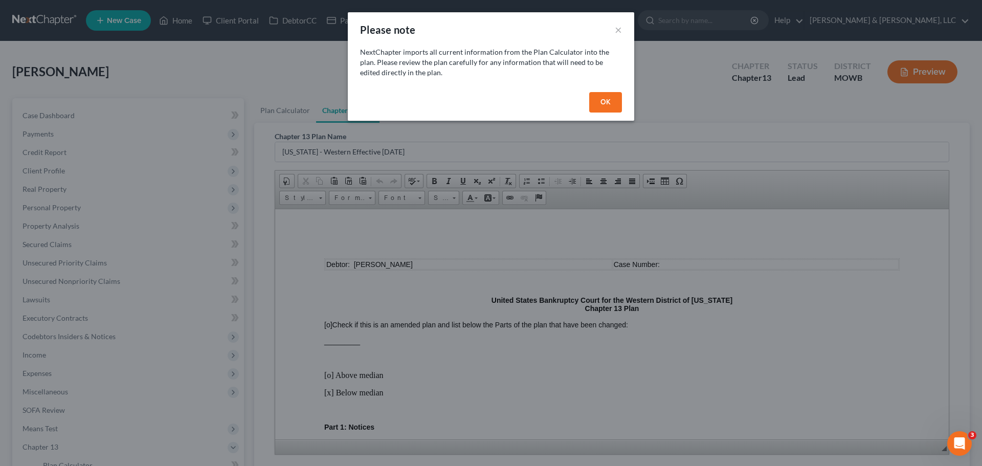
click at [599, 104] on button "OK" at bounding box center [605, 102] width 33 height 20
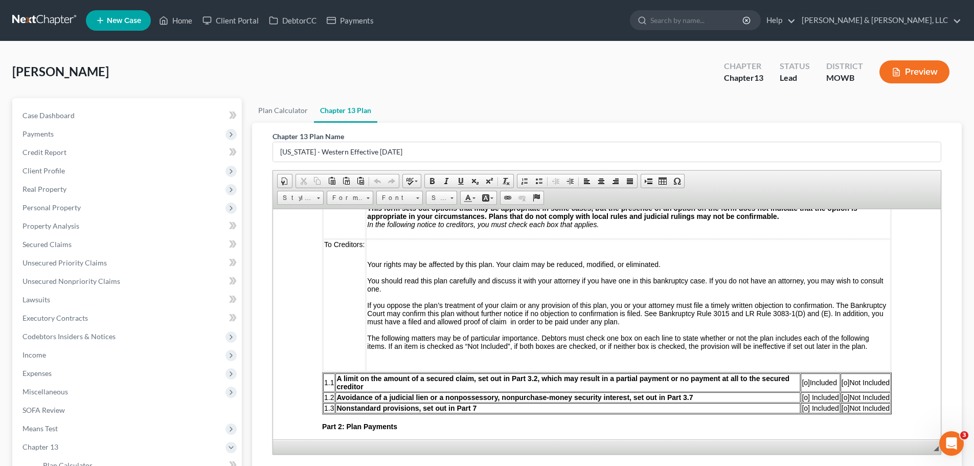
scroll to position [256, 0]
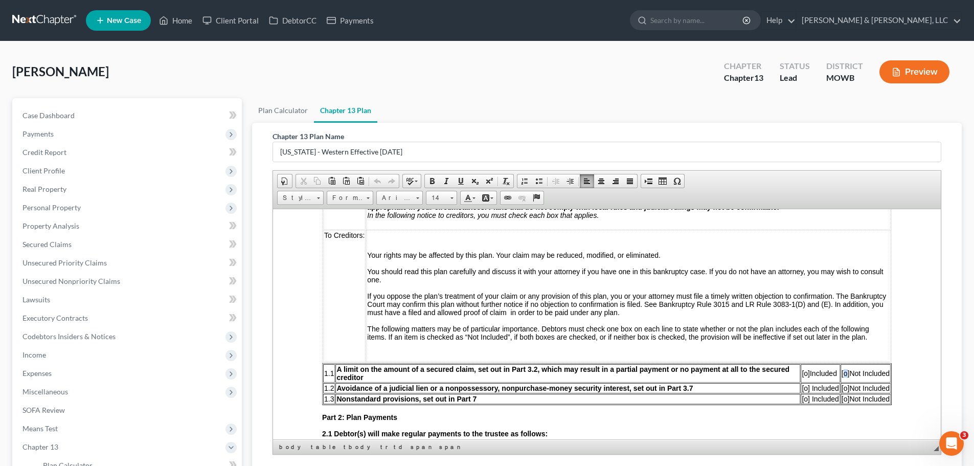
click at [842, 374] on span "[o]" at bounding box center [846, 373] width 8 height 8
click at [842, 388] on span "[o]" at bounding box center [846, 388] width 8 height 8
click at [842, 399] on span "[o]" at bounding box center [846, 398] width 8 height 8
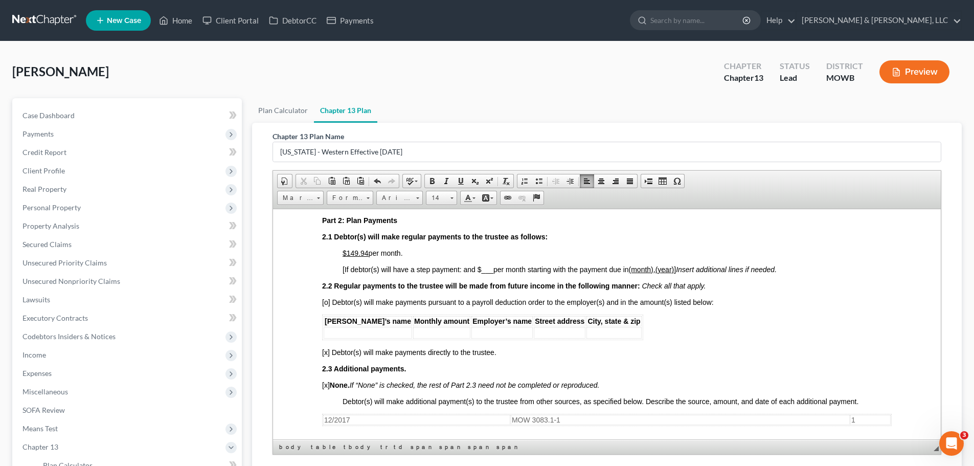
scroll to position [460, 0]
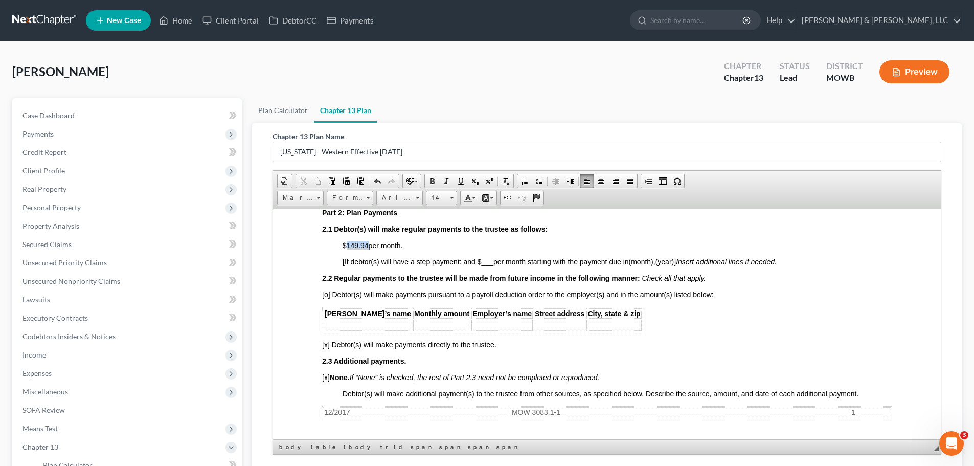
drag, startPoint x: 346, startPoint y: 246, endPoint x: 368, endPoint y: 248, distance: 22.0
click at [368, 248] on span "$149.94 per month." at bounding box center [373, 245] width 60 height 8
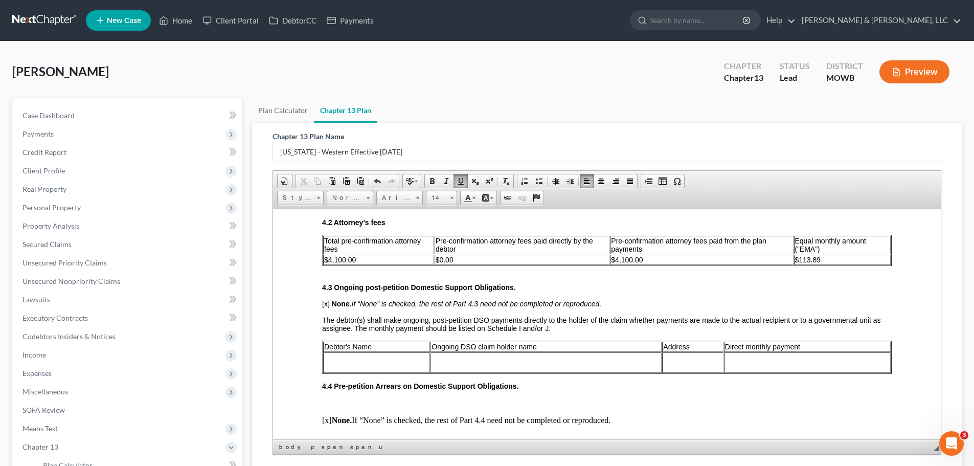
scroll to position [1381, 0]
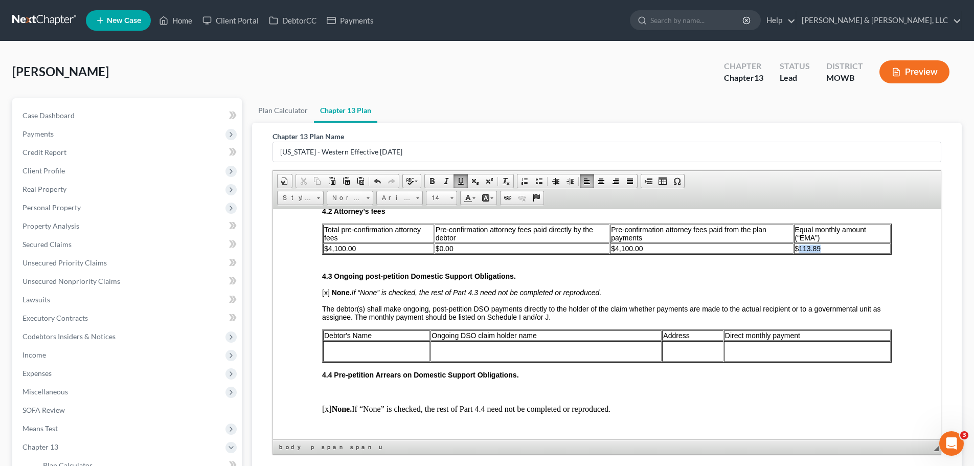
drag, startPoint x: 818, startPoint y: 247, endPoint x: 795, endPoint y: 253, distance: 23.8
click at [795, 253] on table "Total pre-confirmation attorney fees Pre-confirmation attorney fees paid direct…" at bounding box center [607, 238] width 570 height 31
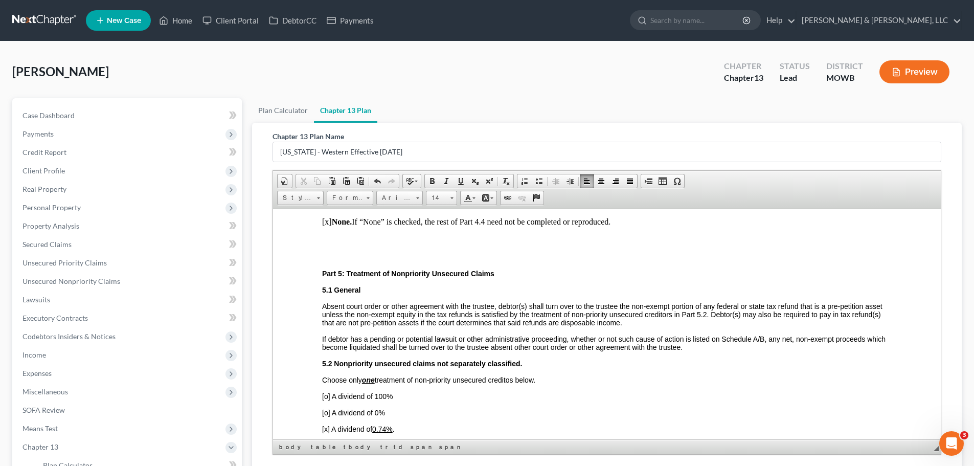
scroll to position [1688, 0]
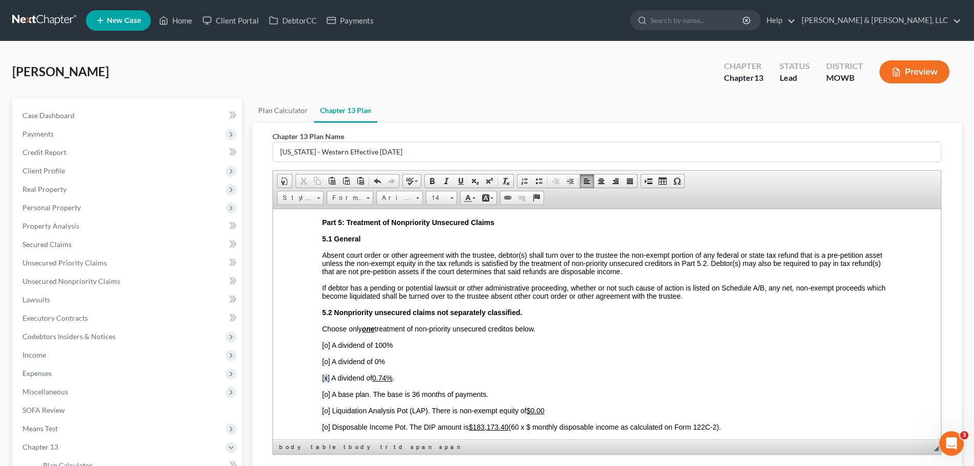
drag, startPoint x: 326, startPoint y: 374, endPoint x: 332, endPoint y: 377, distance: 7.3
click at [326, 375] on span "[x] A dividend of 0.74% ." at bounding box center [358, 377] width 73 height 8
click at [327, 363] on span "[o] A dividend of 0%" at bounding box center [353, 361] width 63 height 8
click at [325, 363] on span "[o] A dividend of 0%" at bounding box center [353, 361] width 63 height 8
drag, startPoint x: 374, startPoint y: 379, endPoint x: 390, endPoint y: 379, distance: 15.3
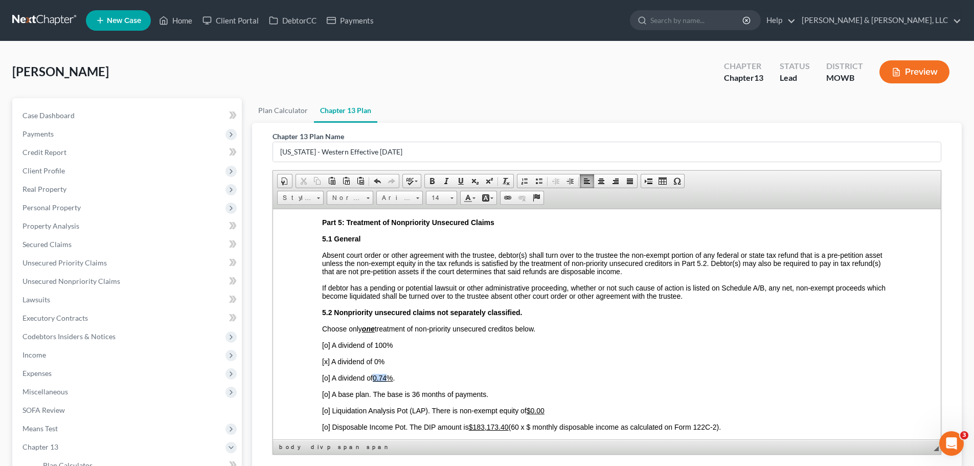
click at [390, 379] on u "0.74%" at bounding box center [383, 377] width 20 height 8
drag, startPoint x: 475, startPoint y: 426, endPoint x: 510, endPoint y: 427, distance: 35.8
click at [510, 427] on span "[o] Disposable Income Pot. The DIP amount is $183,173.40 (60 x $ monthly dispos…" at bounding box center [521, 426] width 399 height 8
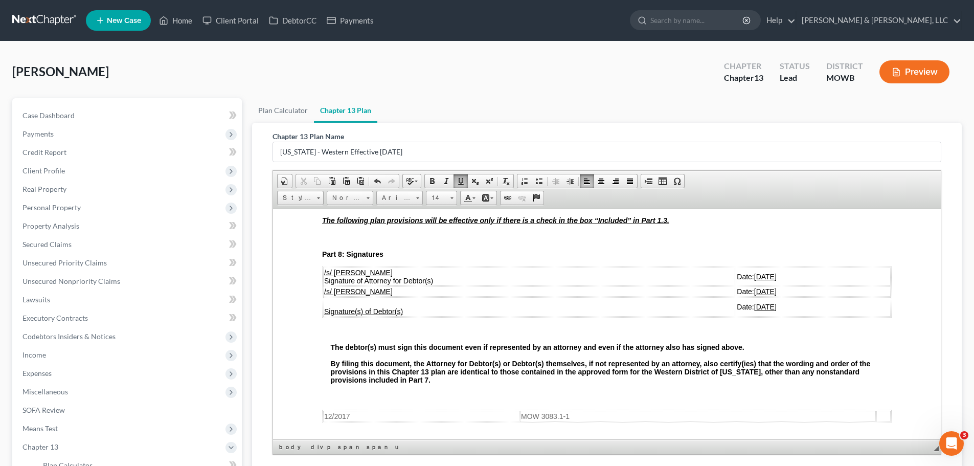
scroll to position [2250, 0]
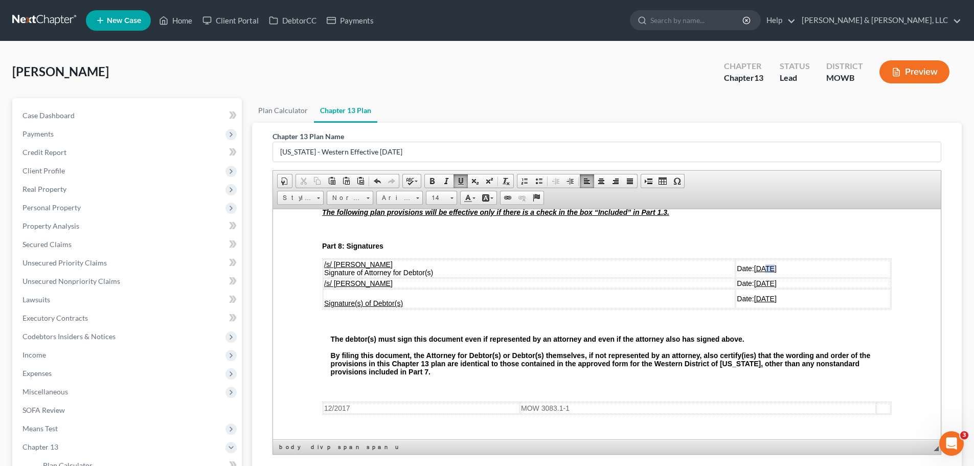
drag, startPoint x: 731, startPoint y: 265, endPoint x: 724, endPoint y: 269, distance: 8.5
click at [754, 269] on u "08/19/2025" at bounding box center [765, 268] width 23 height 8
drag, startPoint x: 730, startPoint y: 282, endPoint x: 725, endPoint y: 285, distance: 5.7
click at [754, 285] on u "08/19/2025" at bounding box center [765, 283] width 23 height 8
drag, startPoint x: 730, startPoint y: 299, endPoint x: 724, endPoint y: 302, distance: 6.6
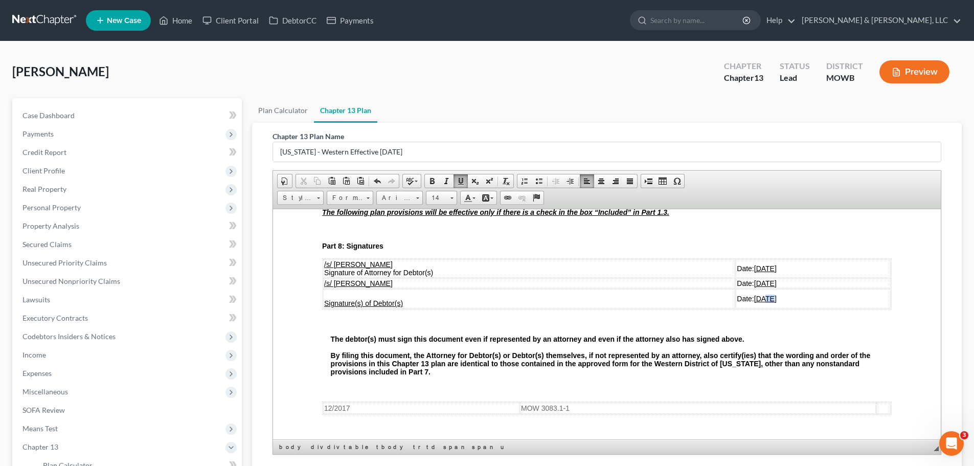
click at [754, 302] on u "08/19/2025" at bounding box center [765, 298] width 23 height 8
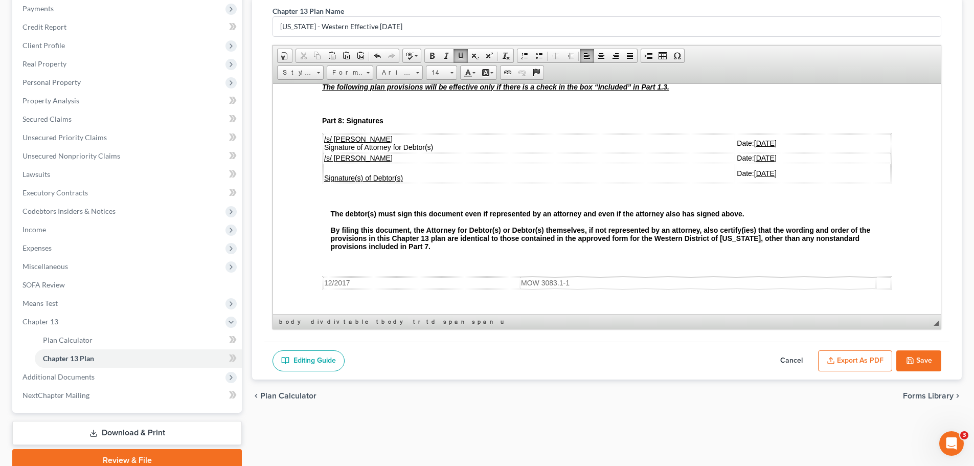
scroll to position [153, 0]
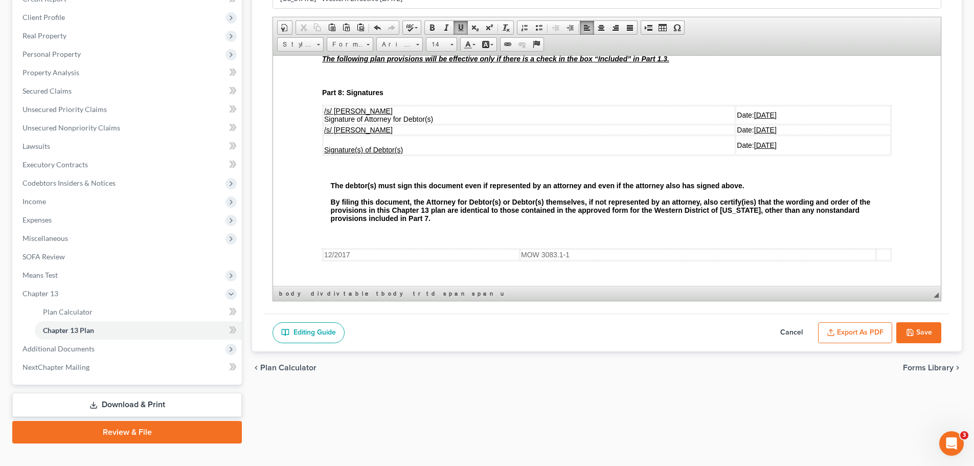
click at [922, 336] on button "Save" at bounding box center [919, 332] width 45 height 21
select select "0"
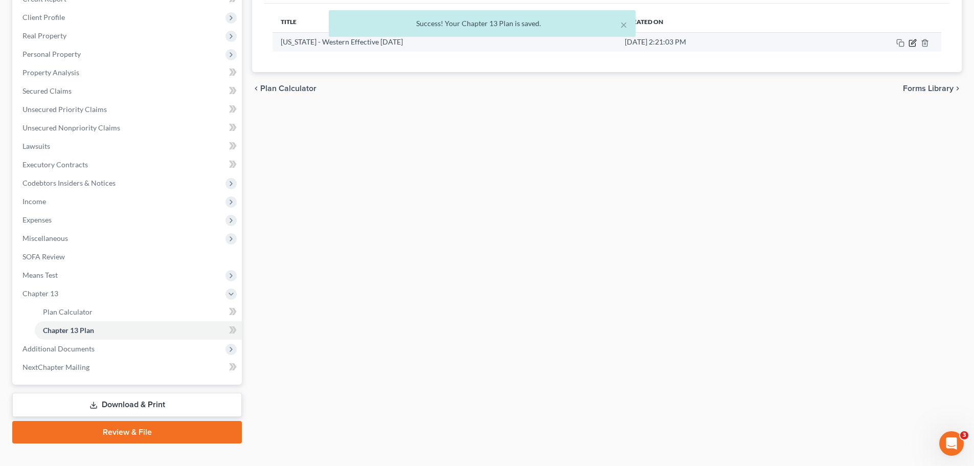
click at [913, 44] on icon "button" at bounding box center [913, 41] width 5 height 5
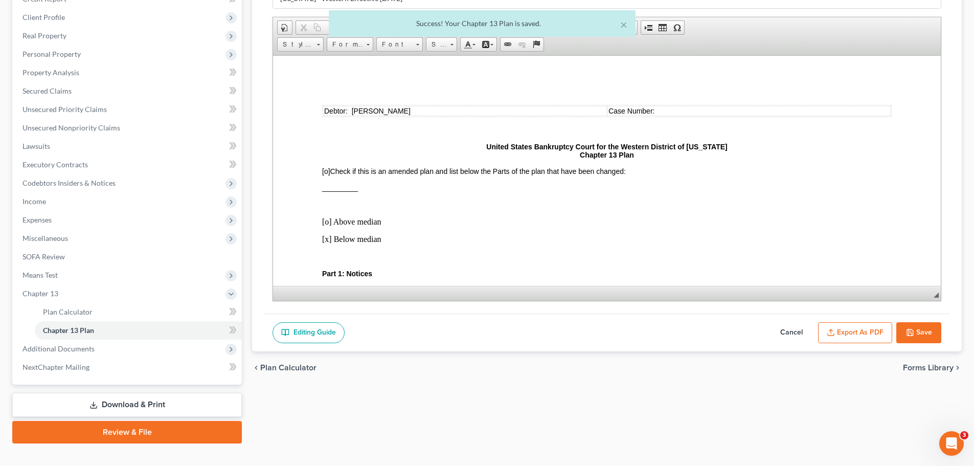
scroll to position [0, 0]
click at [879, 323] on button "Export as PDF" at bounding box center [855, 332] width 74 height 21
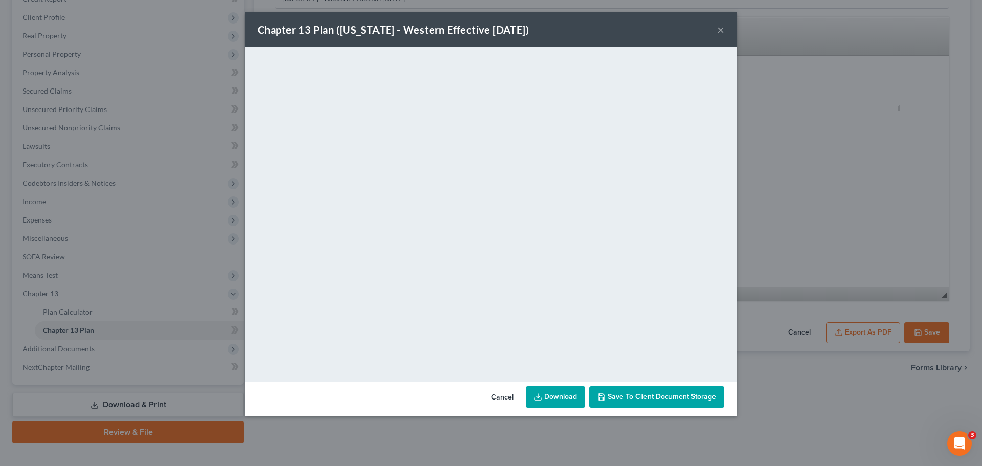
click at [719, 31] on button "×" at bounding box center [720, 30] width 7 height 12
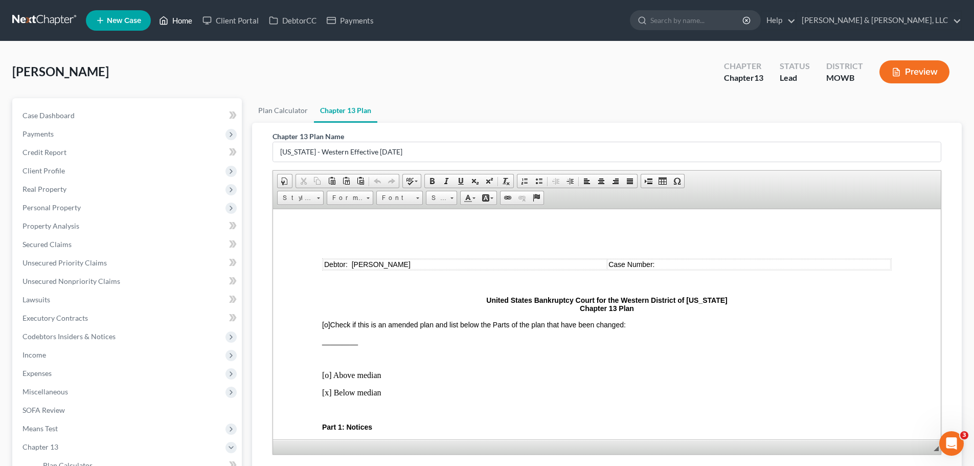
drag, startPoint x: 174, startPoint y: 21, endPoint x: 182, endPoint y: 17, distance: 8.9
click at [174, 21] on link "Home" at bounding box center [175, 20] width 43 height 18
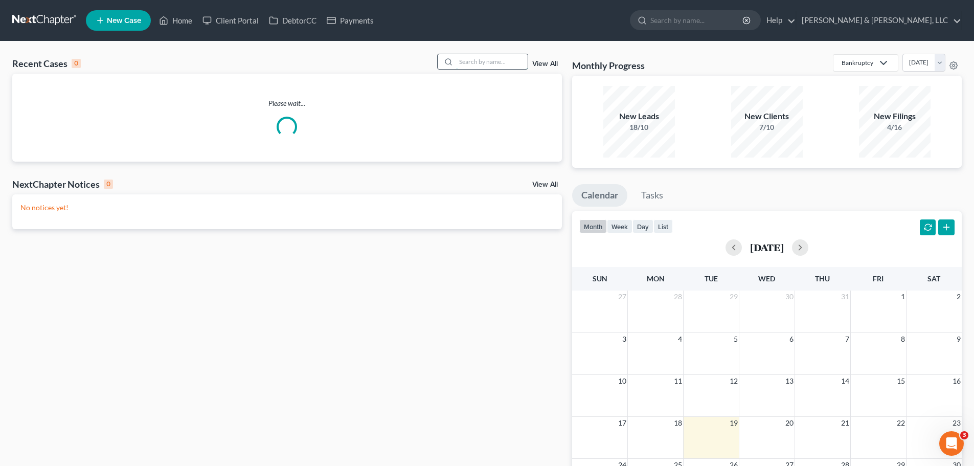
click at [465, 59] on input "search" at bounding box center [492, 61] width 72 height 15
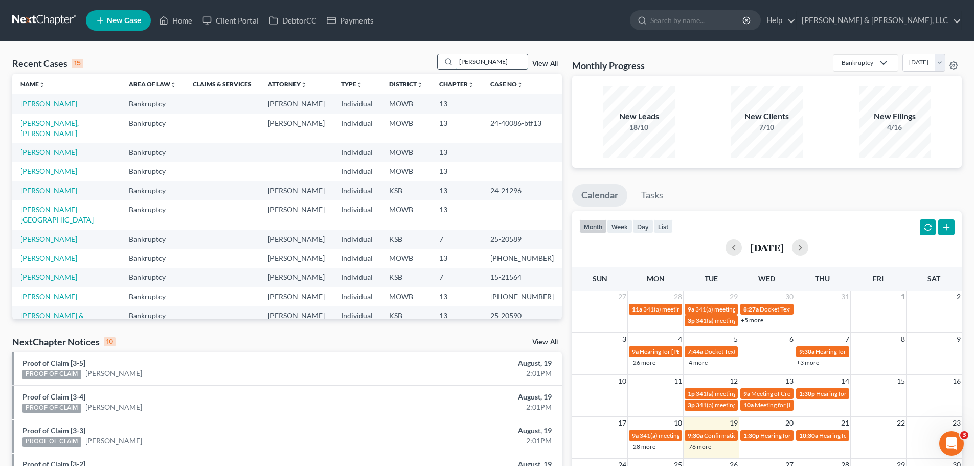
type input "rogers"
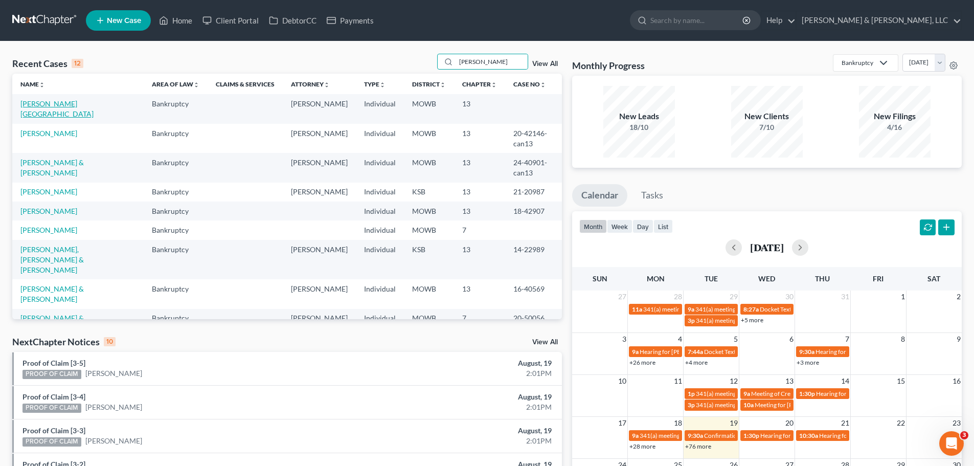
click at [55, 102] on link "Rogers, Dallas" at bounding box center [56, 108] width 73 height 19
select select "2"
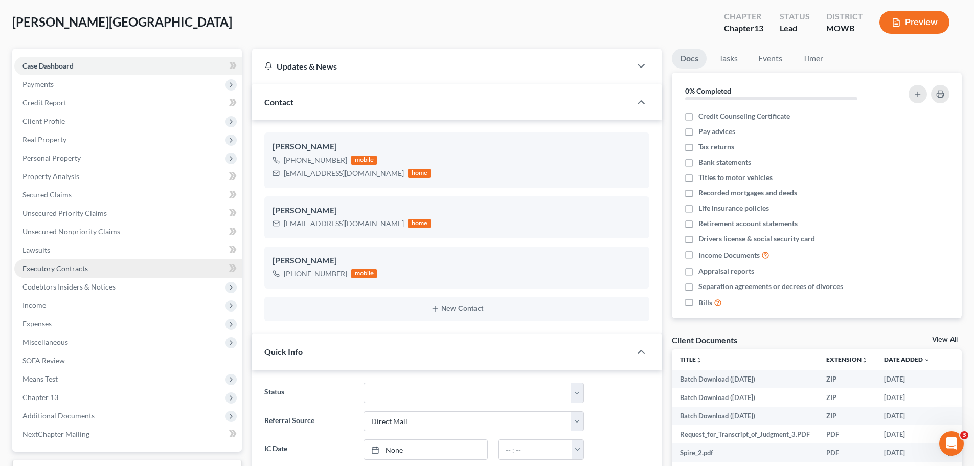
scroll to position [102, 0]
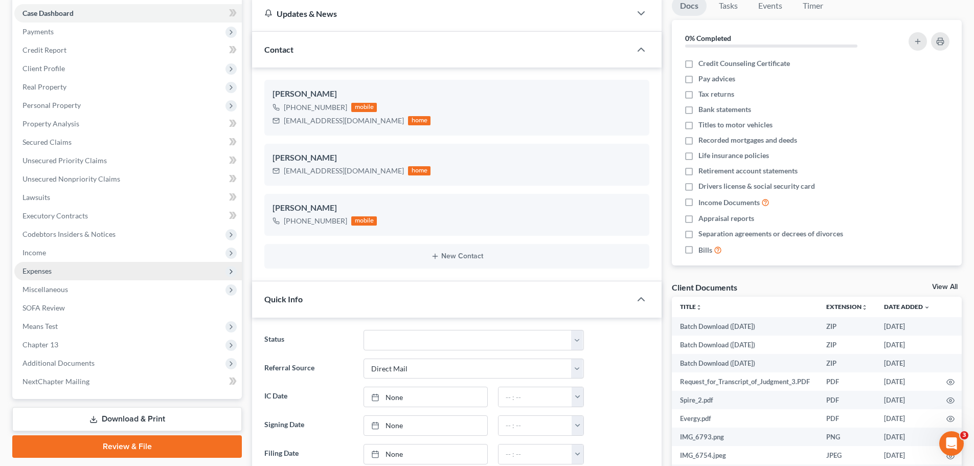
click at [58, 275] on span "Expenses" at bounding box center [128, 271] width 228 height 18
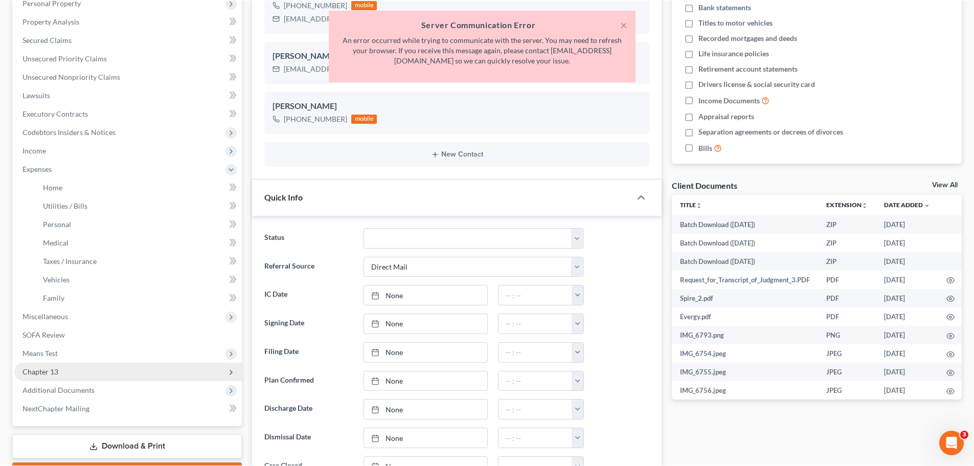
scroll to position [249, 0]
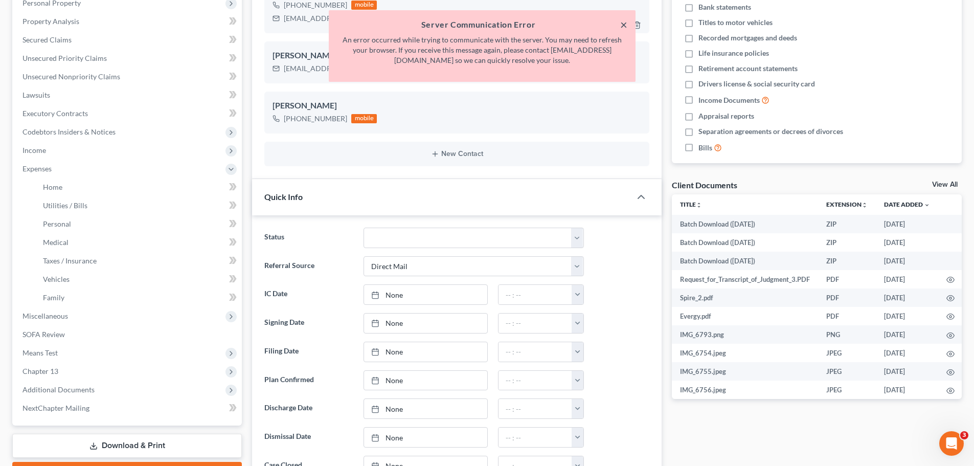
click at [623, 29] on button "×" at bounding box center [623, 24] width 7 height 12
click at [625, 27] on icon "button" at bounding box center [625, 25] width 8 height 8
select select "0"
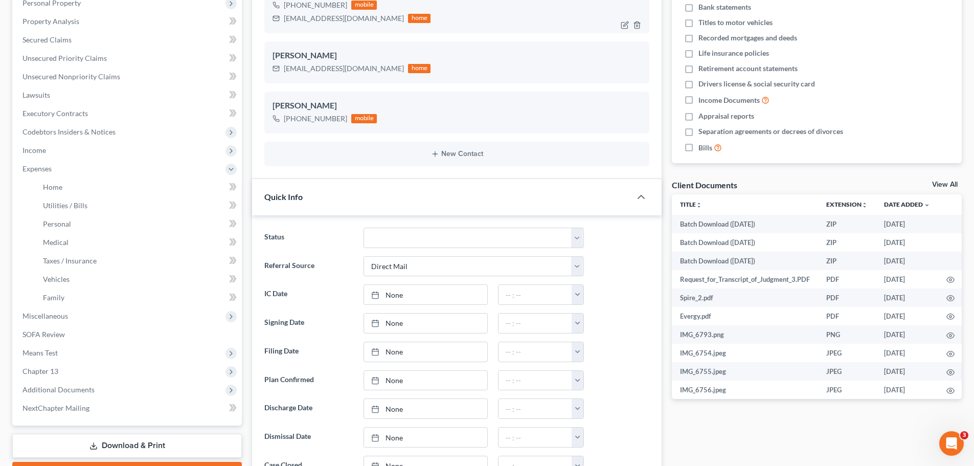
drag, startPoint x: 625, startPoint y: 27, endPoint x: 297, endPoint y: 78, distance: 331.2
click at [626, 26] on div "Edit Contact × Phone Email Pronouns Phone Number * +1 18166093442 Ext. Phone La…" at bounding box center [487, 233] width 974 height 466
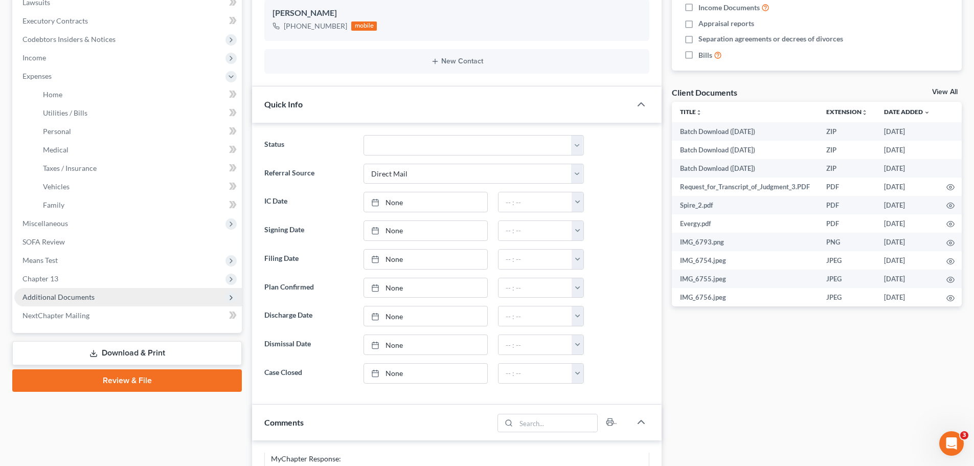
scroll to position [307, 0]
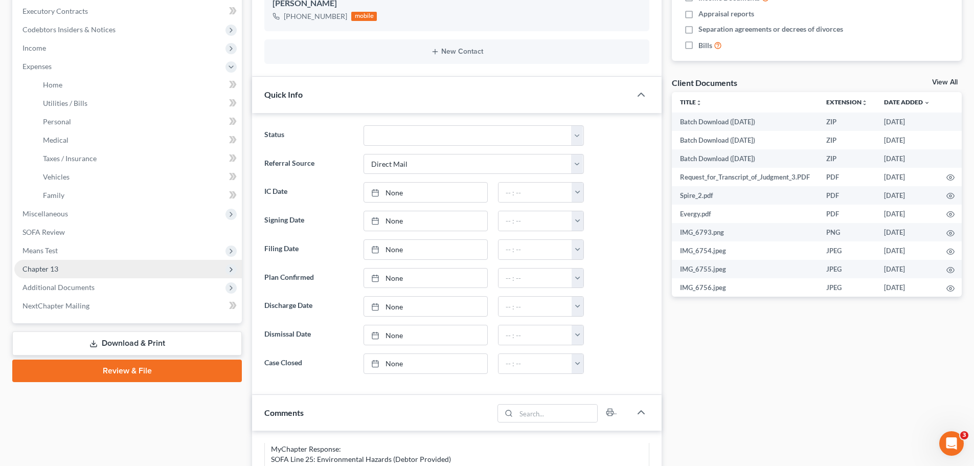
drag, startPoint x: 55, startPoint y: 275, endPoint x: 68, endPoint y: 274, distance: 13.3
click at [55, 275] on span "Chapter 13" at bounding box center [128, 269] width 228 height 18
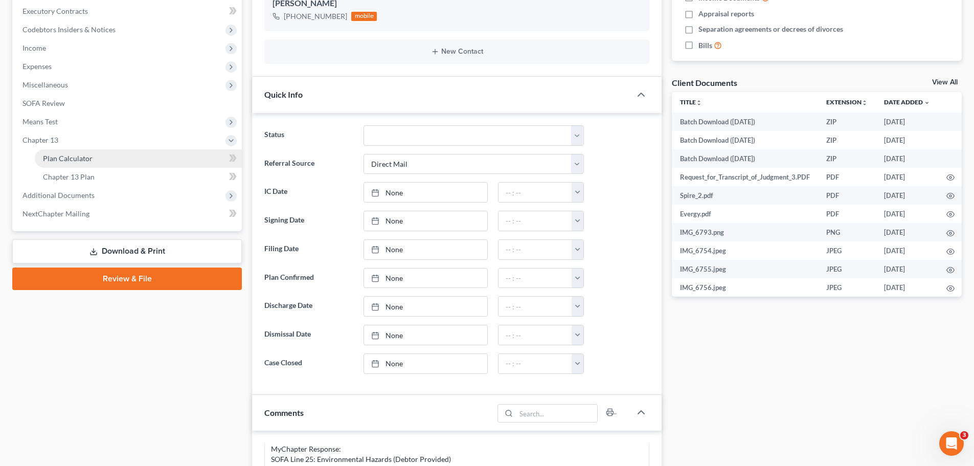
click at [90, 165] on link "Plan Calculator" at bounding box center [138, 158] width 207 height 18
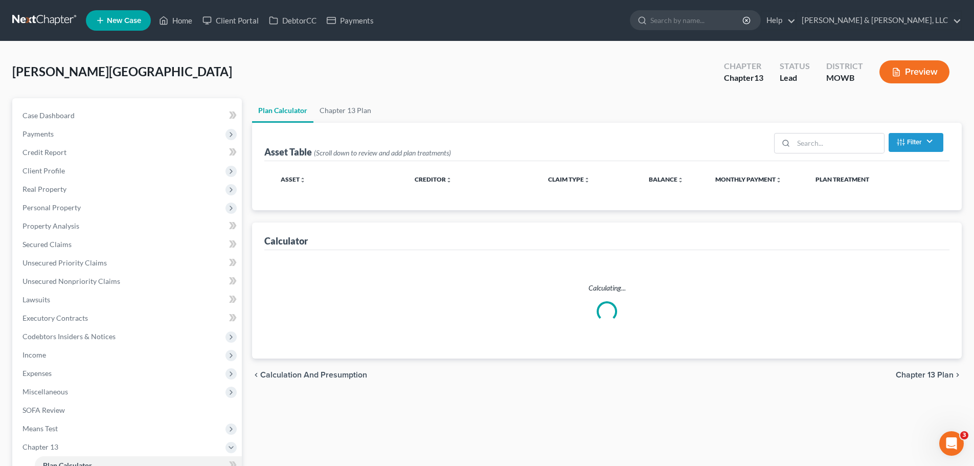
select select "56"
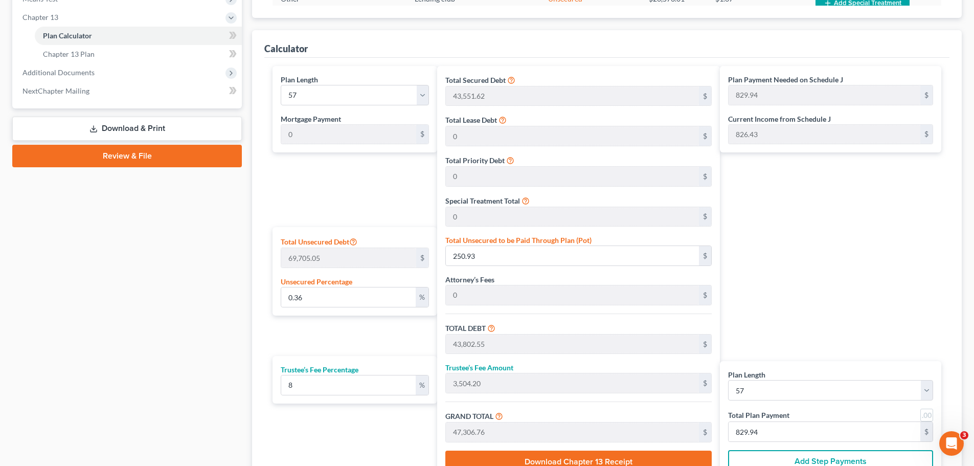
scroll to position [529, 0]
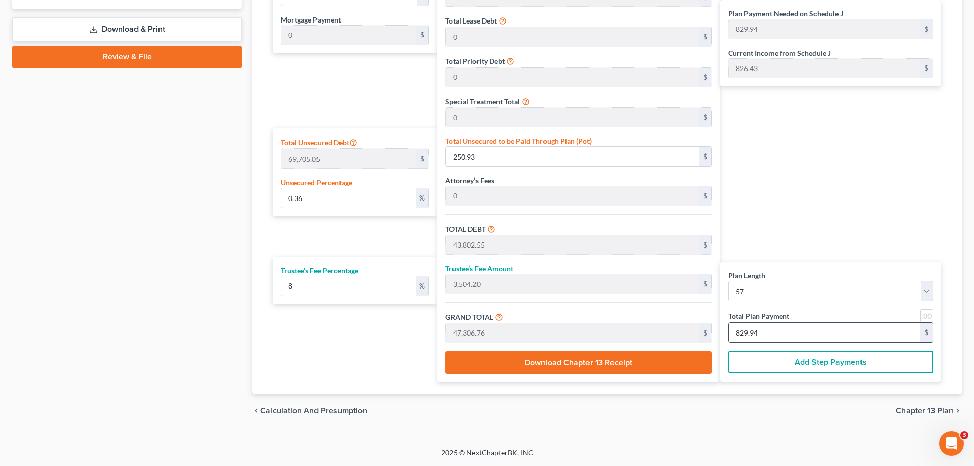
click at [796, 335] on input "829.94" at bounding box center [825, 332] width 192 height 19
type input "0"
type input "422.22"
type input "33.77"
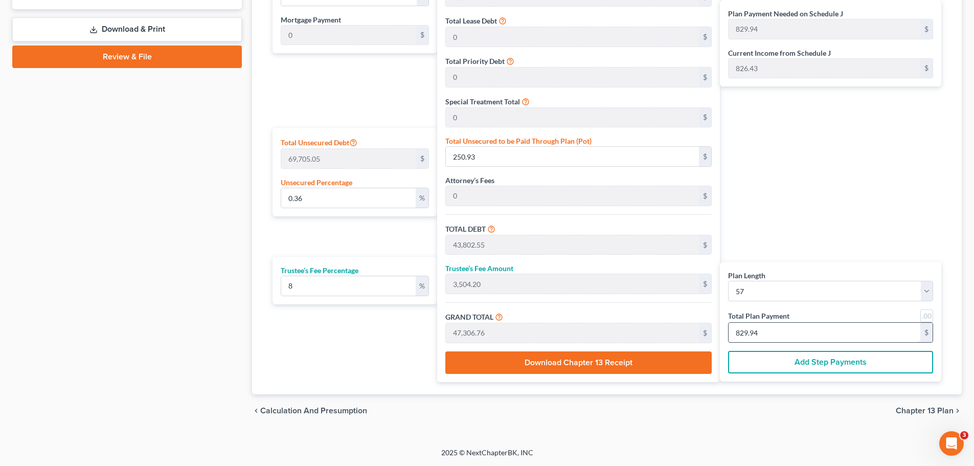
type input "456.00"
type input "8"
type input "4,327.77"
type input "346.22"
type input "4,674.00"
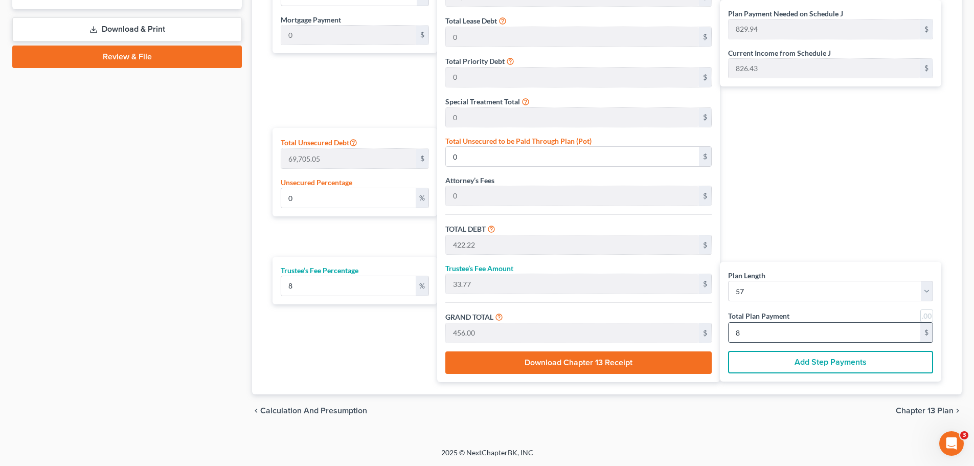
type input "82"
type input "43,541.66"
type input "3,483.33"
type input "47,025.00"
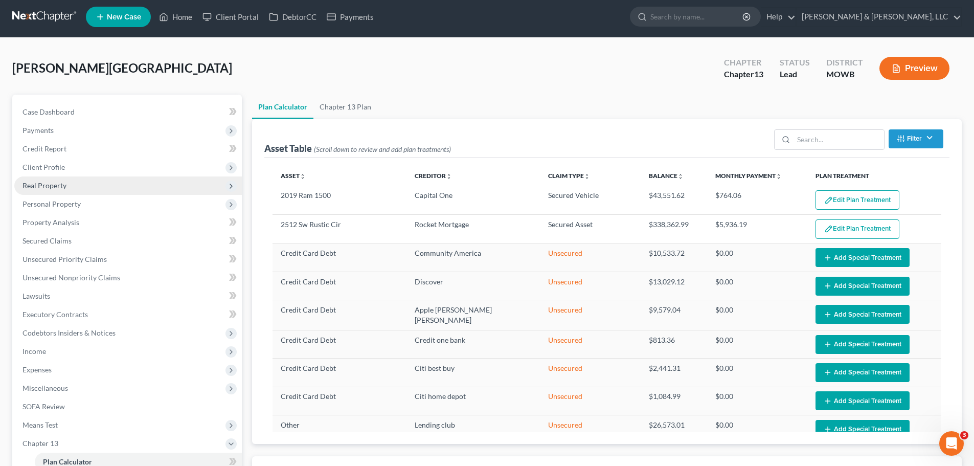
scroll to position [0, 0]
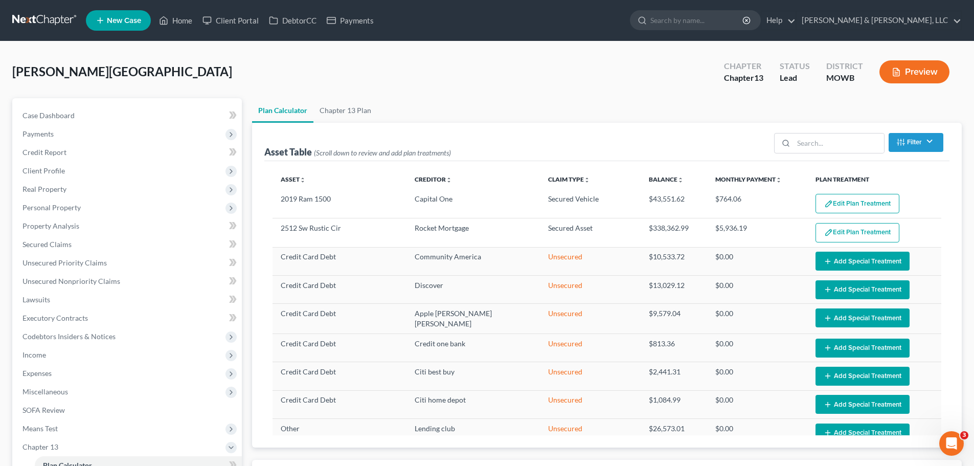
type input "825"
click at [56, 183] on span "Real Property" at bounding box center [128, 189] width 228 height 18
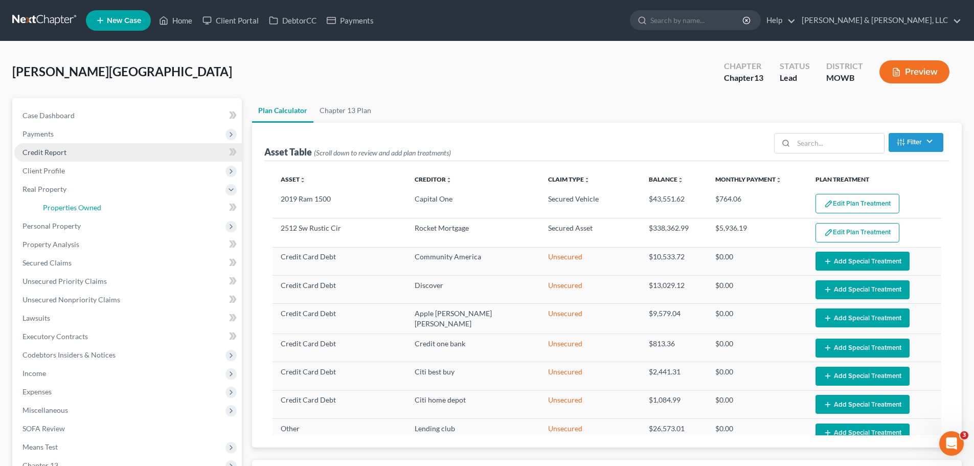
drag, startPoint x: 83, startPoint y: 199, endPoint x: 159, endPoint y: 153, distance: 88.3
click at [84, 199] on link "Properties Owned" at bounding box center [138, 207] width 207 height 18
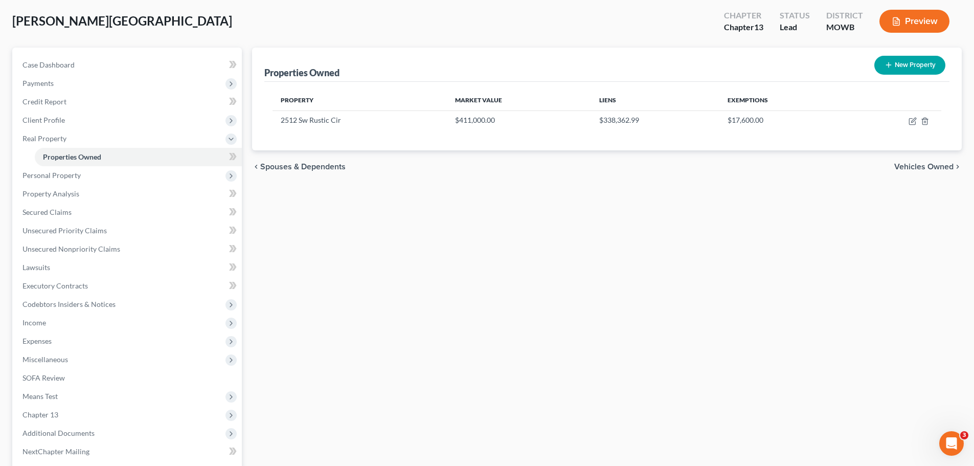
scroll to position [51, 0]
click at [78, 176] on span "Personal Property" at bounding box center [52, 174] width 58 height 9
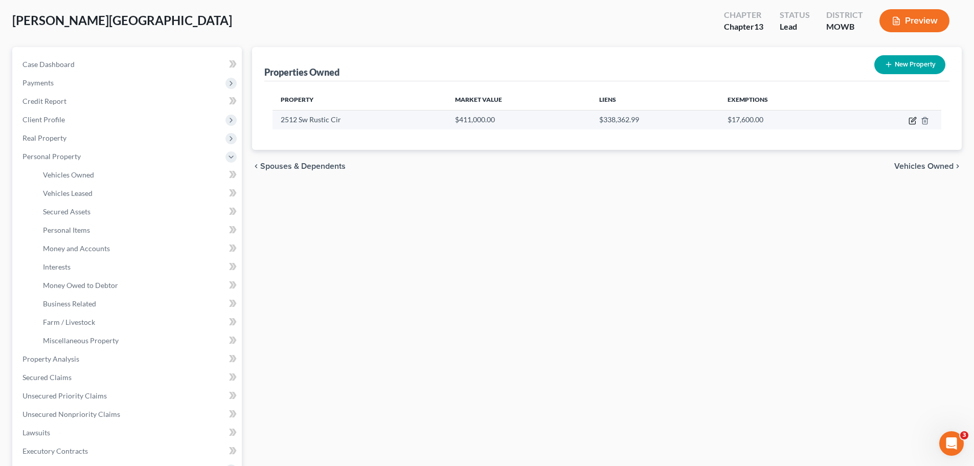
click at [913, 118] on icon "button" at bounding box center [913, 121] width 8 height 8
select select "26"
select select "0"
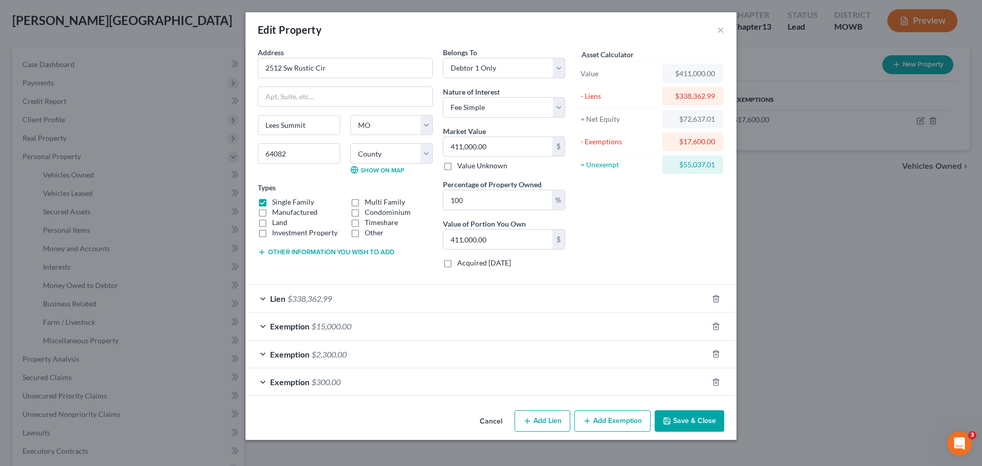
click at [332, 249] on button "Other information you wish to add" at bounding box center [326, 252] width 137 height 8
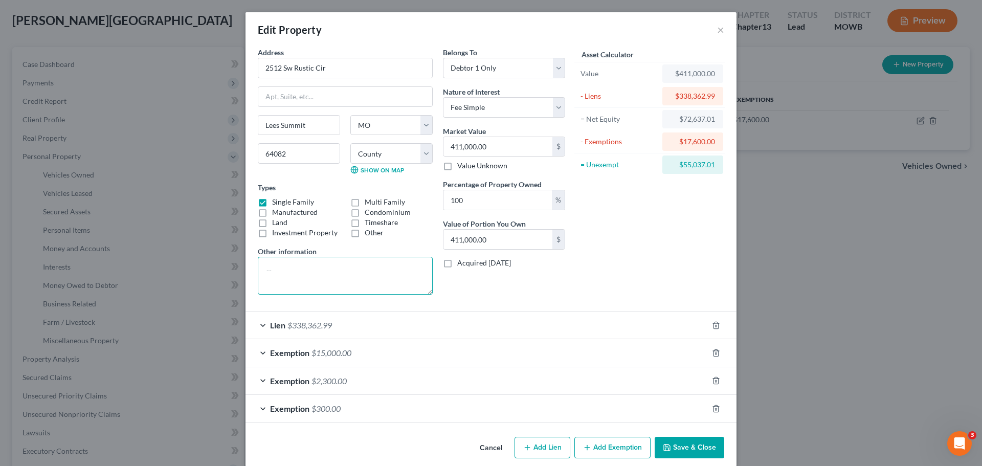
click at [293, 269] on textarea at bounding box center [345, 276] width 175 height 38
type textarea "Value based on opinion of Matt Bass of Remax Real Estate."
drag, startPoint x: 325, startPoint y: 270, endPoint x: 481, endPoint y: 275, distance: 156.1
click at [494, 298] on div "Belongs To * Select Debtor 1 Only Debtor 2 Only Debtor 1 And Debtor 2 Only At L…" at bounding box center [504, 175] width 132 height 256
click at [705, 447] on button "Save & Close" at bounding box center [690, 447] width 70 height 21
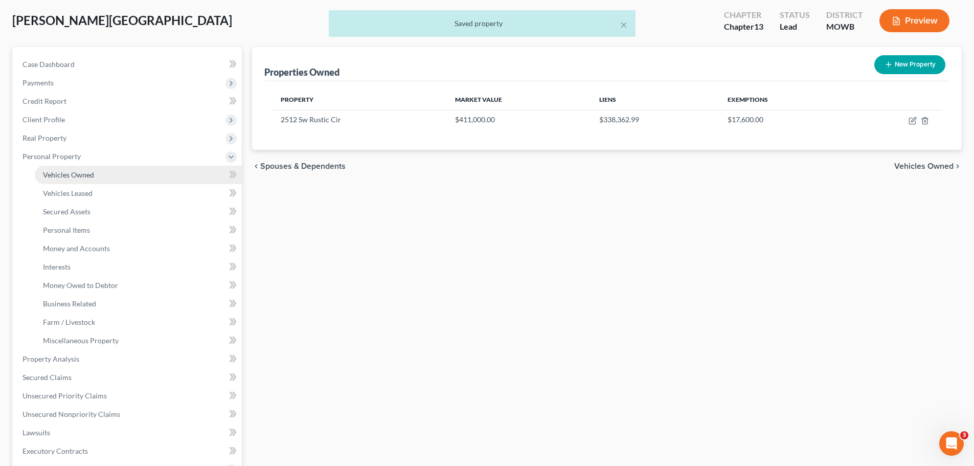
click at [80, 180] on link "Vehicles Owned" at bounding box center [138, 175] width 207 height 18
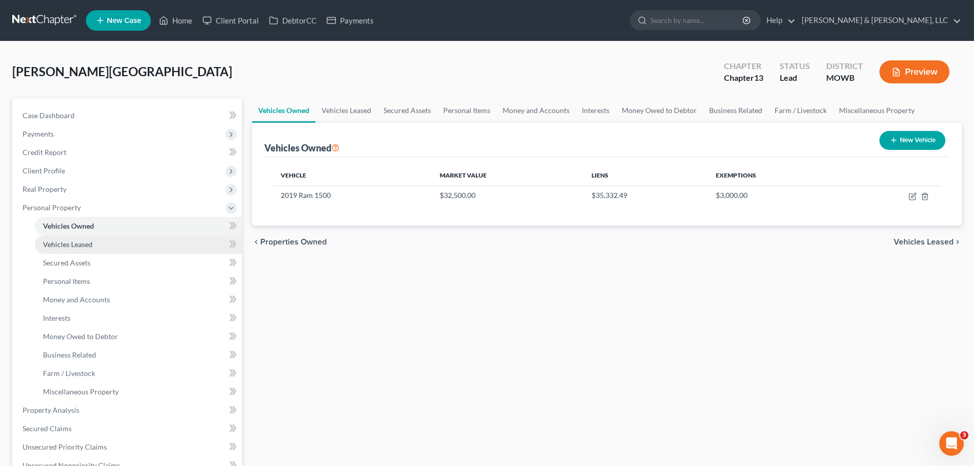
click at [95, 250] on link "Vehicles Leased" at bounding box center [138, 244] width 207 height 18
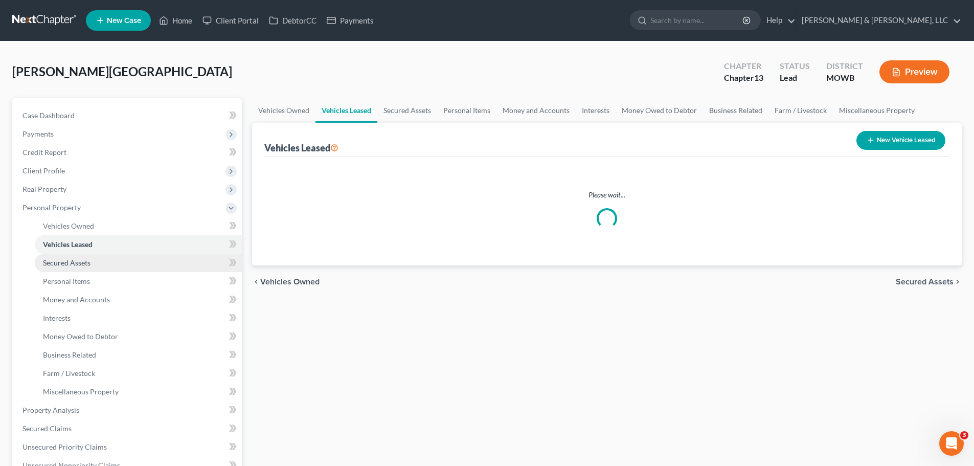
click at [94, 263] on link "Secured Assets" at bounding box center [138, 263] width 207 height 18
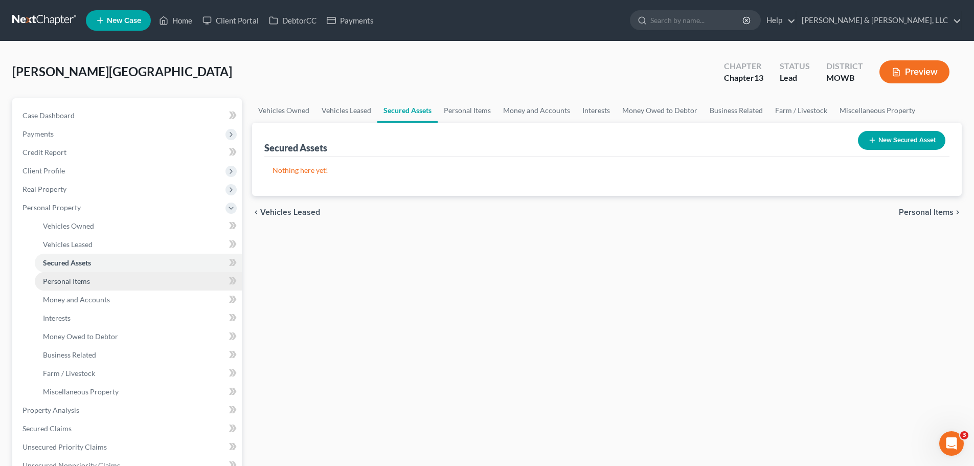
click at [94, 281] on link "Personal Items" at bounding box center [138, 281] width 207 height 18
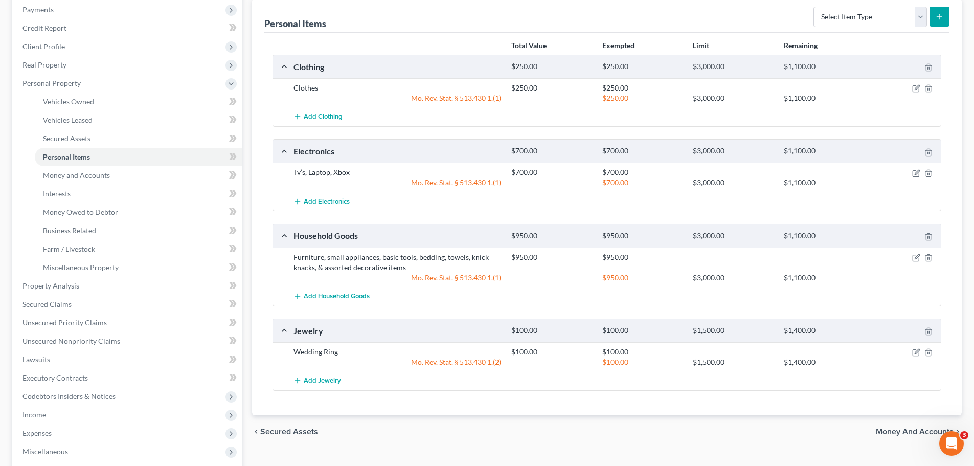
scroll to position [153, 0]
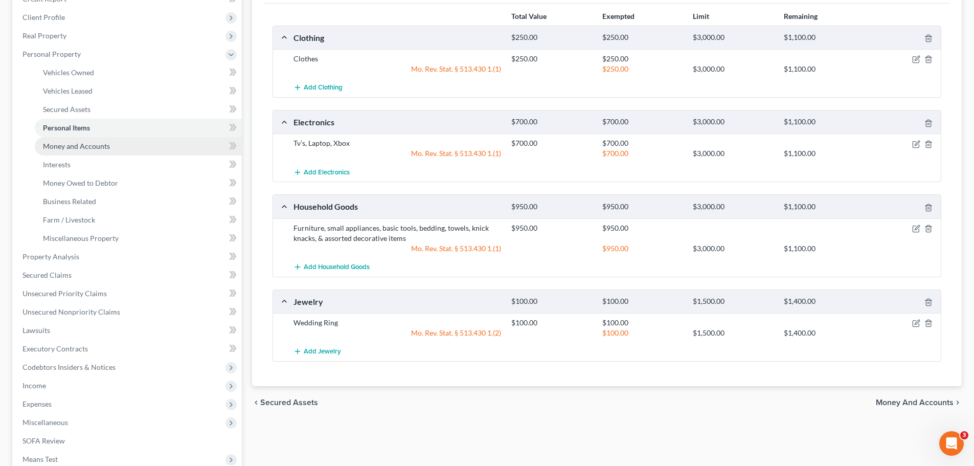
click at [88, 144] on span "Money and Accounts" at bounding box center [76, 146] width 67 height 9
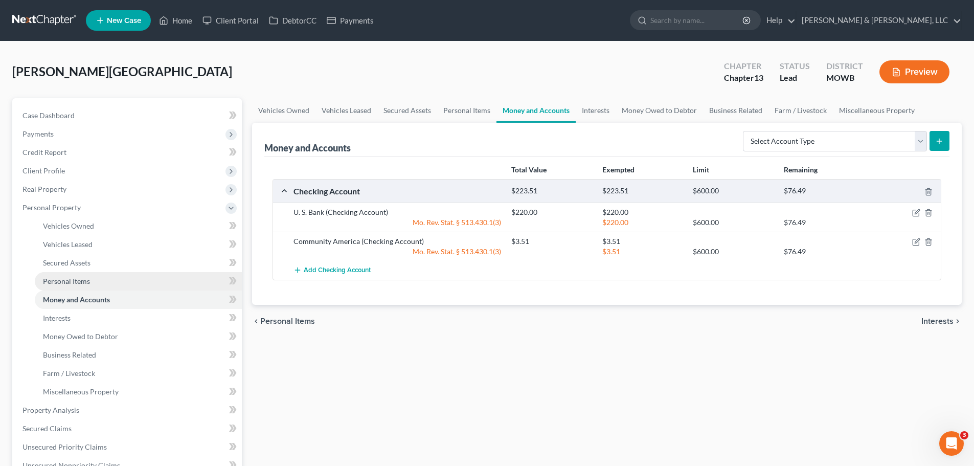
click at [76, 279] on span "Personal Items" at bounding box center [66, 281] width 47 height 9
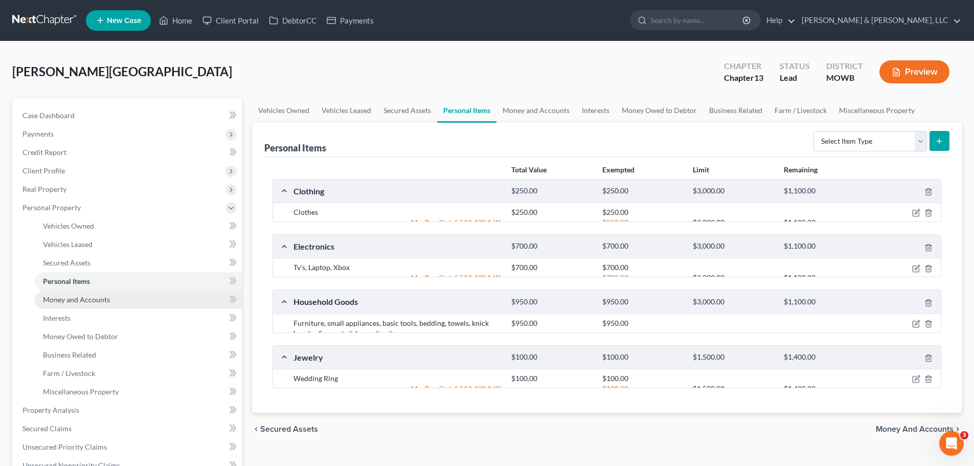
click at [91, 300] on span "Money and Accounts" at bounding box center [76, 299] width 67 height 9
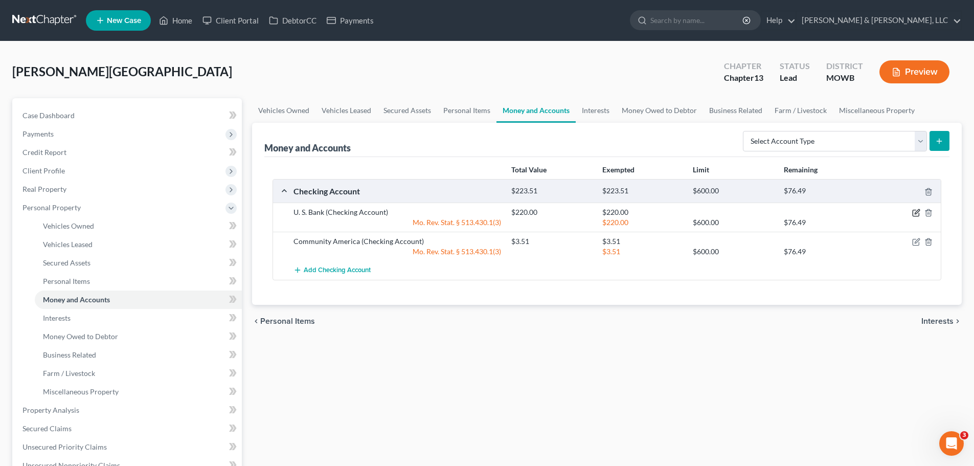
click at [919, 216] on icon "button" at bounding box center [916, 213] width 6 height 6
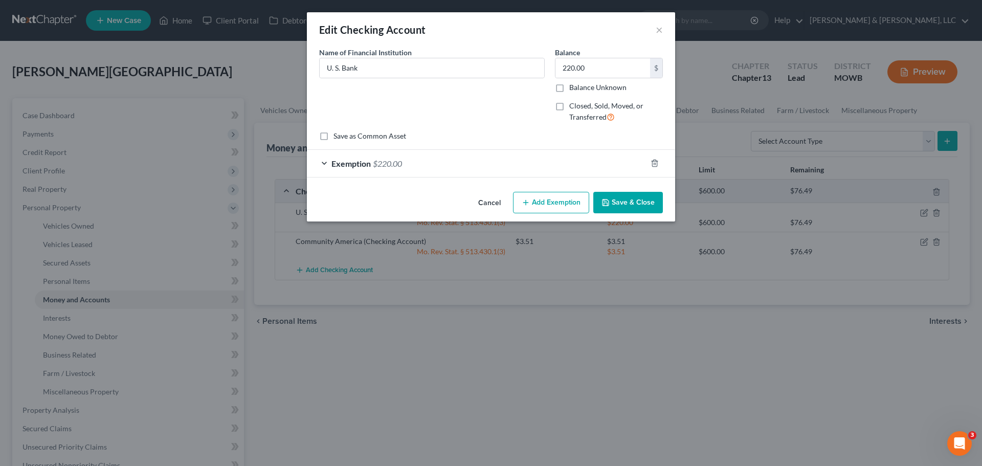
click at [461, 164] on div "Exemption $220.00" at bounding box center [477, 163] width 340 height 27
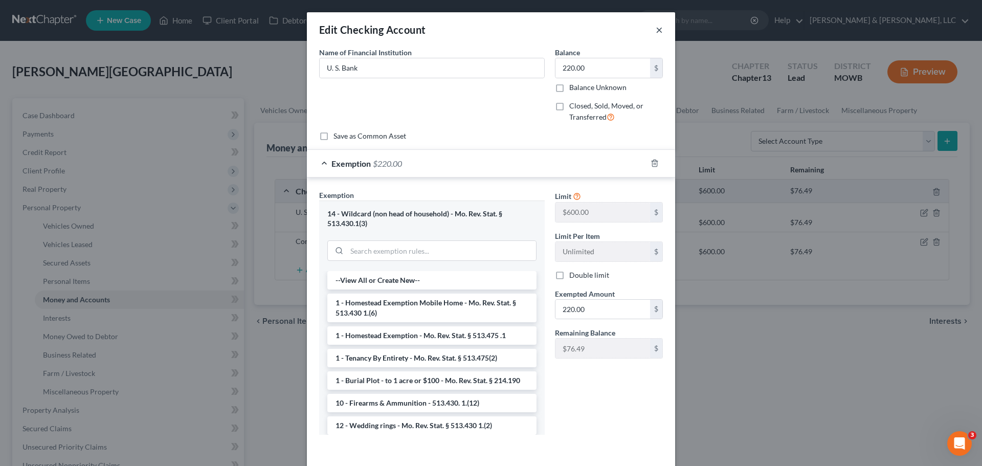
click at [656, 32] on button "×" at bounding box center [659, 30] width 7 height 12
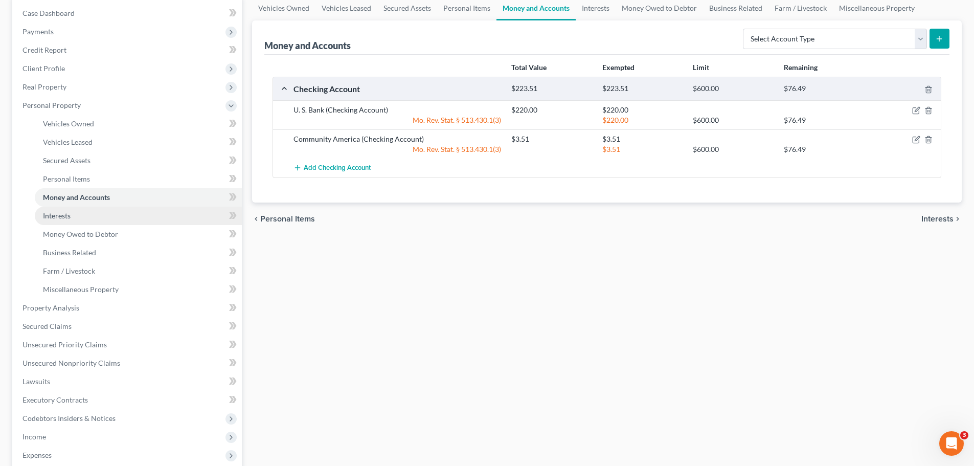
click at [76, 220] on link "Interests" at bounding box center [138, 216] width 207 height 18
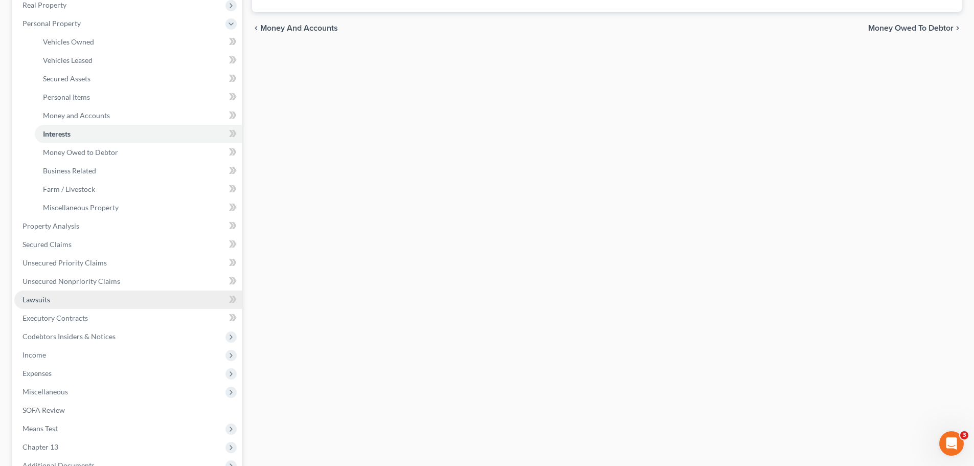
scroll to position [205, 0]
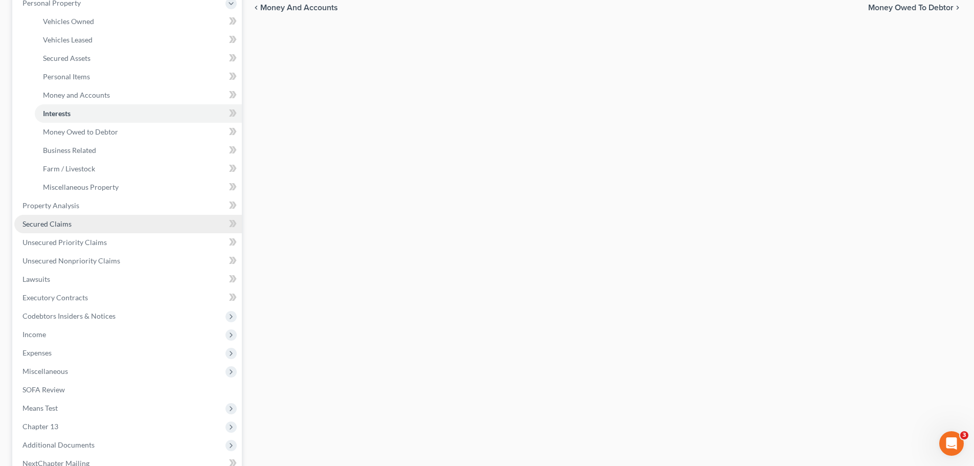
click at [60, 228] on span "Secured Claims" at bounding box center [47, 223] width 49 height 9
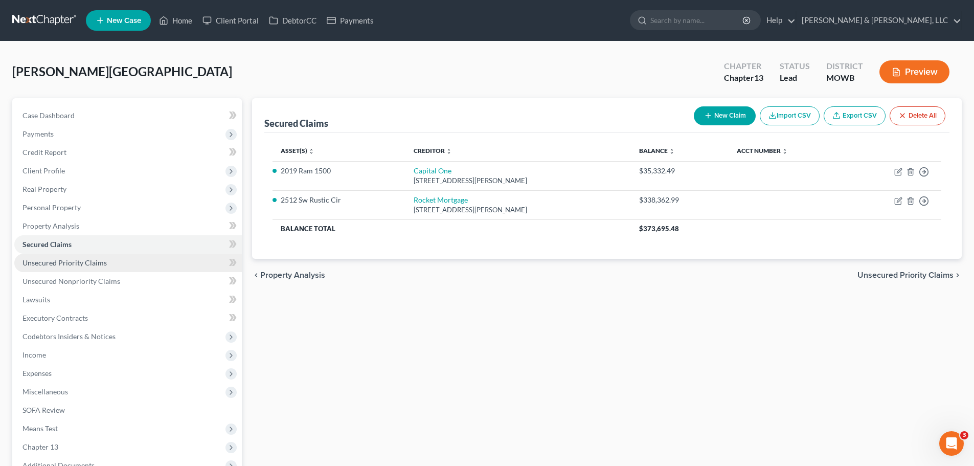
click at [79, 268] on link "Unsecured Priority Claims" at bounding box center [128, 263] width 228 height 18
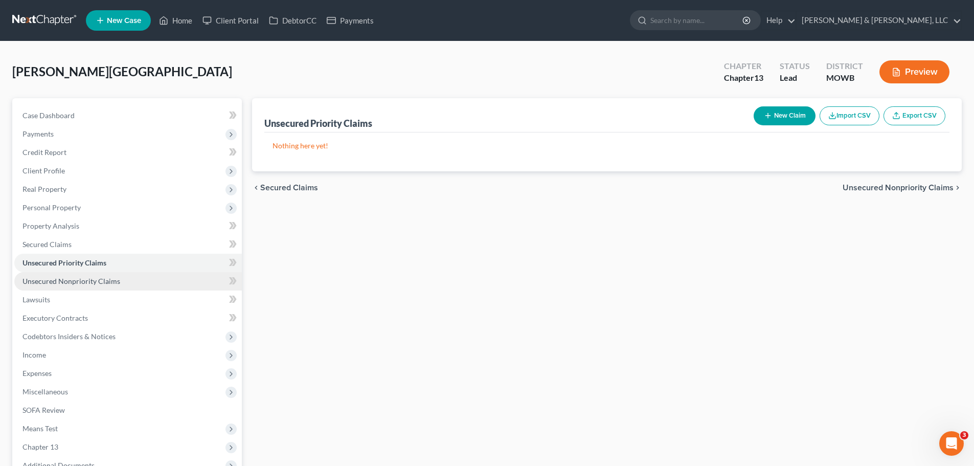
click at [94, 287] on link "Unsecured Nonpriority Claims" at bounding box center [128, 281] width 228 height 18
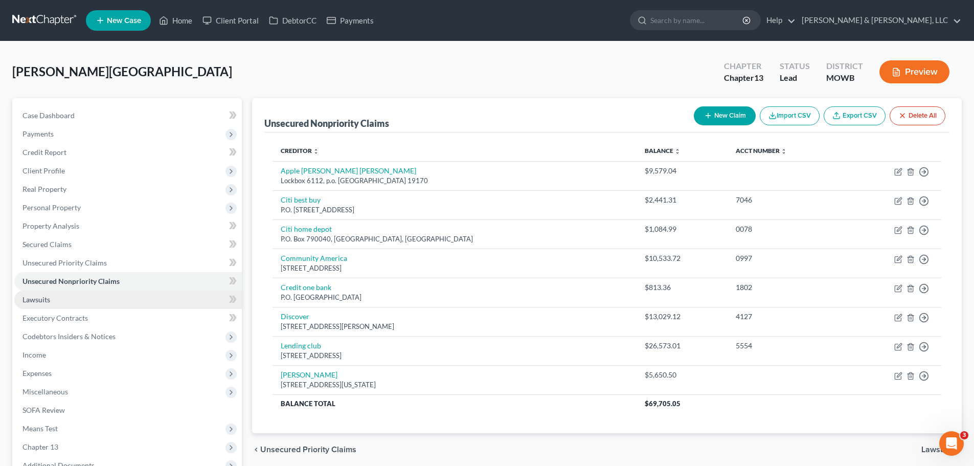
click at [75, 302] on link "Lawsuits" at bounding box center [128, 300] width 228 height 18
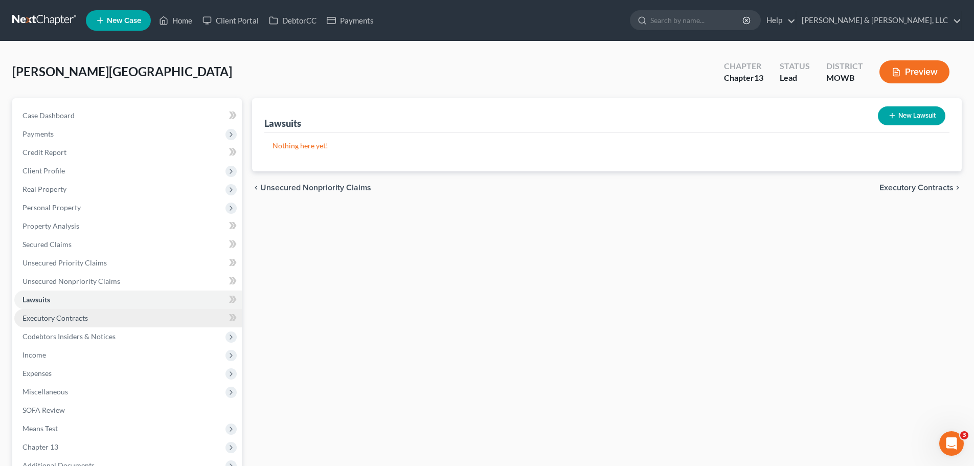
click at [79, 322] on span "Executory Contracts" at bounding box center [55, 318] width 65 height 9
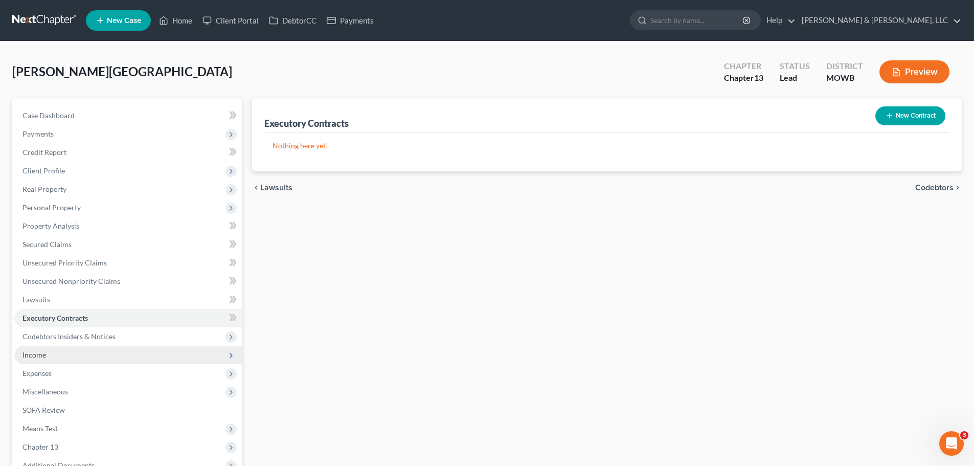
click at [82, 336] on span "Codebtors Insiders & Notices" at bounding box center [69, 336] width 93 height 9
click at [70, 358] on span "Codebtors" at bounding box center [60, 354] width 34 height 9
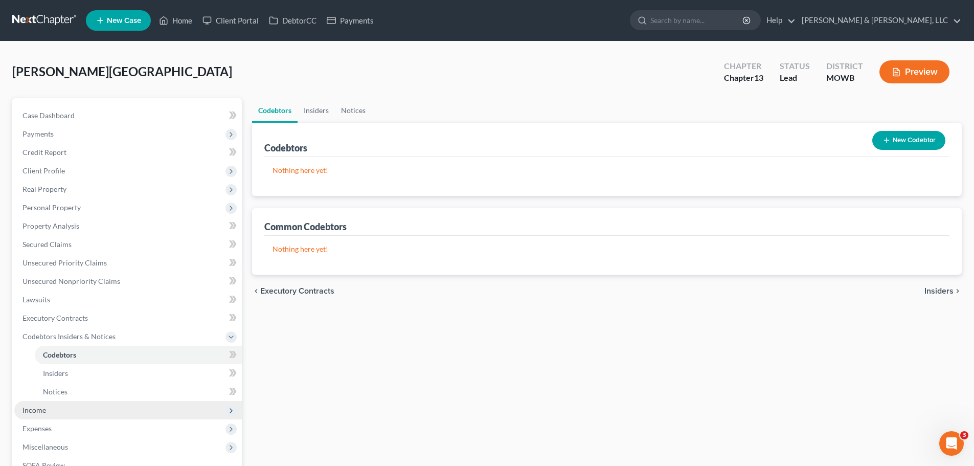
click at [43, 407] on span "Income" at bounding box center [35, 410] width 24 height 9
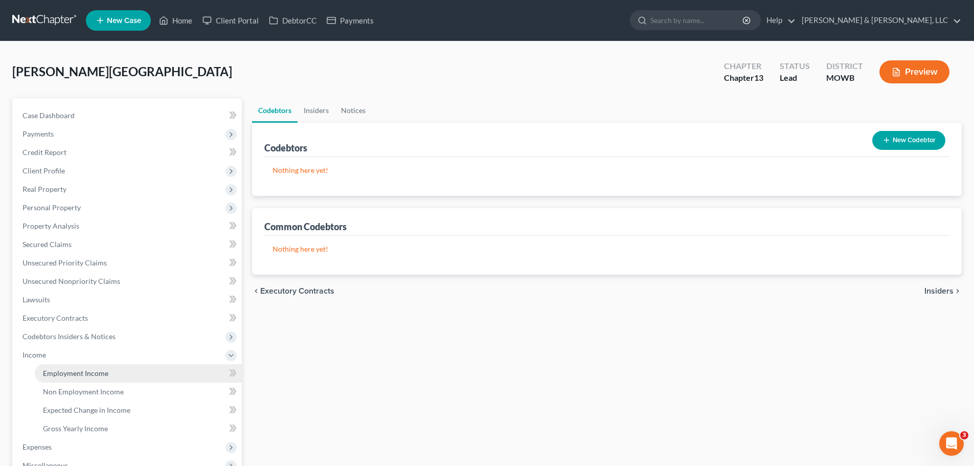
click at [62, 376] on span "Employment Income" at bounding box center [75, 373] width 65 height 9
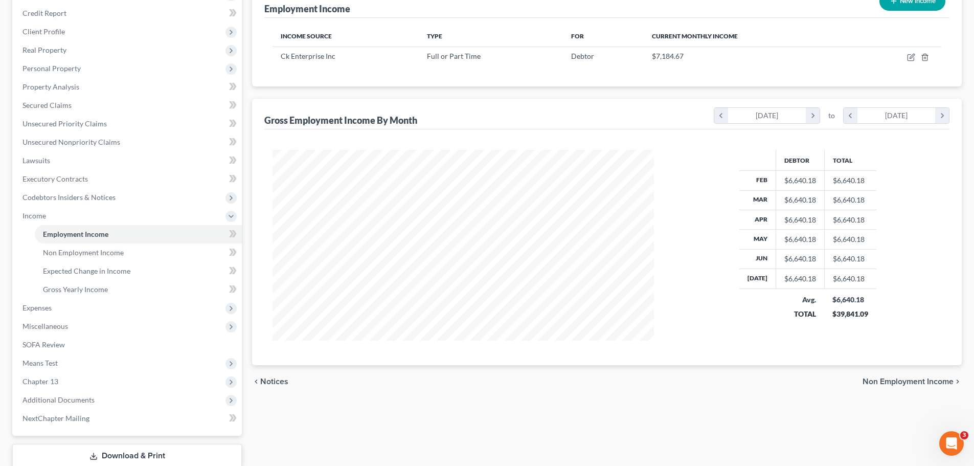
scroll to position [153, 0]
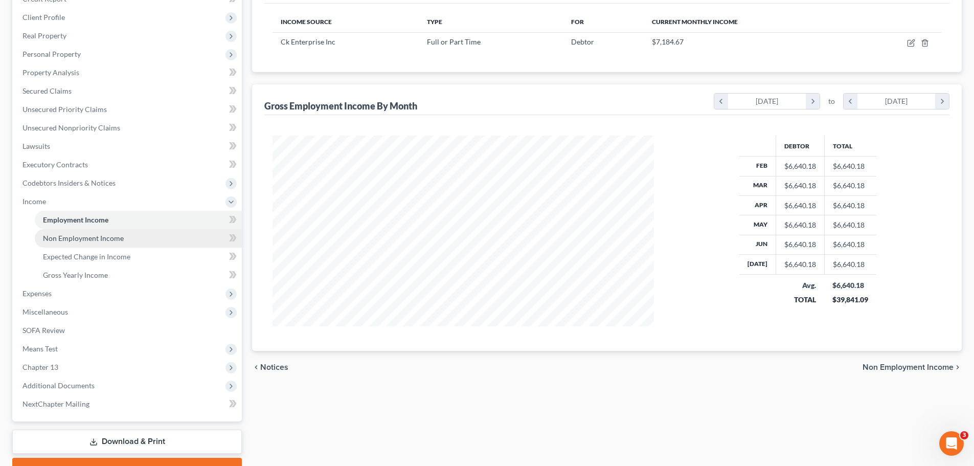
click at [116, 241] on span "Non Employment Income" at bounding box center [83, 238] width 81 height 9
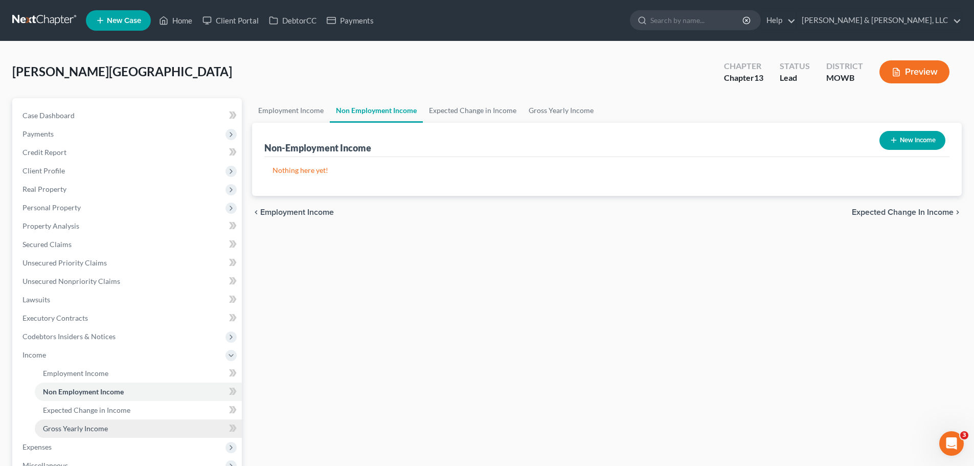
click at [101, 428] on span "Gross Yearly Income" at bounding box center [75, 428] width 65 height 9
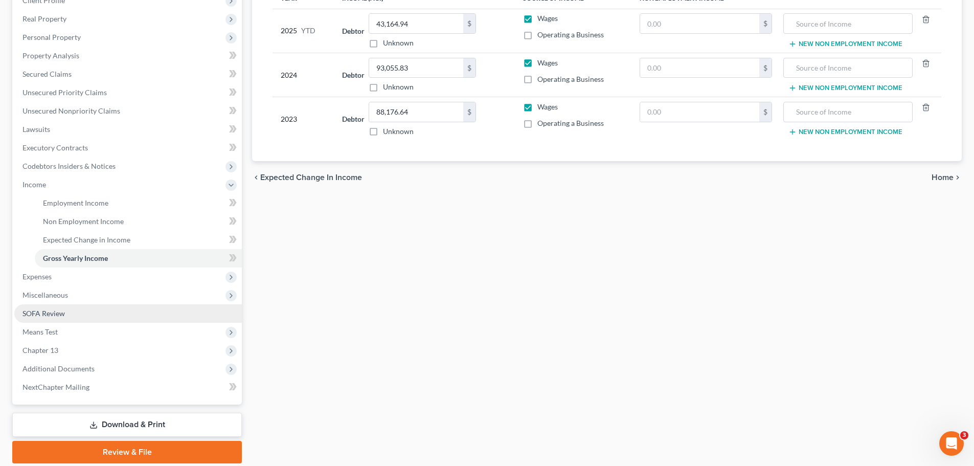
scroll to position [205, 0]
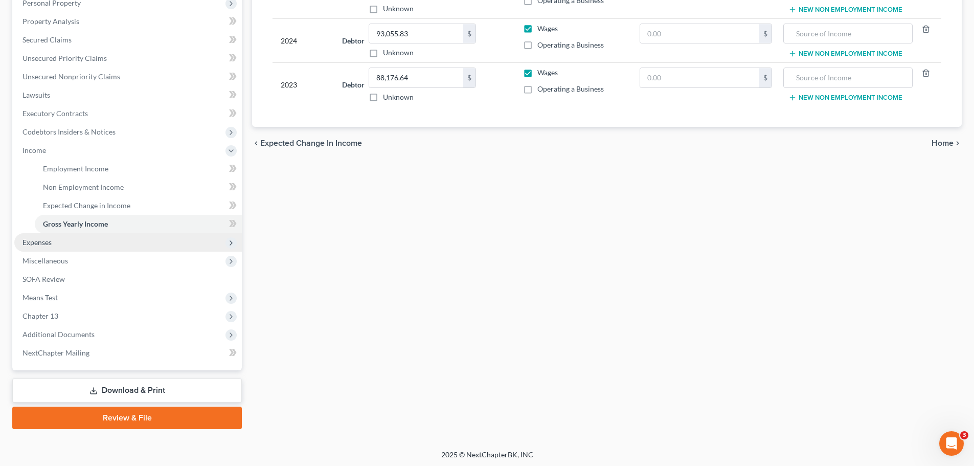
click at [55, 248] on span "Expenses" at bounding box center [128, 242] width 228 height 18
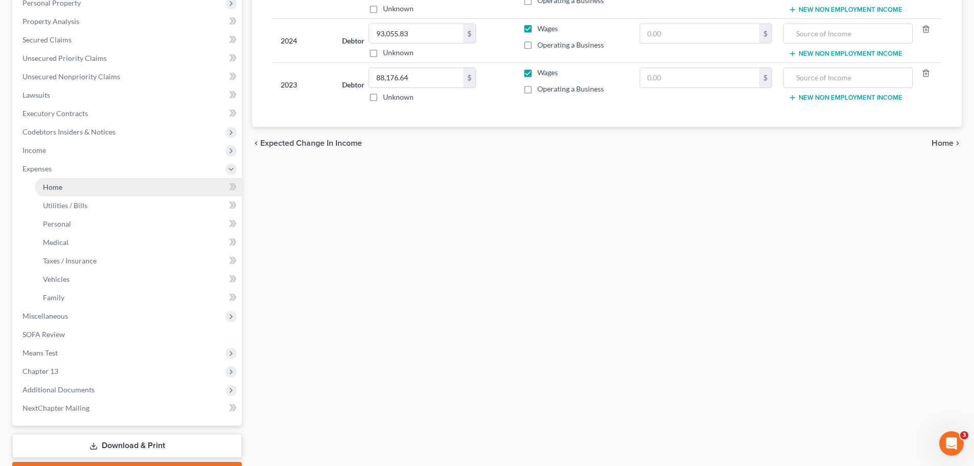
click at [65, 189] on link "Home" at bounding box center [138, 187] width 207 height 18
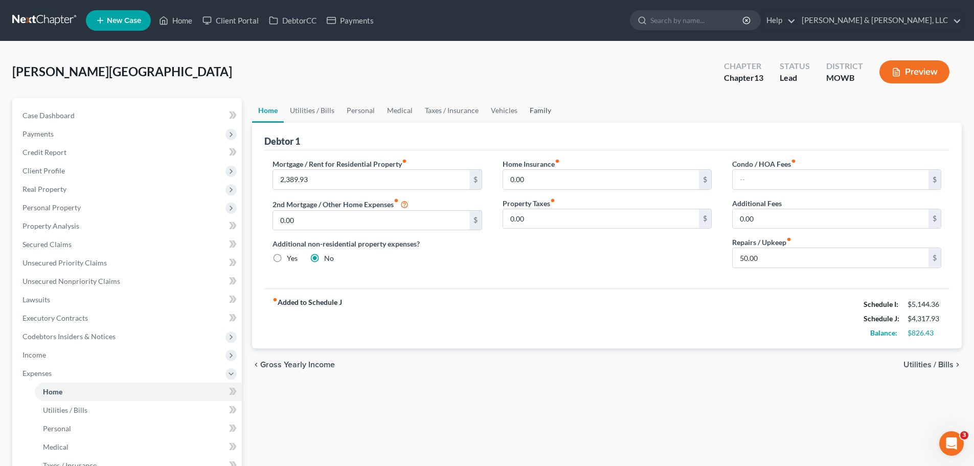
click at [546, 109] on link "Family" at bounding box center [541, 110] width 34 height 25
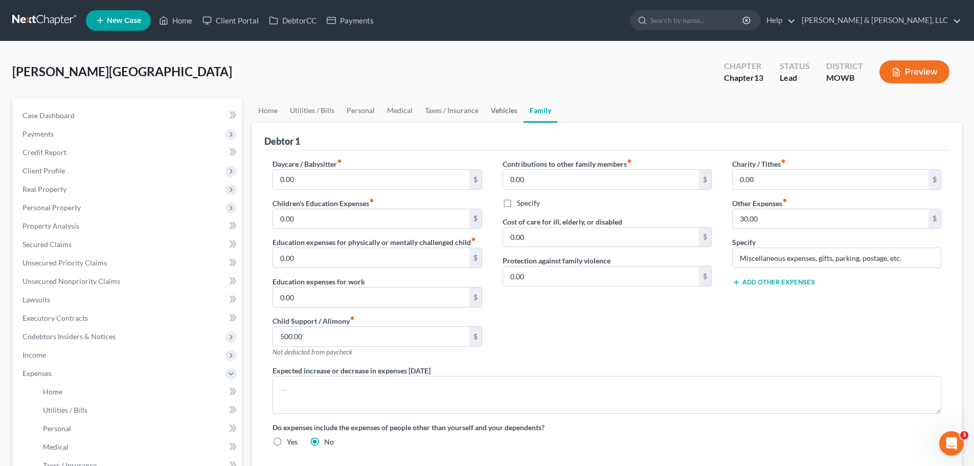
click at [497, 112] on link "Vehicles" at bounding box center [504, 110] width 39 height 25
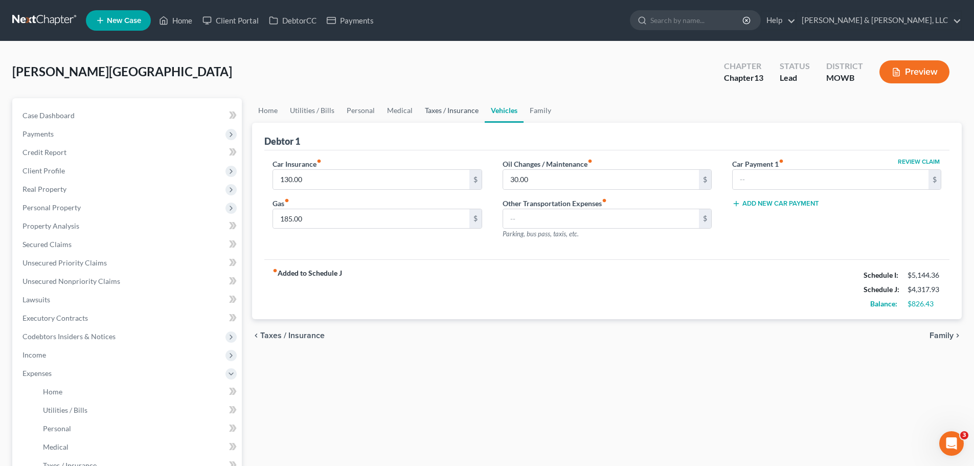
click at [452, 114] on link "Taxes / Insurance" at bounding box center [452, 110] width 66 height 25
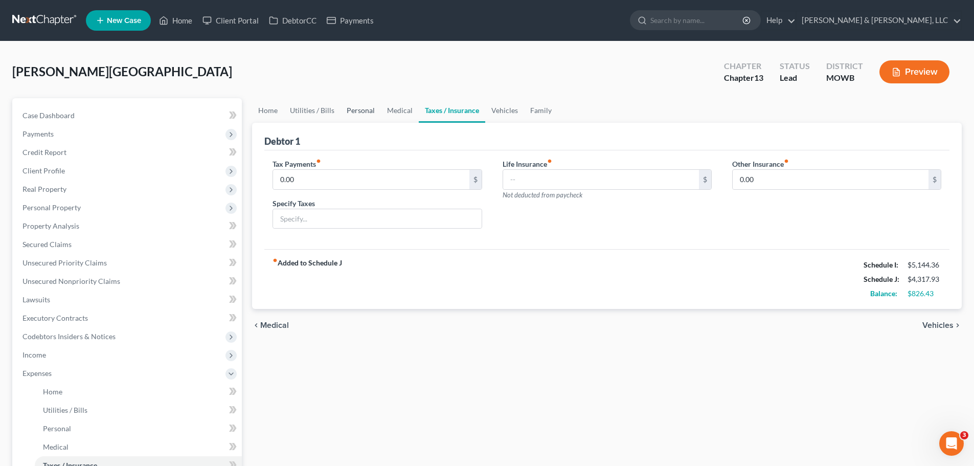
click at [375, 115] on link "Personal" at bounding box center [361, 110] width 40 height 25
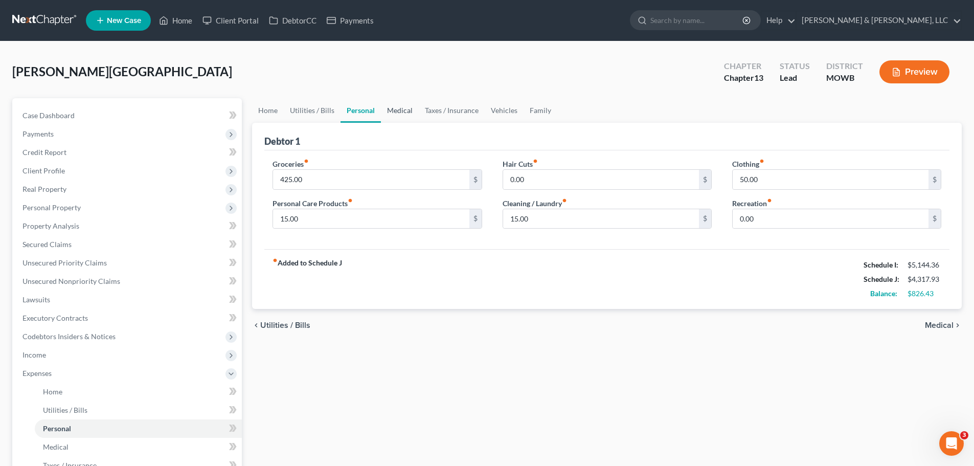
click at [392, 112] on link "Medical" at bounding box center [400, 110] width 38 height 25
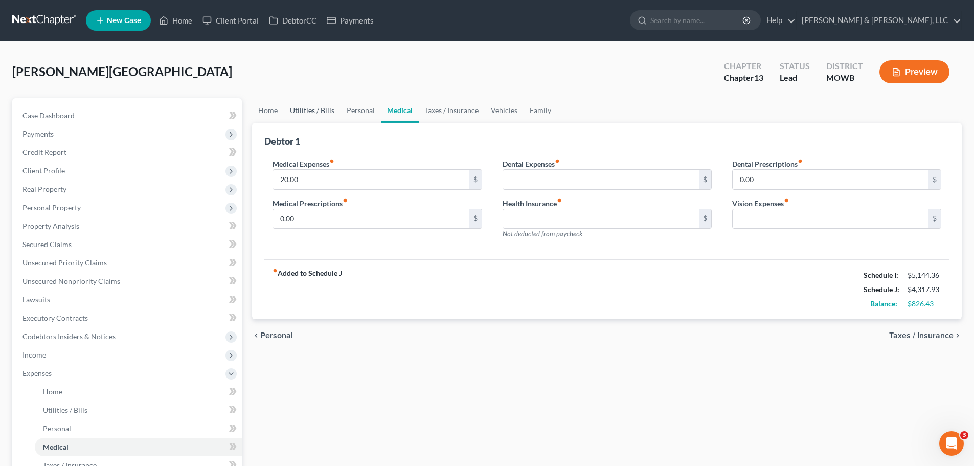
click at [302, 116] on link "Utilities / Bills" at bounding box center [312, 110] width 57 height 25
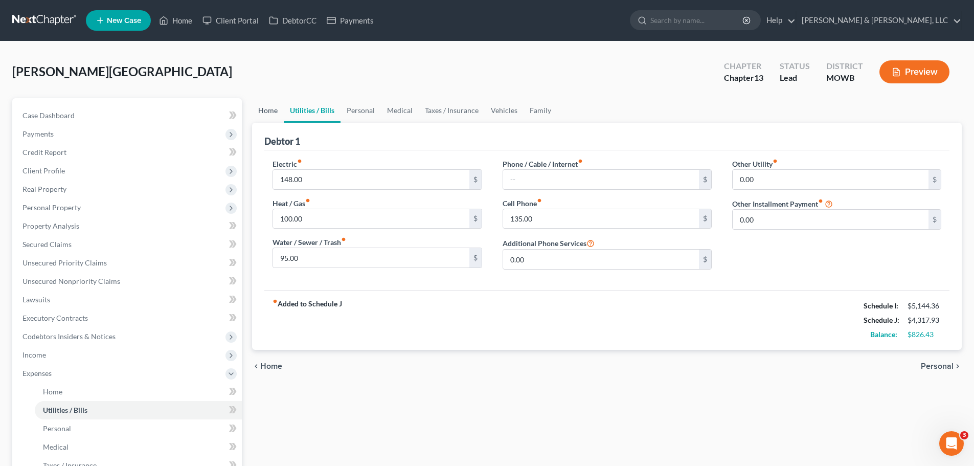
click at [267, 114] on link "Home" at bounding box center [268, 110] width 32 height 25
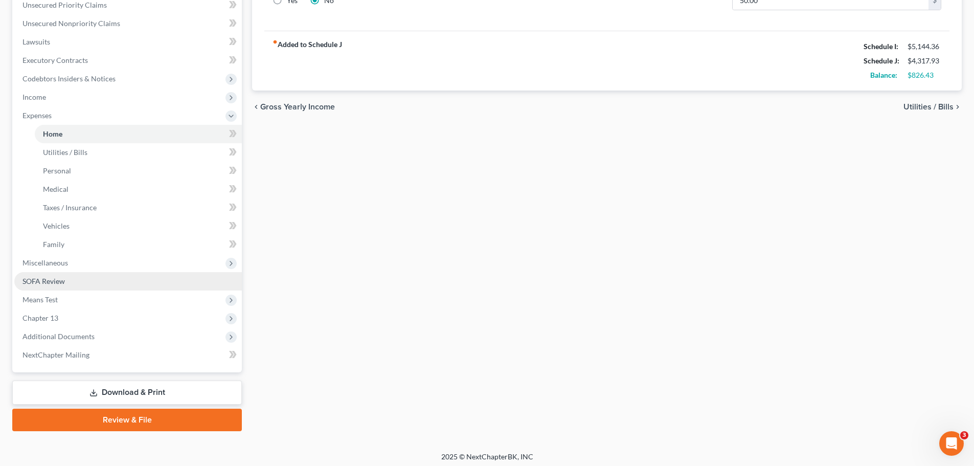
scroll to position [262, 0]
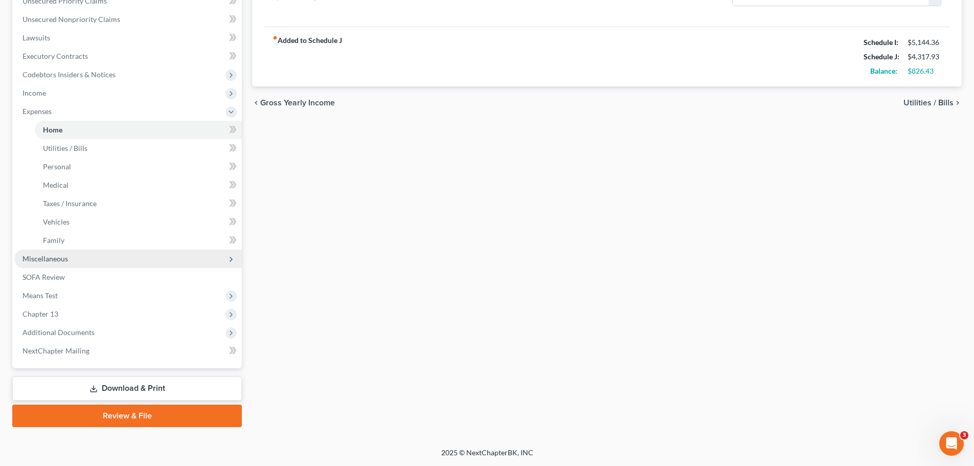
click at [51, 256] on span "Miscellaneous" at bounding box center [46, 258] width 46 height 9
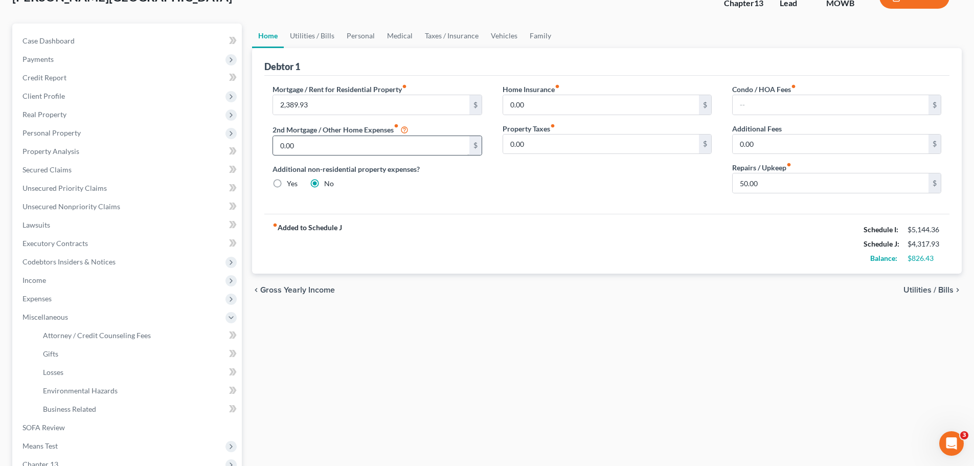
scroll to position [72, 0]
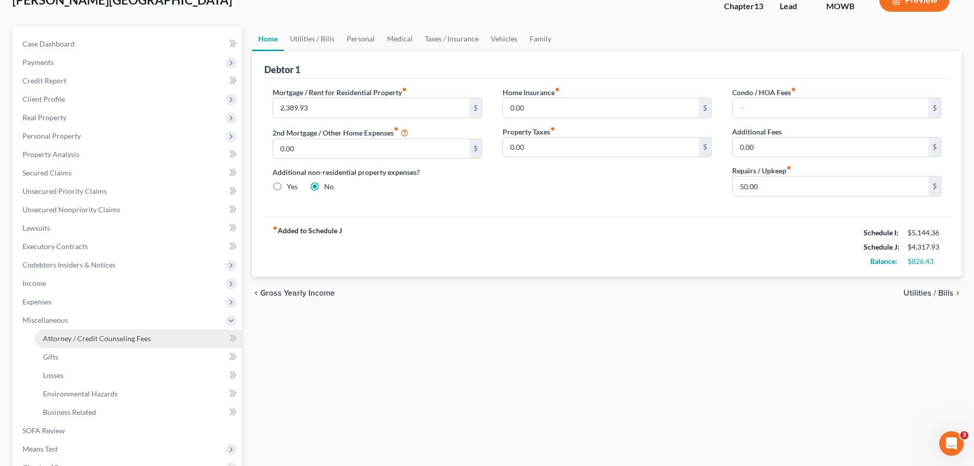
click at [87, 337] on span "Attorney / Credit Counseling Fees" at bounding box center [97, 338] width 108 height 9
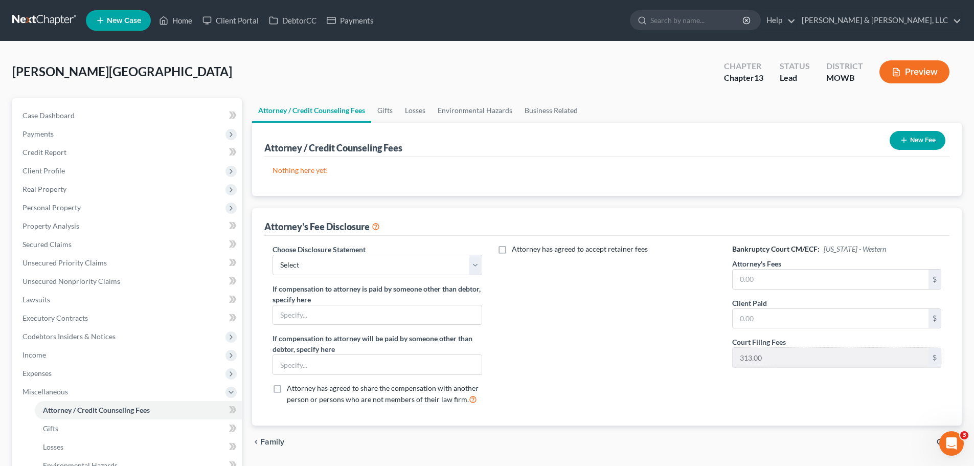
click at [929, 139] on button "New Fee" at bounding box center [918, 140] width 56 height 19
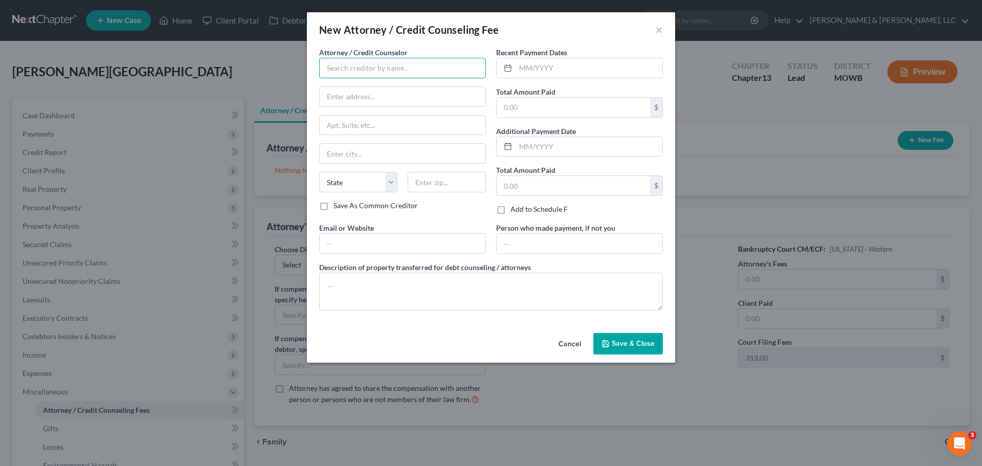
click at [395, 70] on input "text" at bounding box center [402, 68] width 167 height 20
click at [393, 81] on div "001 Debtorcc, Inc" at bounding box center [380, 86] width 106 height 10
click at [536, 105] on input "text" at bounding box center [573, 107] width 153 height 19
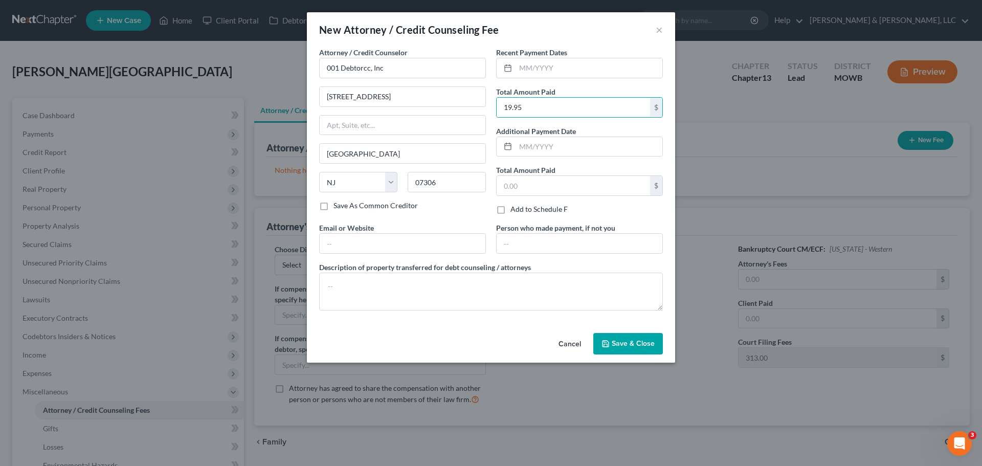
click at [622, 340] on span "Save & Close" at bounding box center [633, 343] width 43 height 9
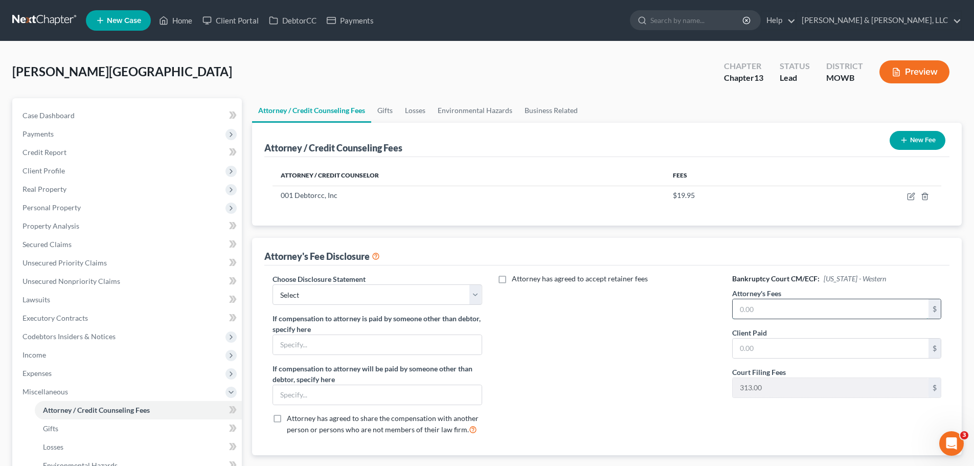
click at [763, 313] on input "text" at bounding box center [831, 308] width 196 height 19
drag, startPoint x: 373, startPoint y: 297, endPoint x: 369, endPoint y: 304, distance: 7.8
click at [373, 297] on select "Select Attorney Disclosure of Compensation Statement" at bounding box center [377, 294] width 209 height 20
click at [273, 284] on select "Select Attorney Disclosure of Compensation Statement" at bounding box center [377, 294] width 209 height 20
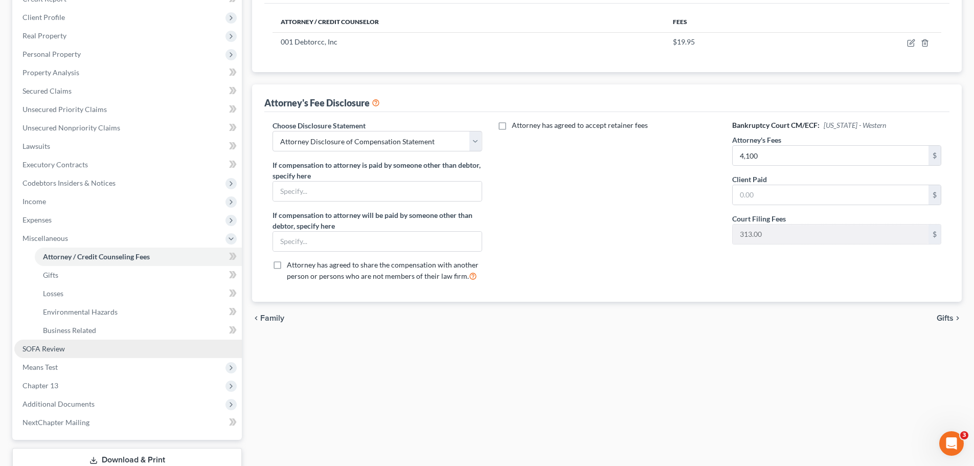
click at [42, 340] on link "SOFA Review" at bounding box center [128, 349] width 228 height 18
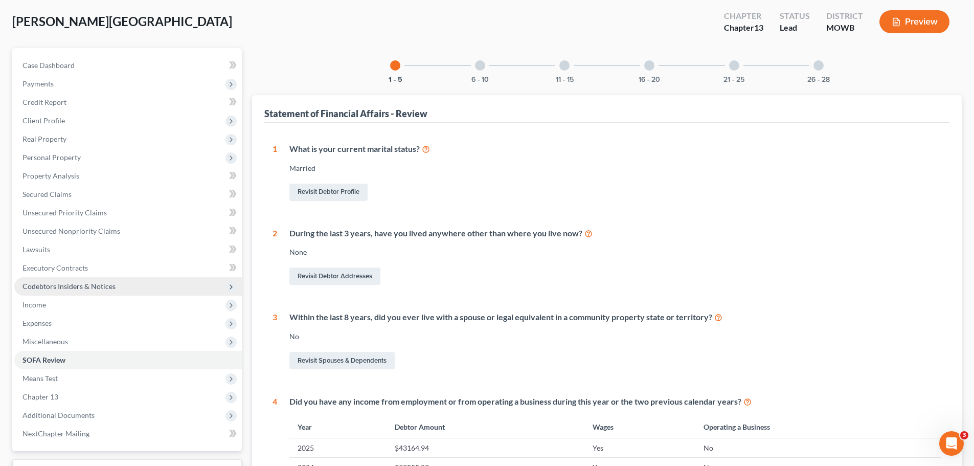
scroll to position [153, 0]
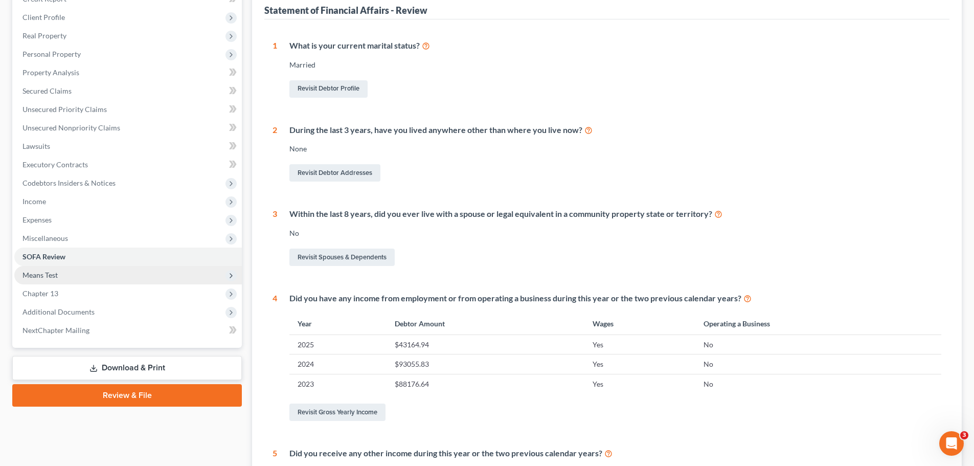
click at [51, 272] on span "Means Test" at bounding box center [40, 275] width 35 height 9
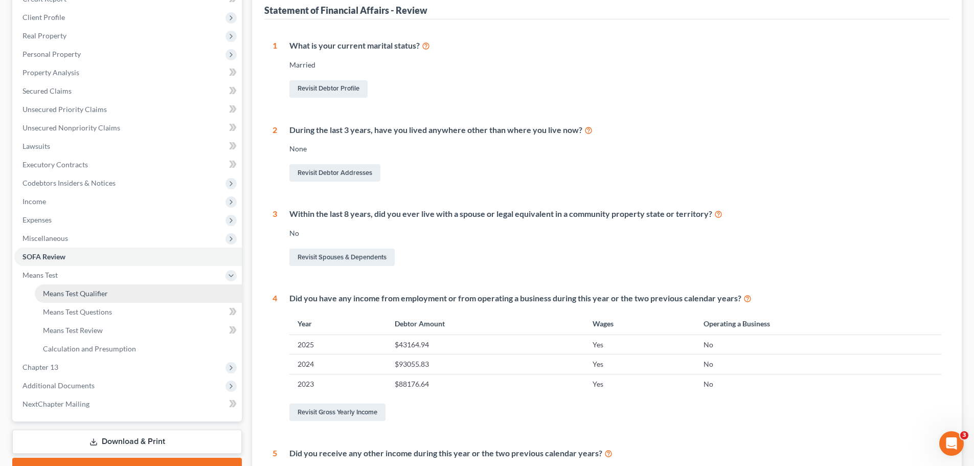
click at [66, 292] on span "Means Test Qualifier" at bounding box center [75, 293] width 65 height 9
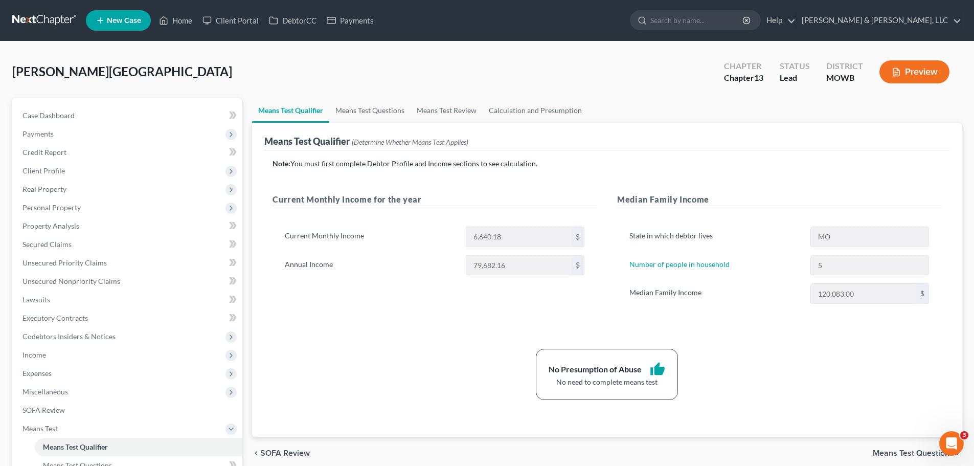
click at [922, 75] on button "Preview" at bounding box center [915, 71] width 70 height 23
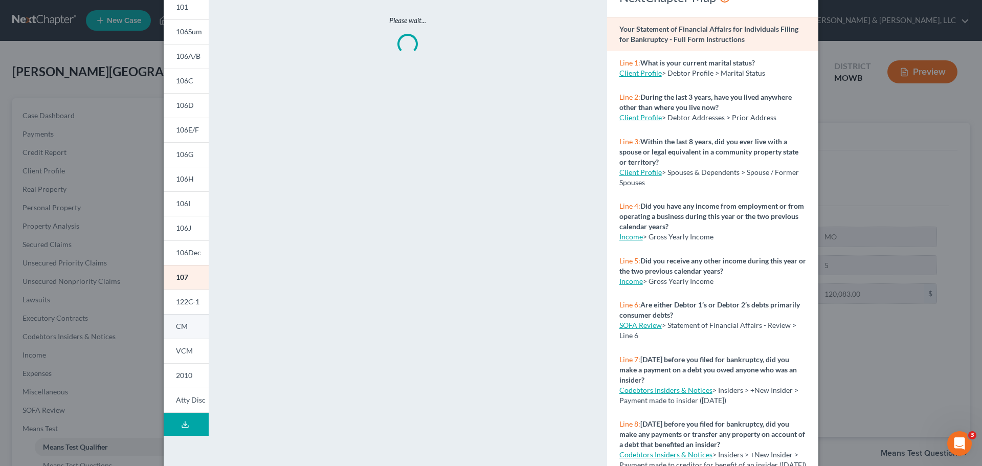
scroll to position [101, 0]
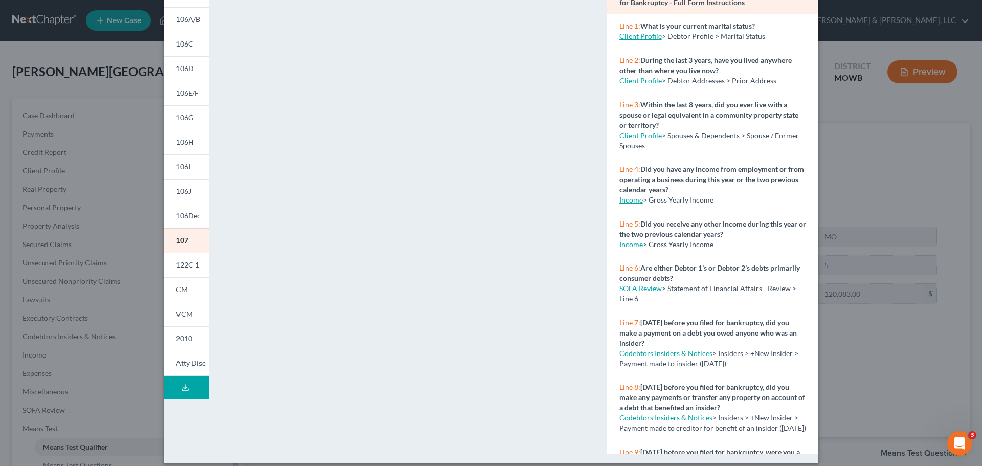
click at [181, 386] on icon at bounding box center [185, 388] width 8 height 8
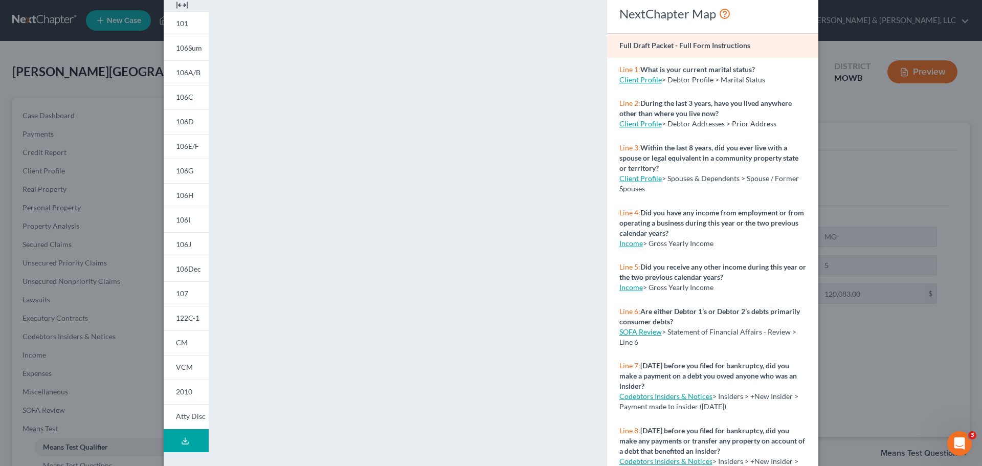
scroll to position [0, 0]
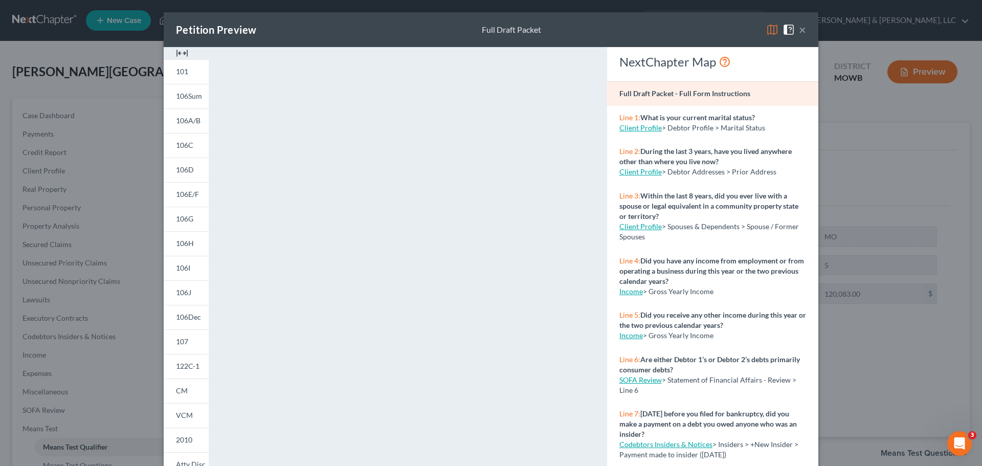
drag, startPoint x: 769, startPoint y: 30, endPoint x: 566, endPoint y: 126, distance: 224.7
click at [769, 30] on img at bounding box center [772, 30] width 12 height 12
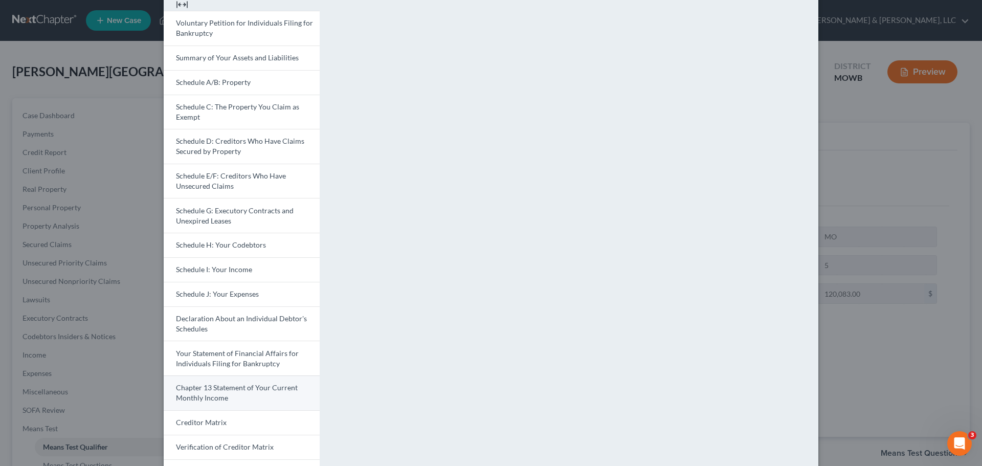
scroll to position [145, 0]
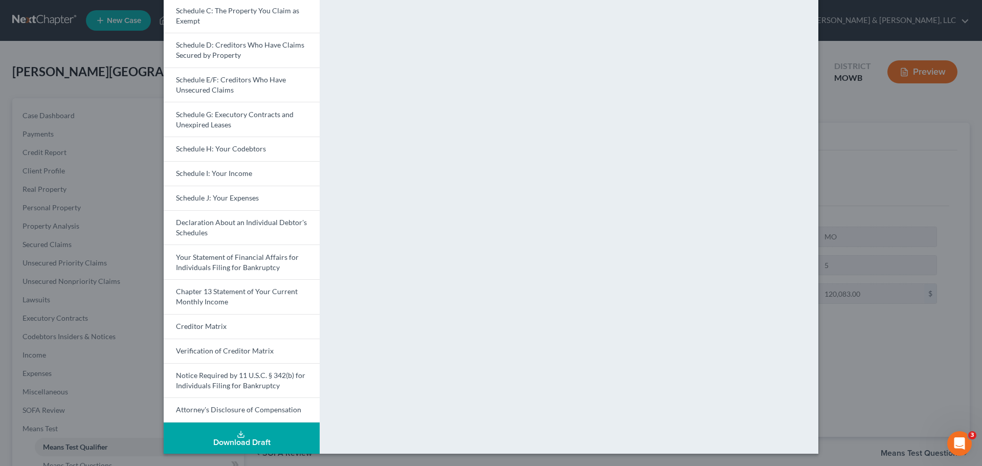
drag, startPoint x: 230, startPoint y: 429, endPoint x: 360, endPoint y: 366, distance: 144.3
click at [230, 429] on button "Download Draft" at bounding box center [242, 437] width 156 height 31
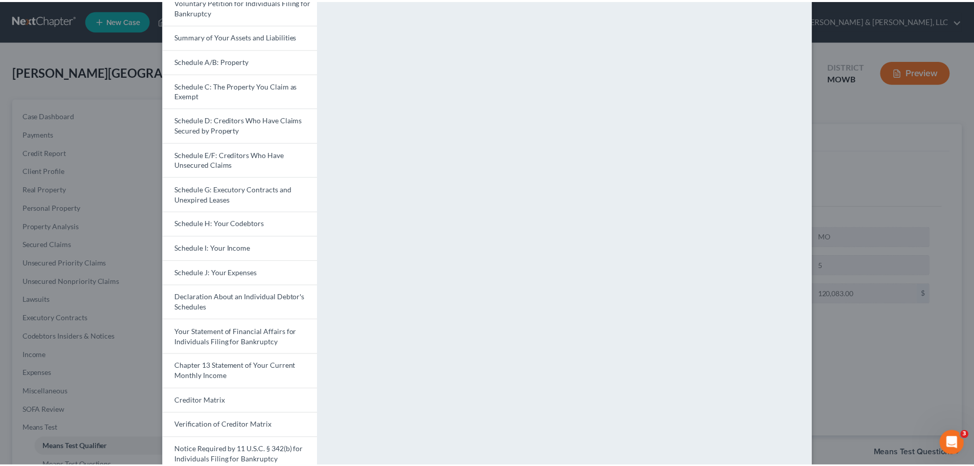
scroll to position [0, 0]
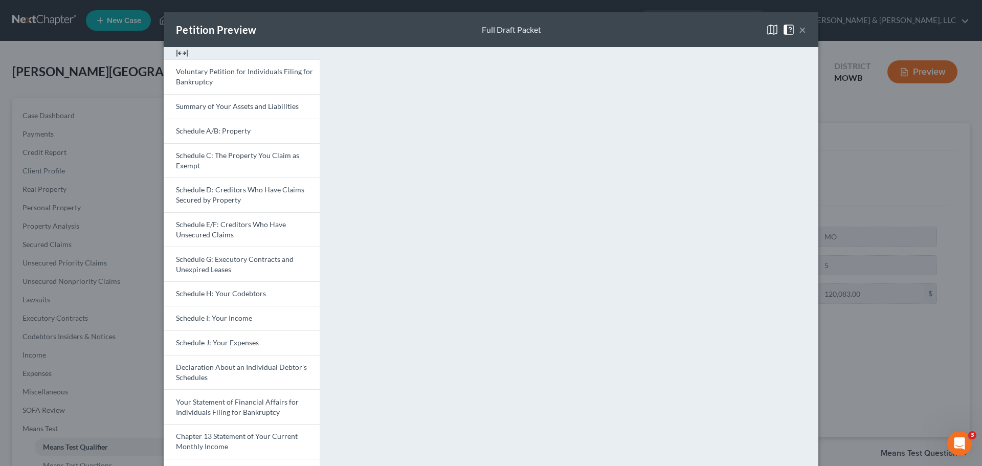
click at [799, 31] on button "×" at bounding box center [802, 30] width 7 height 12
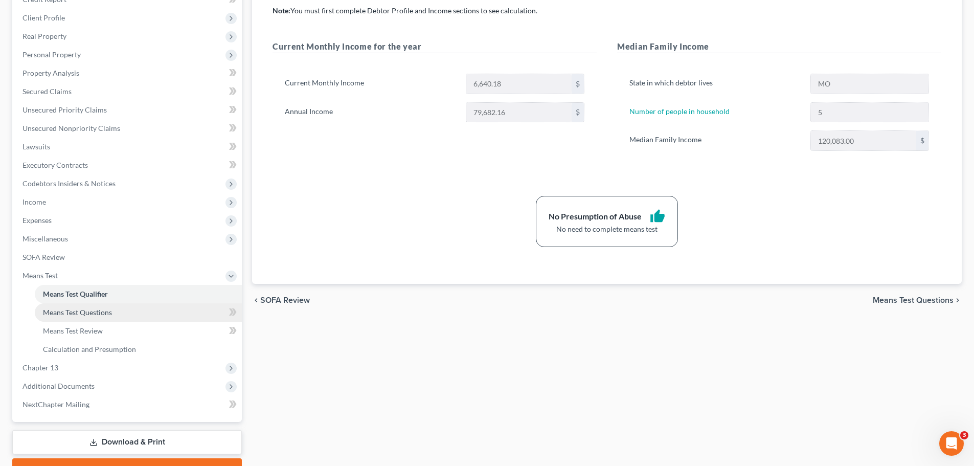
scroll to position [205, 0]
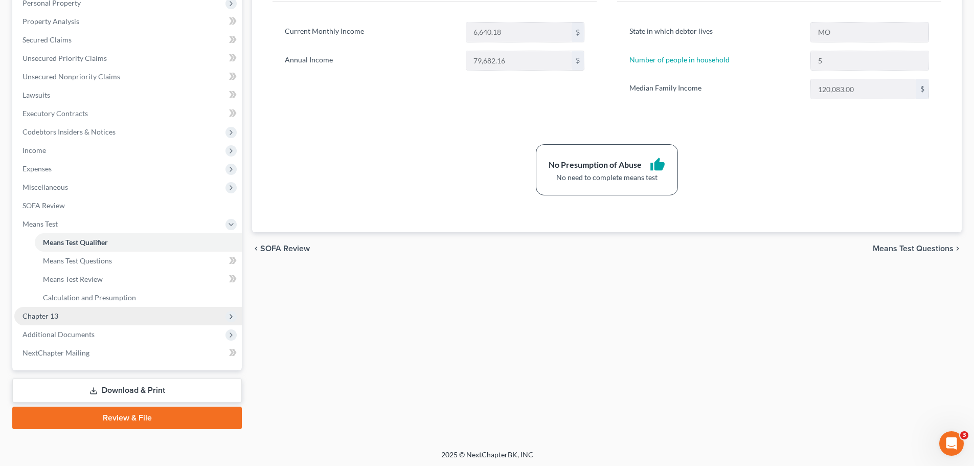
click at [75, 315] on span "Chapter 13" at bounding box center [128, 316] width 228 height 18
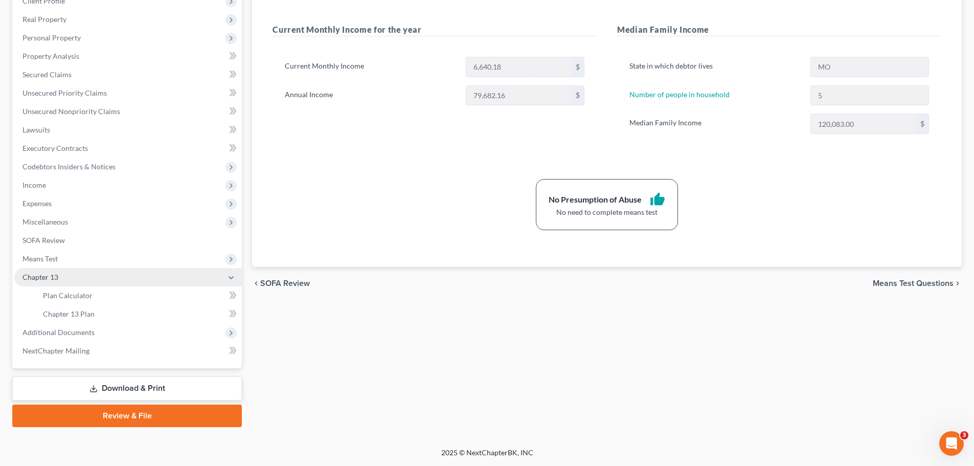
scroll to position [170, 0]
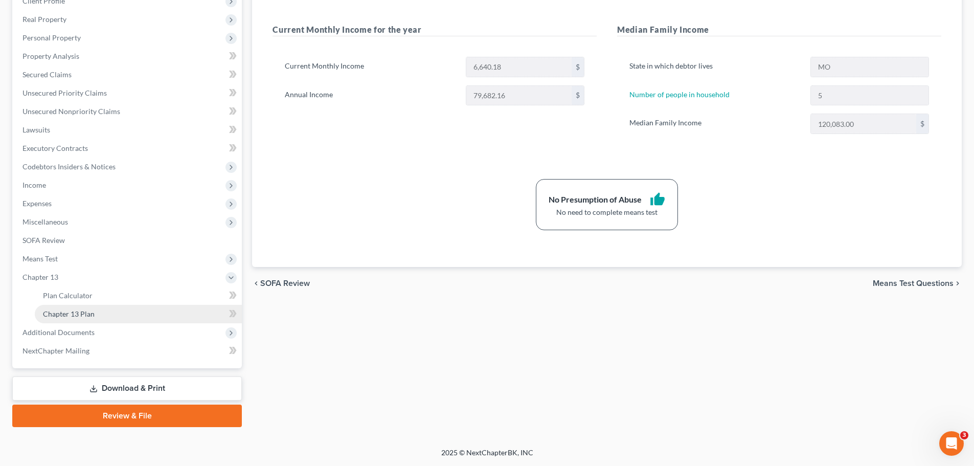
click at [83, 315] on span "Chapter 13 Plan" at bounding box center [69, 313] width 52 height 9
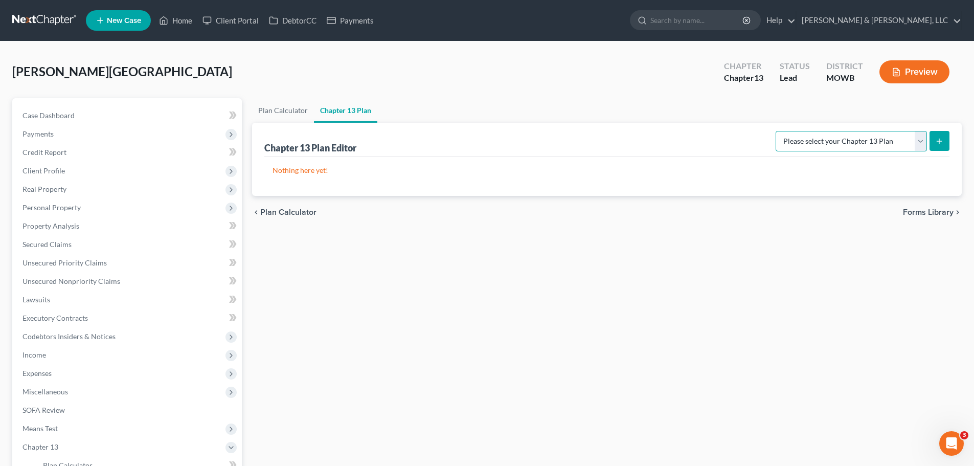
click at [878, 143] on select "Please select your Chapter 13 Plan Missouri - Western Effective 12/1/17 Nationa…" at bounding box center [851, 141] width 151 height 20
click at [779, 131] on select "Please select your Chapter 13 Plan Missouri - Western Effective 12/1/17 Nationa…" at bounding box center [851, 141] width 151 height 20
click at [944, 145] on button "submit" at bounding box center [940, 141] width 20 height 20
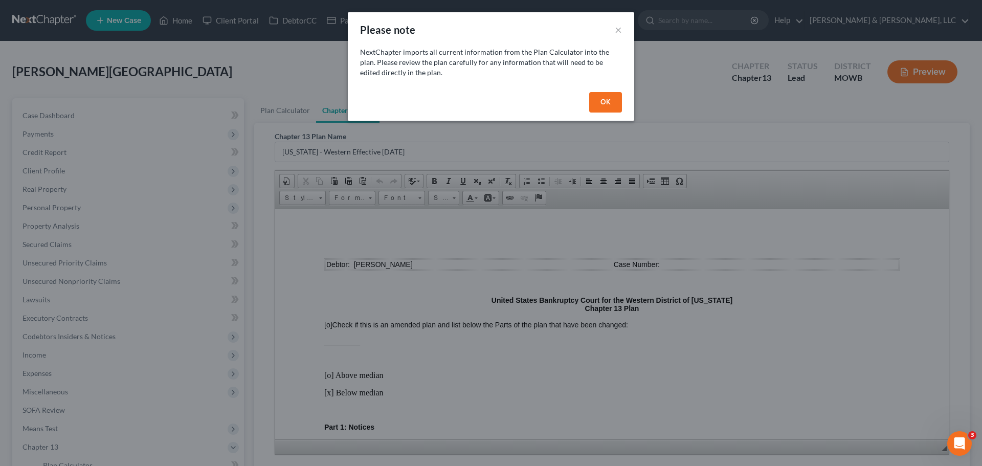
click at [615, 104] on button "OK" at bounding box center [605, 102] width 33 height 20
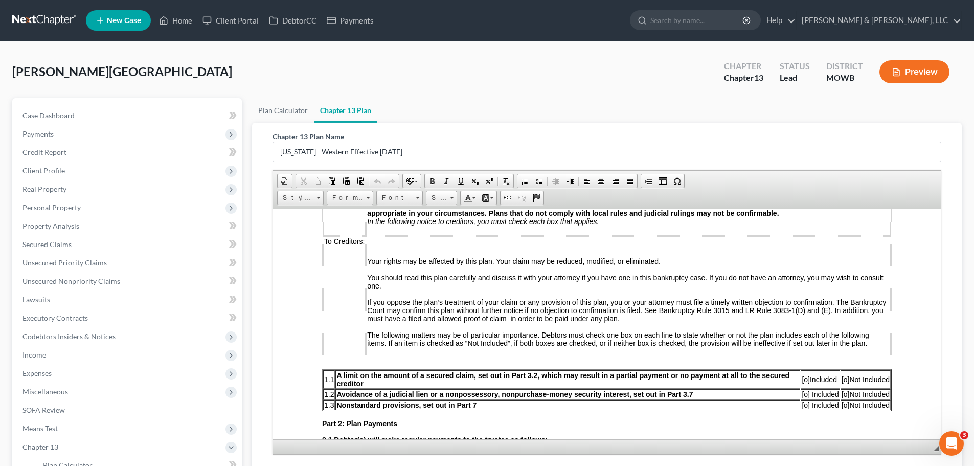
scroll to position [307, 0]
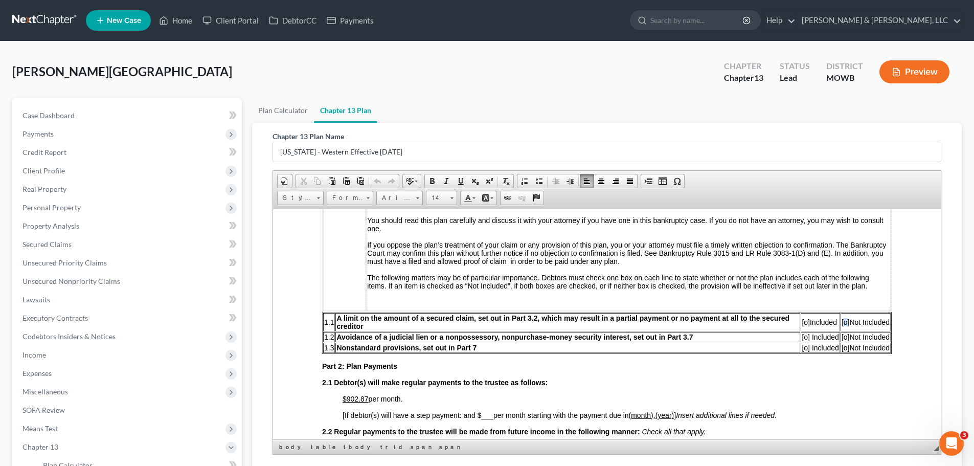
click at [842, 324] on span "[o]" at bounding box center [846, 322] width 8 height 8
click at [841, 341] on td "[o] Not Included" at bounding box center [866, 336] width 50 height 10
click at [842, 349] on span "[o]" at bounding box center [846, 347] width 8 height 8
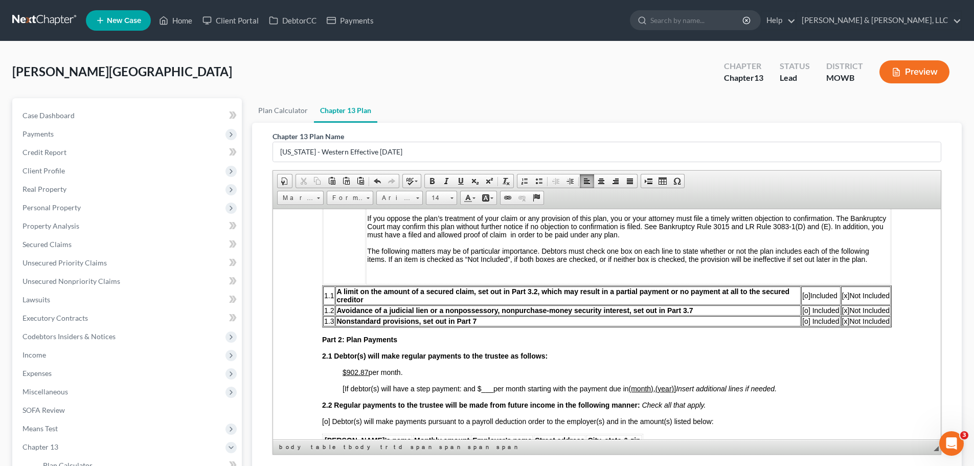
scroll to position [409, 0]
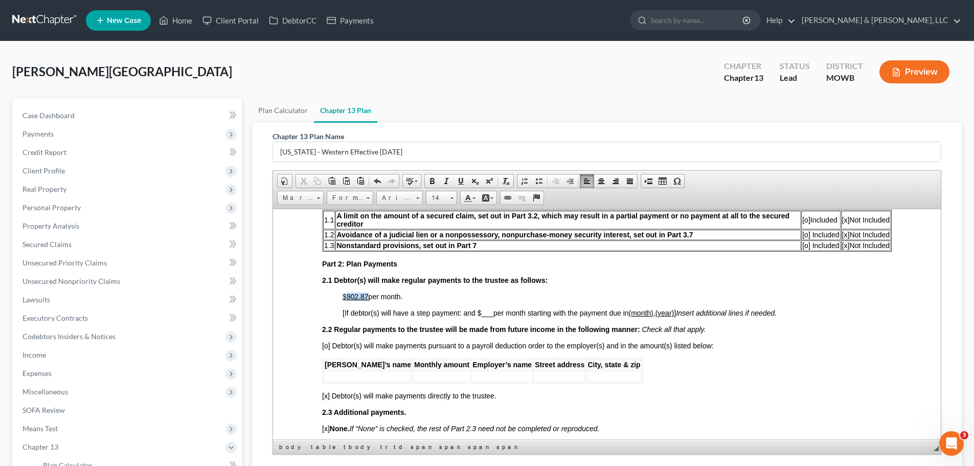
drag, startPoint x: 345, startPoint y: 296, endPoint x: 366, endPoint y: 300, distance: 21.4
click at [366, 300] on u "$902.87" at bounding box center [356, 296] width 26 height 8
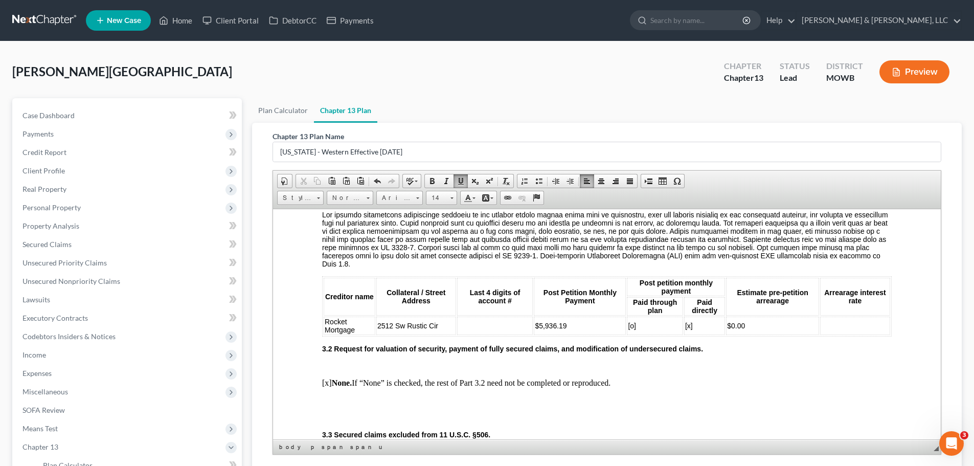
scroll to position [767, 0]
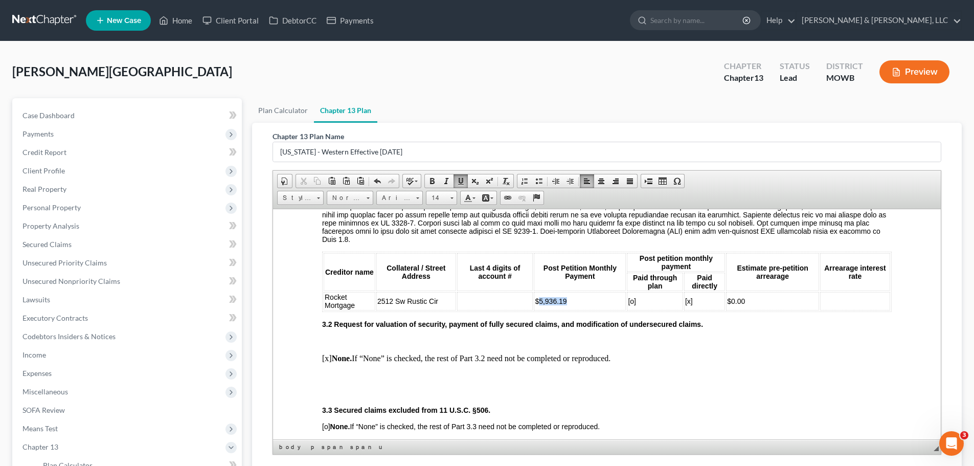
drag, startPoint x: 572, startPoint y: 292, endPoint x: 538, endPoint y: 297, distance: 34.7
click at [538, 297] on td "$5,936.19" at bounding box center [580, 301] width 92 height 18
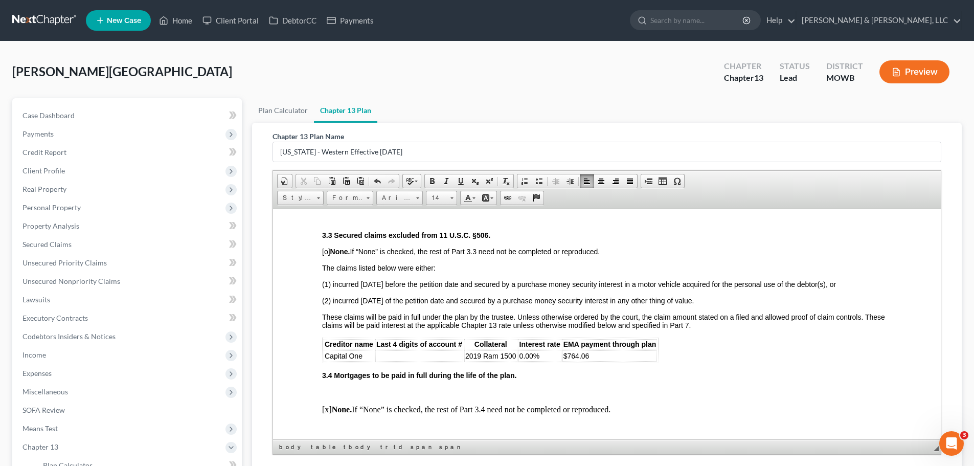
scroll to position [1023, 0]
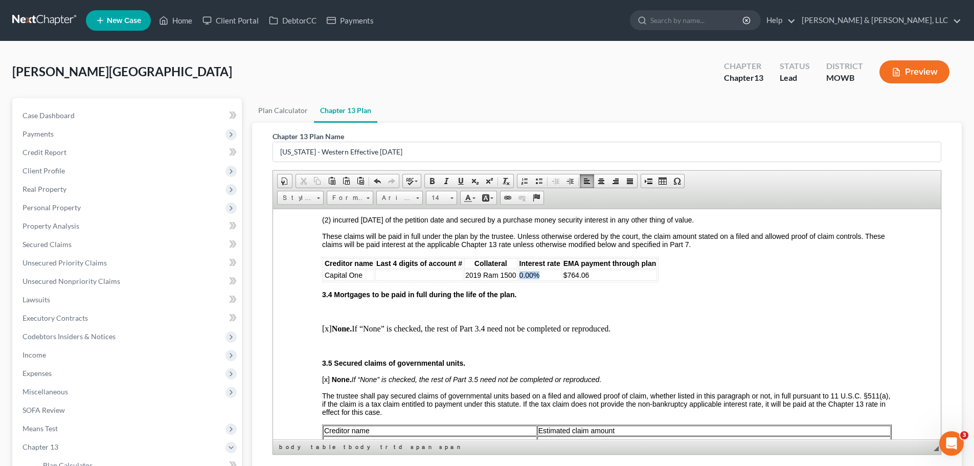
drag, startPoint x: 527, startPoint y: 266, endPoint x: 519, endPoint y: 266, distance: 8.2
click at [519, 269] on td "0.00%" at bounding box center [540, 274] width 43 height 11
drag, startPoint x: 599, startPoint y: 265, endPoint x: 578, endPoint y: 268, distance: 21.1
click at [578, 271] on span "$764.06" at bounding box center [588, 275] width 26 height 8
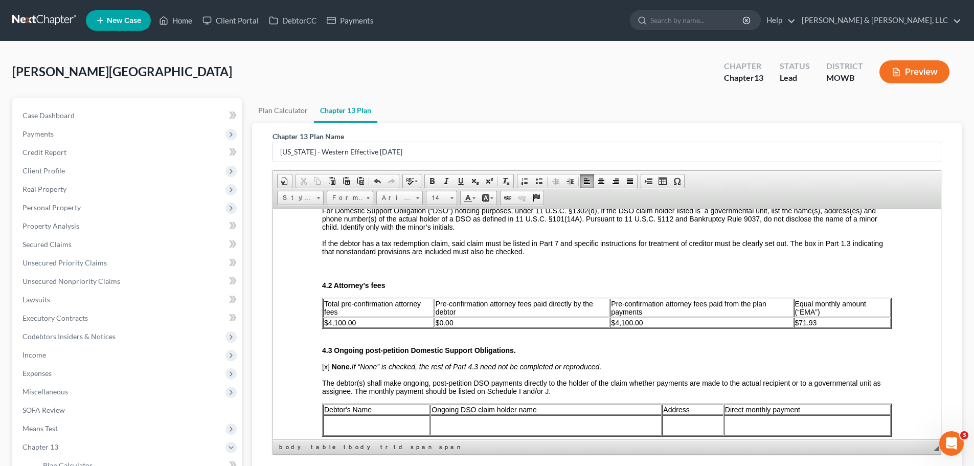
scroll to position [1483, 0]
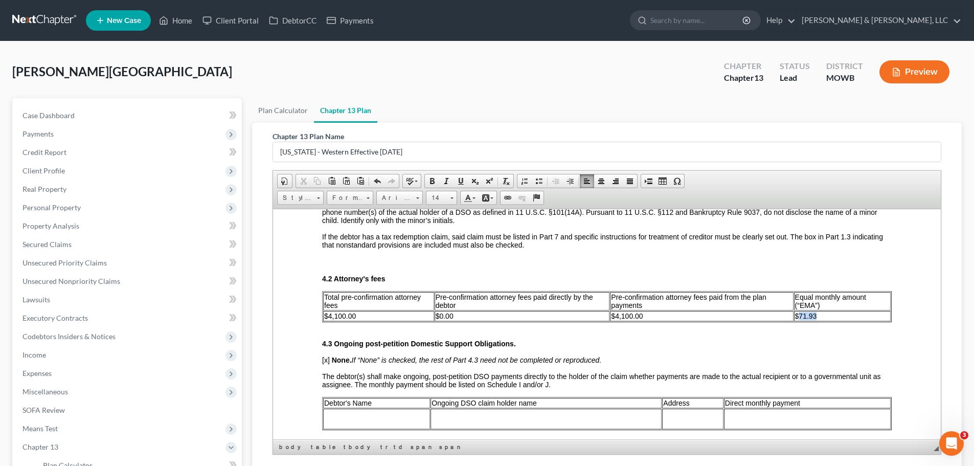
drag, startPoint x: 826, startPoint y: 305, endPoint x: 794, endPoint y: 310, distance: 32.1
click at [794, 310] on td "$71.93" at bounding box center [842, 315] width 97 height 10
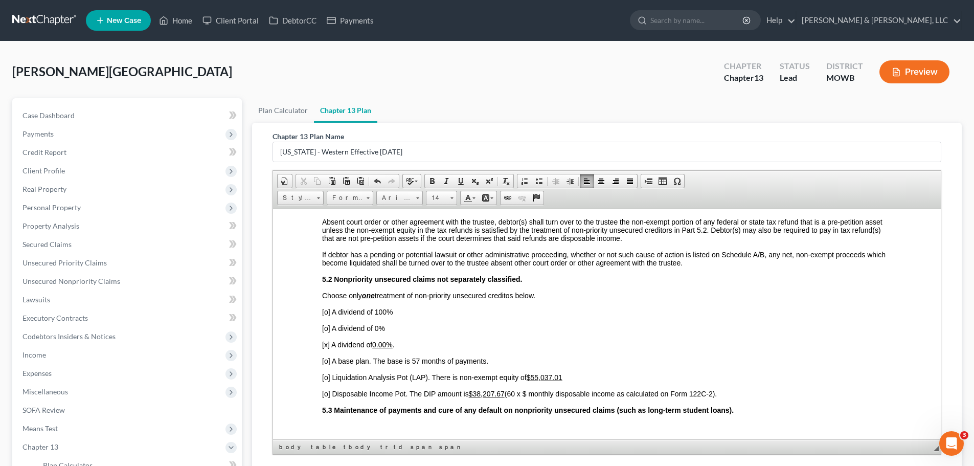
scroll to position [1892, 0]
drag, startPoint x: 534, startPoint y: 369, endPoint x: 563, endPoint y: 368, distance: 29.2
click at [563, 371] on u "$55,037.01​" at bounding box center [545, 375] width 36 height 8
drag, startPoint x: 474, startPoint y: 383, endPoint x: 506, endPoint y: 386, distance: 31.8
click at [505, 388] on u "$38,207.67" at bounding box center [487, 392] width 36 height 8
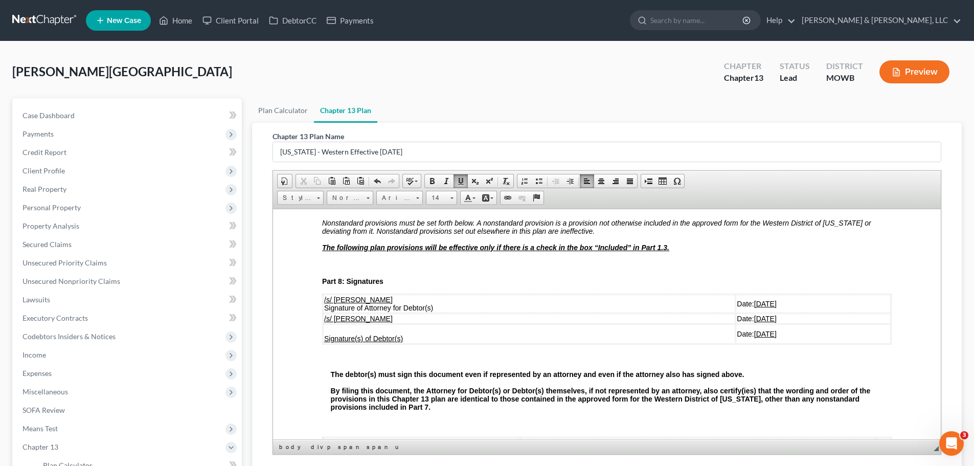
scroll to position [2404, 0]
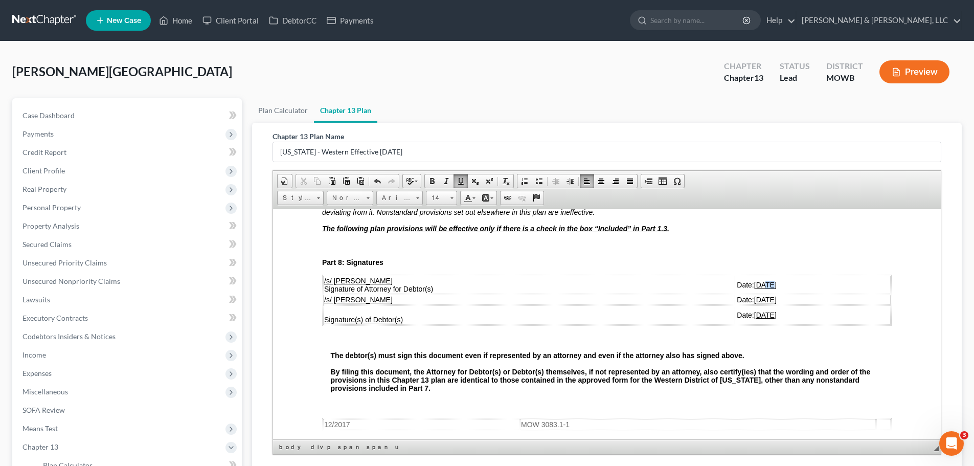
drag, startPoint x: 724, startPoint y: 277, endPoint x: 731, endPoint y: 277, distance: 7.2
click at [754, 280] on u "08/19/2025" at bounding box center [765, 284] width 23 height 8
drag, startPoint x: 731, startPoint y: 293, endPoint x: 723, endPoint y: 294, distance: 8.2
click at [754, 295] on u "08/19/2025" at bounding box center [765, 299] width 23 height 8
drag, startPoint x: 724, startPoint y: 307, endPoint x: 731, endPoint y: 307, distance: 7.7
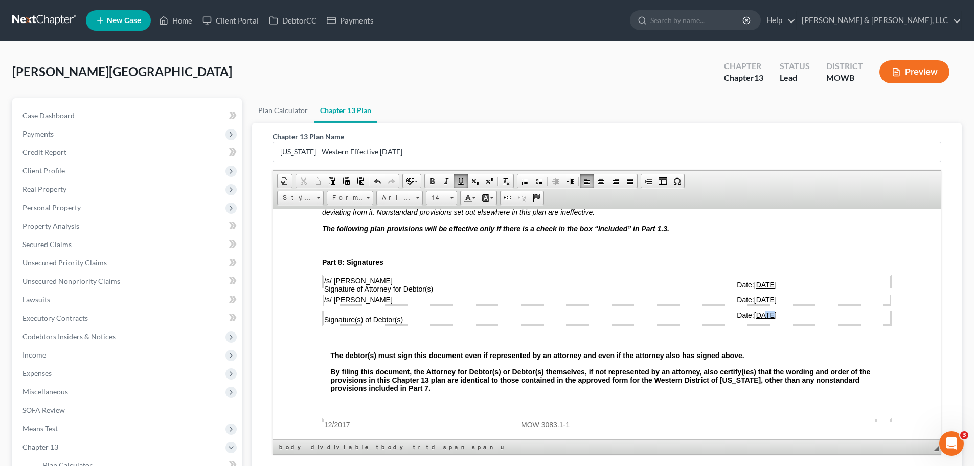
click at [754, 310] on u "08/19/2025" at bounding box center [765, 314] width 23 height 8
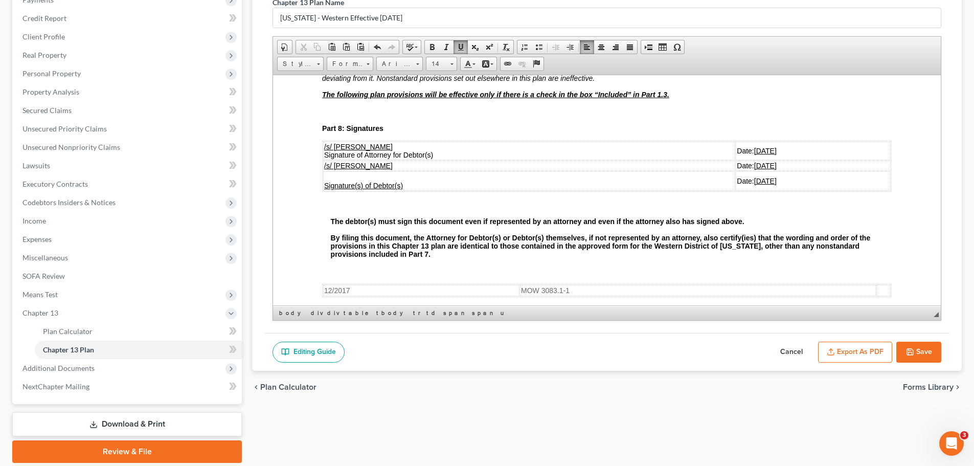
scroll to position [170, 0]
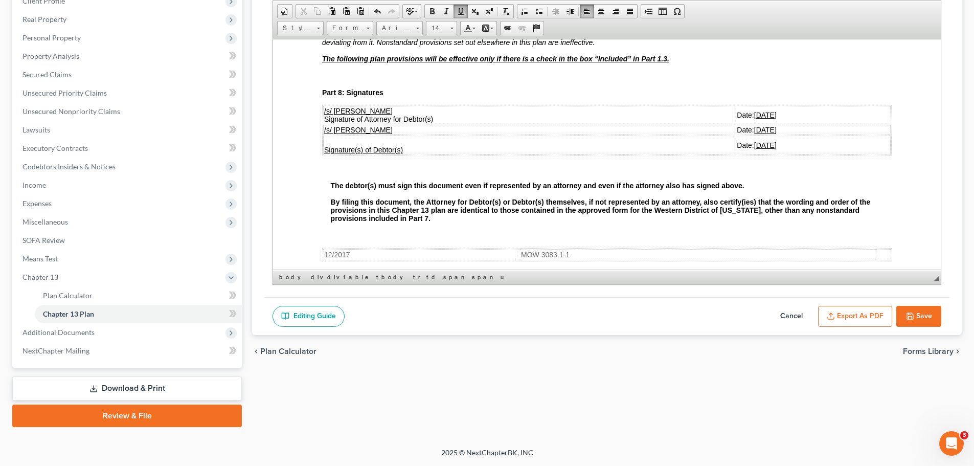
click at [920, 311] on button "Save" at bounding box center [919, 316] width 45 height 21
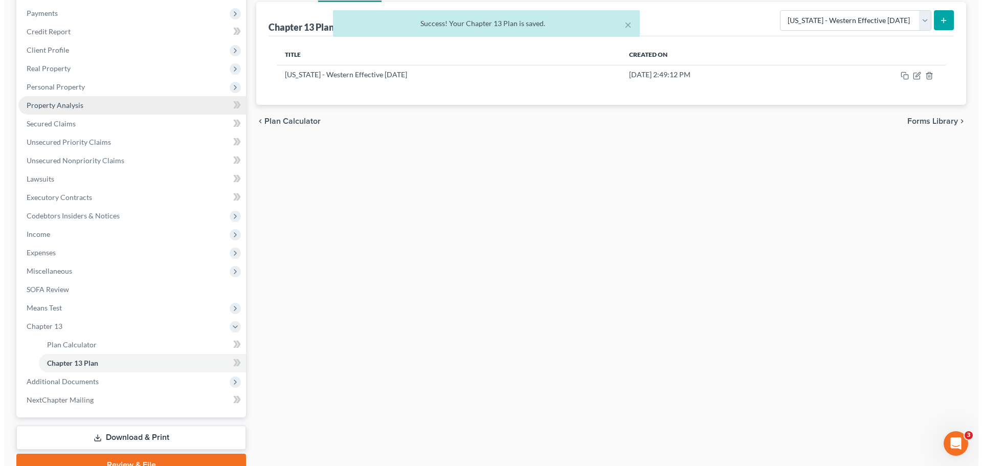
scroll to position [0, 0]
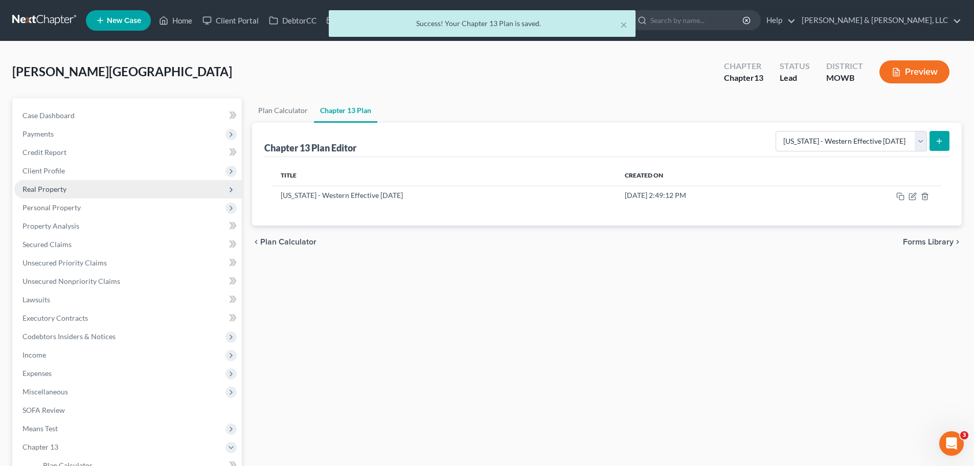
click at [70, 195] on span "Real Property" at bounding box center [128, 189] width 228 height 18
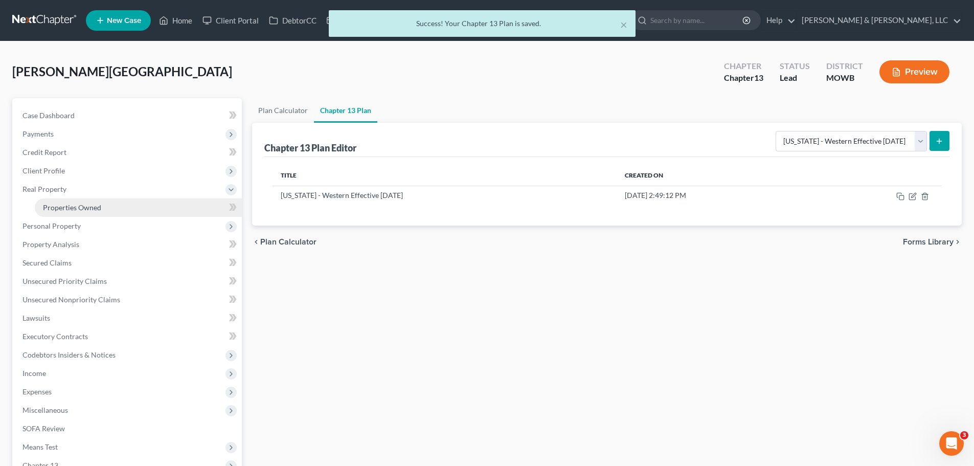
click at [76, 202] on link "Properties Owned" at bounding box center [138, 207] width 207 height 18
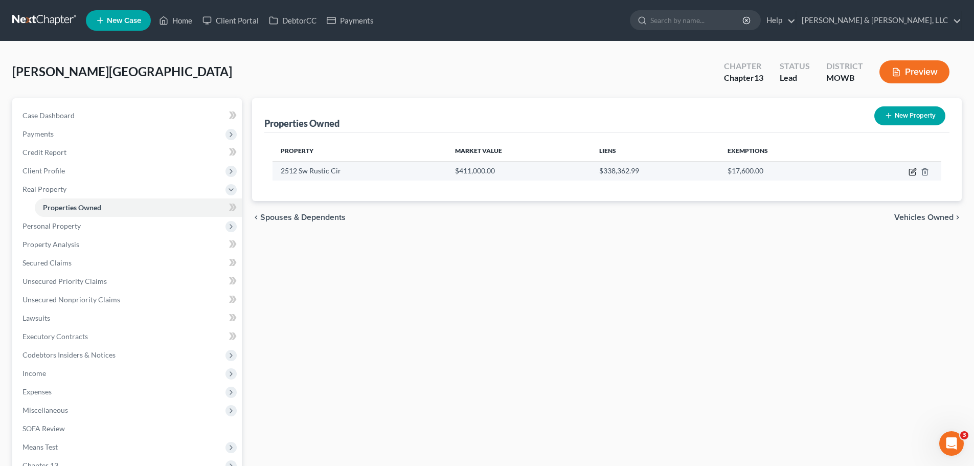
click at [911, 171] on icon "button" at bounding box center [913, 172] width 8 height 8
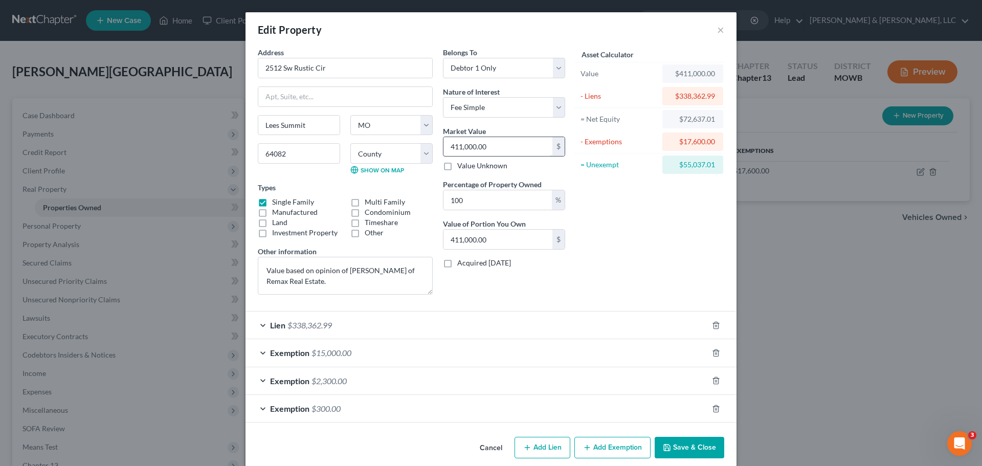
click at [502, 145] on input "411,000.00" at bounding box center [497, 146] width 109 height 19
click at [321, 279] on textarea "Value based on opinion of Matt Bass of Remax Real Estate." at bounding box center [345, 276] width 175 height 38
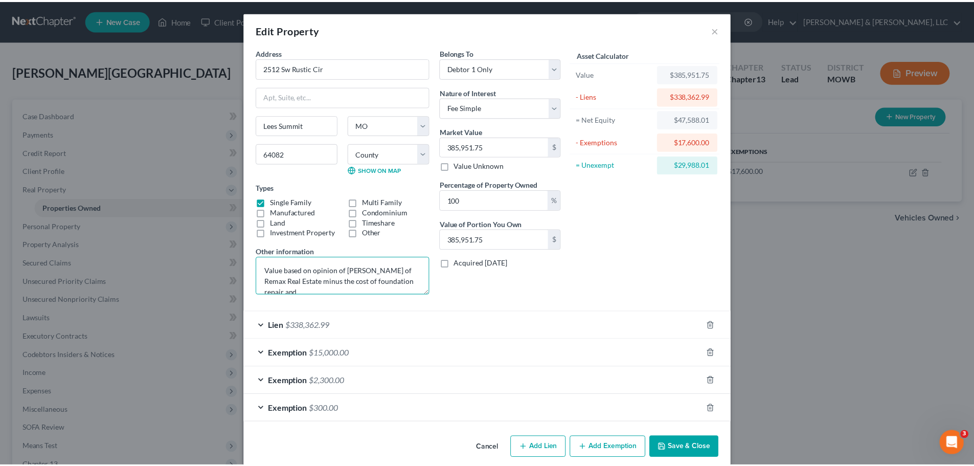
scroll to position [3, 0]
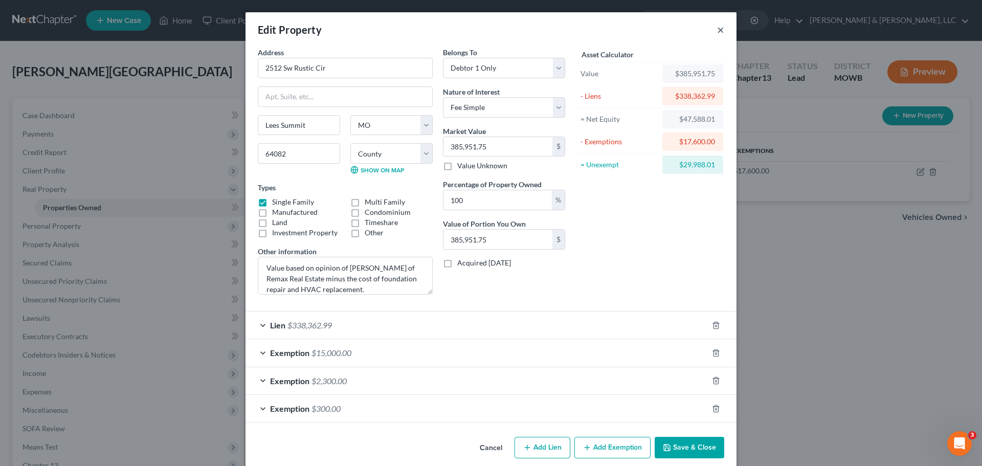
click at [717, 30] on button "×" at bounding box center [720, 30] width 7 height 12
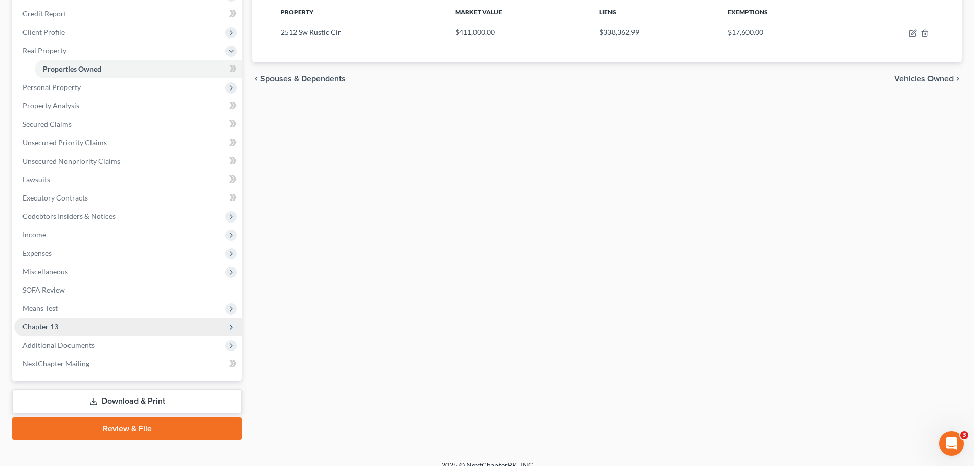
scroll to position [151, 0]
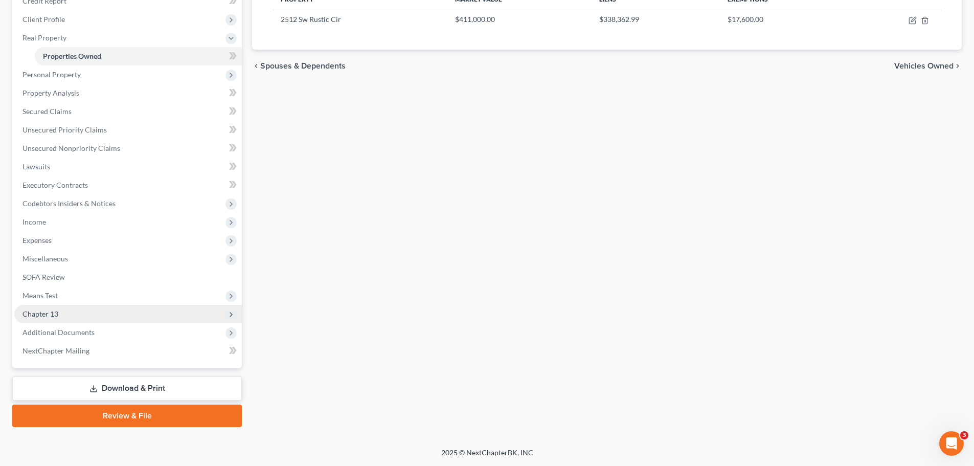
click at [86, 311] on span "Chapter 13" at bounding box center [128, 314] width 228 height 18
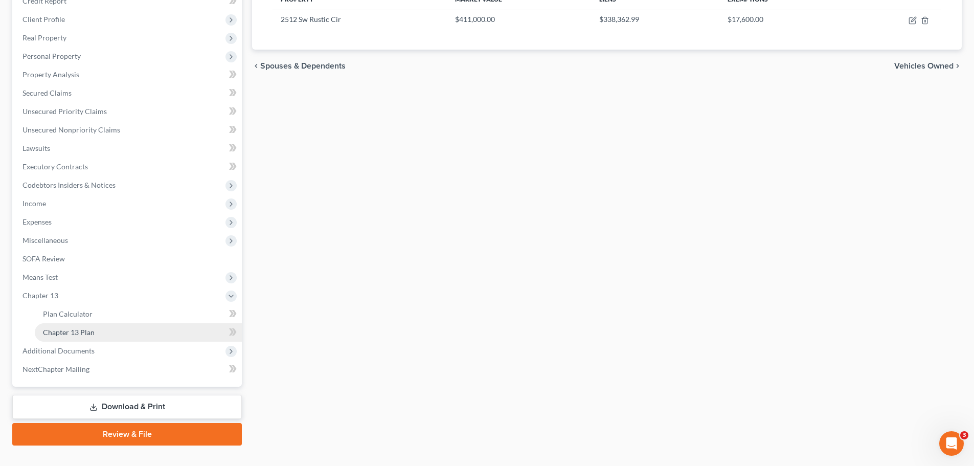
click at [90, 330] on span "Chapter 13 Plan" at bounding box center [69, 332] width 52 height 9
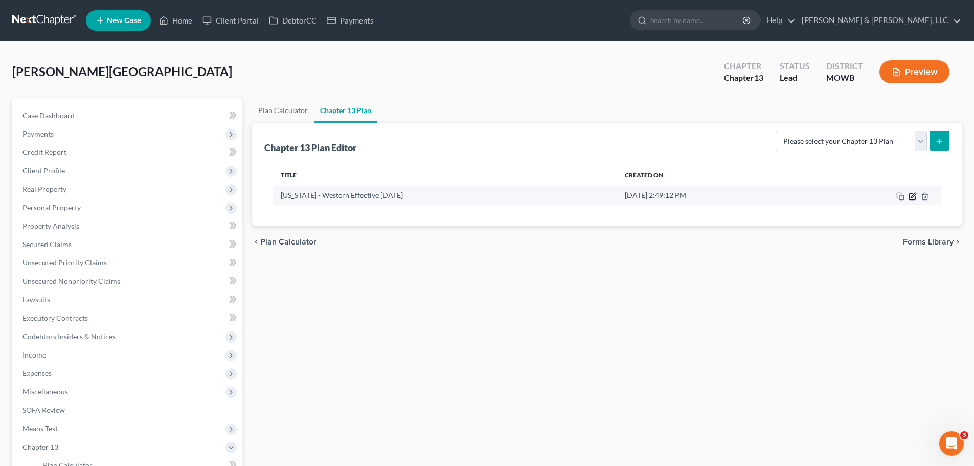
click at [911, 197] on icon "button" at bounding box center [913, 195] width 5 height 5
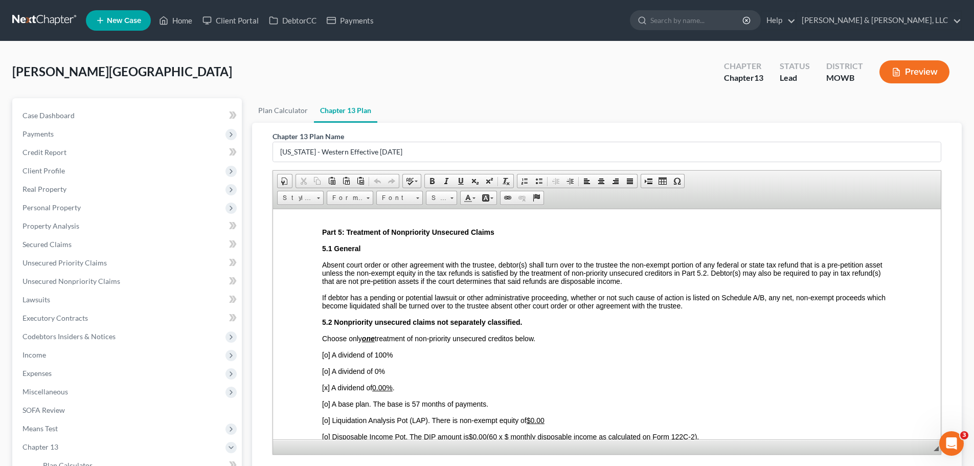
scroll to position [1944, 0]
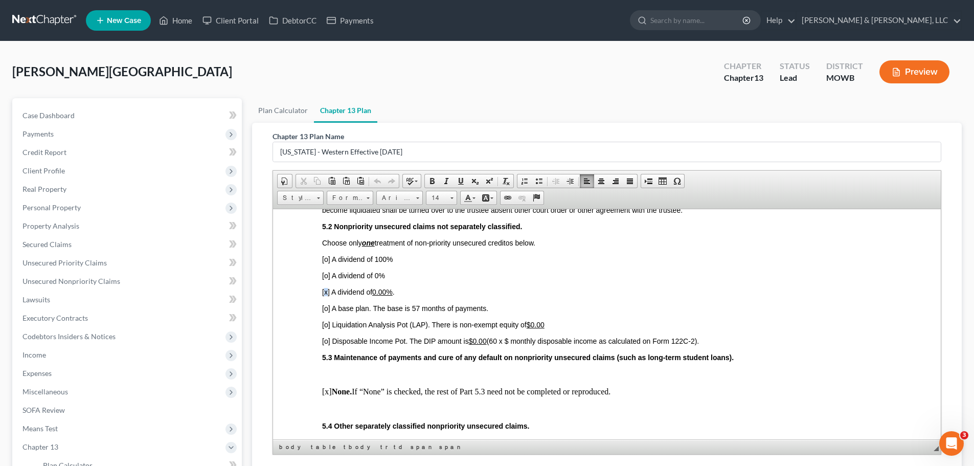
click at [324, 287] on span "[x] A dividend of 0.00% ." at bounding box center [358, 291] width 73 height 8
click at [325, 320] on span "[o] Liquidation Analysis Pot (LAP). There is non-exempt equity of $0.00​" at bounding box center [433, 324] width 222 height 8
drag, startPoint x: 530, startPoint y: 316, endPoint x: 544, endPoint y: 316, distance: 14.3
click at [544, 320] on u "$0.00​" at bounding box center [535, 324] width 18 height 8
click at [537, 320] on u "$2972.13​" at bounding box center [541, 324] width 30 height 8
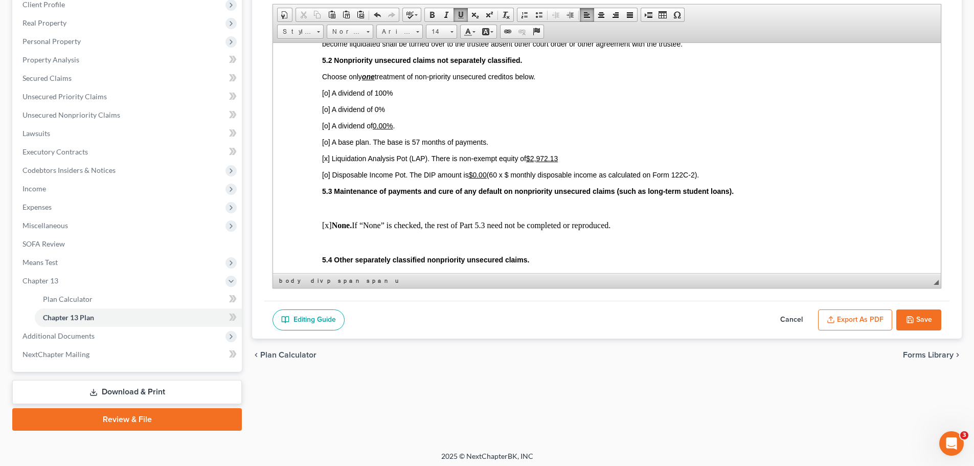
scroll to position [170, 0]
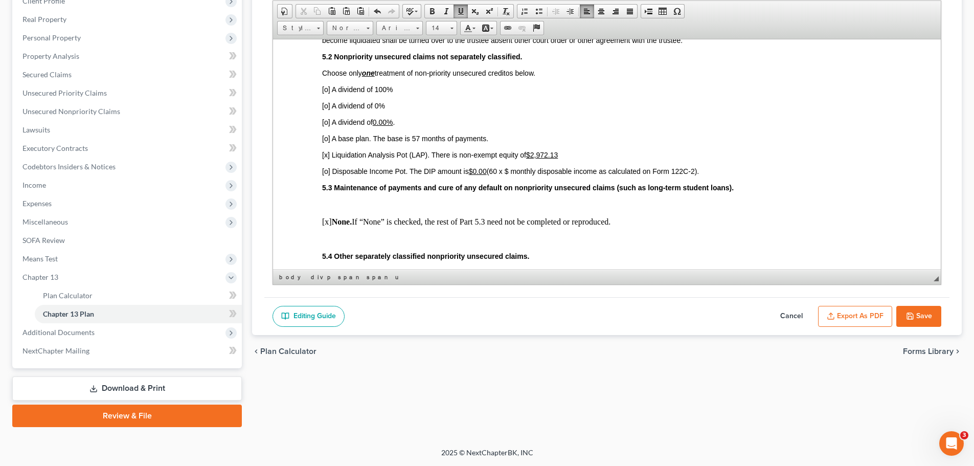
click at [925, 322] on button "Save" at bounding box center [919, 316] width 45 height 21
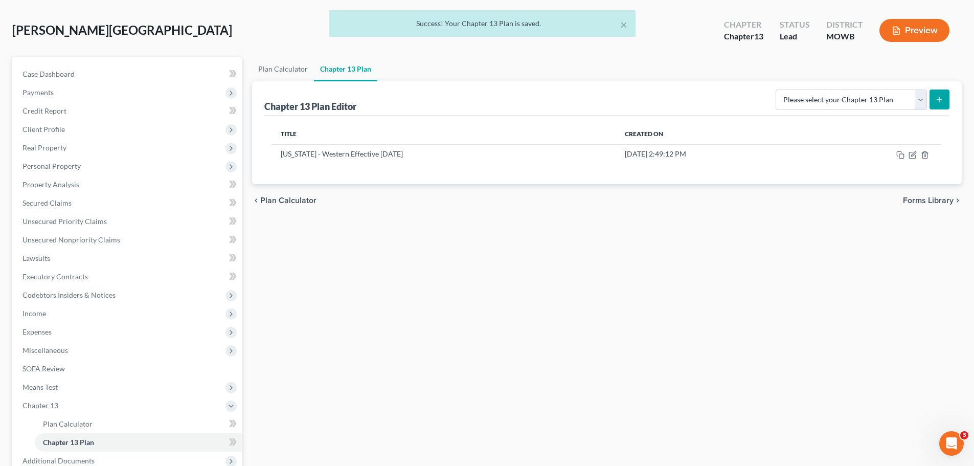
scroll to position [16, 0]
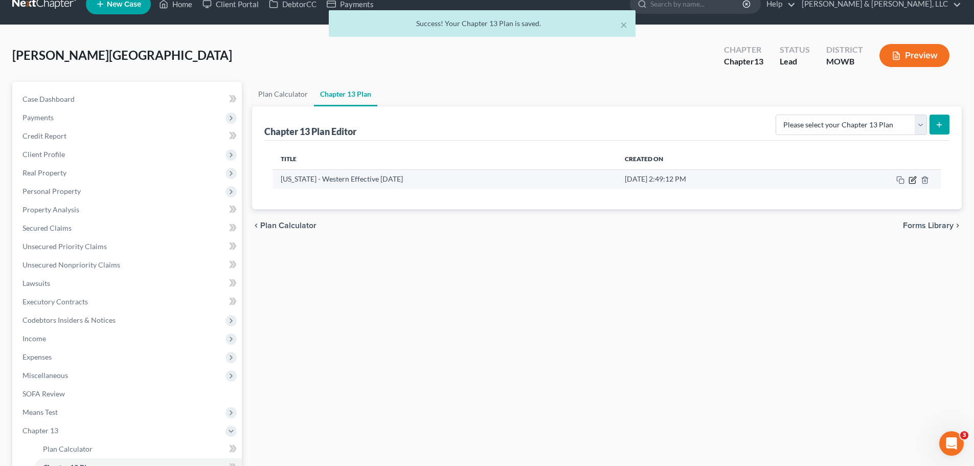
click at [916, 182] on icon "button" at bounding box center [912, 180] width 6 height 6
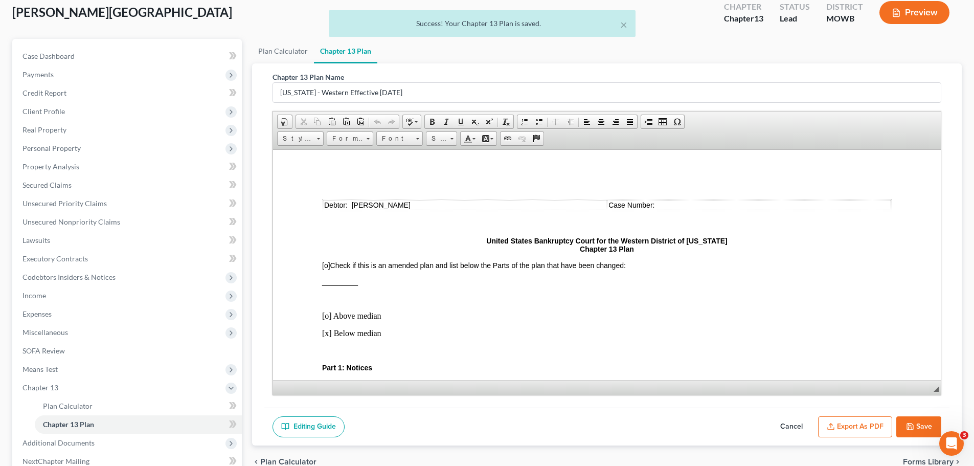
scroll to position [119, 0]
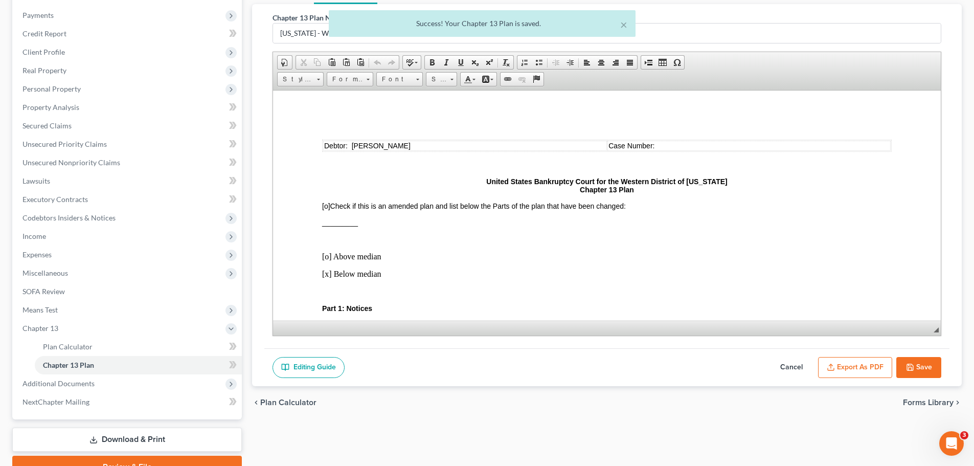
click at [870, 362] on button "Export as PDF" at bounding box center [855, 367] width 74 height 21
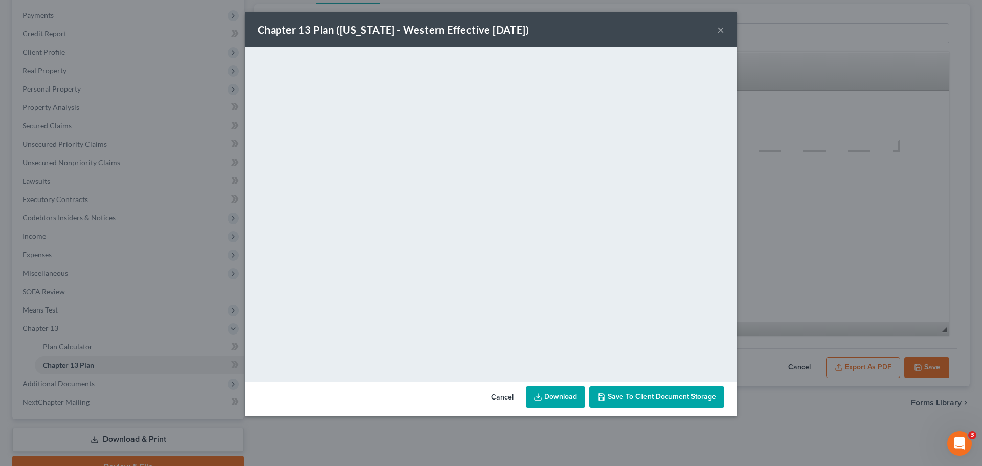
click at [720, 33] on button "×" at bounding box center [720, 30] width 7 height 12
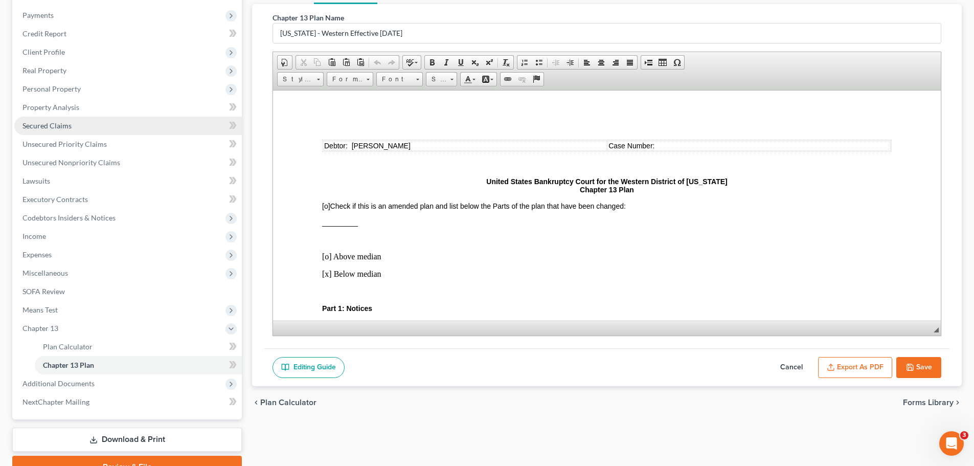
click at [72, 128] on link "Secured Claims" at bounding box center [128, 126] width 228 height 18
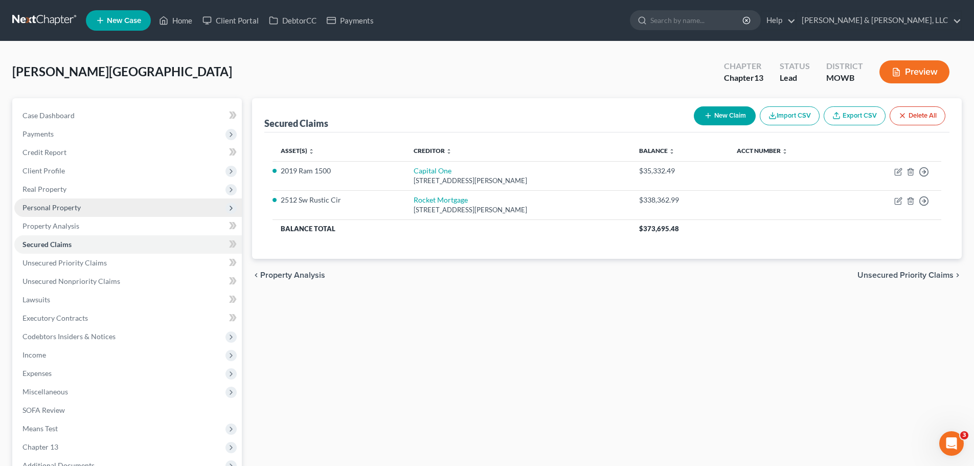
click at [108, 210] on span "Personal Property" at bounding box center [128, 207] width 228 height 18
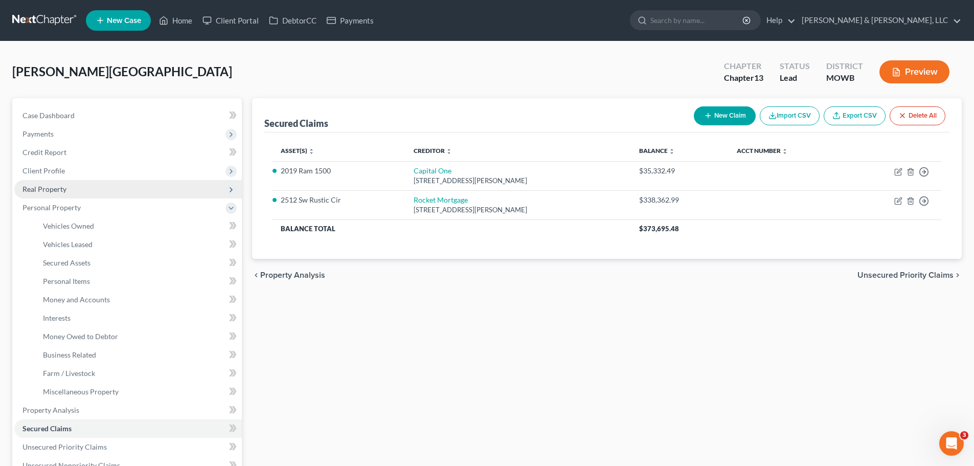
click at [62, 189] on span "Real Property" at bounding box center [45, 189] width 44 height 9
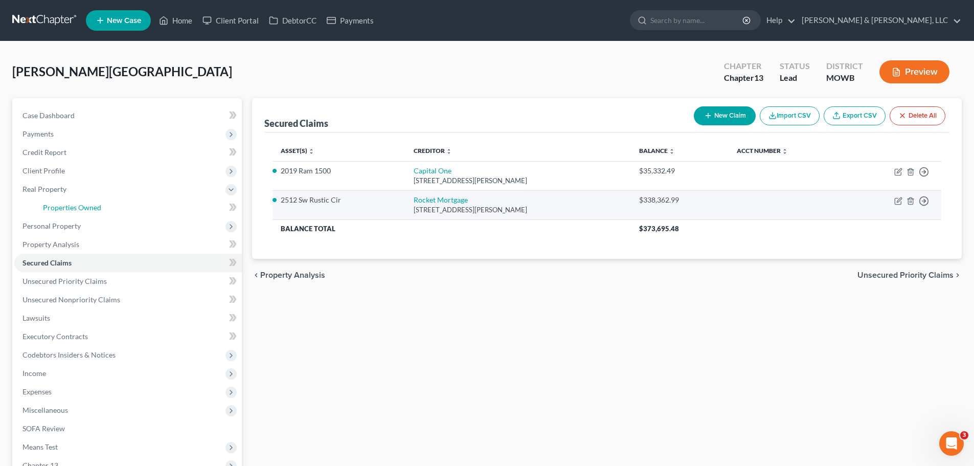
click at [84, 200] on link "Properties Owned" at bounding box center [138, 207] width 207 height 18
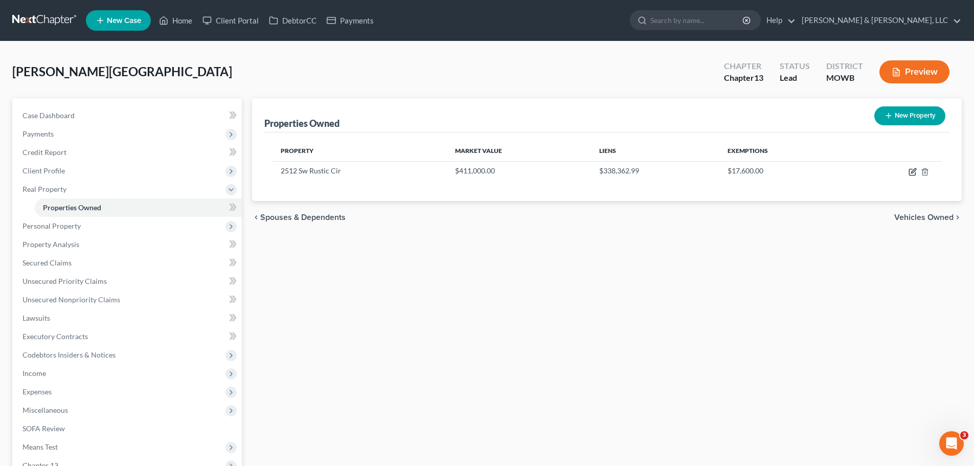
click at [912, 173] on icon "button" at bounding box center [913, 170] width 5 height 5
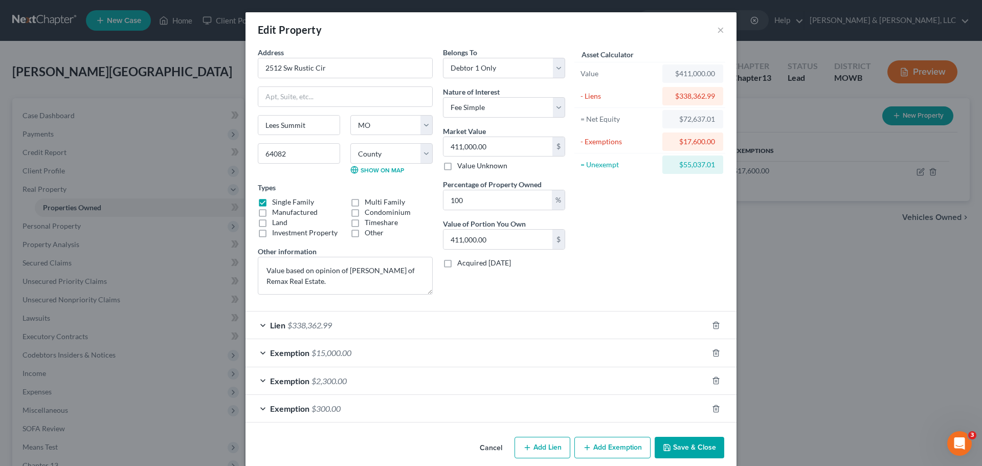
click at [324, 327] on span "$338,362.99" at bounding box center [309, 325] width 44 height 10
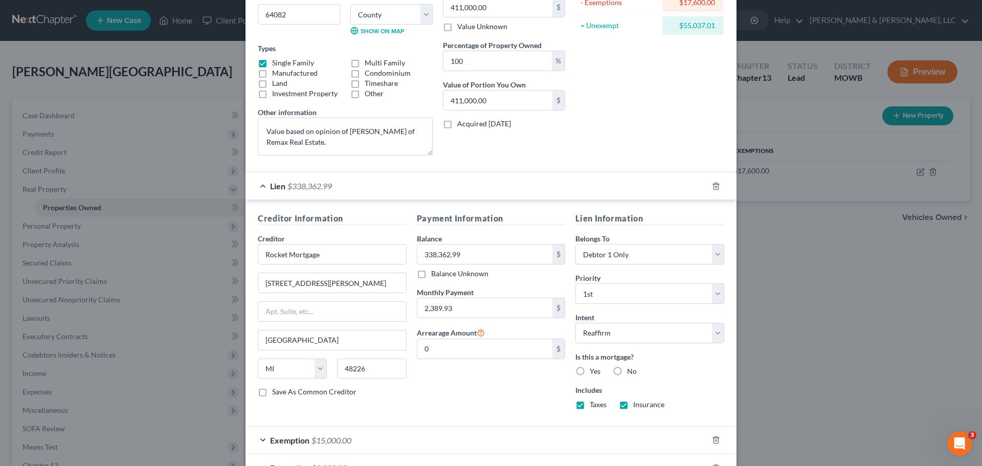
scroll to position [153, 0]
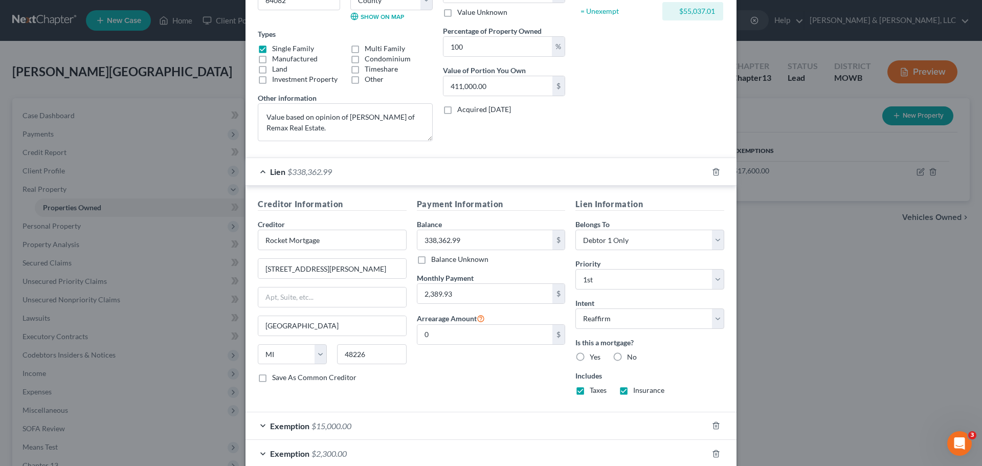
click at [590, 354] on label "Yes" at bounding box center [595, 357] width 11 height 10
click at [594, 354] on input "Yes" at bounding box center [597, 355] width 7 height 7
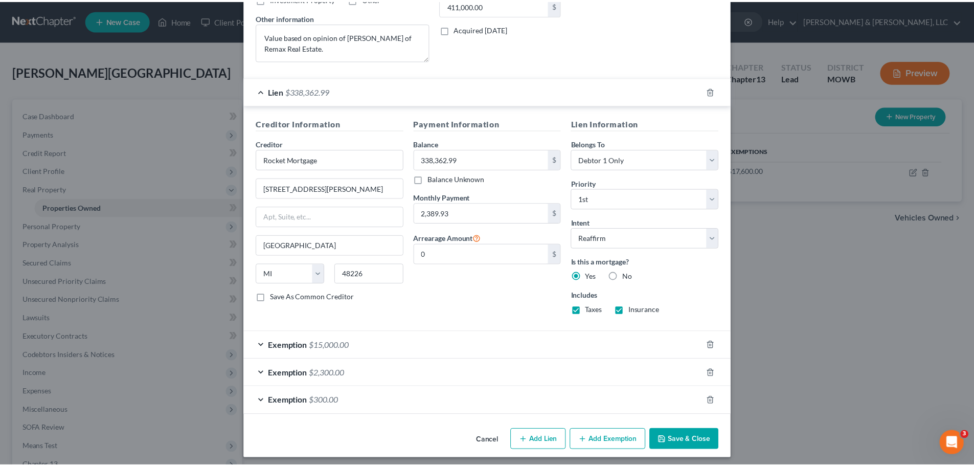
scroll to position [239, 0]
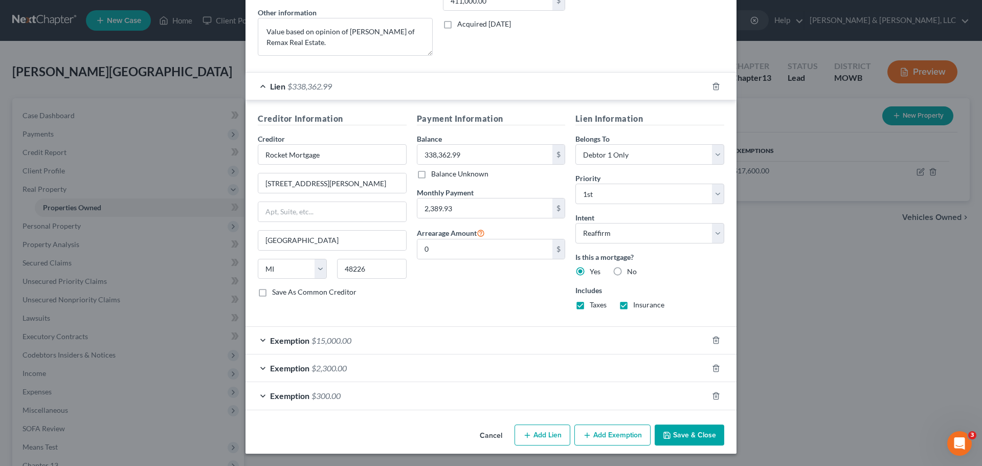
click at [697, 436] on button "Save & Close" at bounding box center [690, 435] width 70 height 21
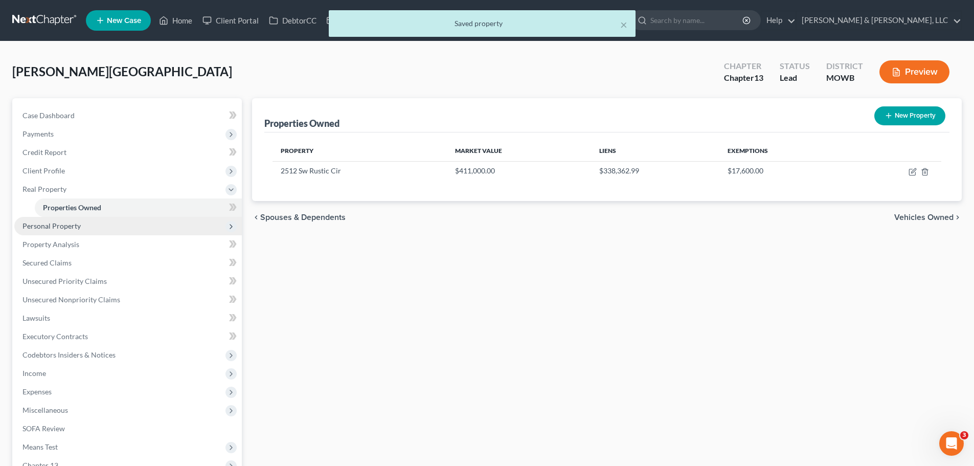
click at [70, 229] on span "Personal Property" at bounding box center [52, 225] width 58 height 9
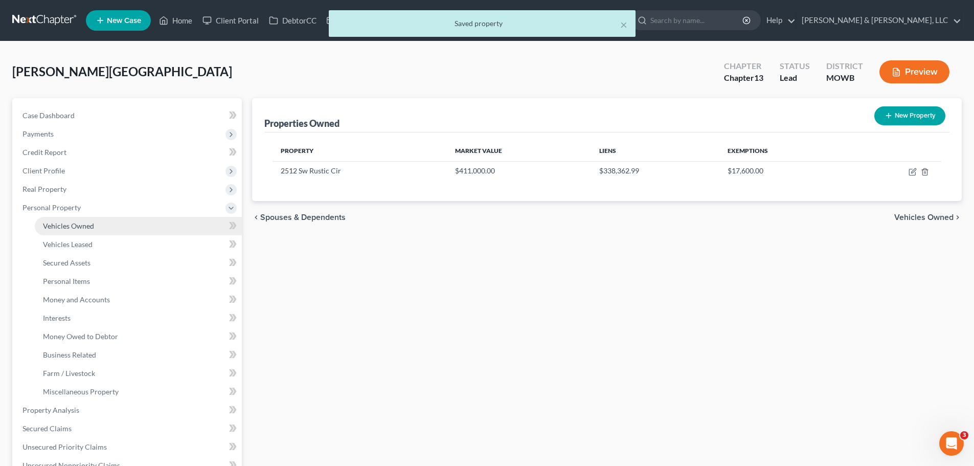
click at [69, 230] on link "Vehicles Owned" at bounding box center [138, 226] width 207 height 18
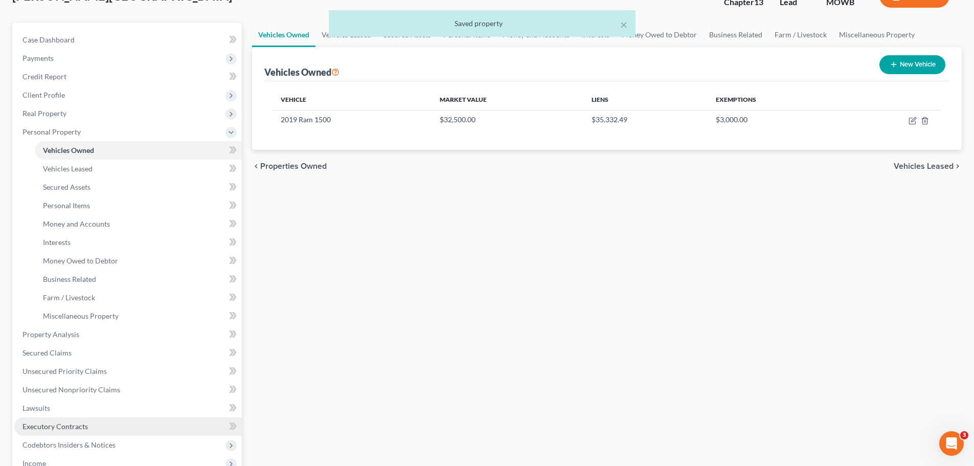
scroll to position [256, 0]
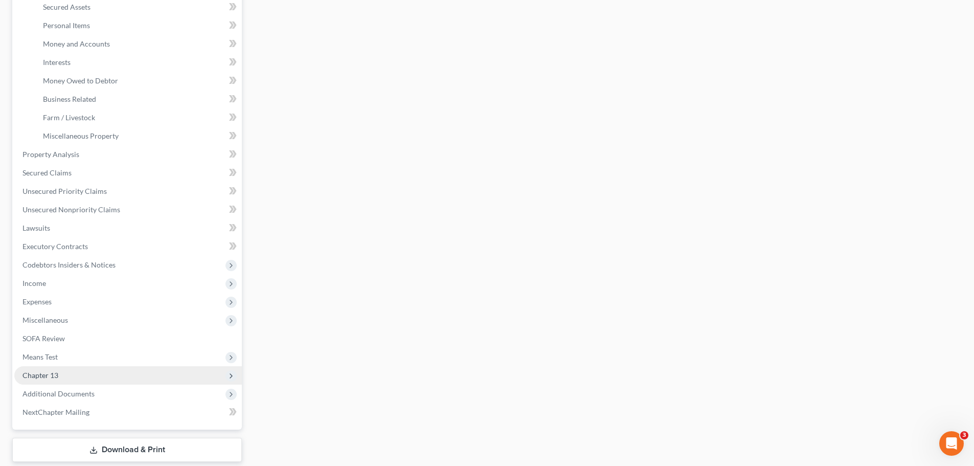
click at [53, 372] on span "Chapter 13" at bounding box center [41, 375] width 36 height 9
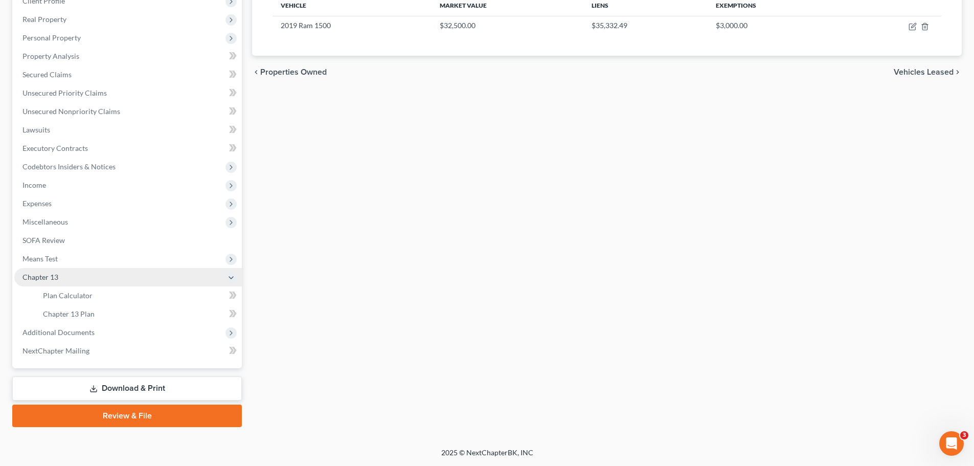
scroll to position [170, 0]
click at [75, 298] on span "Plan Calculator" at bounding box center [68, 295] width 50 height 9
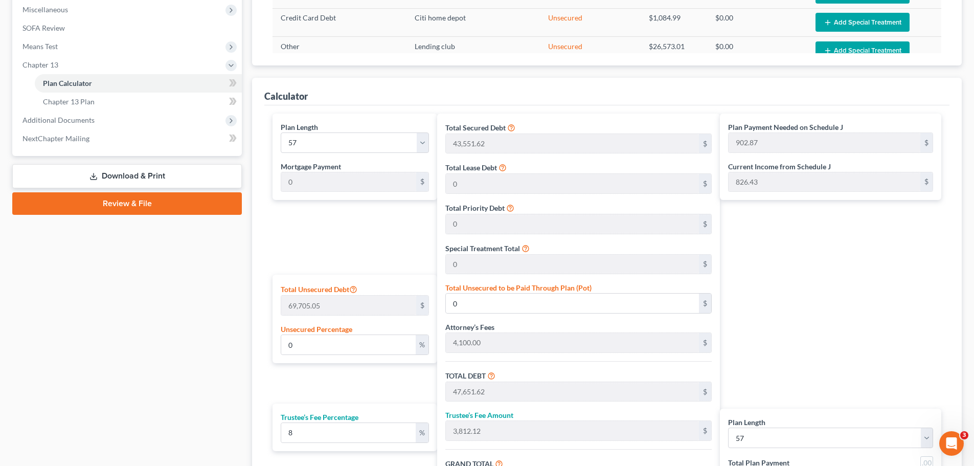
scroll to position [457, 0]
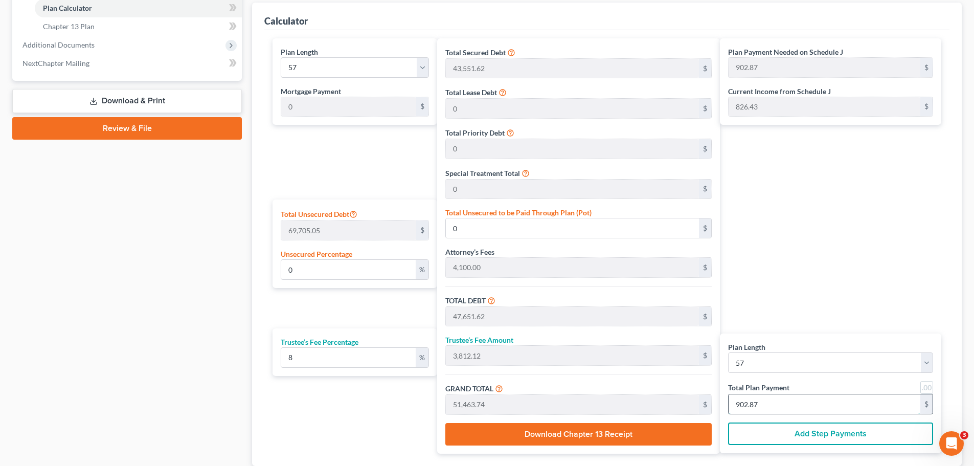
click at [774, 405] on input "902.87" at bounding box center [825, 403] width 192 height 19
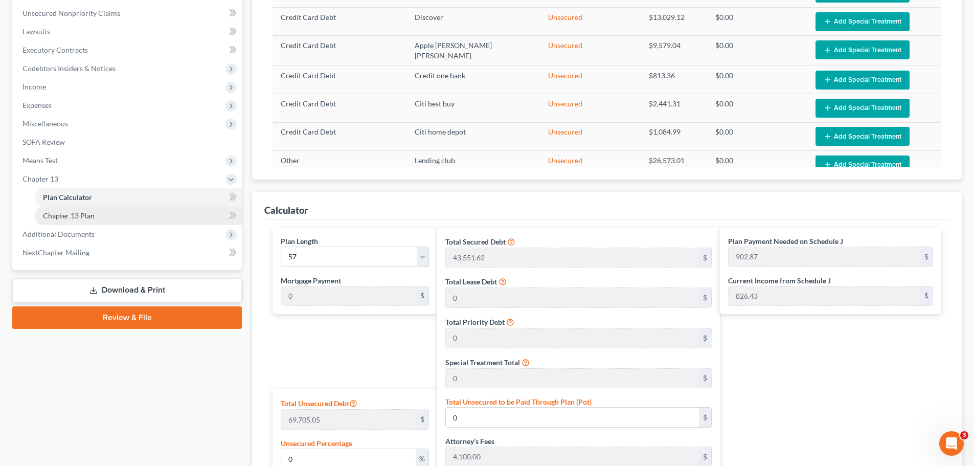
scroll to position [253, 0]
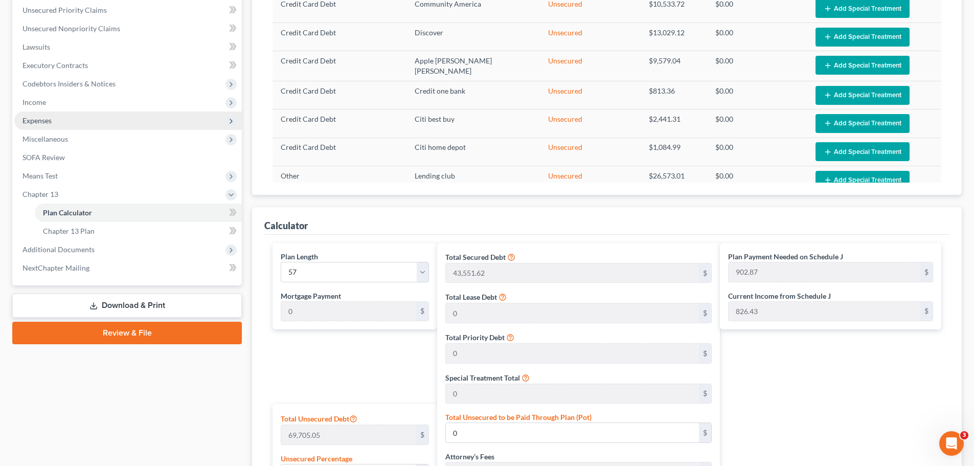
click at [54, 123] on span "Expenses" at bounding box center [128, 121] width 228 height 18
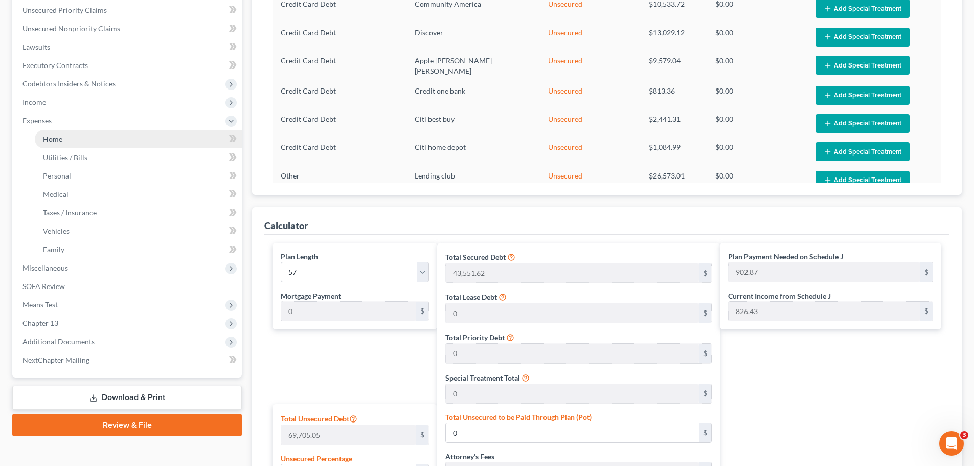
click at [62, 134] on link "Home" at bounding box center [138, 139] width 207 height 18
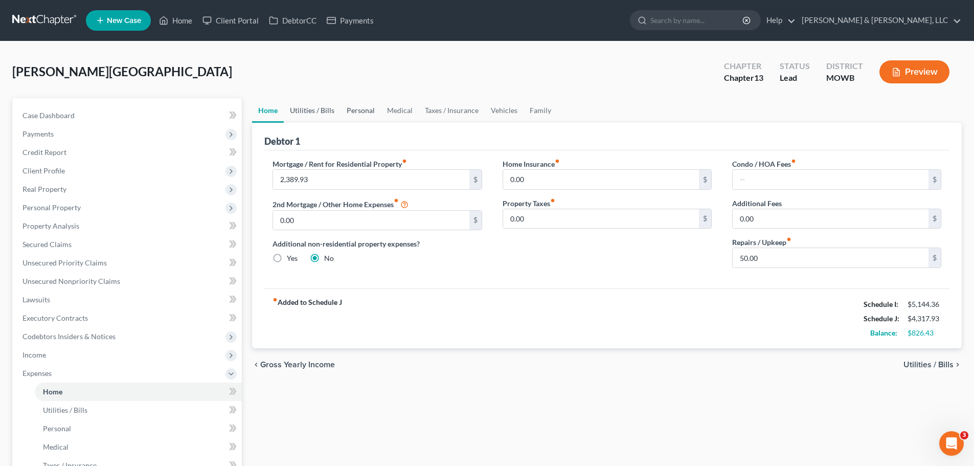
click at [308, 114] on link "Utilities / Bills" at bounding box center [312, 110] width 57 height 25
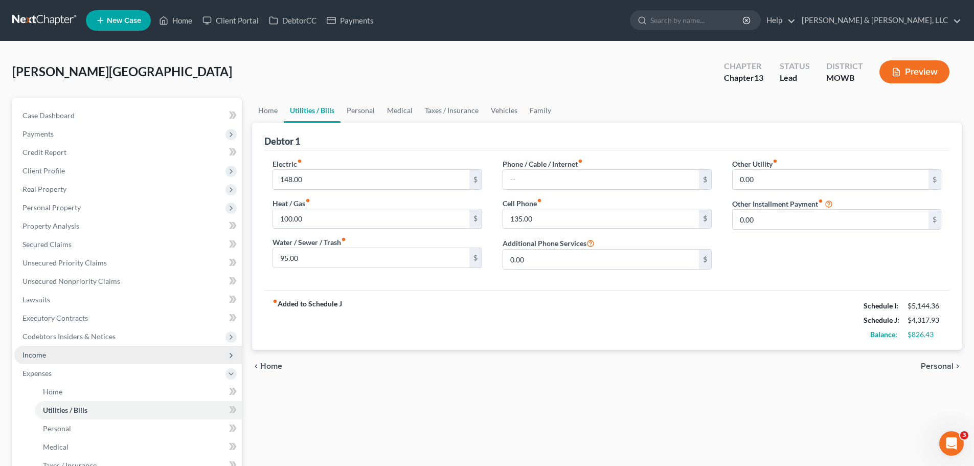
click at [61, 350] on span "Income" at bounding box center [128, 355] width 228 height 18
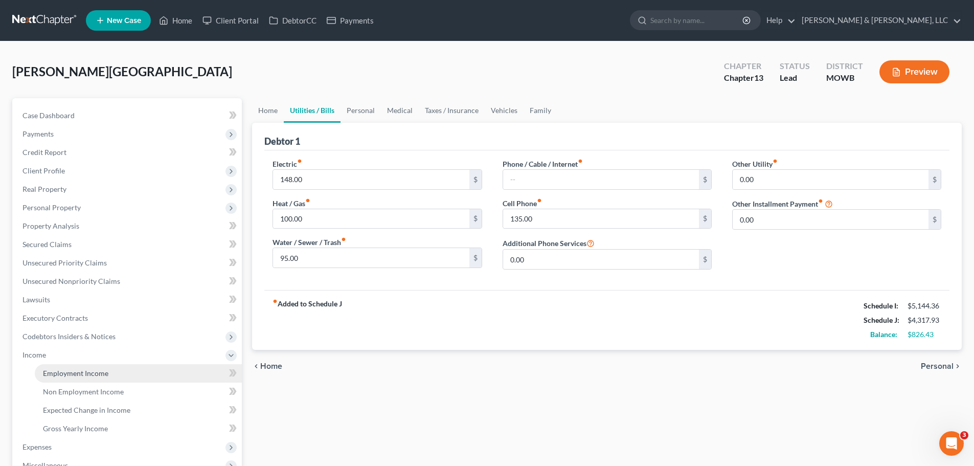
click at [70, 369] on span "Employment Income" at bounding box center [75, 373] width 65 height 9
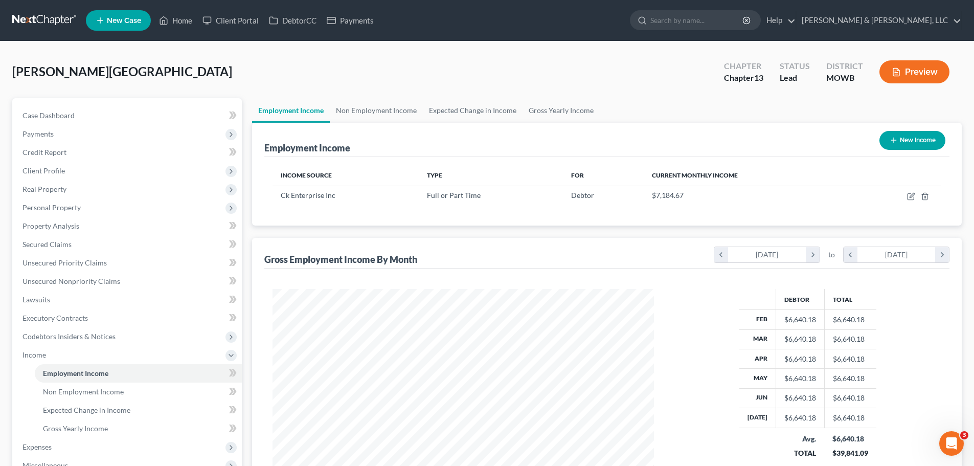
scroll to position [191, 402]
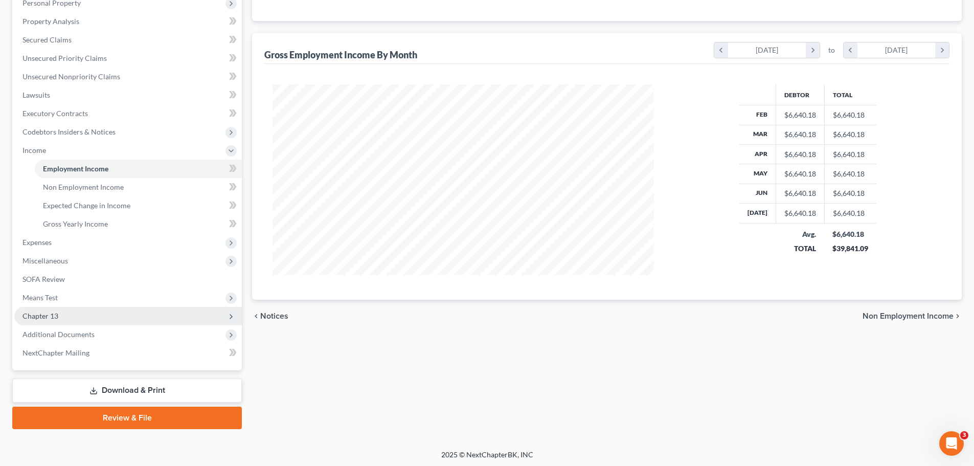
click at [83, 312] on span "Chapter 13" at bounding box center [128, 316] width 228 height 18
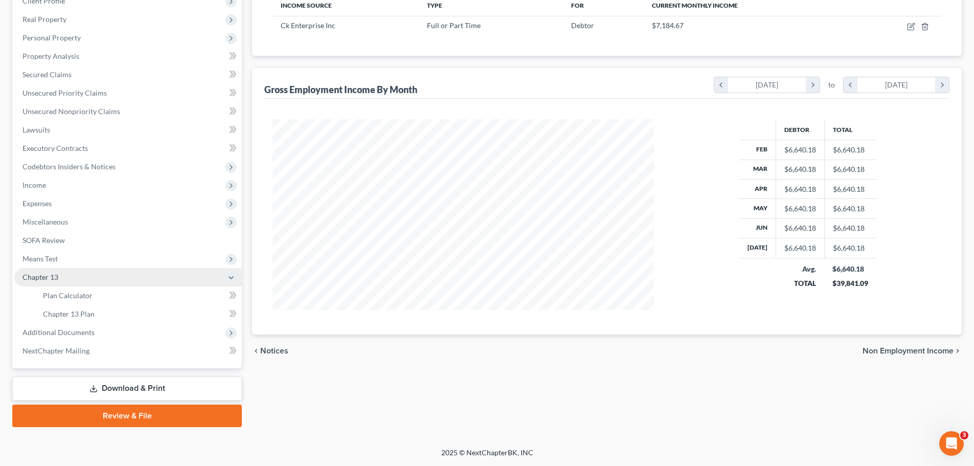
scroll to position [170, 0]
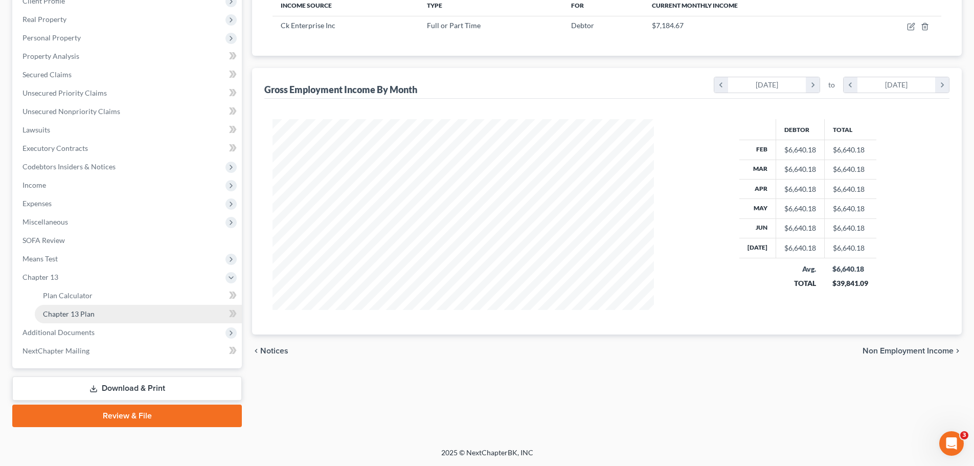
click at [97, 315] on link "Chapter 13 Plan" at bounding box center [138, 314] width 207 height 18
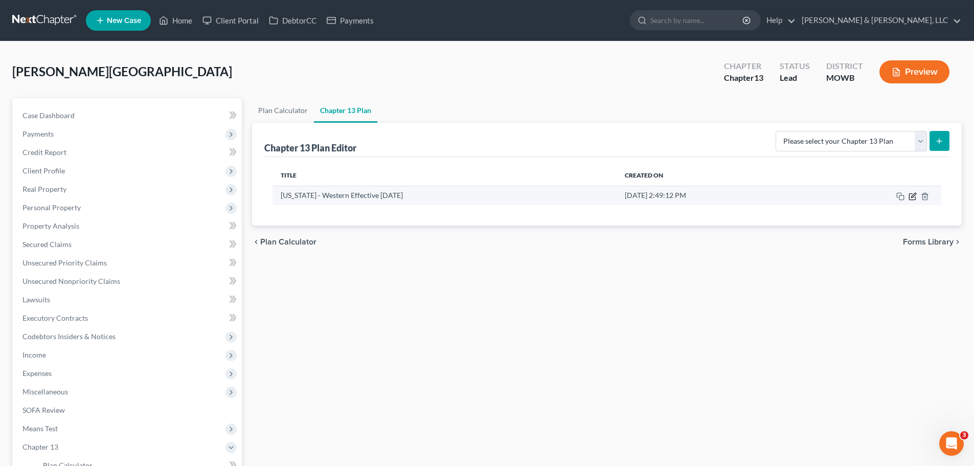
click at [913, 199] on icon "button" at bounding box center [913, 196] width 8 height 8
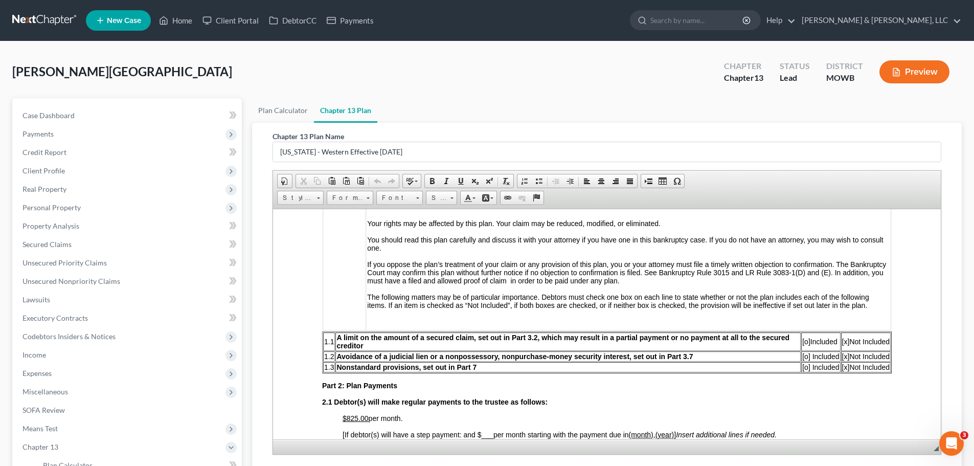
scroll to position [358, 0]
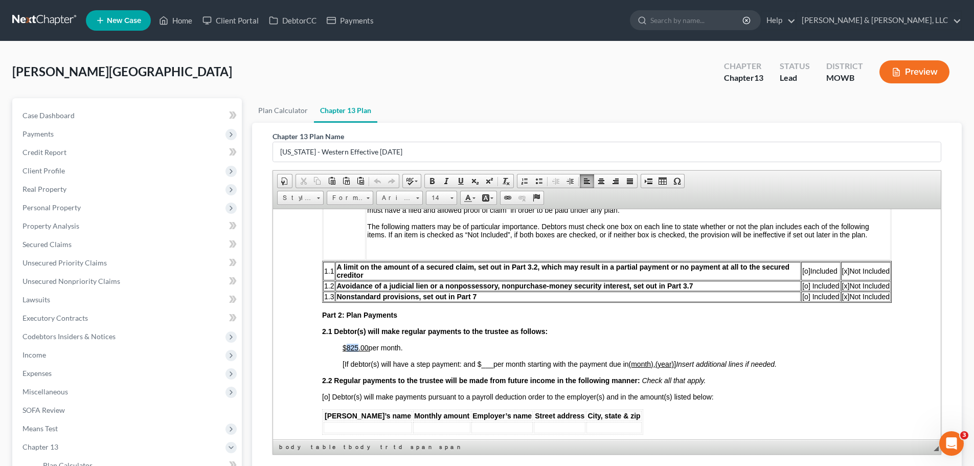
drag, startPoint x: 347, startPoint y: 347, endPoint x: 357, endPoint y: 348, distance: 9.8
click at [357, 348] on u "$825.00" at bounding box center [356, 347] width 26 height 8
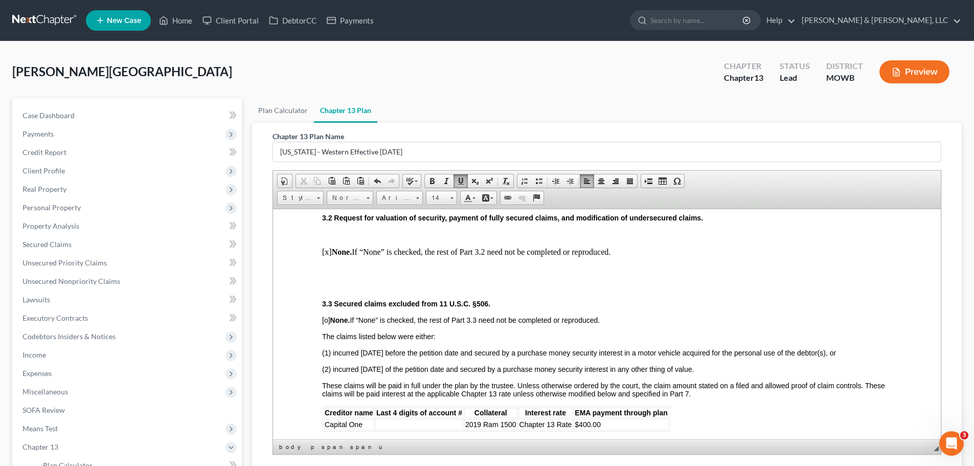
scroll to position [921, 0]
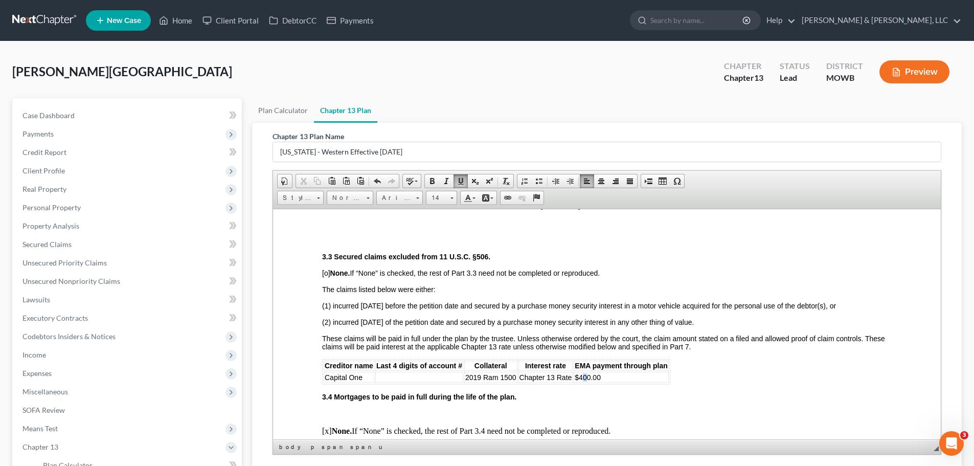
click at [586, 373] on span "$400.00" at bounding box center [588, 377] width 26 height 8
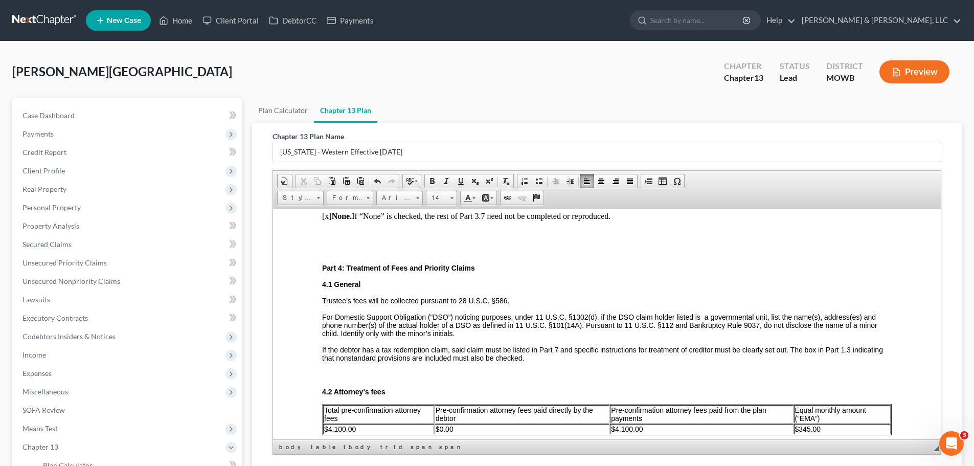
scroll to position [1381, 0]
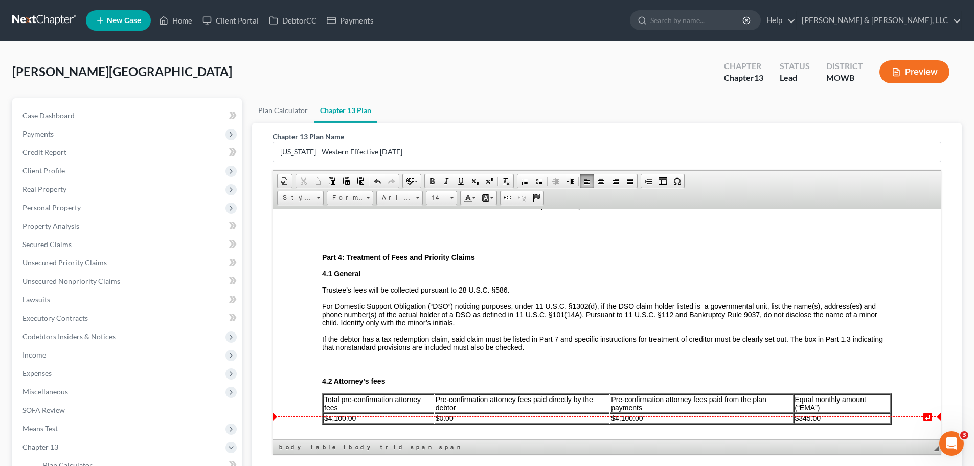
click at [795, 414] on span "$345.00" at bounding box center [808, 418] width 26 height 8
drag, startPoint x: 792, startPoint y: 411, endPoint x: 803, endPoint y: 411, distance: 10.2
click at [803, 414] on span "$345.00" at bounding box center [808, 418] width 26 height 8
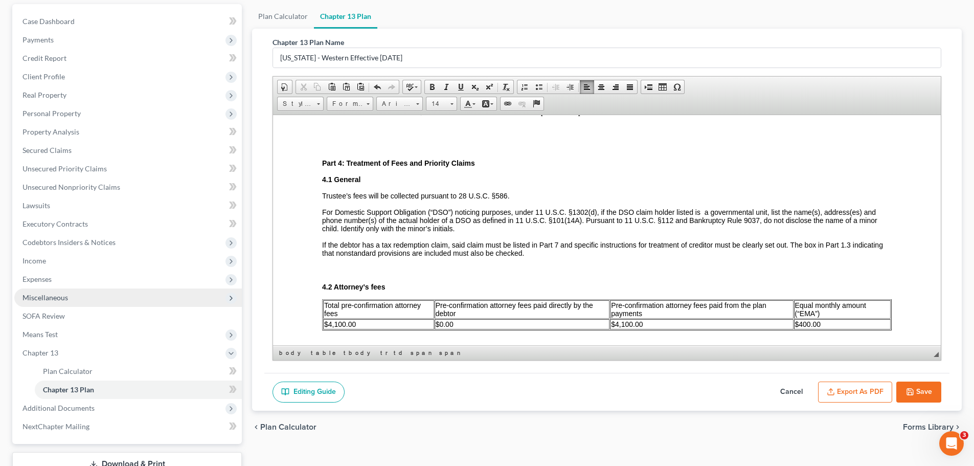
scroll to position [102, 0]
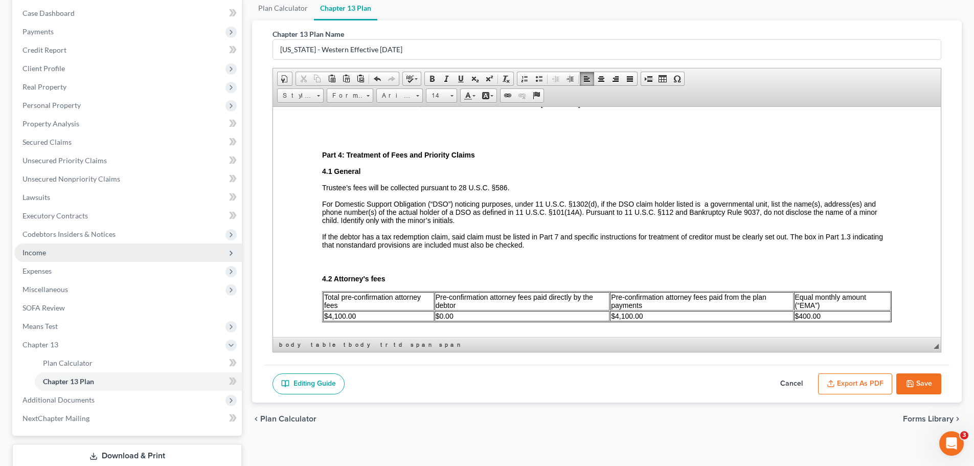
click at [38, 244] on span "Income" at bounding box center [128, 252] width 228 height 18
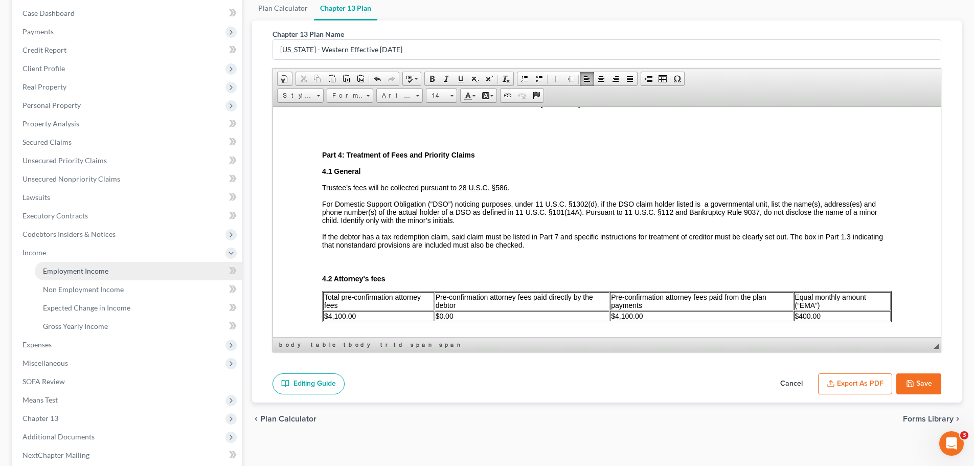
click at [70, 270] on span "Employment Income" at bounding box center [75, 270] width 65 height 9
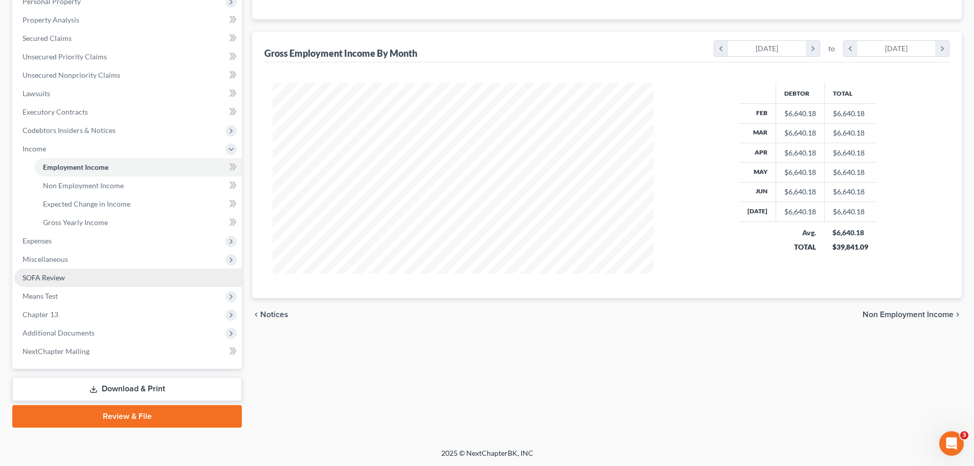
scroll to position [207, 0]
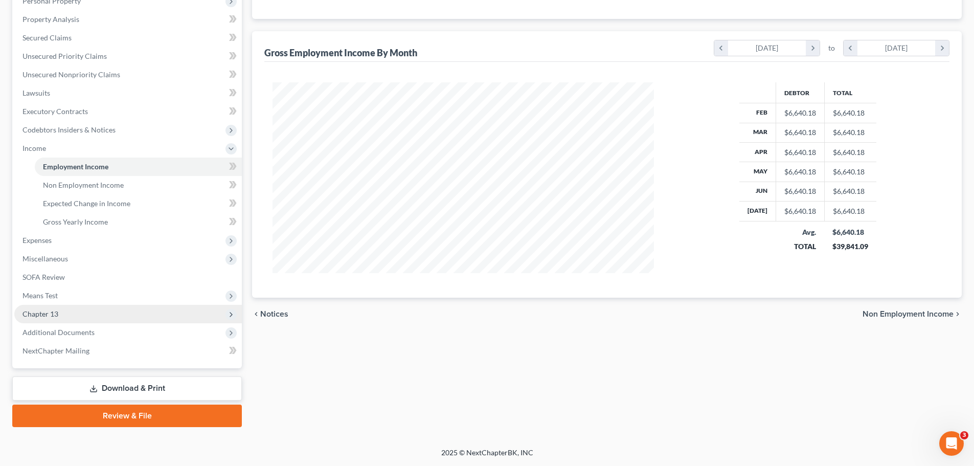
click at [63, 308] on span "Chapter 13" at bounding box center [128, 314] width 228 height 18
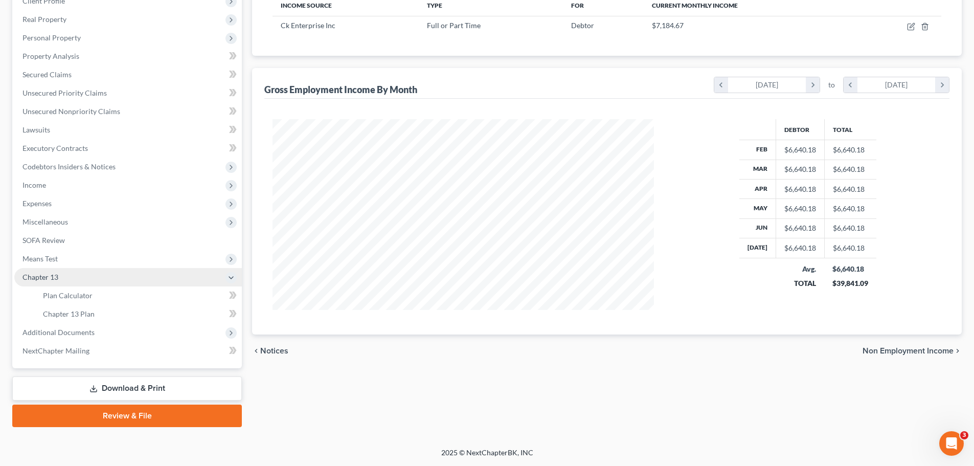
scroll to position [170, 0]
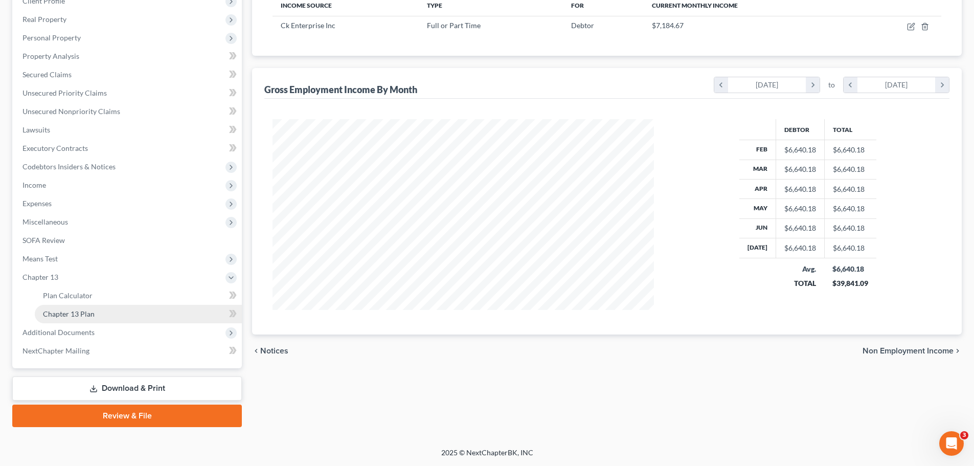
click at [86, 317] on span "Chapter 13 Plan" at bounding box center [69, 313] width 52 height 9
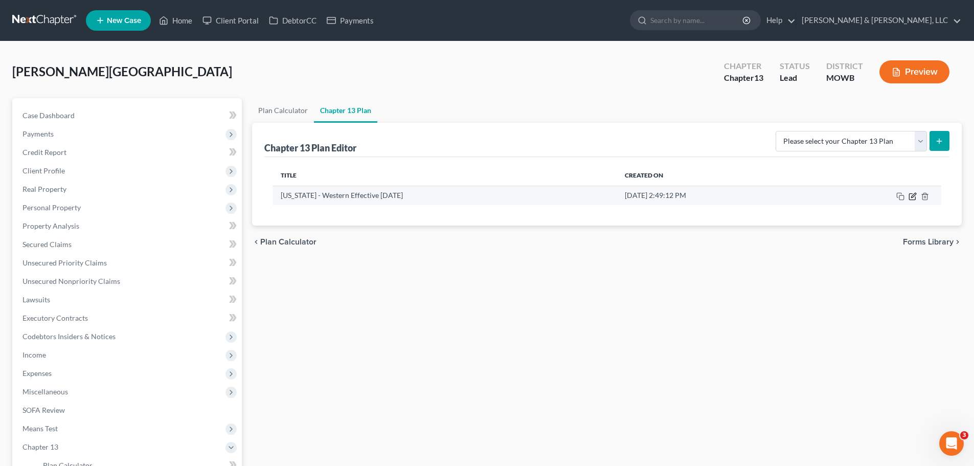
click at [913, 199] on icon "button" at bounding box center [912, 196] width 6 height 6
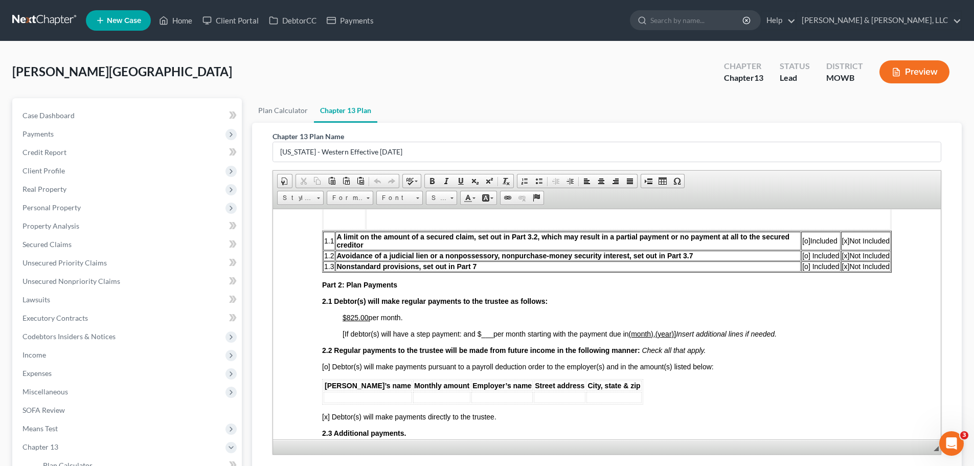
scroll to position [409, 0]
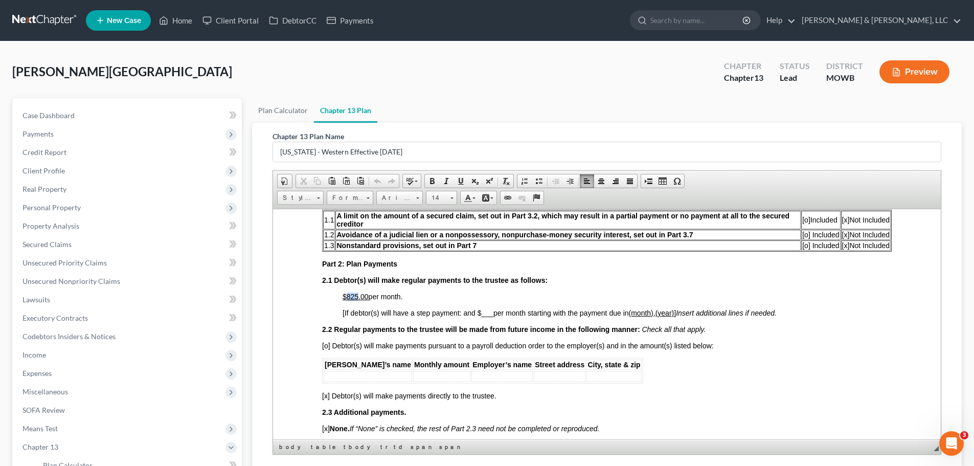
drag, startPoint x: 346, startPoint y: 297, endPoint x: 359, endPoint y: 298, distance: 12.8
click at [358, 298] on u "$825.00" at bounding box center [356, 296] width 26 height 8
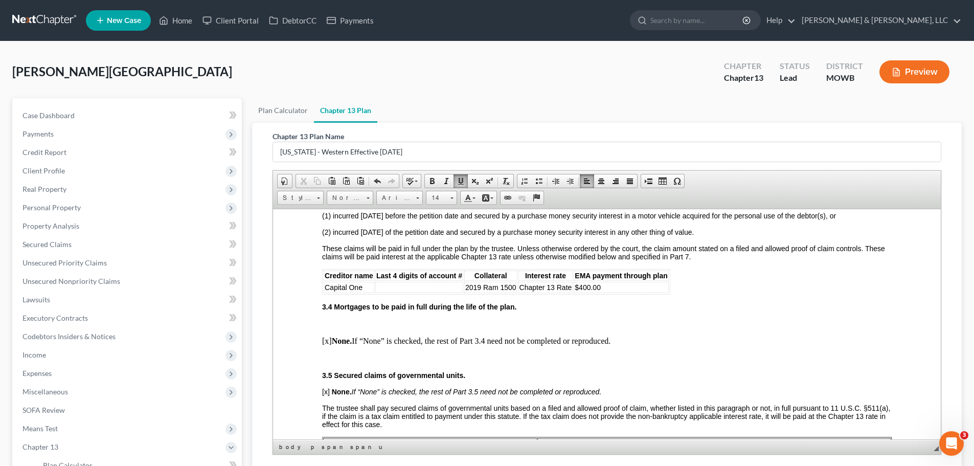
scroll to position [1023, 0]
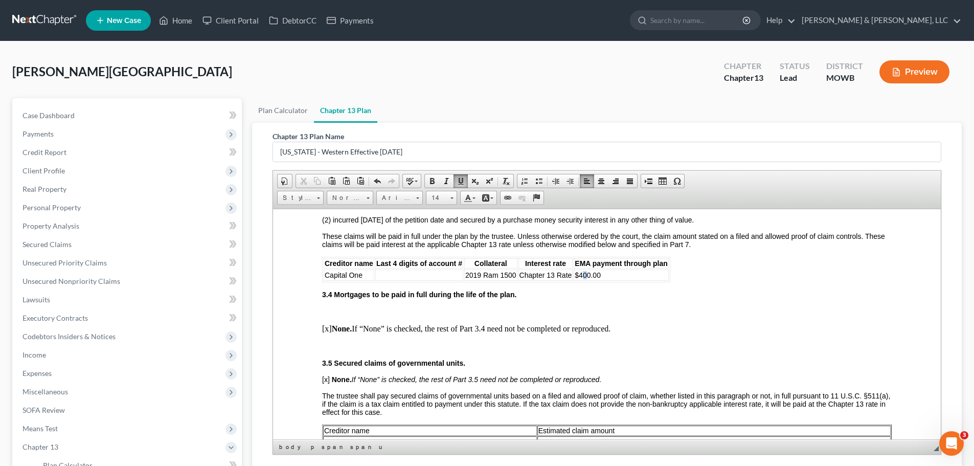
click at [587, 271] on span "$400.00" at bounding box center [588, 275] width 26 height 8
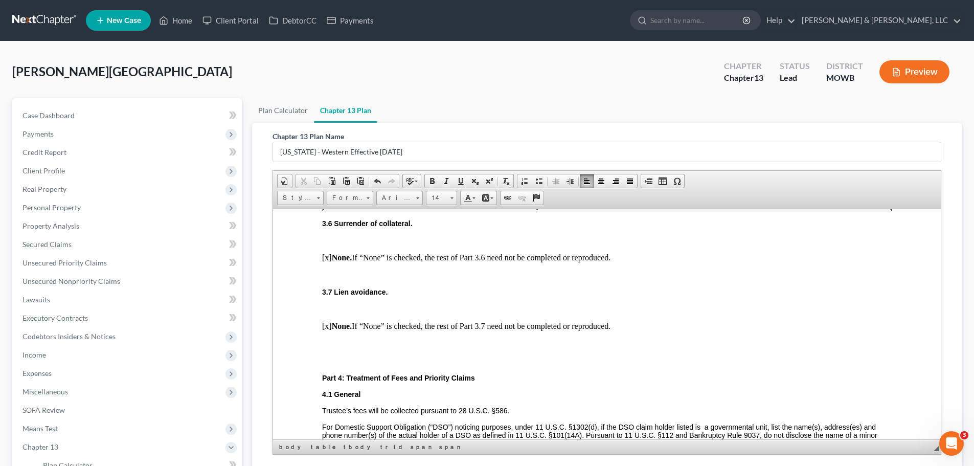
scroll to position [1381, 0]
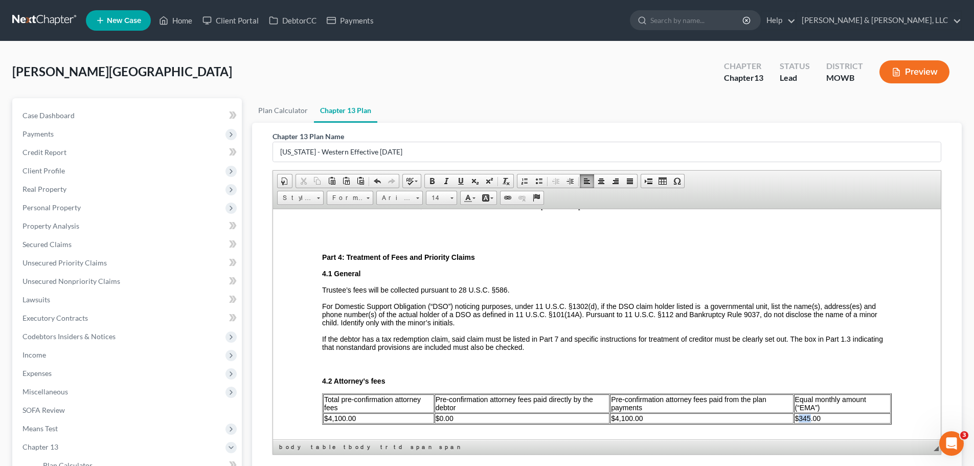
drag, startPoint x: 792, startPoint y: 412, endPoint x: 804, endPoint y: 412, distance: 11.8
click at [804, 414] on span "$345.00" at bounding box center [808, 418] width 26 height 8
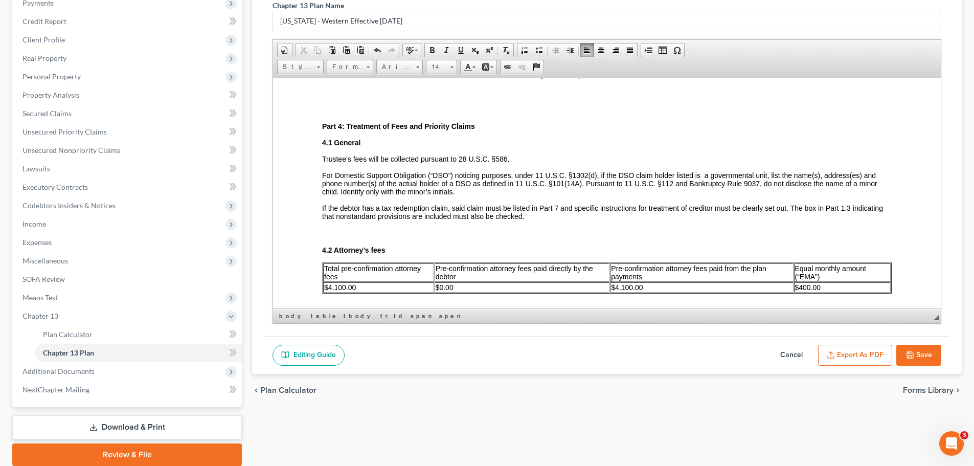
scroll to position [170, 0]
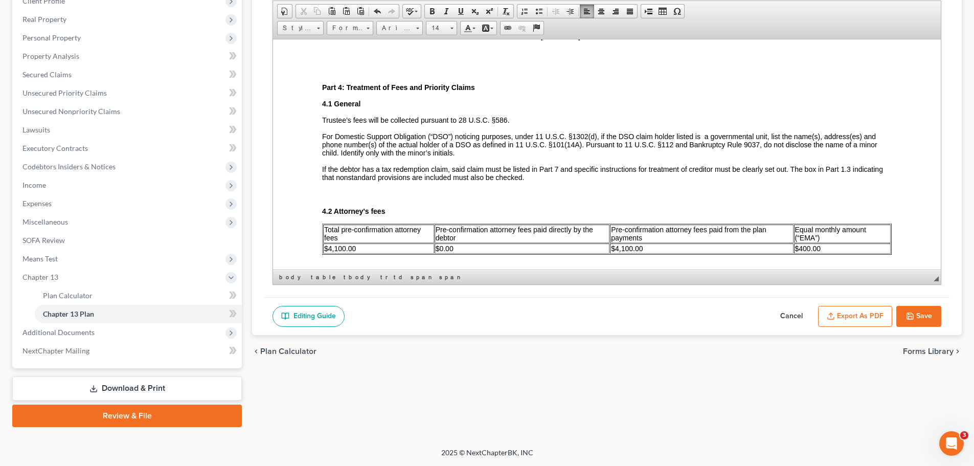
click at [917, 311] on button "Save" at bounding box center [919, 316] width 45 height 21
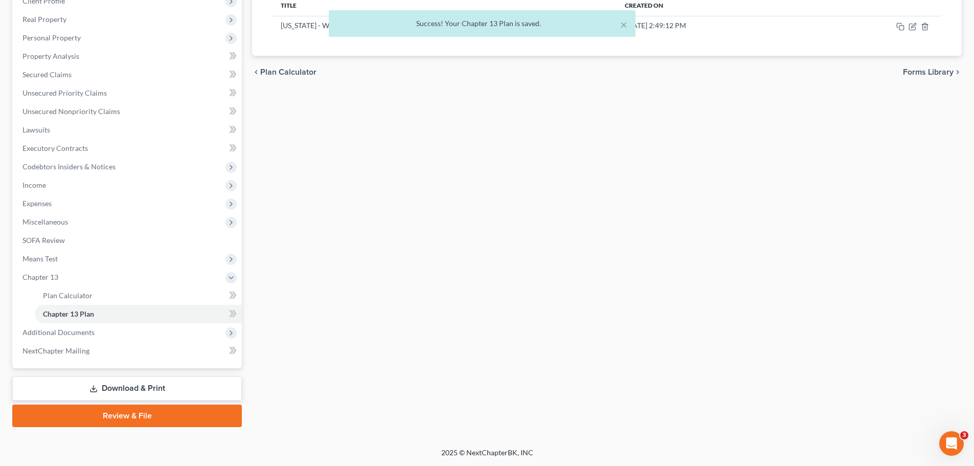
click at [911, 27] on div "× Success! Your Chapter 13 Plan is saved." at bounding box center [482, 26] width 974 height 32
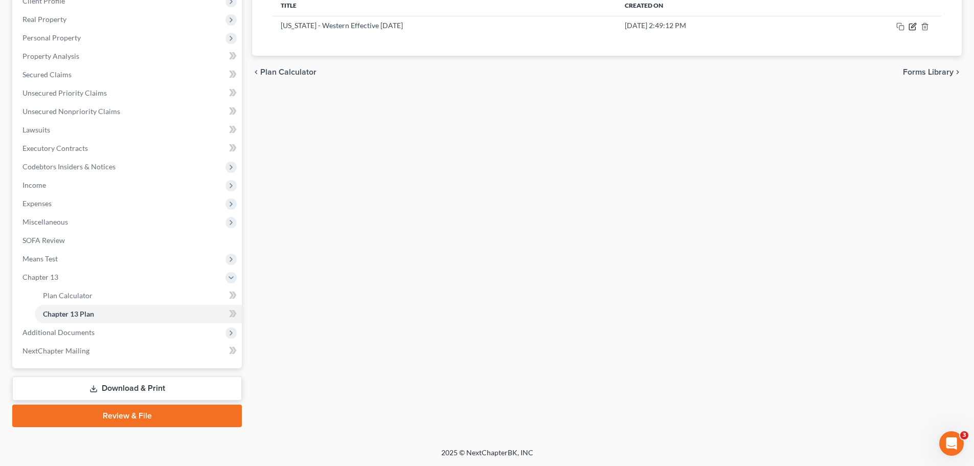
click at [913, 28] on icon "button" at bounding box center [913, 27] width 8 height 8
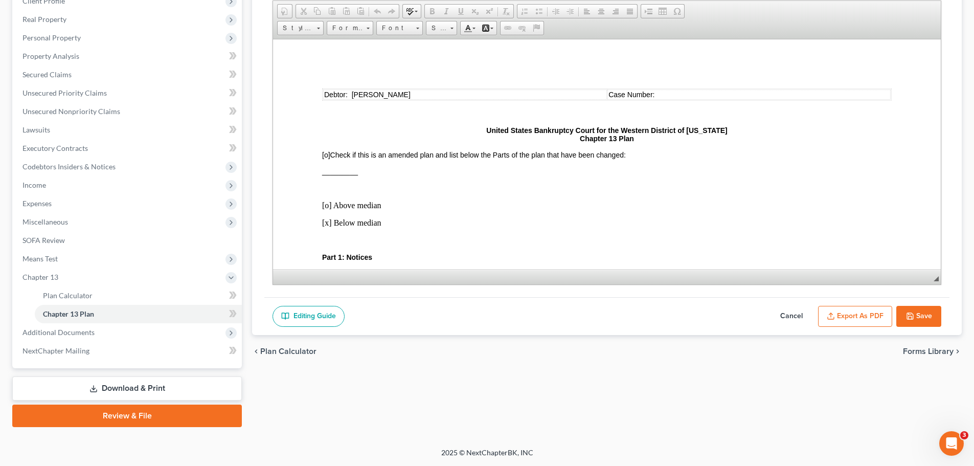
scroll to position [0, 0]
click at [867, 319] on button "Export as PDF" at bounding box center [855, 316] width 74 height 21
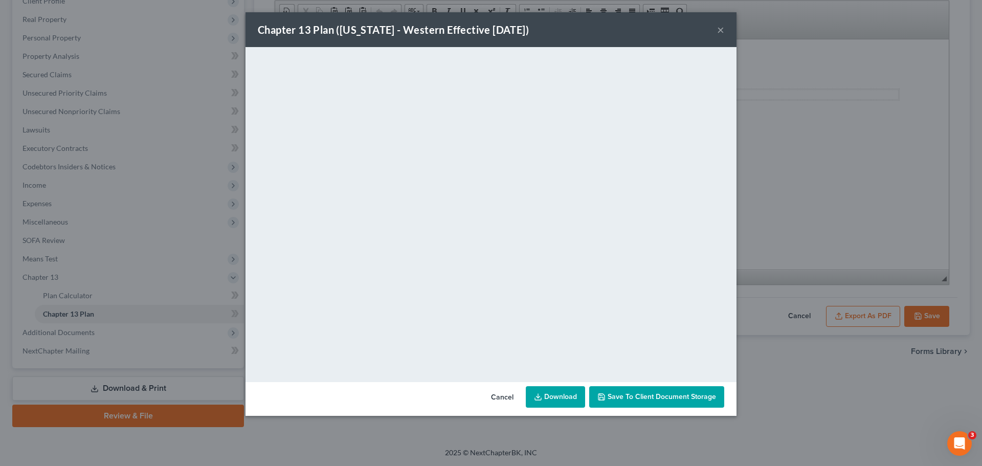
click at [723, 32] on button "×" at bounding box center [720, 30] width 7 height 12
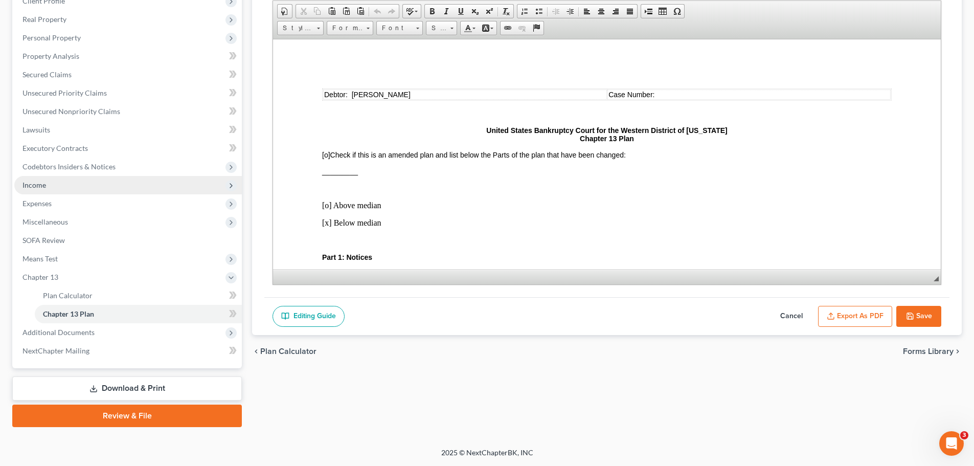
drag, startPoint x: 47, startPoint y: 187, endPoint x: 52, endPoint y: 191, distance: 6.2
click at [47, 187] on span "Income" at bounding box center [128, 185] width 228 height 18
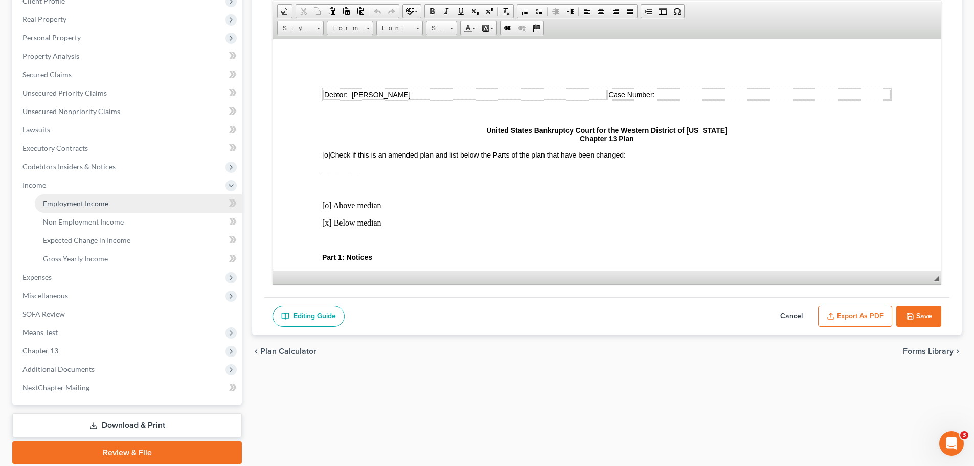
drag, startPoint x: 68, startPoint y: 199, endPoint x: 238, endPoint y: 183, distance: 171.1
click at [68, 199] on span "Employment Income" at bounding box center [75, 203] width 65 height 9
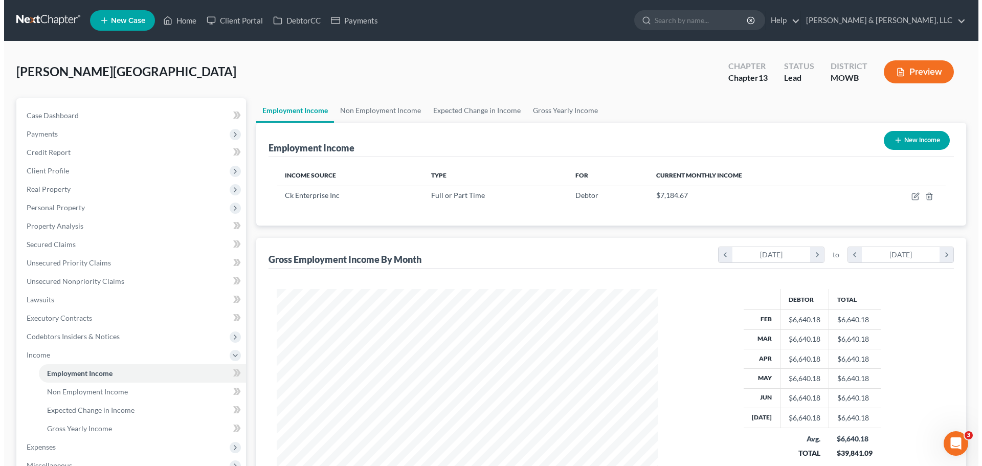
scroll to position [191, 402]
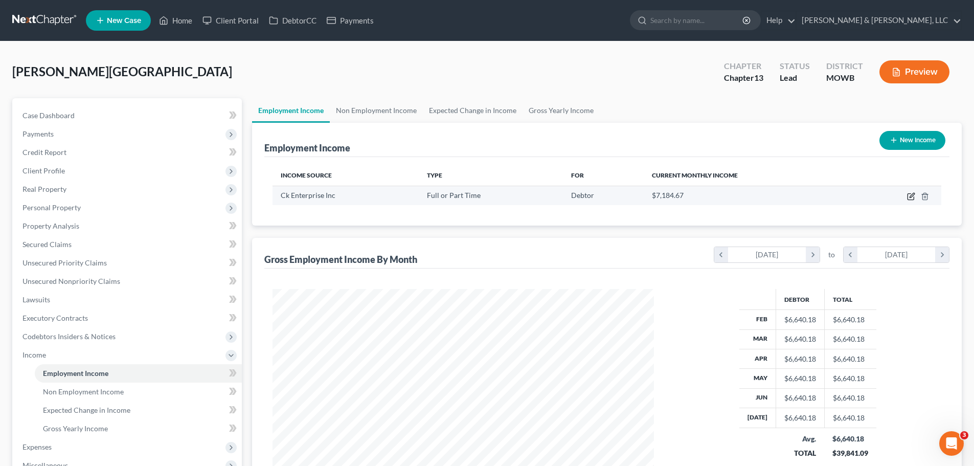
click at [909, 197] on icon "button" at bounding box center [911, 196] width 8 height 8
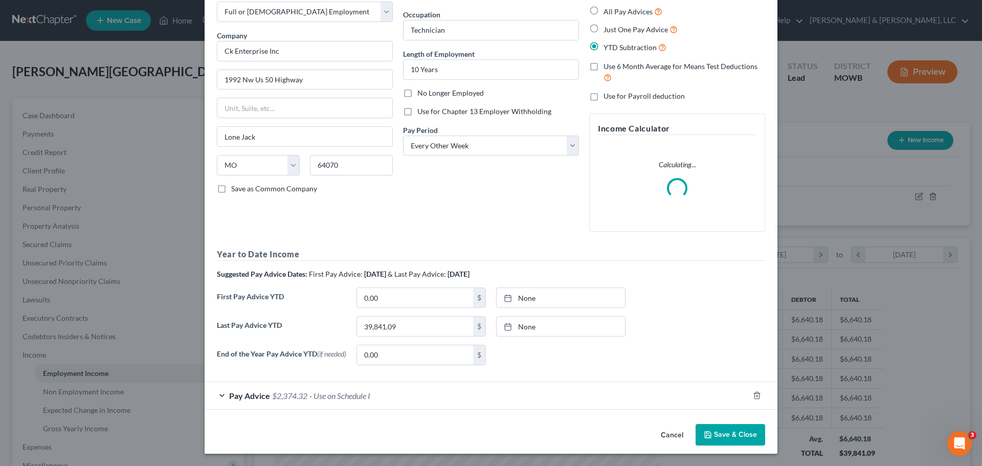
scroll to position [58, 0]
click at [304, 399] on span "$2,374.32" at bounding box center [289, 396] width 35 height 10
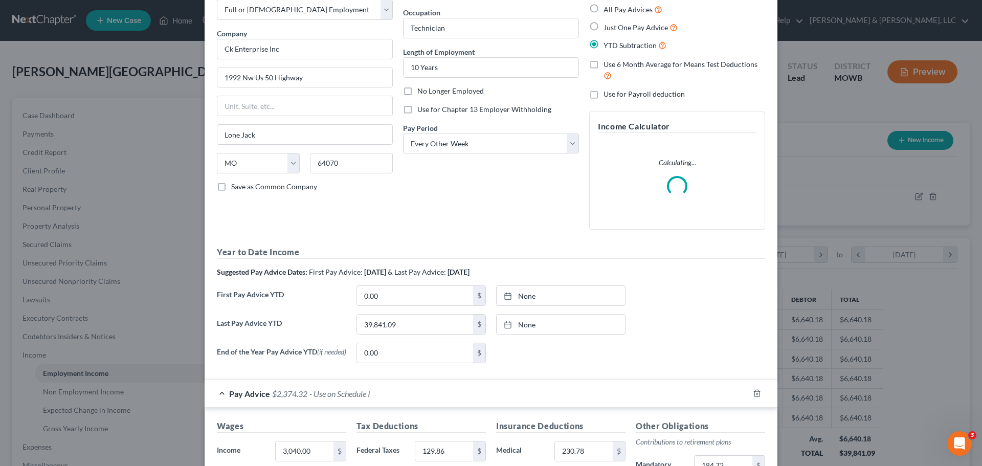
scroll to position [161, 0]
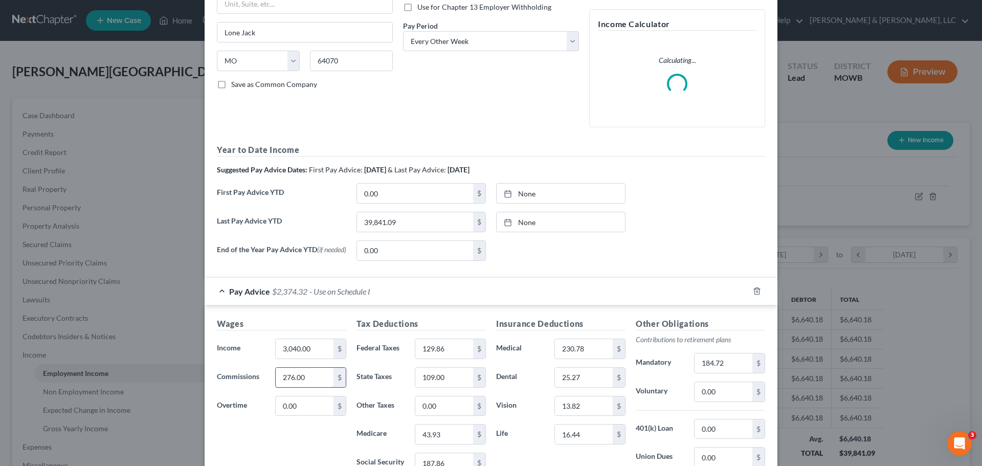
click at [286, 376] on input "276.00" at bounding box center [305, 377] width 58 height 19
click at [287, 380] on input "276.00" at bounding box center [305, 377] width 58 height 19
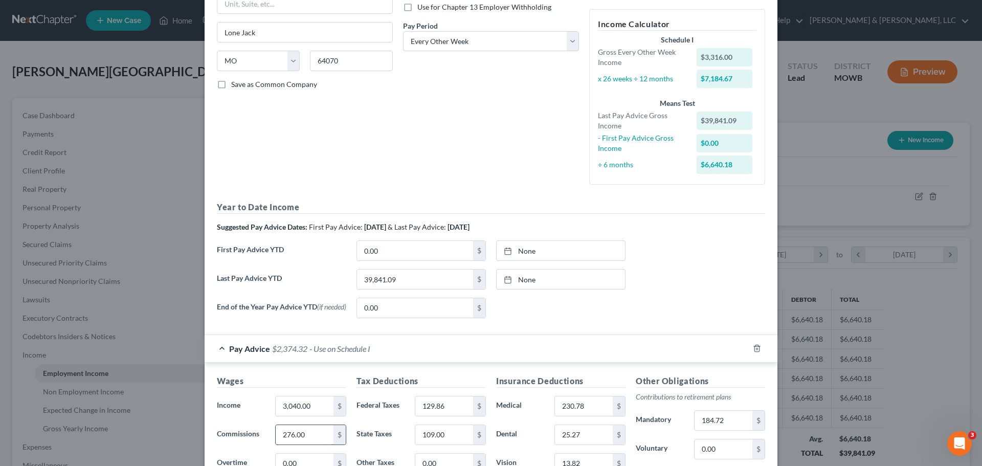
click at [285, 438] on input "276.00" at bounding box center [305, 434] width 58 height 19
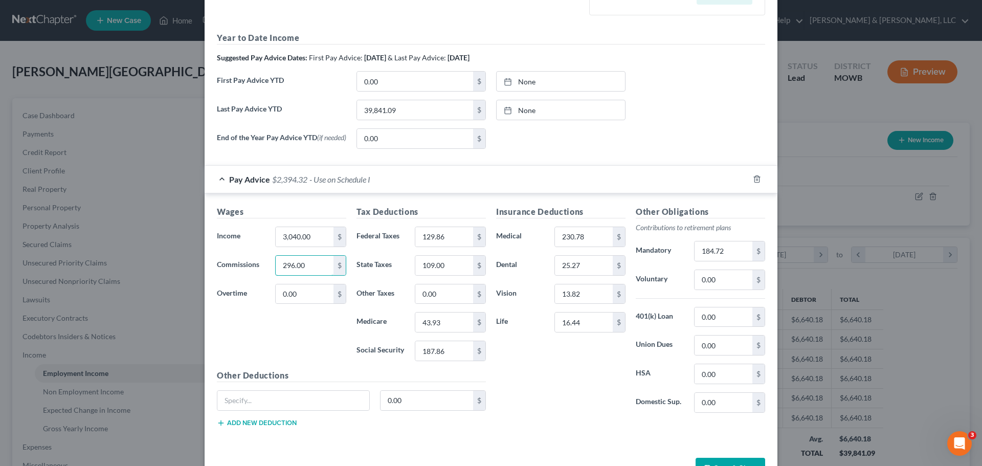
scroll to position [365, 0]
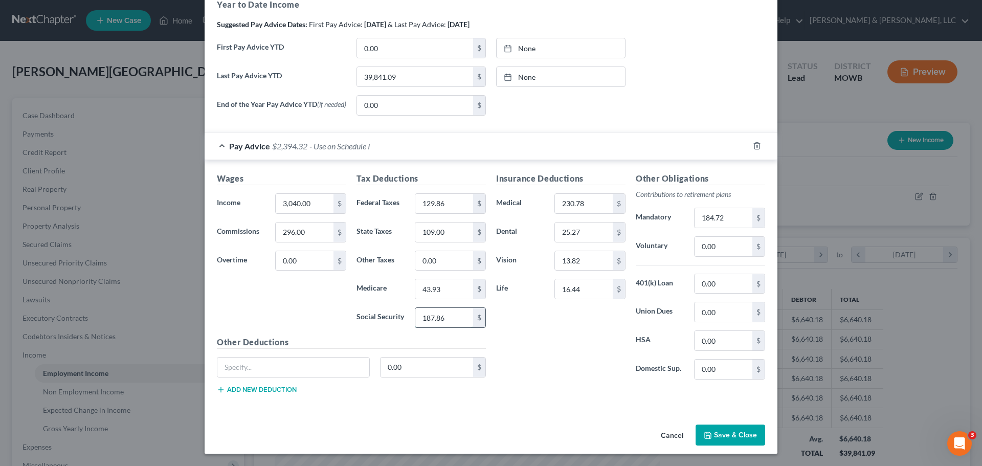
click at [430, 320] on input "187.86" at bounding box center [444, 317] width 58 height 19
click at [429, 321] on input "187.86" at bounding box center [444, 317] width 58 height 19
click at [429, 205] on input "129.86" at bounding box center [444, 203] width 58 height 19
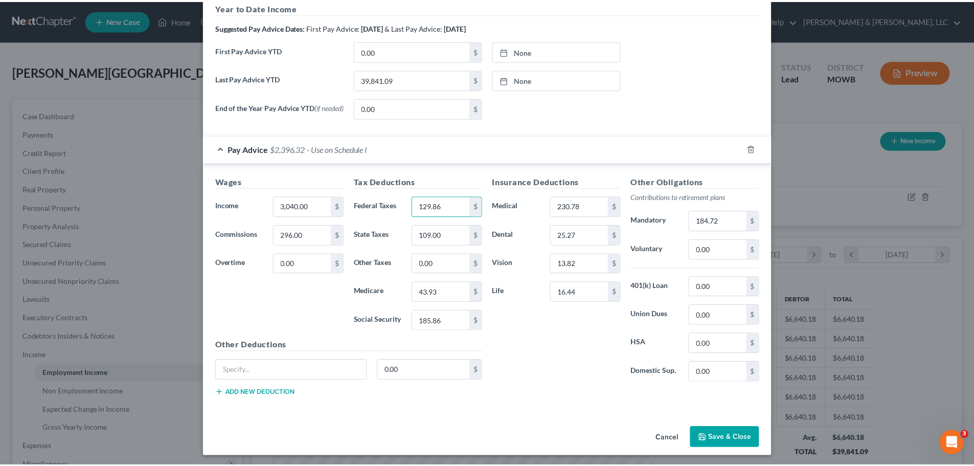
scroll to position [366, 0]
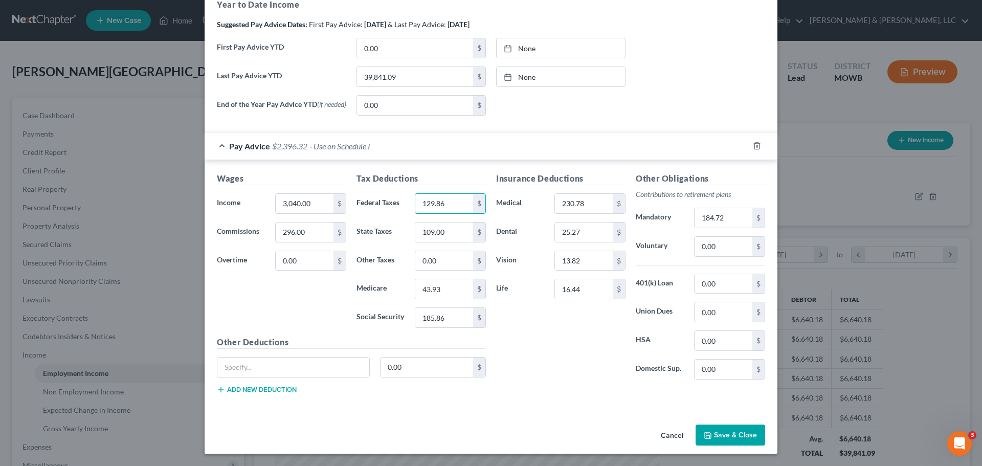
click at [725, 428] on button "Save & Close" at bounding box center [731, 435] width 70 height 21
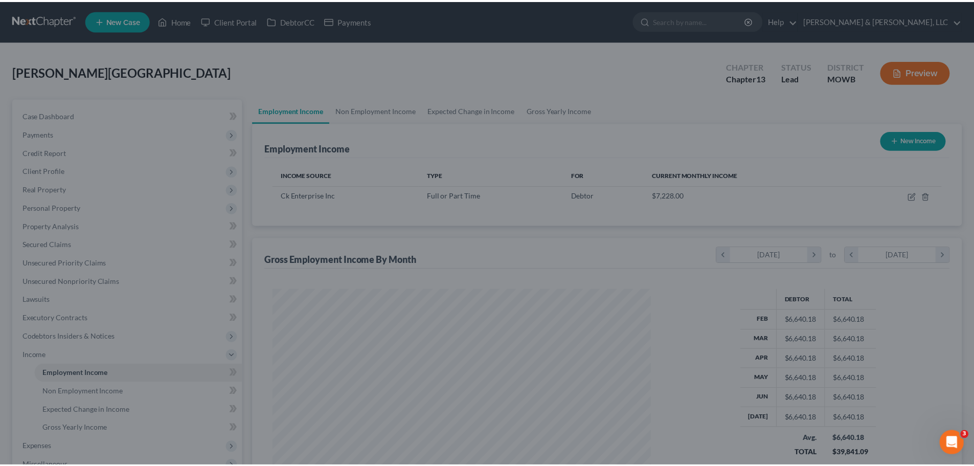
scroll to position [511284, 511073]
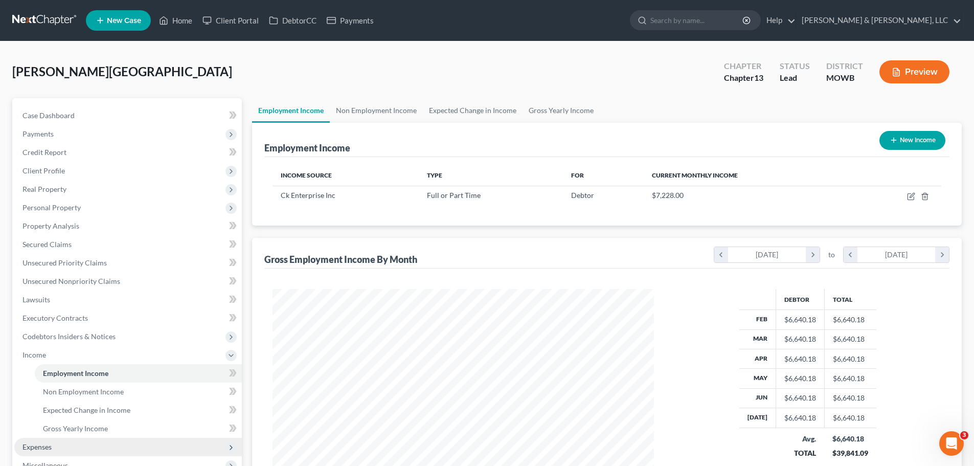
click at [41, 441] on span "Expenses" at bounding box center [128, 447] width 228 height 18
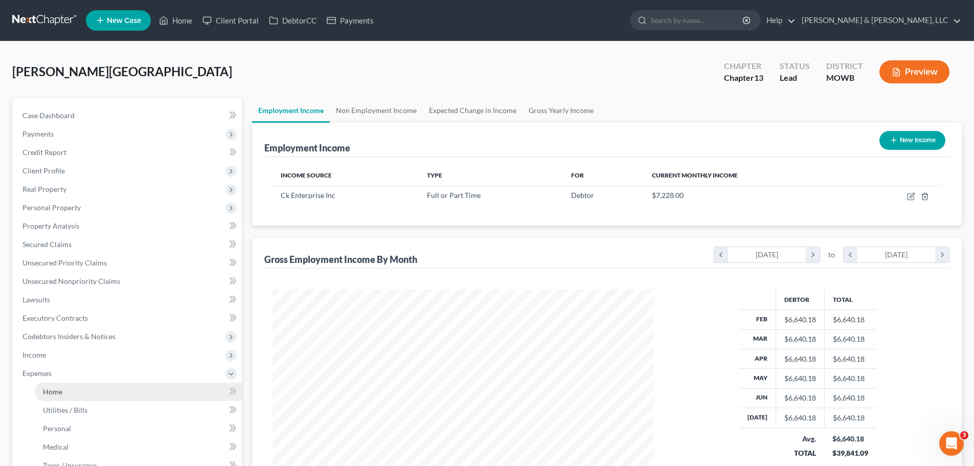
click at [53, 394] on span "Home" at bounding box center [52, 391] width 19 height 9
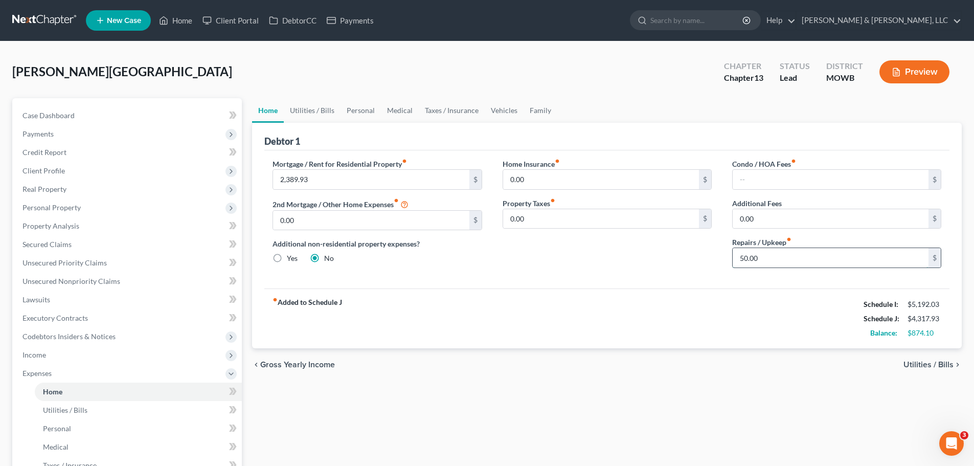
click at [771, 258] on input "50.00" at bounding box center [831, 257] width 196 height 19
click at [316, 111] on link "Utilities / Bills" at bounding box center [312, 110] width 57 height 25
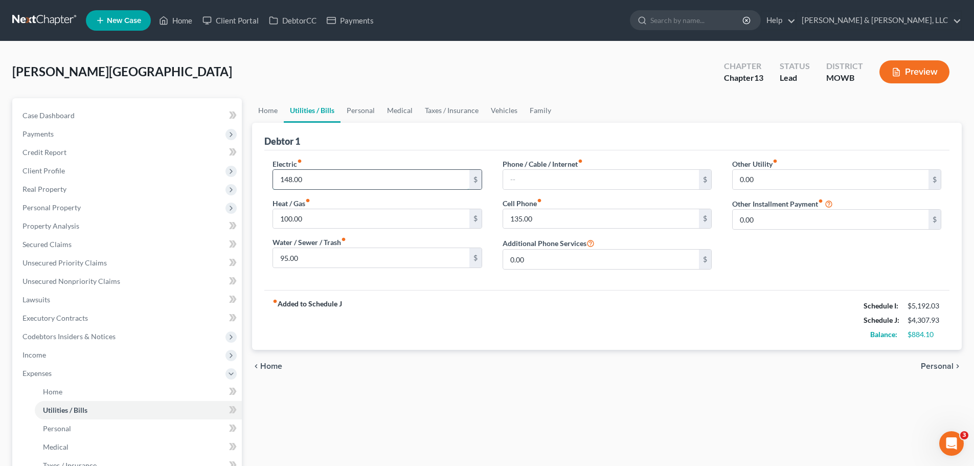
click at [315, 181] on input "148.00" at bounding box center [371, 179] width 196 height 19
click at [392, 307] on div "fiber_manual_record Added to Schedule J Schedule I: $5,192.03 Schedule J: $4,29…" at bounding box center [606, 320] width 685 height 60
click at [331, 263] on input "95.00" at bounding box center [371, 257] width 196 height 19
drag, startPoint x: 664, startPoint y: 372, endPoint x: 654, endPoint y: 356, distance: 19.3
click at [664, 372] on div "chevron_left Home Personal chevron_right" at bounding box center [607, 366] width 710 height 33
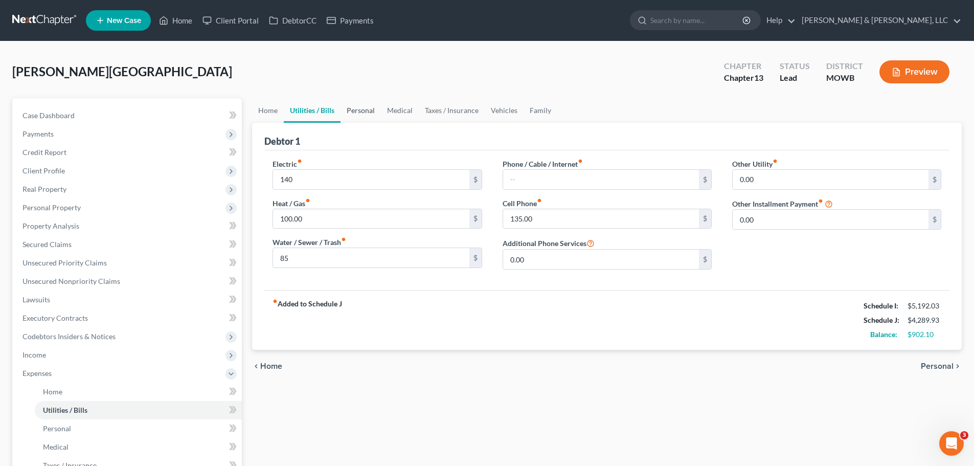
drag, startPoint x: 362, startPoint y: 117, endPoint x: 358, endPoint y: 129, distance: 12.6
click at [362, 117] on link "Personal" at bounding box center [361, 110] width 40 height 25
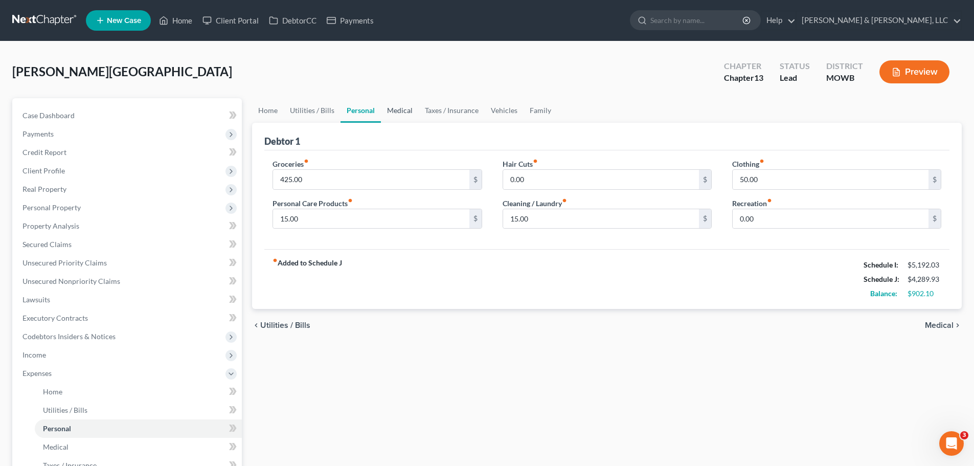
click at [407, 113] on link "Medical" at bounding box center [400, 110] width 38 height 25
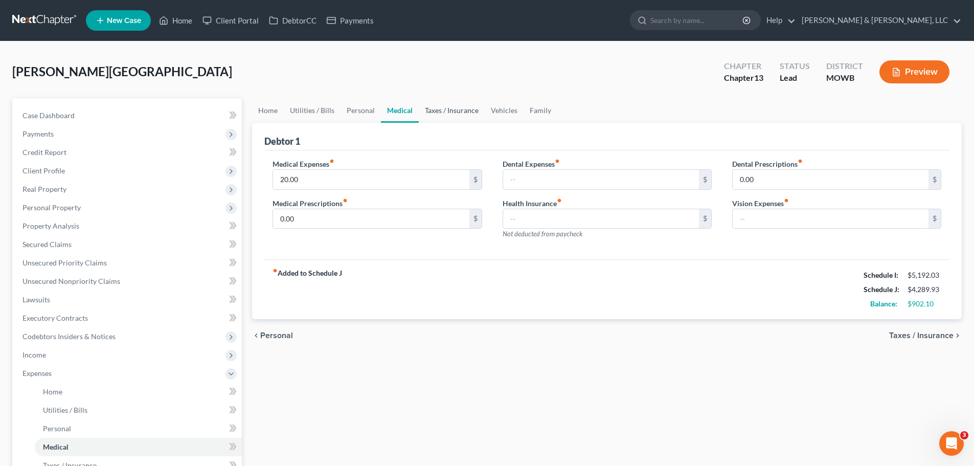
click at [454, 108] on link "Taxes / Insurance" at bounding box center [452, 110] width 66 height 25
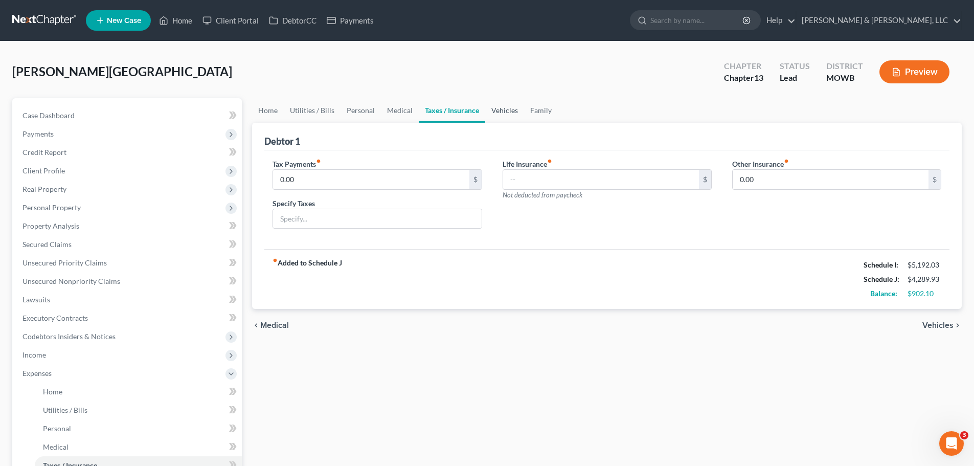
click at [499, 112] on link "Vehicles" at bounding box center [504, 110] width 39 height 25
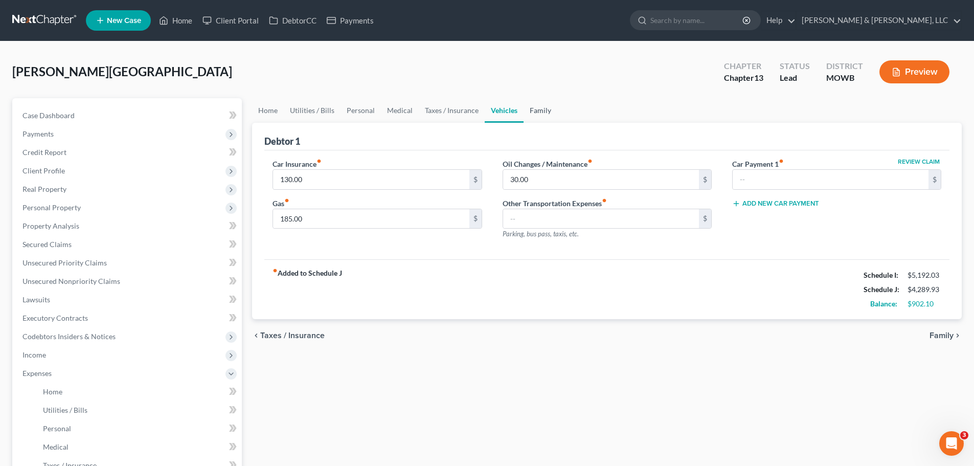
click at [545, 110] on link "Family" at bounding box center [541, 110] width 34 height 25
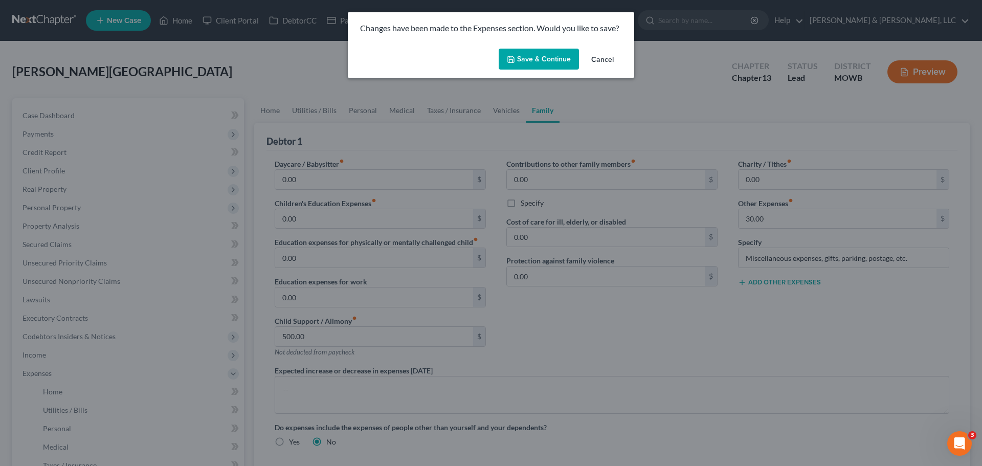
click at [555, 56] on button "Save & Continue" at bounding box center [539, 59] width 80 height 21
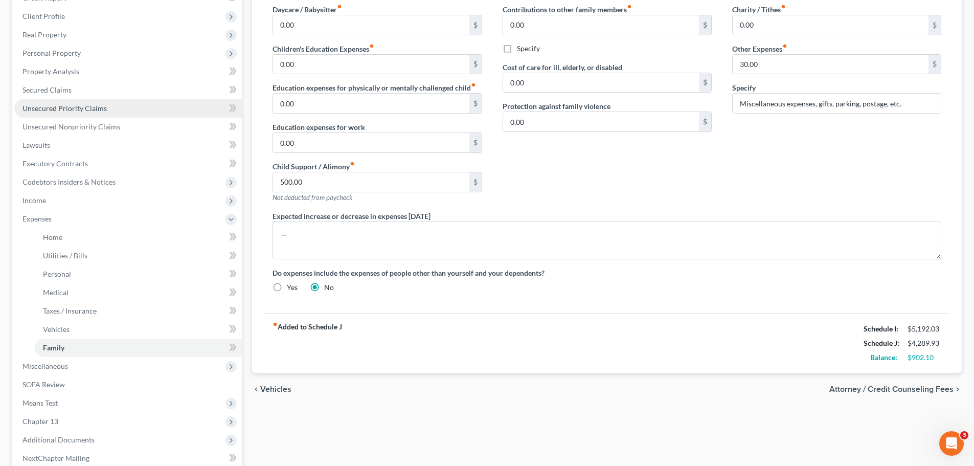
scroll to position [153, 0]
drag, startPoint x: 78, startPoint y: 105, endPoint x: 104, endPoint y: 110, distance: 26.0
click at [78, 105] on span "Unsecured Priority Claims" at bounding box center [65, 109] width 84 height 9
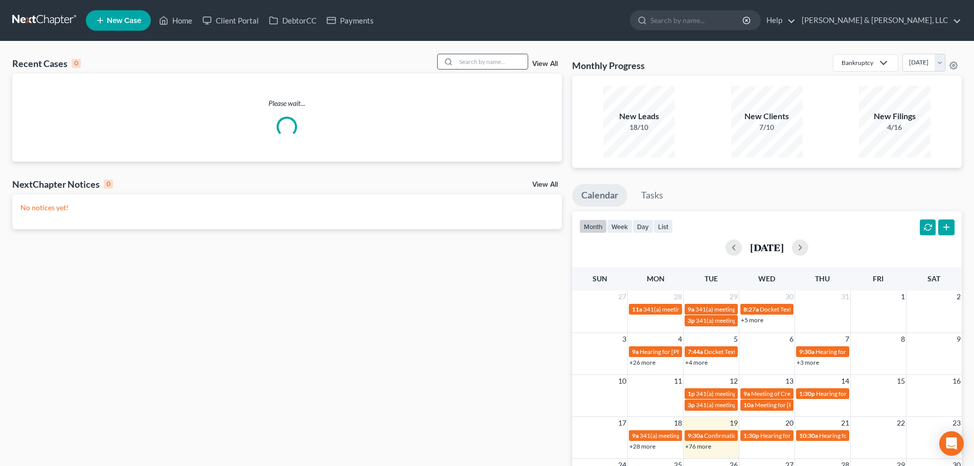
click at [486, 64] on input "search" at bounding box center [492, 61] width 72 height 15
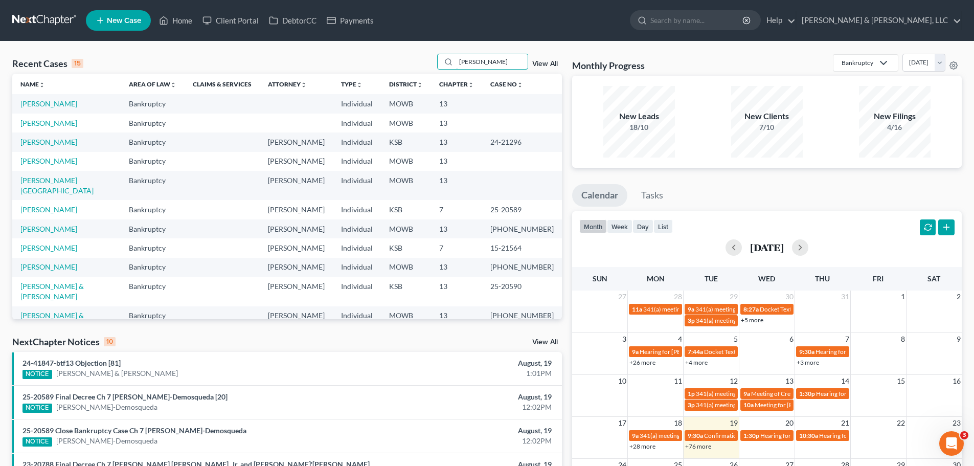
type input "marshall"
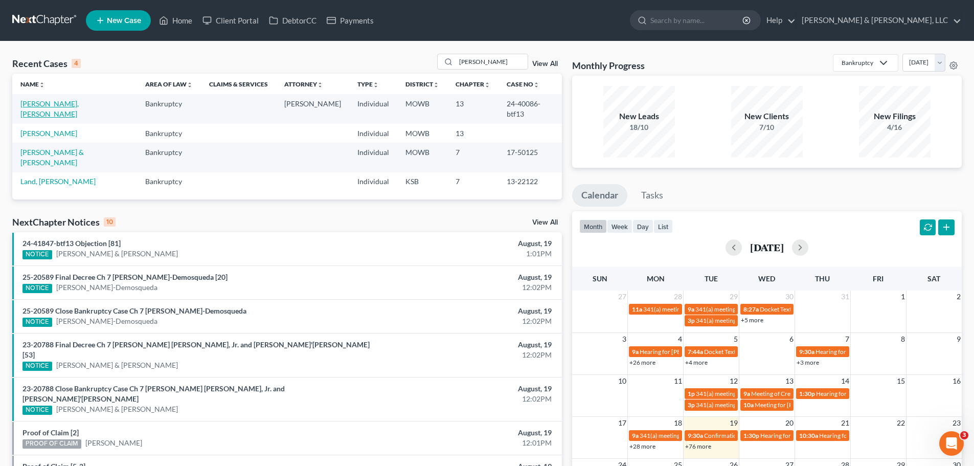
click at [58, 108] on link "Marshall, Cheynene" at bounding box center [49, 108] width 58 height 19
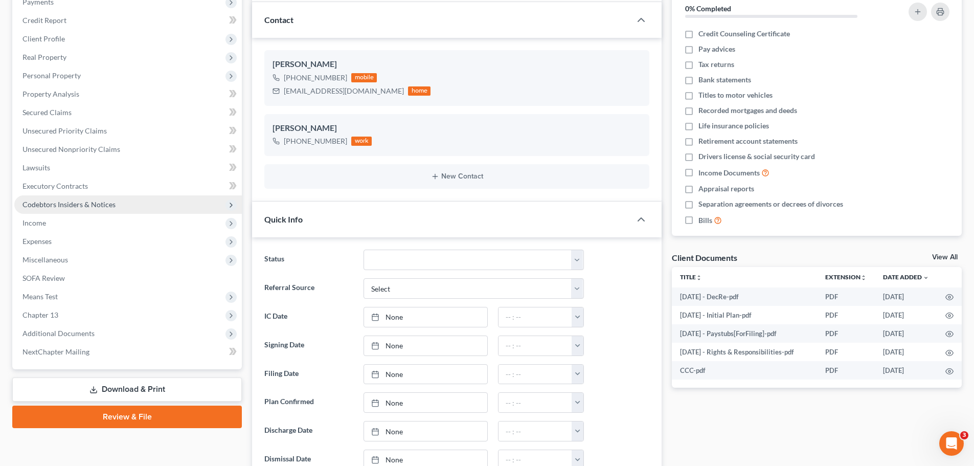
scroll to position [153, 0]
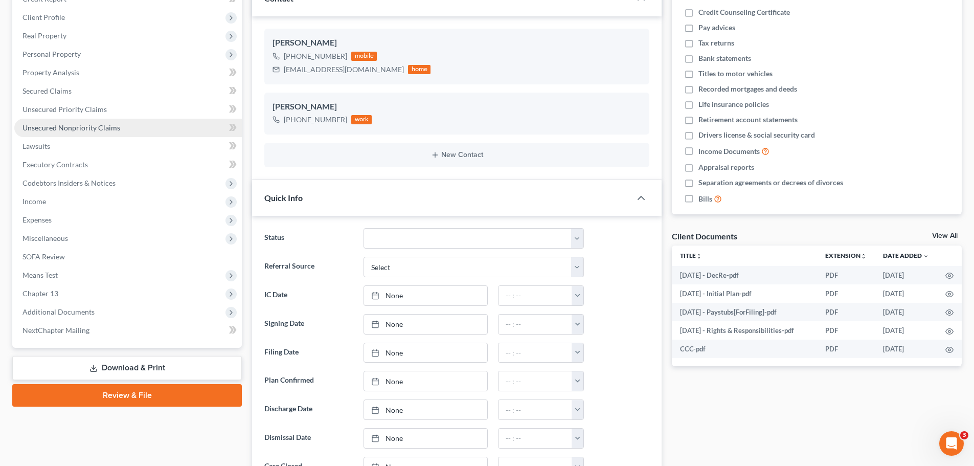
click at [97, 129] on span "Unsecured Nonpriority Claims" at bounding box center [72, 127] width 98 height 9
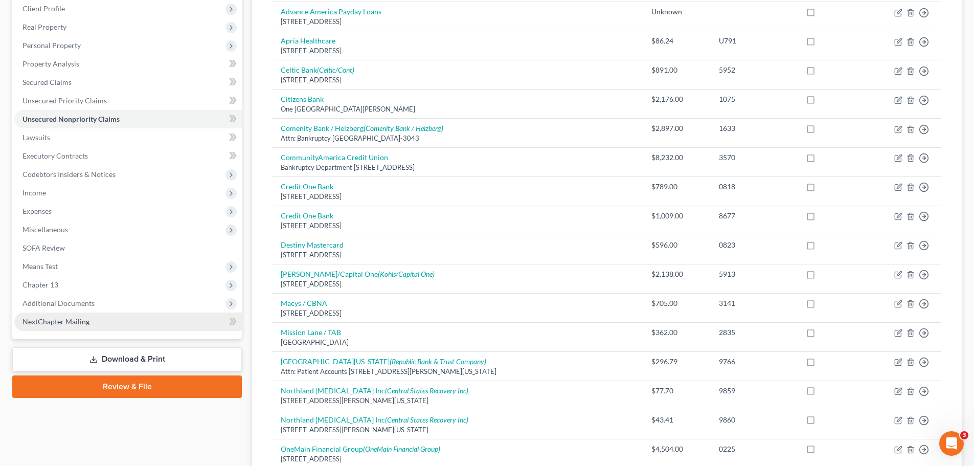
scroll to position [153, 0]
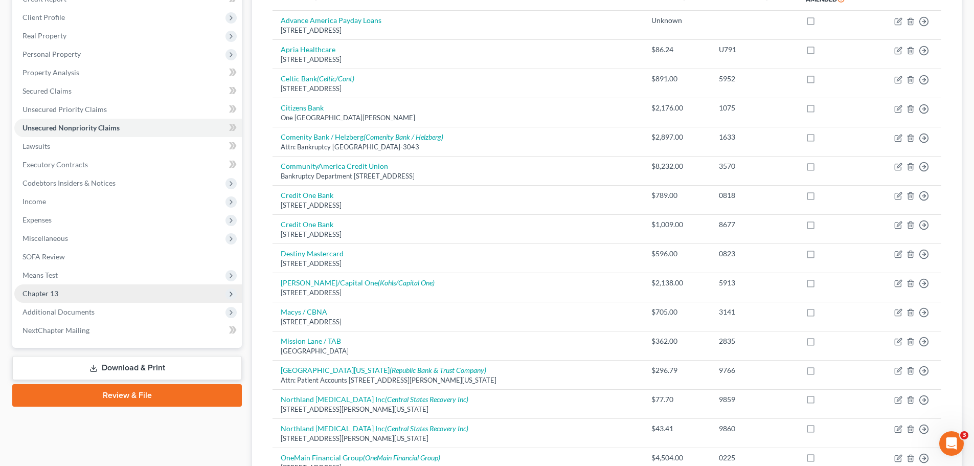
click at [66, 286] on span "Chapter 13" at bounding box center [128, 293] width 228 height 18
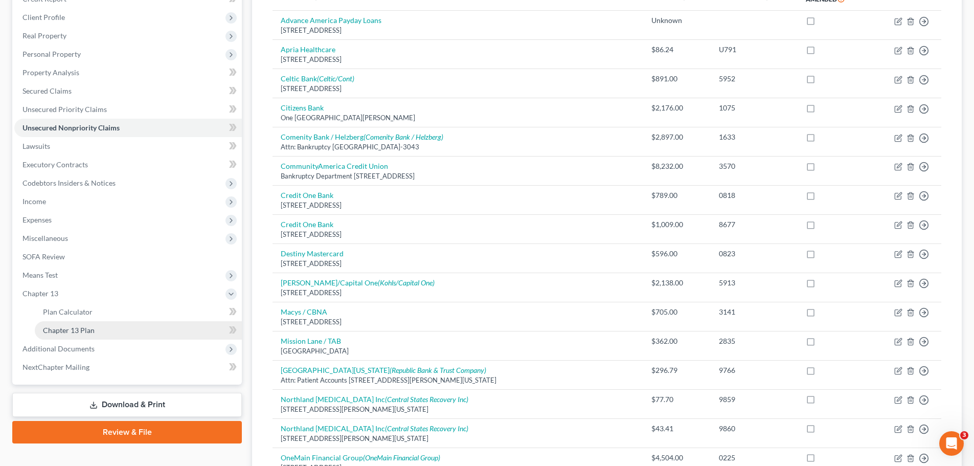
click at [80, 327] on span "Chapter 13 Plan" at bounding box center [69, 330] width 52 height 9
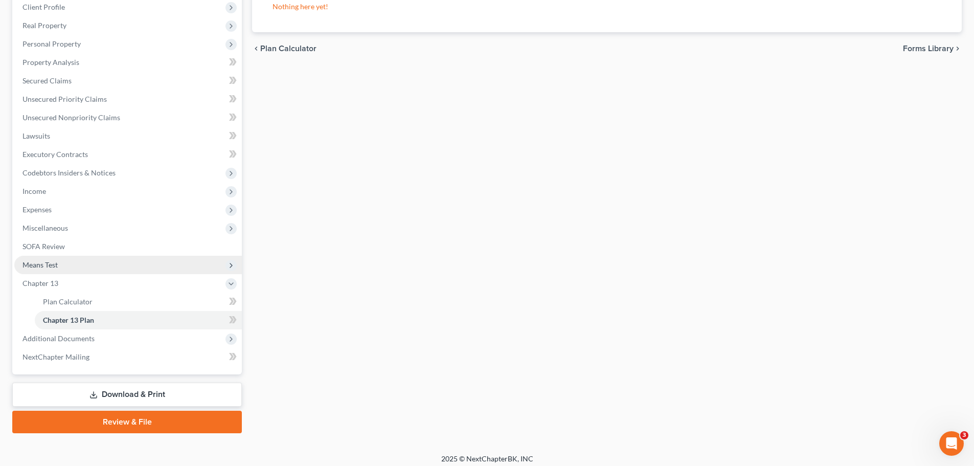
scroll to position [170, 0]
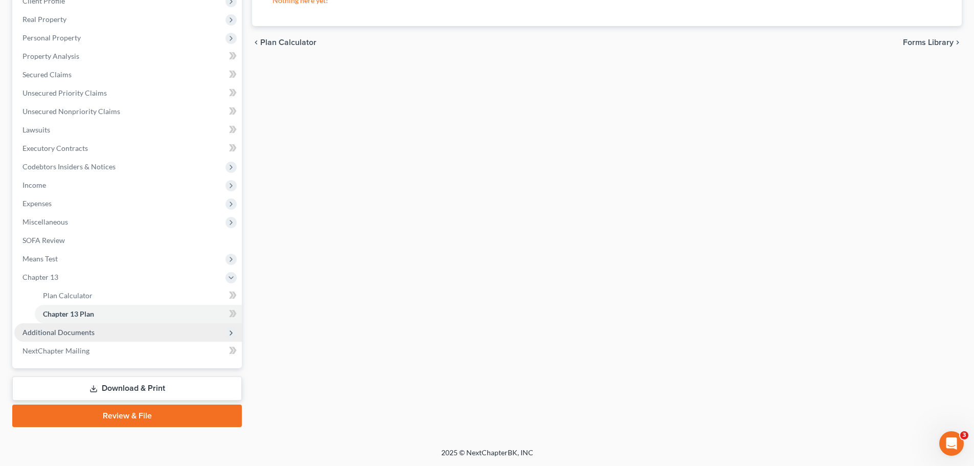
click at [86, 330] on span "Additional Documents" at bounding box center [59, 332] width 72 height 9
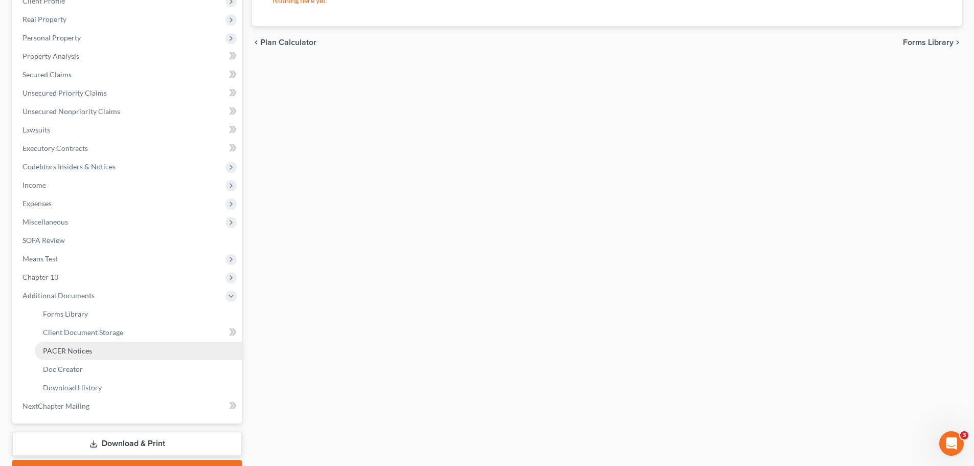
click at [85, 354] on span "PACER Notices" at bounding box center [67, 350] width 49 height 9
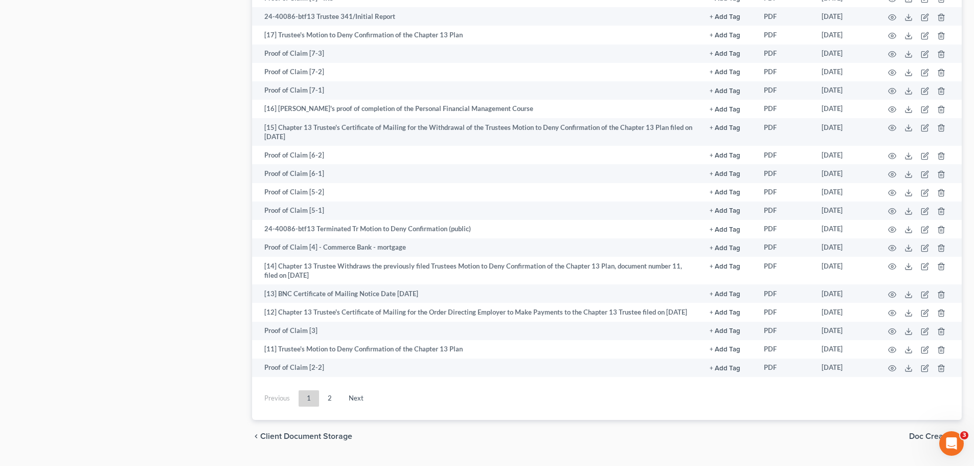
scroll to position [1397, 0]
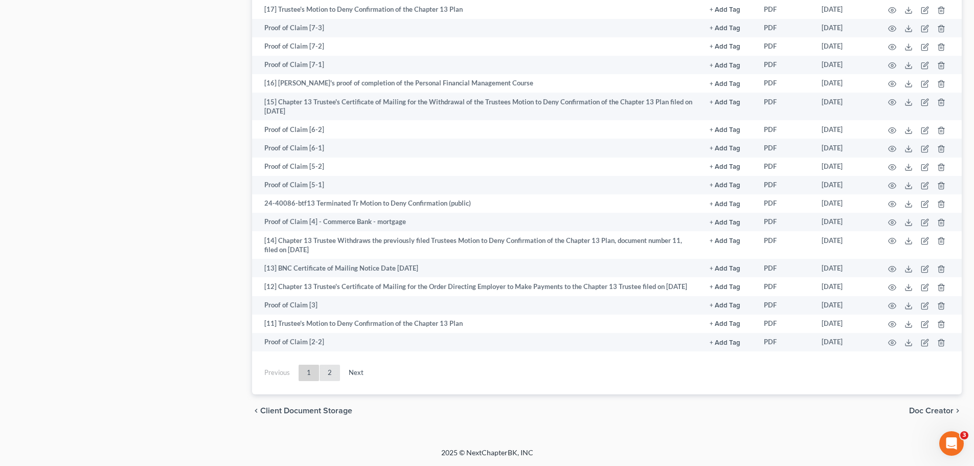
click at [331, 368] on link "2" at bounding box center [330, 373] width 20 height 16
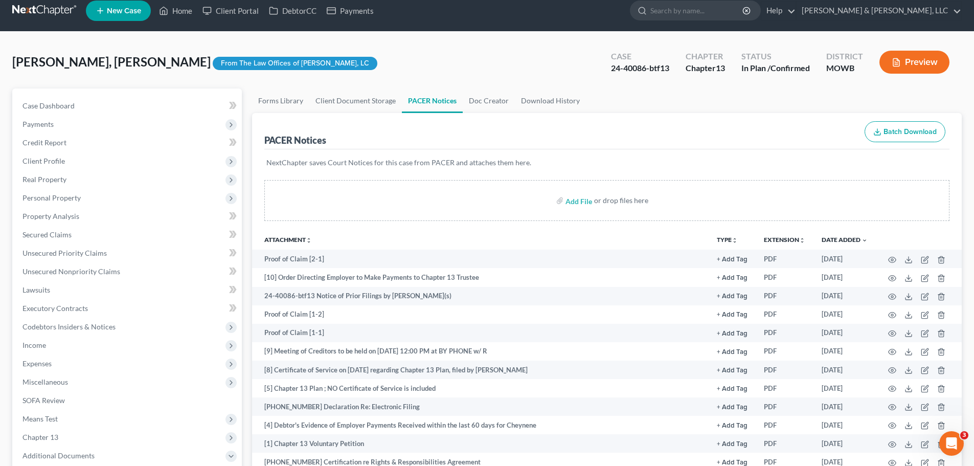
scroll to position [0, 0]
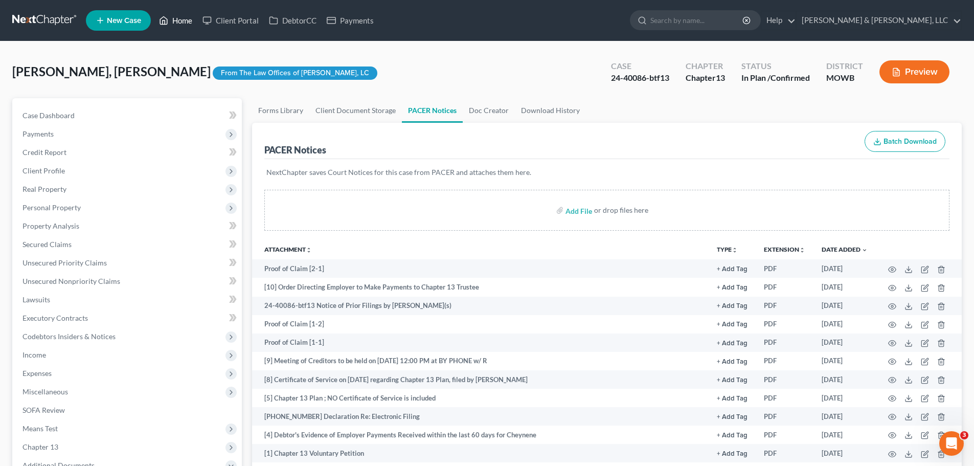
click at [175, 16] on link "Home" at bounding box center [175, 20] width 43 height 18
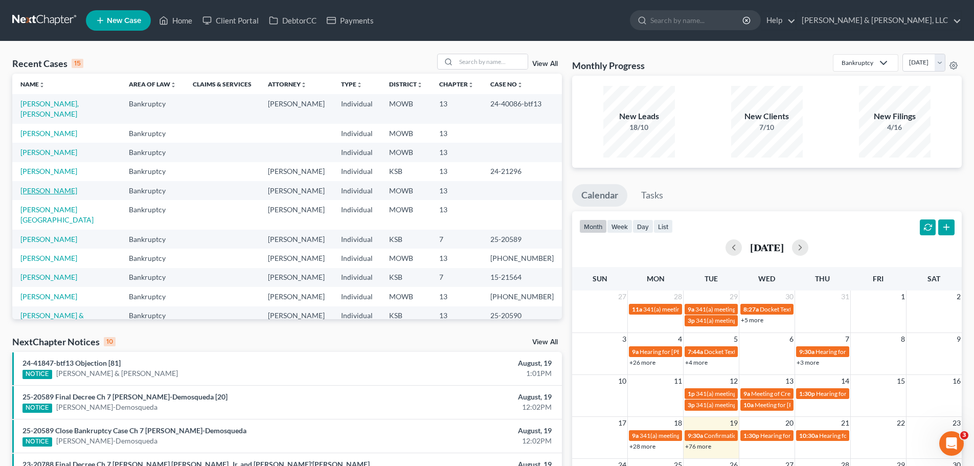
click at [70, 186] on link "Shadduck, Anna" at bounding box center [48, 190] width 57 height 9
select select "2"
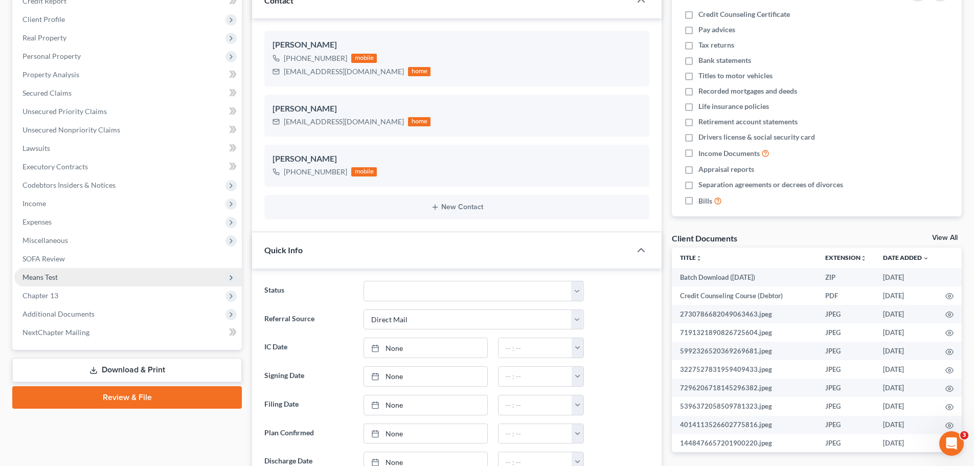
scroll to position [153, 0]
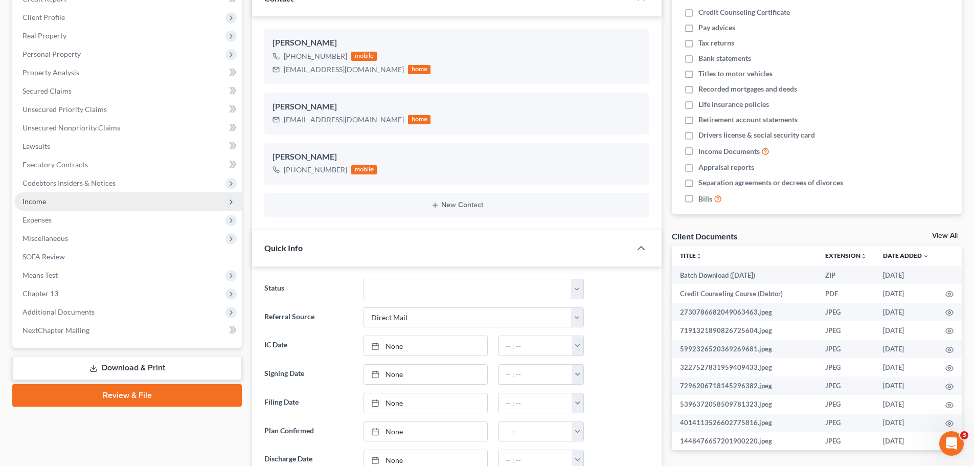
click at [51, 207] on span "Income" at bounding box center [128, 201] width 228 height 18
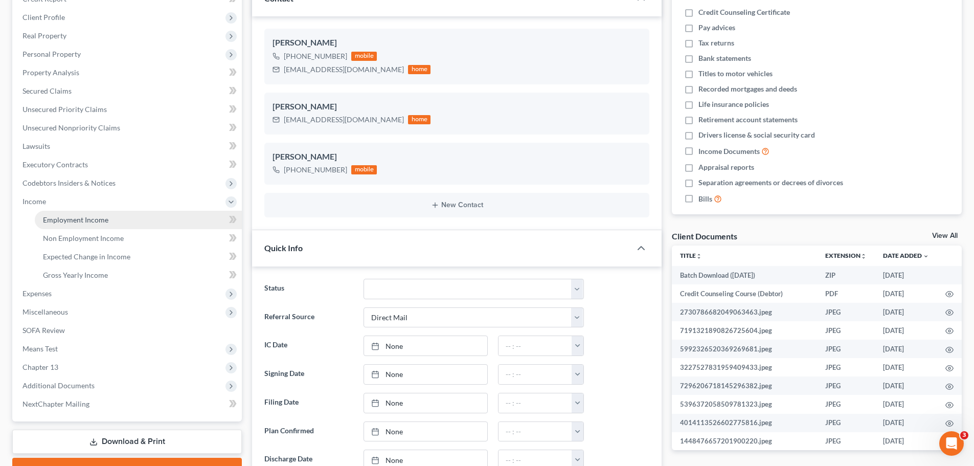
click at [67, 213] on link "Employment Income" at bounding box center [138, 220] width 207 height 18
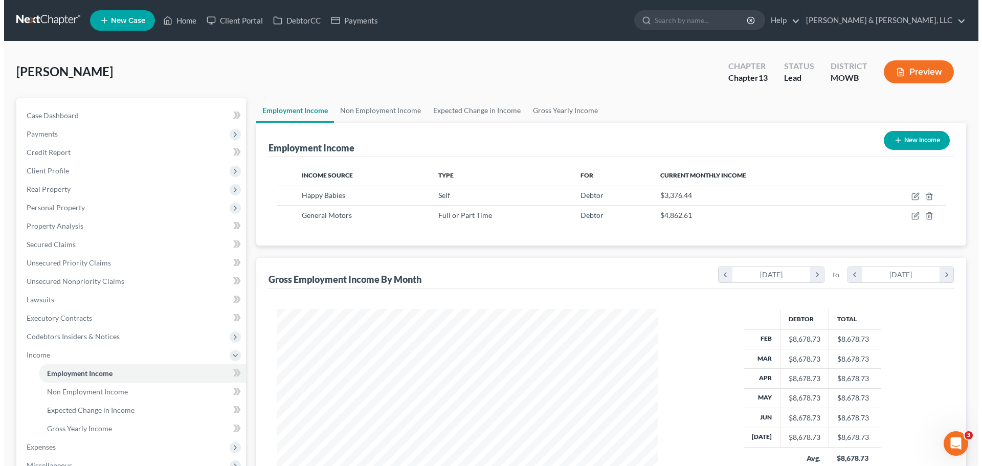
scroll to position [191, 402]
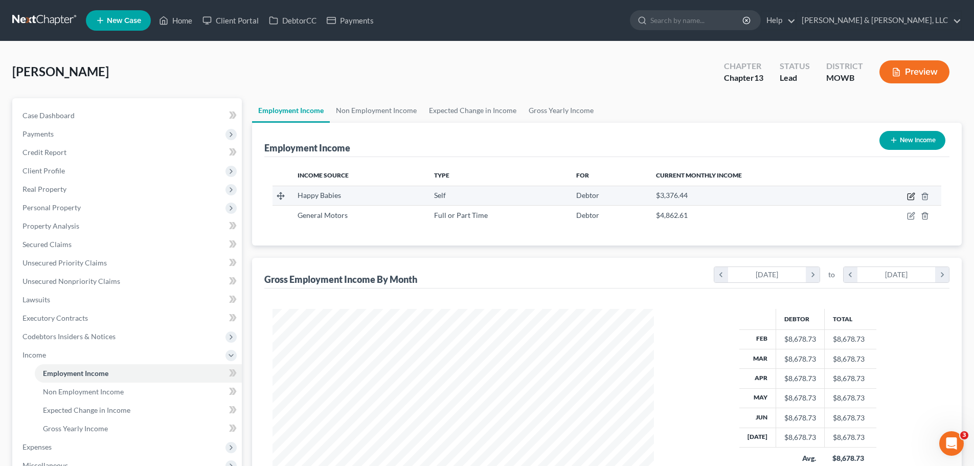
click at [910, 198] on icon "button" at bounding box center [911, 196] width 8 height 8
select select "1"
select select "26"
select select "0"
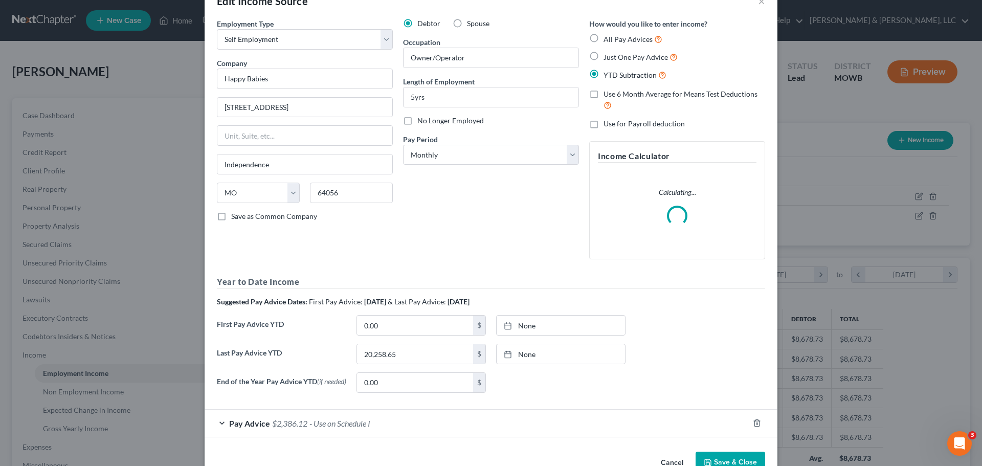
scroll to position [58, 0]
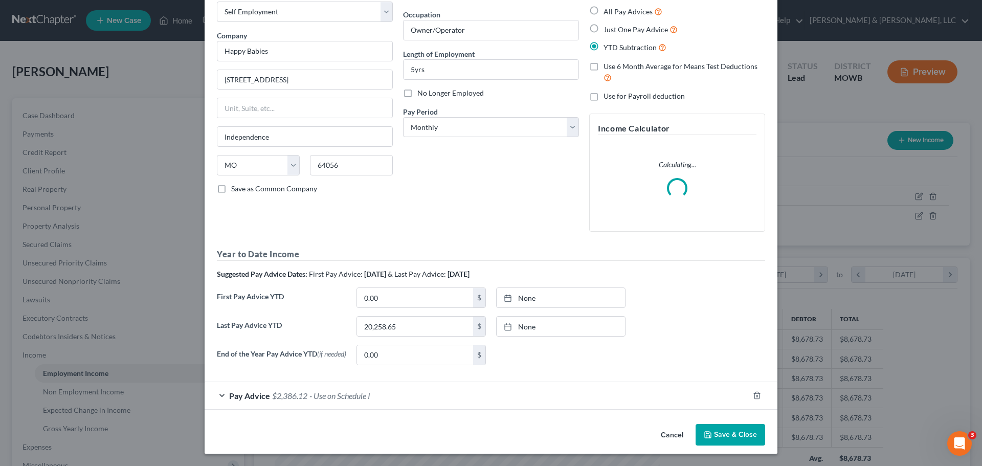
click at [332, 383] on div "Pay Advice $2,386.12 - Use on Schedule I" at bounding box center [477, 395] width 544 height 27
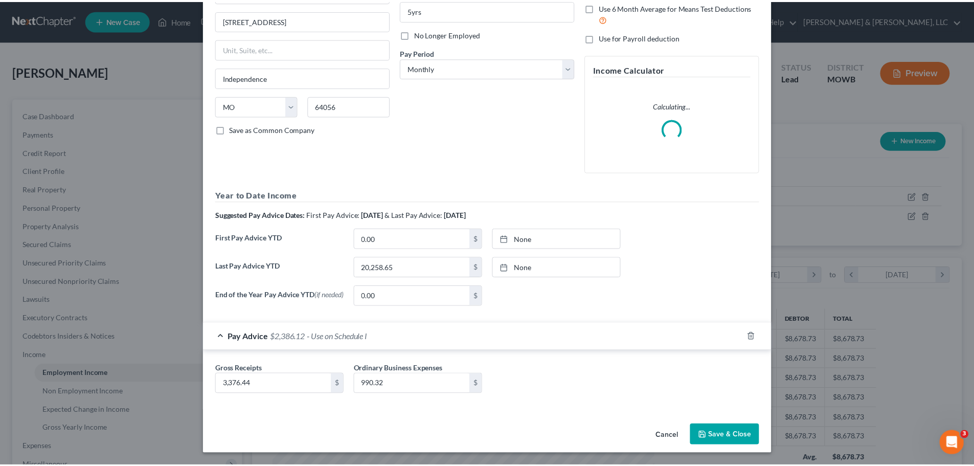
scroll to position [118, 0]
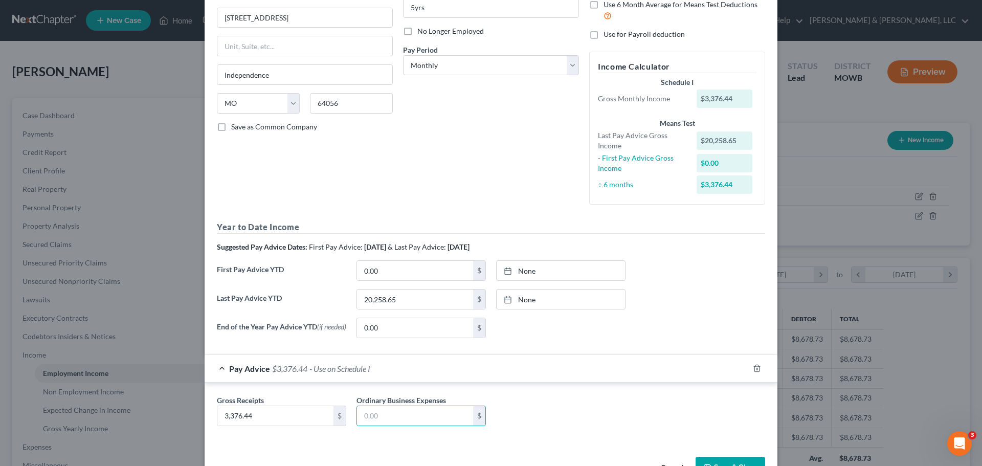
click at [732, 460] on button "Save & Close" at bounding box center [731, 467] width 70 height 21
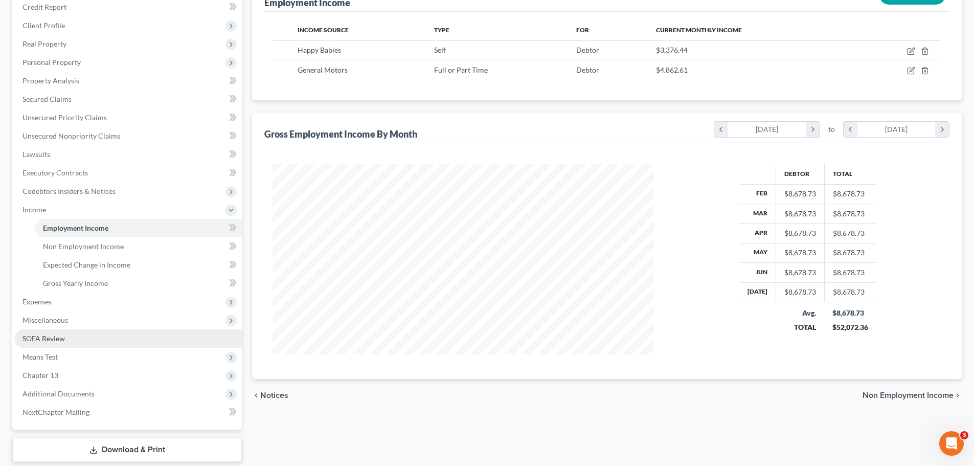
scroll to position [205, 0]
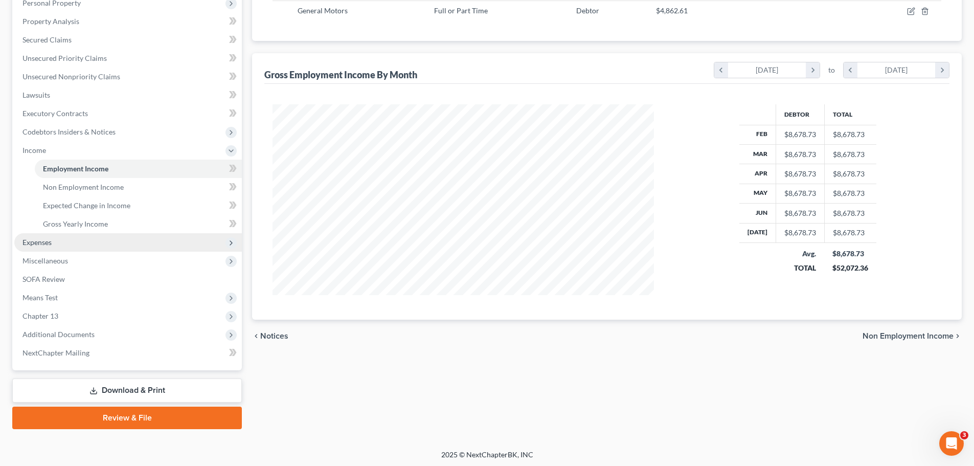
click at [41, 241] on span "Expenses" at bounding box center [37, 242] width 29 height 9
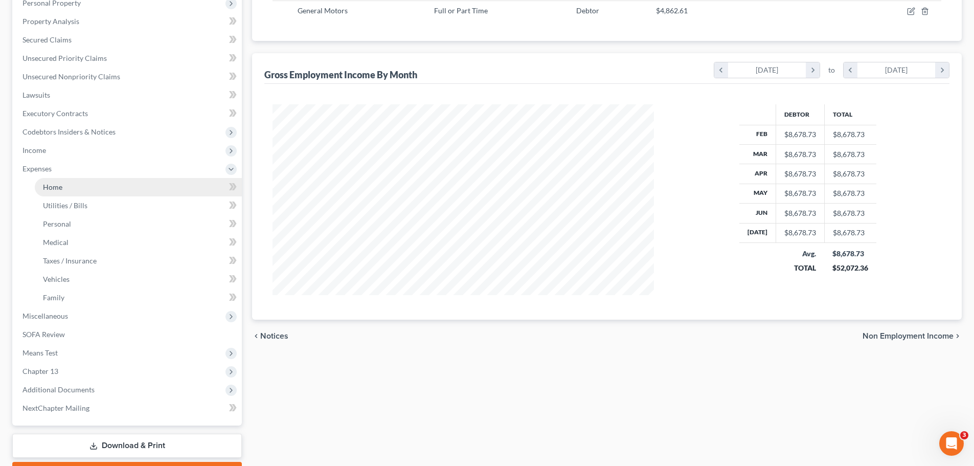
click at [79, 189] on link "Home" at bounding box center [138, 187] width 207 height 18
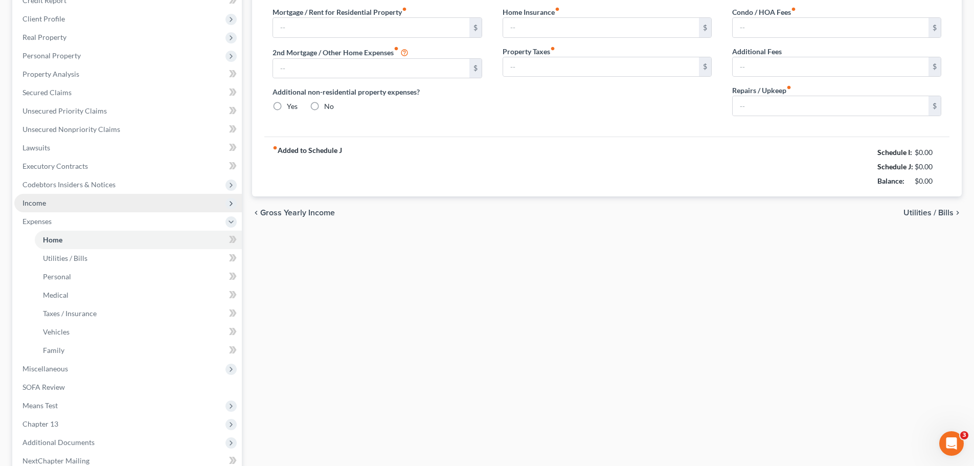
type input "1,000.00"
type input "0.00"
radio input "true"
type input "25.00"
type input "0.00"
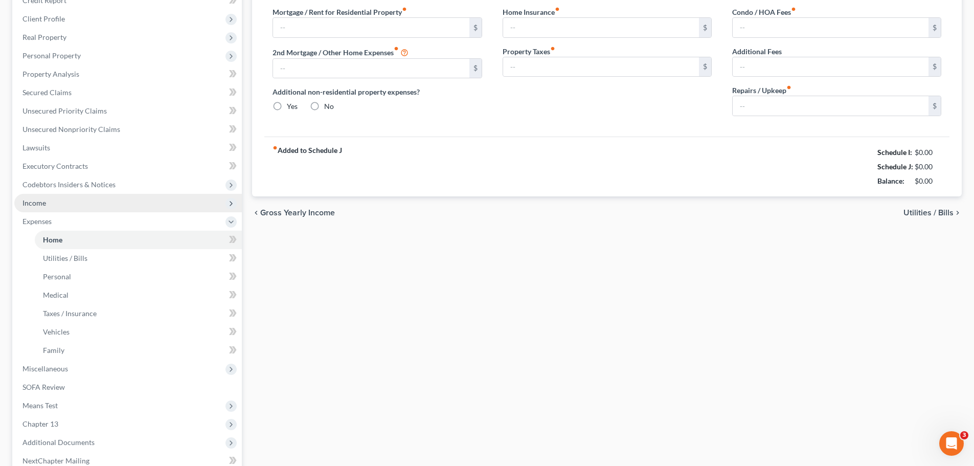
type input "0.00"
type input "20.00"
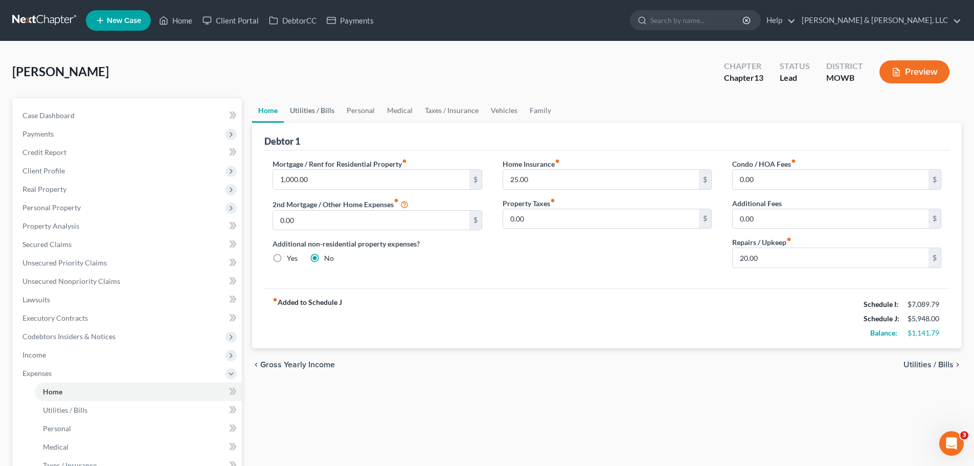
click at [325, 109] on link "Utilities / Bills" at bounding box center [312, 110] width 57 height 25
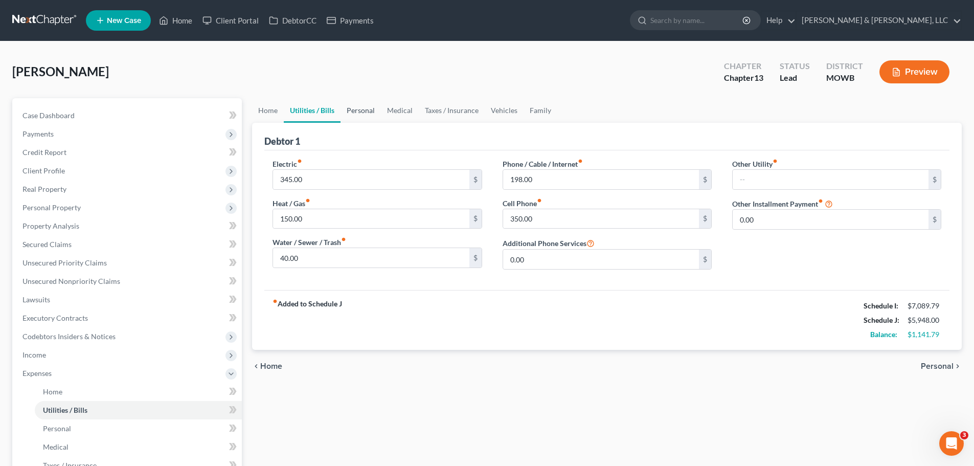
click at [358, 111] on link "Personal" at bounding box center [361, 110] width 40 height 25
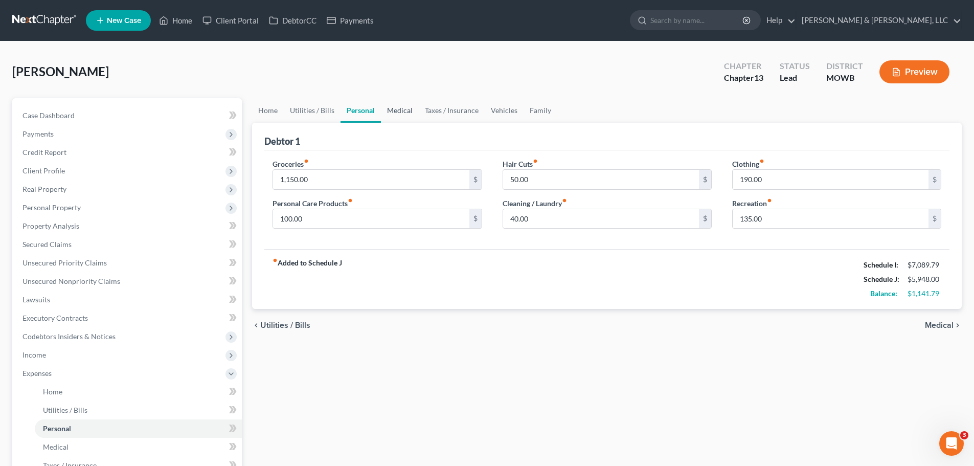
click at [398, 112] on link "Medical" at bounding box center [400, 110] width 38 height 25
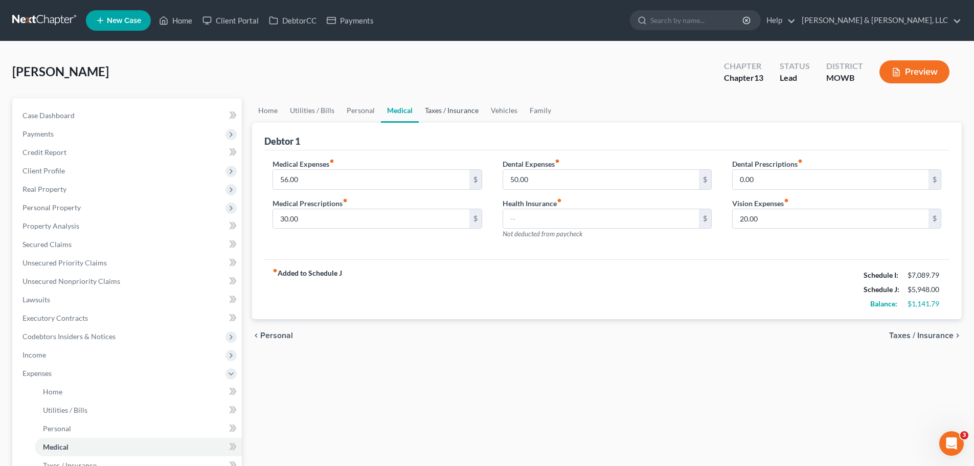
click at [449, 111] on link "Taxes / Insurance" at bounding box center [452, 110] width 66 height 25
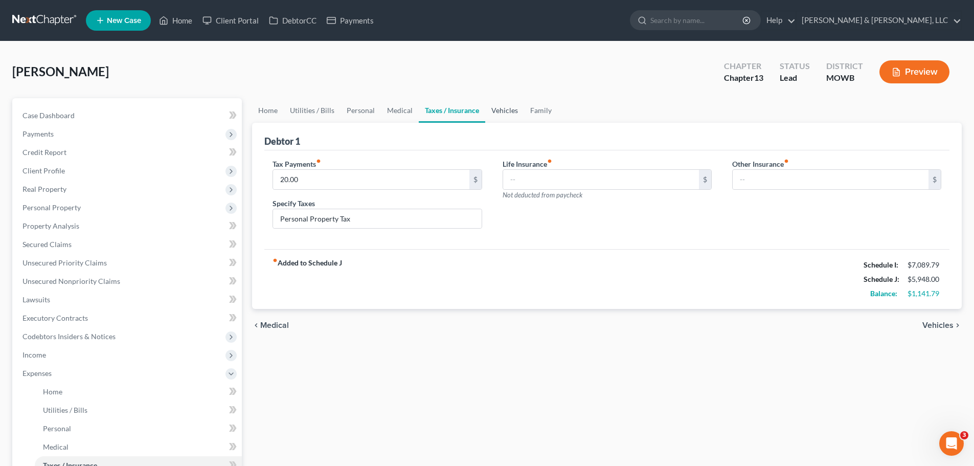
click at [496, 113] on link "Vehicles" at bounding box center [504, 110] width 39 height 25
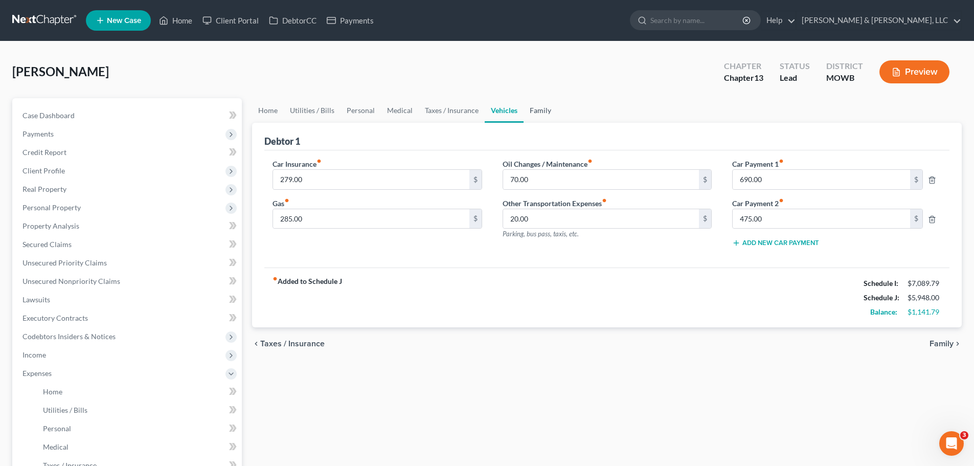
click at [540, 112] on link "Family" at bounding box center [541, 110] width 34 height 25
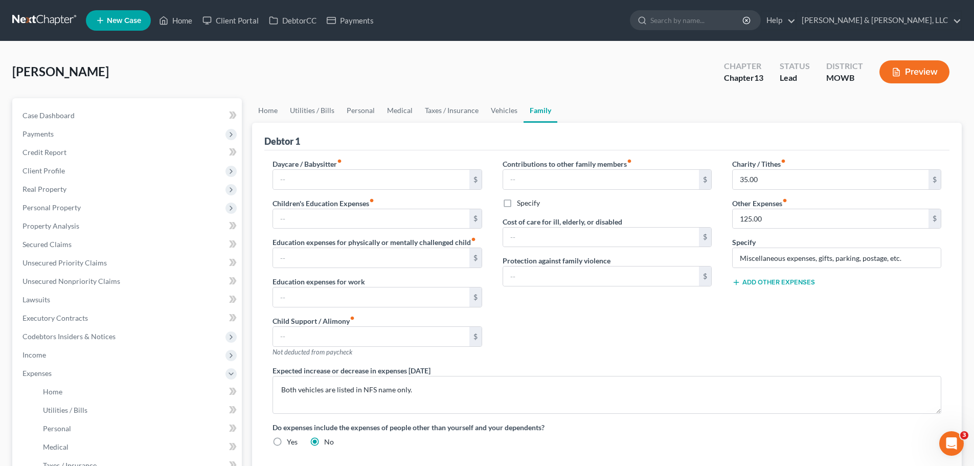
click at [799, 283] on button "Add Other Expenses" at bounding box center [773, 282] width 83 height 8
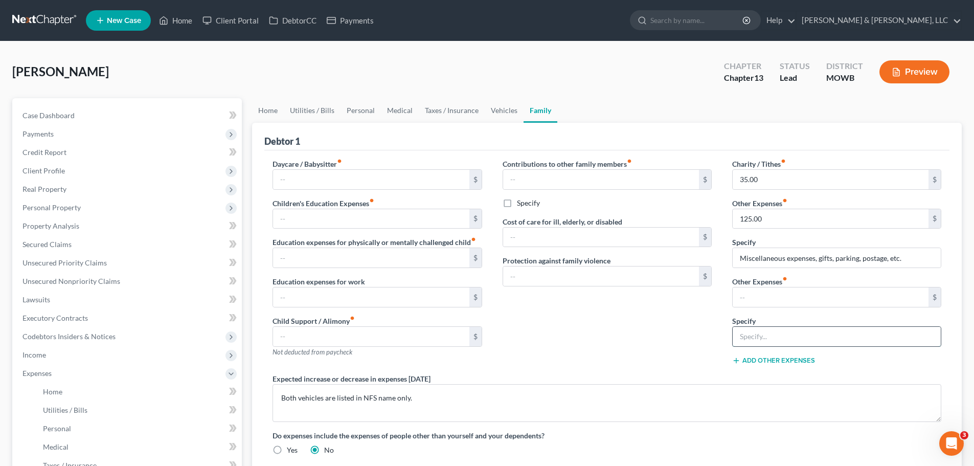
click at [757, 338] on input "text" at bounding box center [837, 336] width 208 height 19
type input "Business Expenses"
click at [759, 302] on input "text" at bounding box center [831, 296] width 196 height 19
paste input "990.32"
type input "990.32"
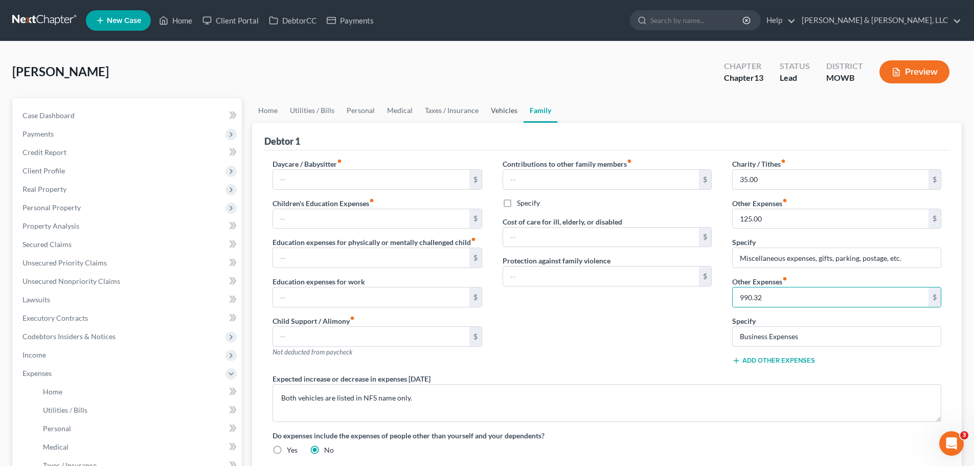
click at [497, 114] on link "Vehicles" at bounding box center [504, 110] width 39 height 25
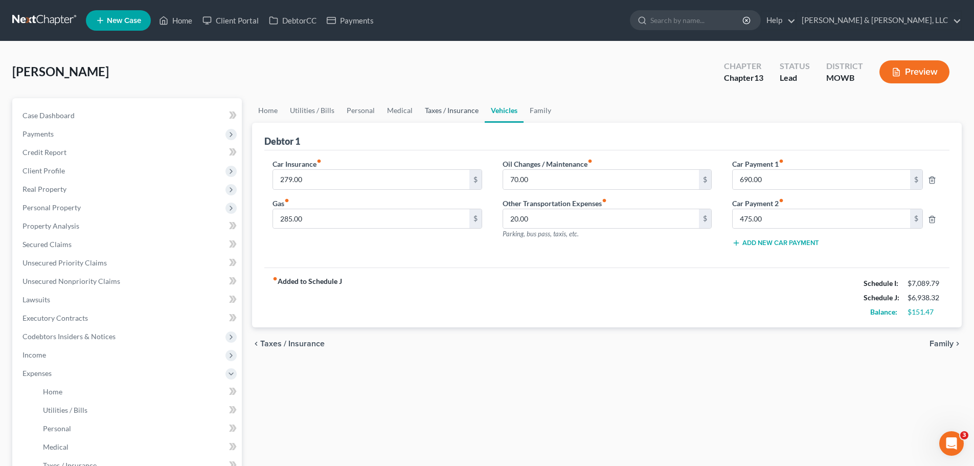
click at [456, 116] on link "Taxes / Insurance" at bounding box center [452, 110] width 66 height 25
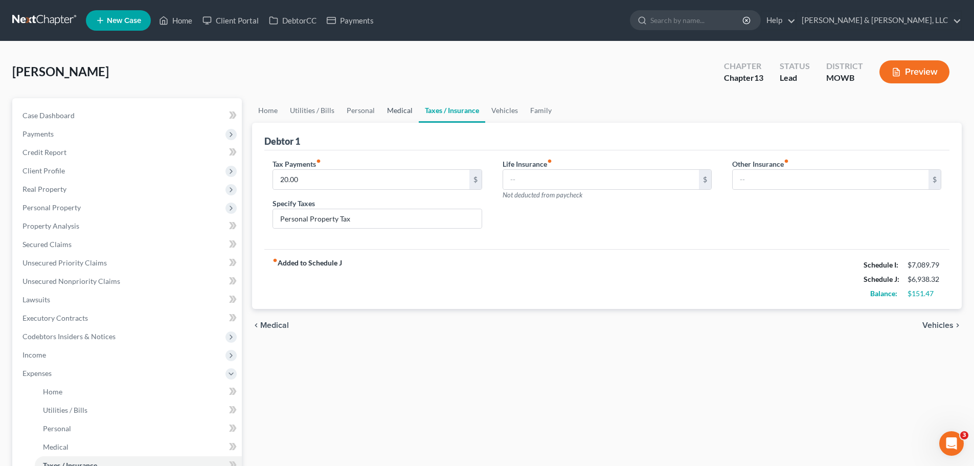
click at [408, 114] on link "Medical" at bounding box center [400, 110] width 38 height 25
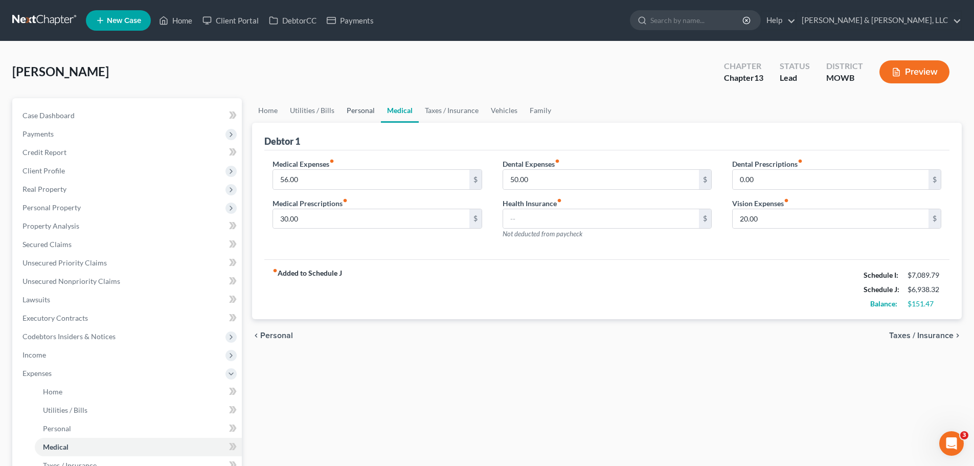
click at [364, 113] on link "Personal" at bounding box center [361, 110] width 40 height 25
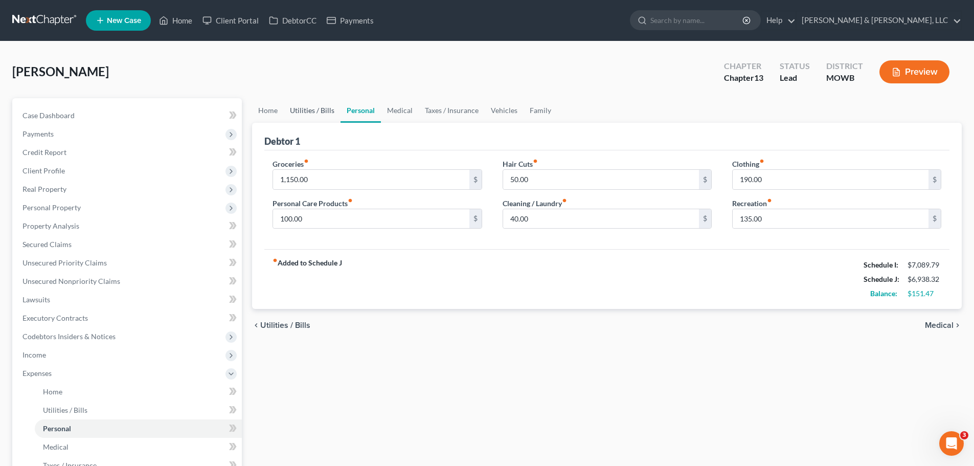
click at [315, 112] on link "Utilities / Bills" at bounding box center [312, 110] width 57 height 25
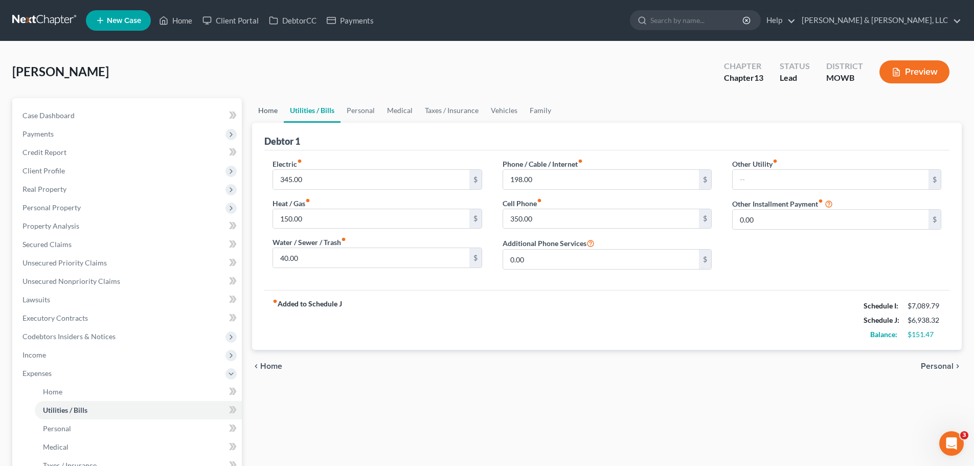
click at [268, 114] on link "Home" at bounding box center [268, 110] width 32 height 25
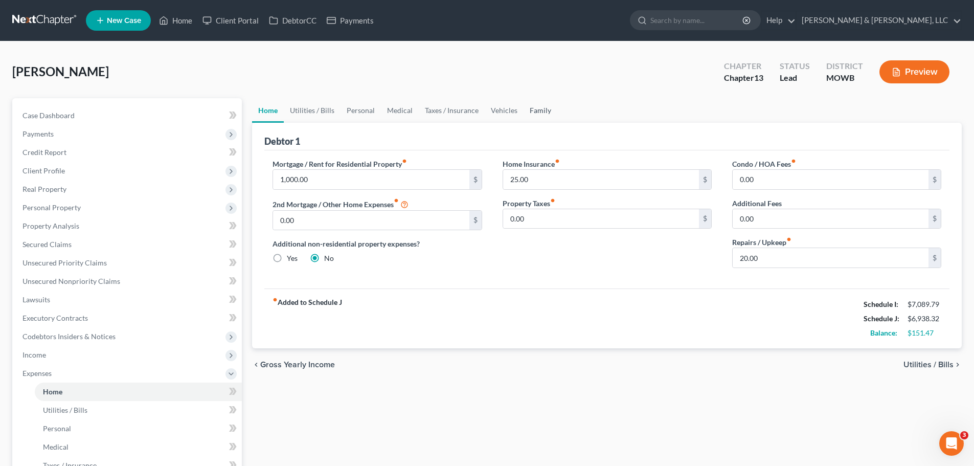
click at [537, 110] on link "Family" at bounding box center [541, 110] width 34 height 25
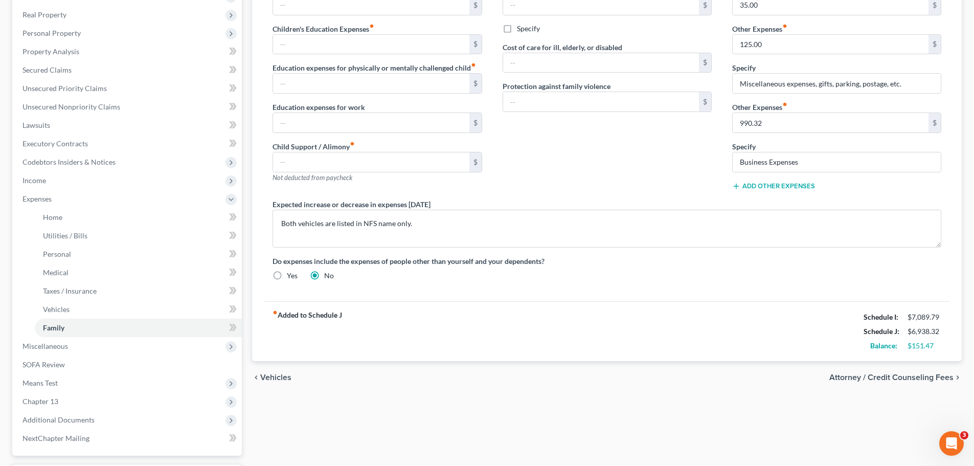
scroll to position [205, 0]
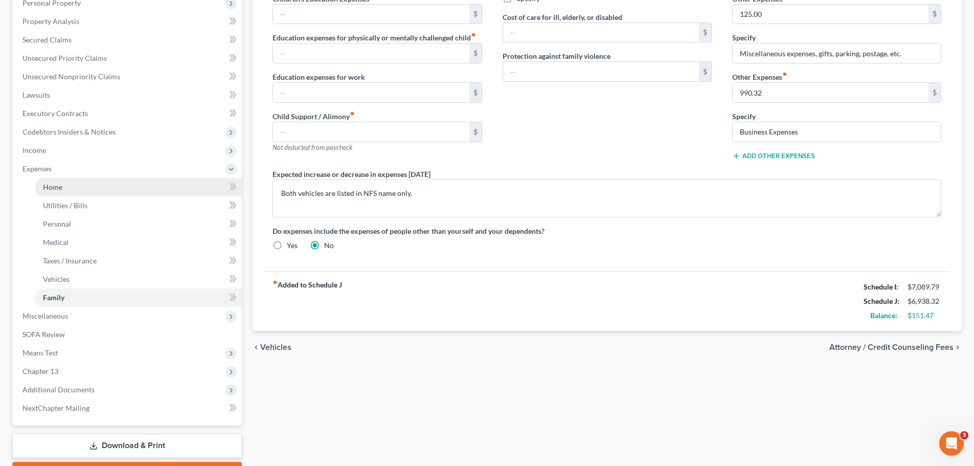
click at [68, 186] on link "Home" at bounding box center [138, 187] width 207 height 18
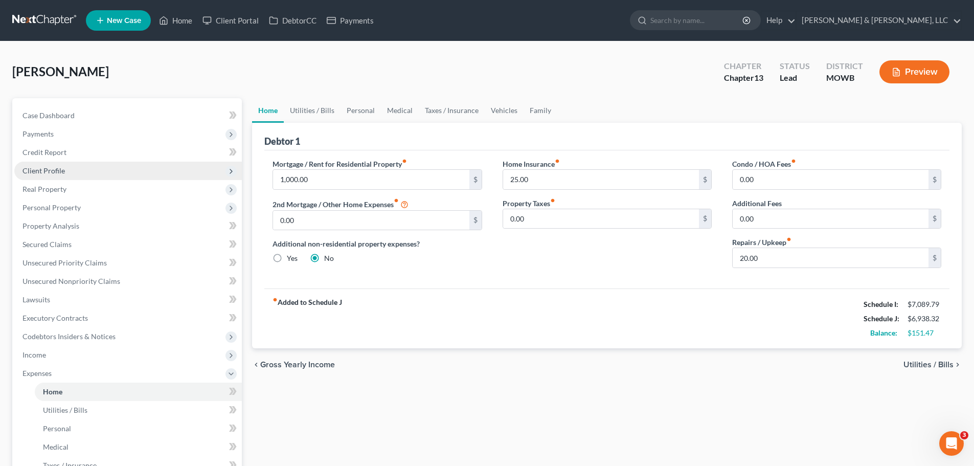
click at [57, 168] on span "Client Profile" at bounding box center [44, 170] width 42 height 9
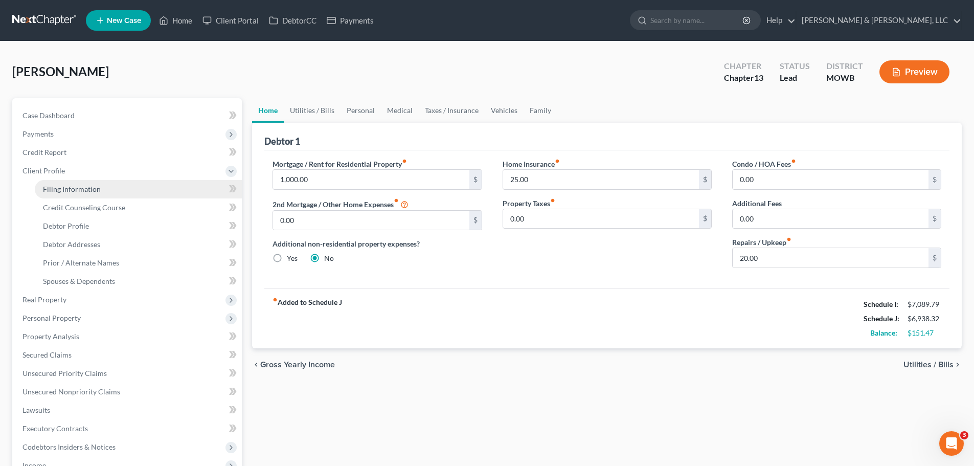
click at [80, 186] on span "Filing Information" at bounding box center [72, 189] width 58 height 9
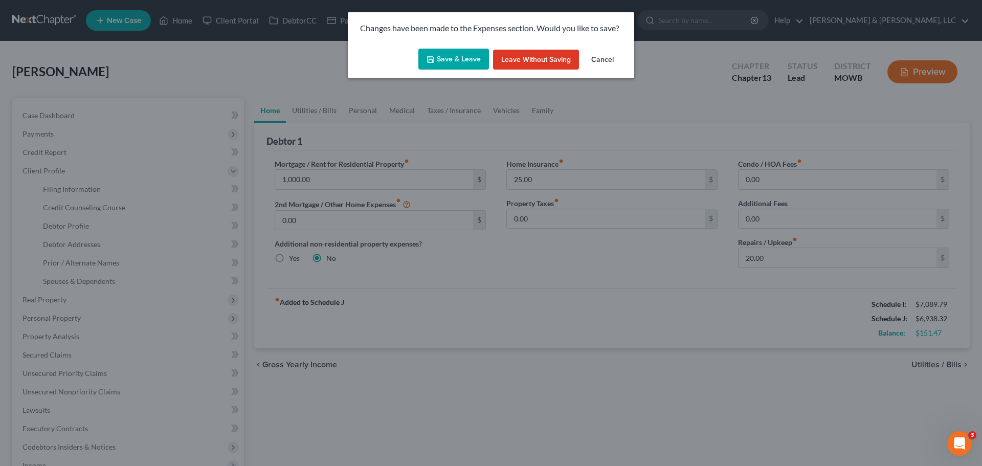
click at [426, 60] on button "Save & Leave" at bounding box center [453, 59] width 71 height 21
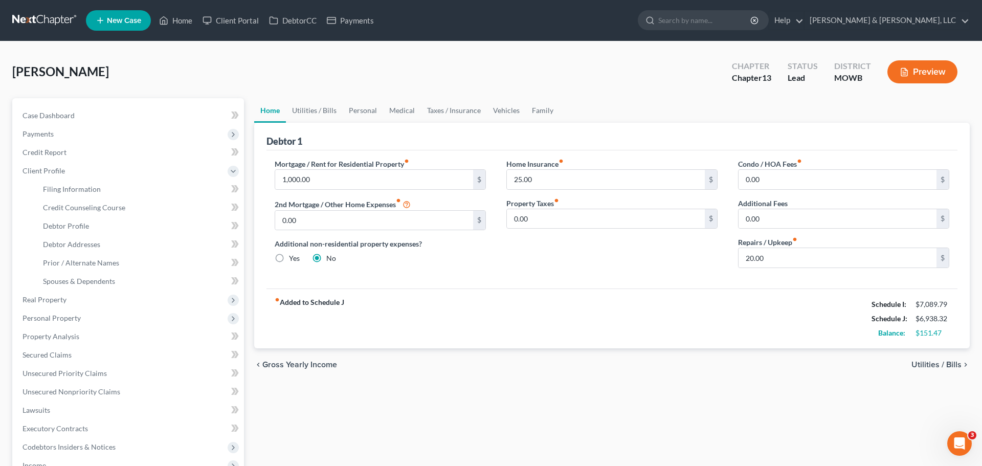
select select "1"
select select "0"
select select "3"
select select "46"
select select "1"
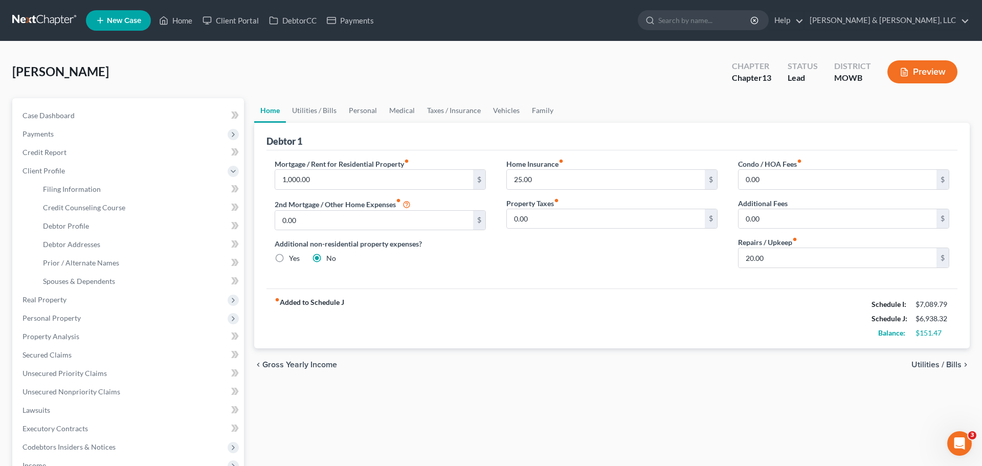
select select "26"
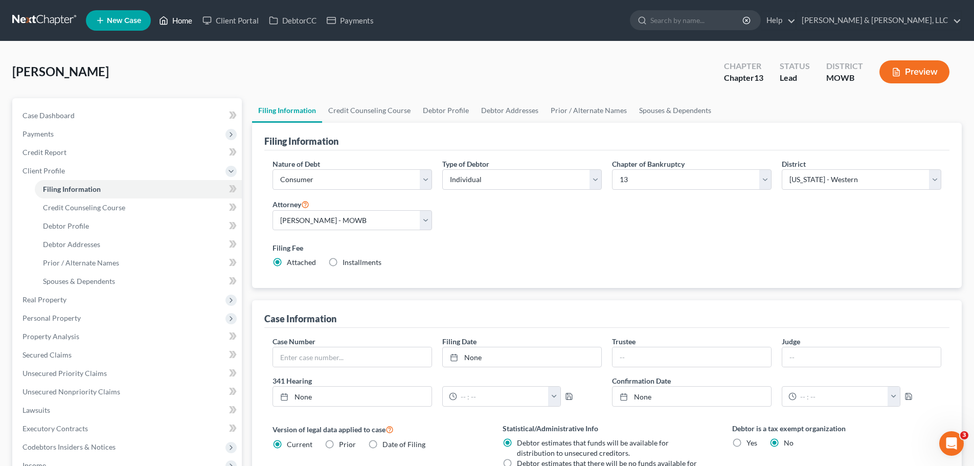
click at [191, 23] on link "Home" at bounding box center [175, 20] width 43 height 18
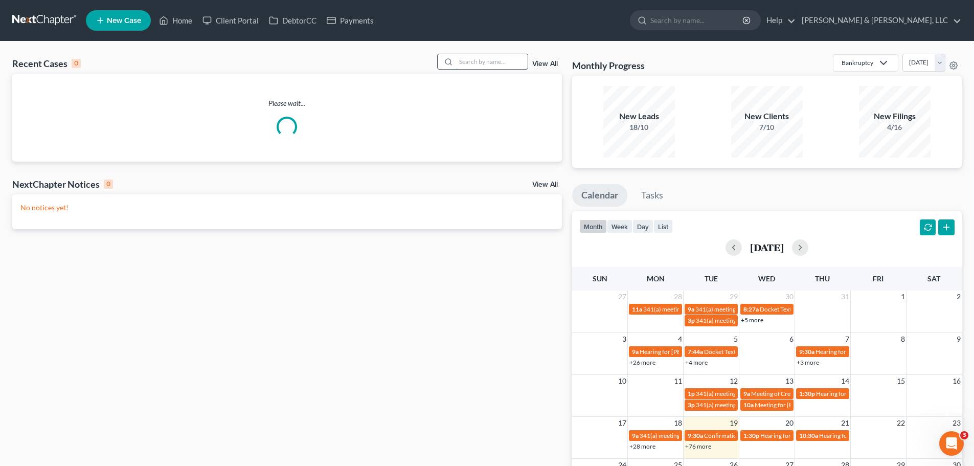
click at [478, 66] on input "search" at bounding box center [492, 61] width 72 height 15
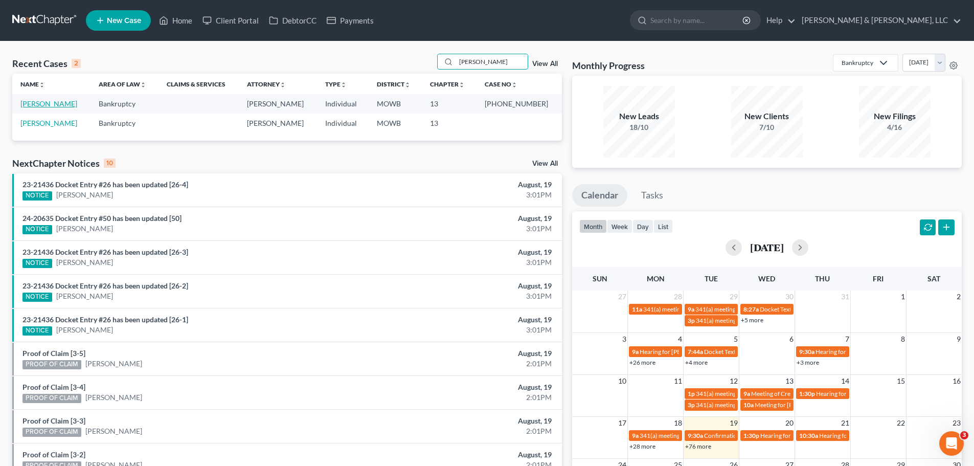
type input "strick"
click at [51, 101] on link "Stricklan, Royce" at bounding box center [48, 103] width 57 height 9
select select "2"
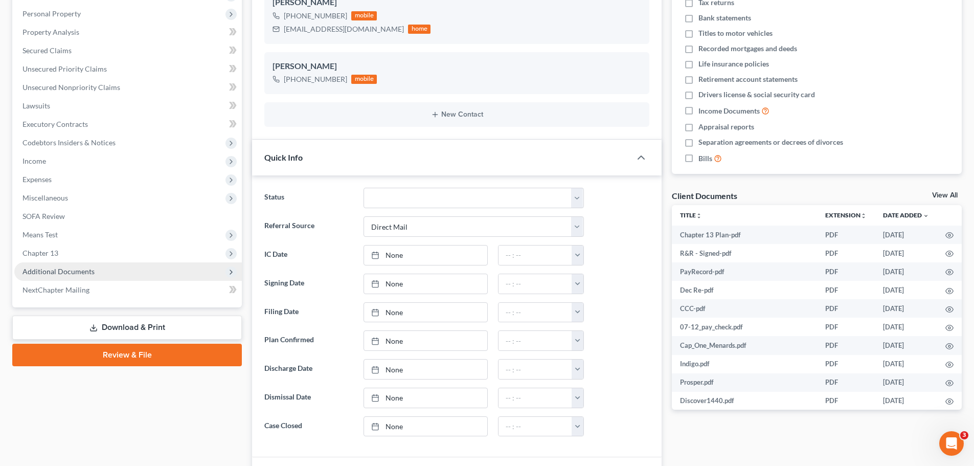
scroll to position [205, 0]
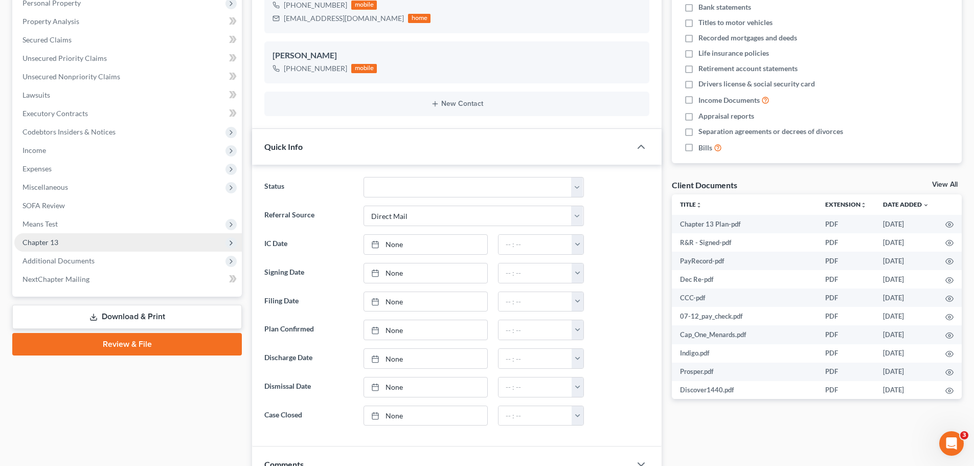
click at [63, 246] on span "Chapter 13" at bounding box center [128, 242] width 228 height 18
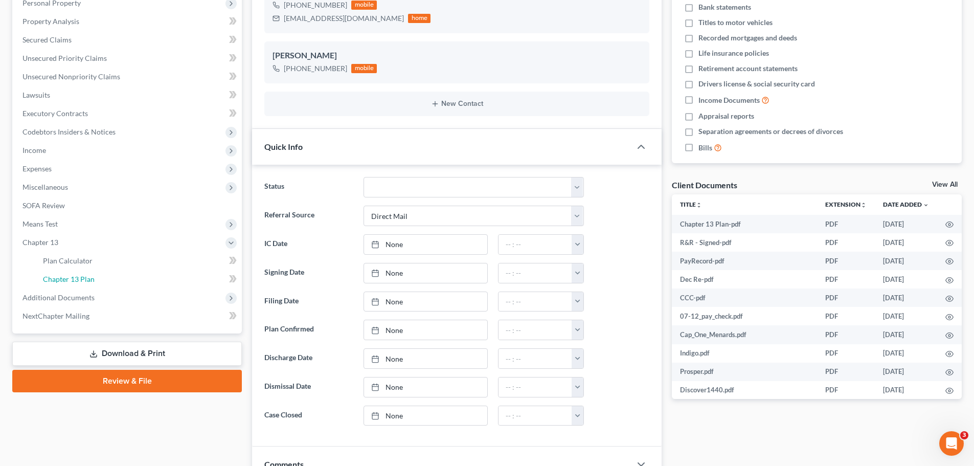
drag, startPoint x: 78, startPoint y: 275, endPoint x: 301, endPoint y: 229, distance: 228.2
click at [78, 275] on span "Chapter 13 Plan" at bounding box center [69, 279] width 52 height 9
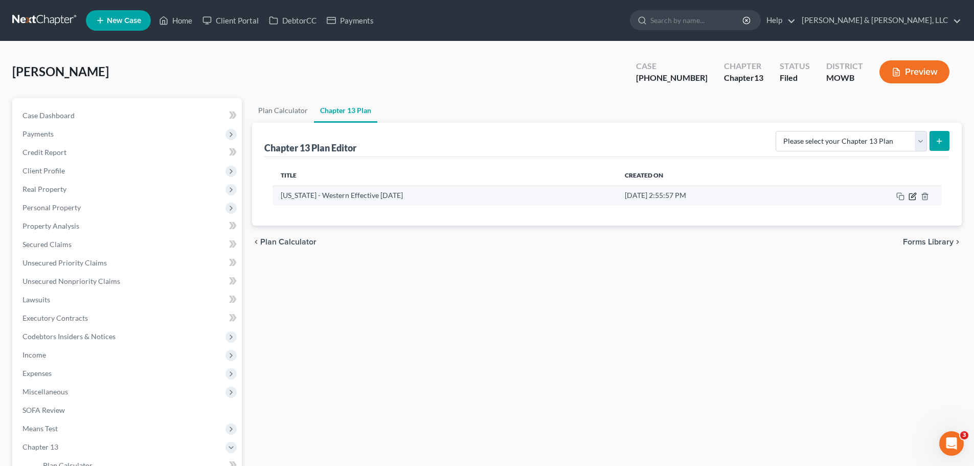
click at [912, 195] on icon "button" at bounding box center [913, 195] width 5 height 5
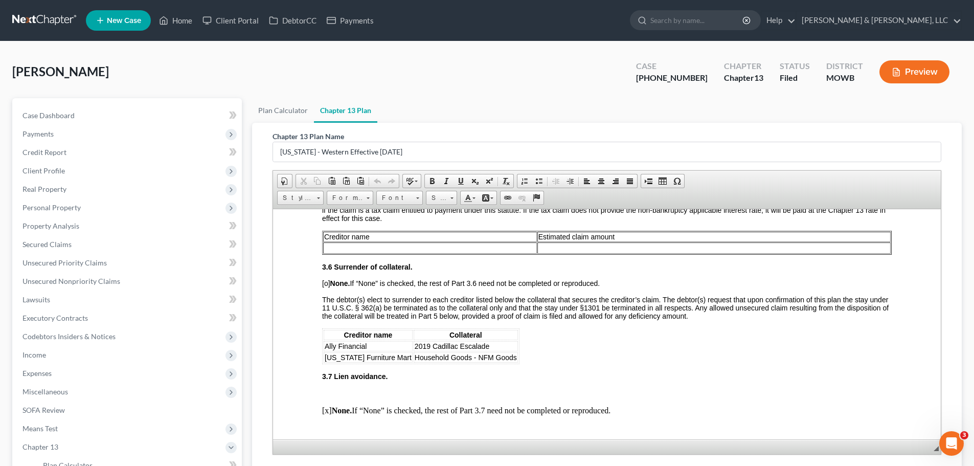
scroll to position [1228, 0]
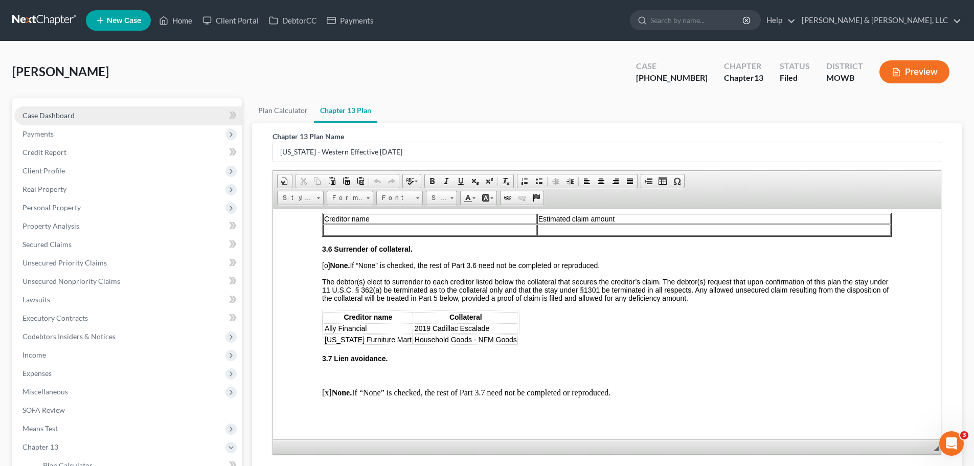
click at [53, 109] on link "Case Dashboard" at bounding box center [128, 115] width 228 height 18
select select "2"
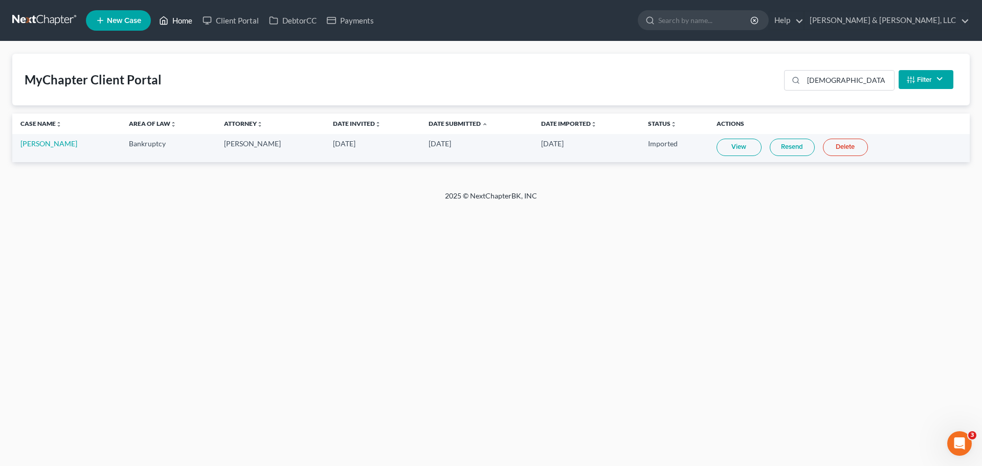
drag, startPoint x: 185, startPoint y: 16, endPoint x: 169, endPoint y: 1, distance: 22.4
click at [185, 16] on link "Home" at bounding box center [175, 20] width 43 height 18
